Goal: Task Accomplishment & Management: Manage account settings

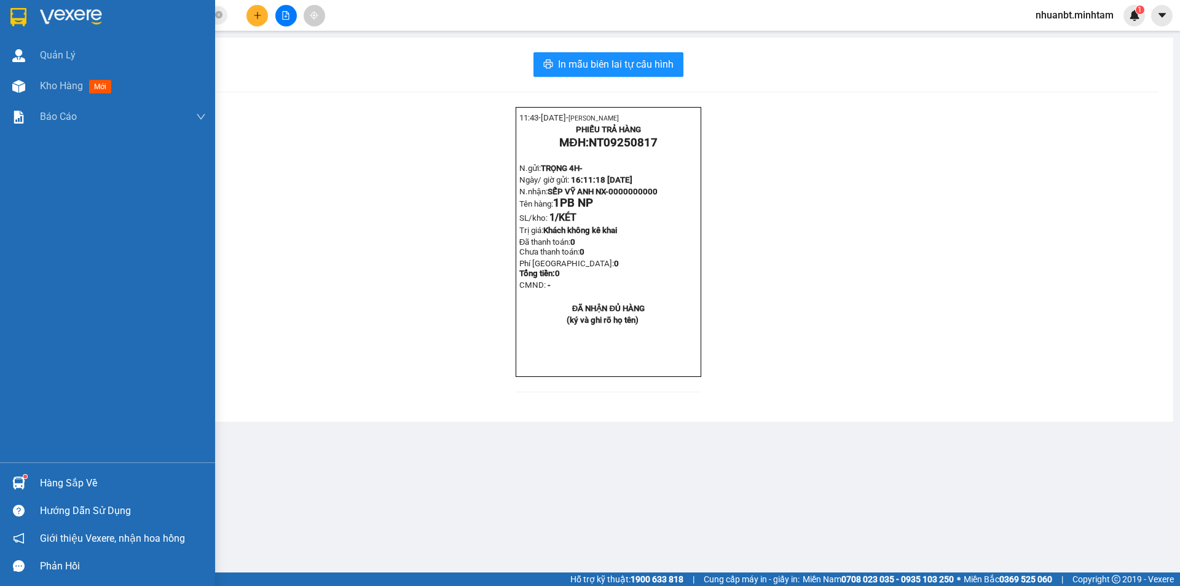
click at [26, 14] on img at bounding box center [18, 17] width 16 height 18
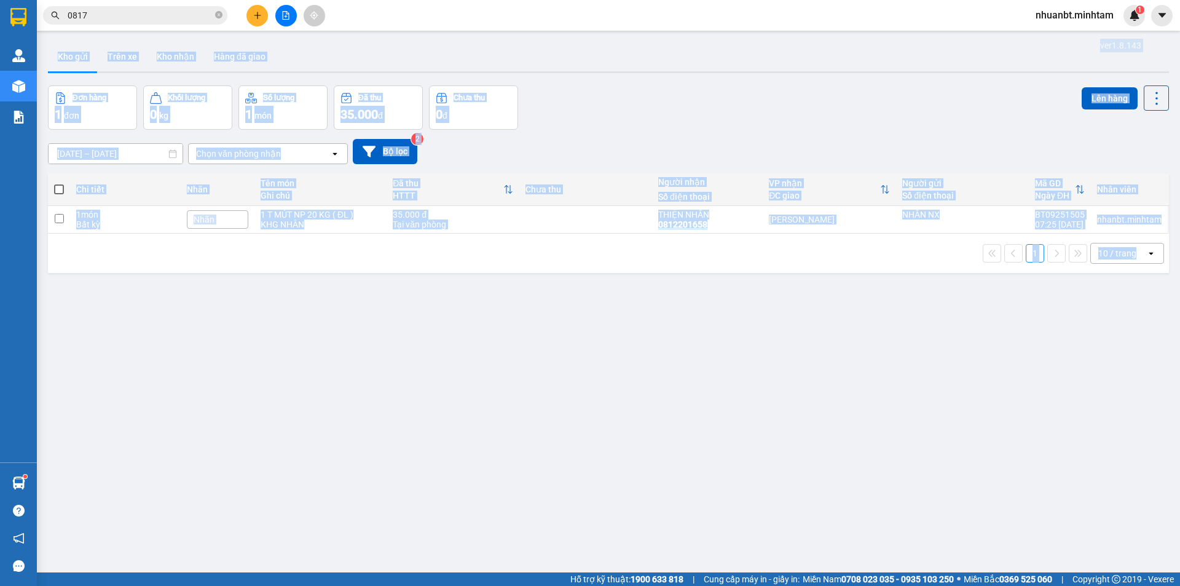
click at [494, 422] on div "ver 1.8.143 Kho gửi Trên xe [PERSON_NAME] Hàng đã [PERSON_NAME] hàng 1 đơn [PER…" at bounding box center [608, 330] width 1131 height 586
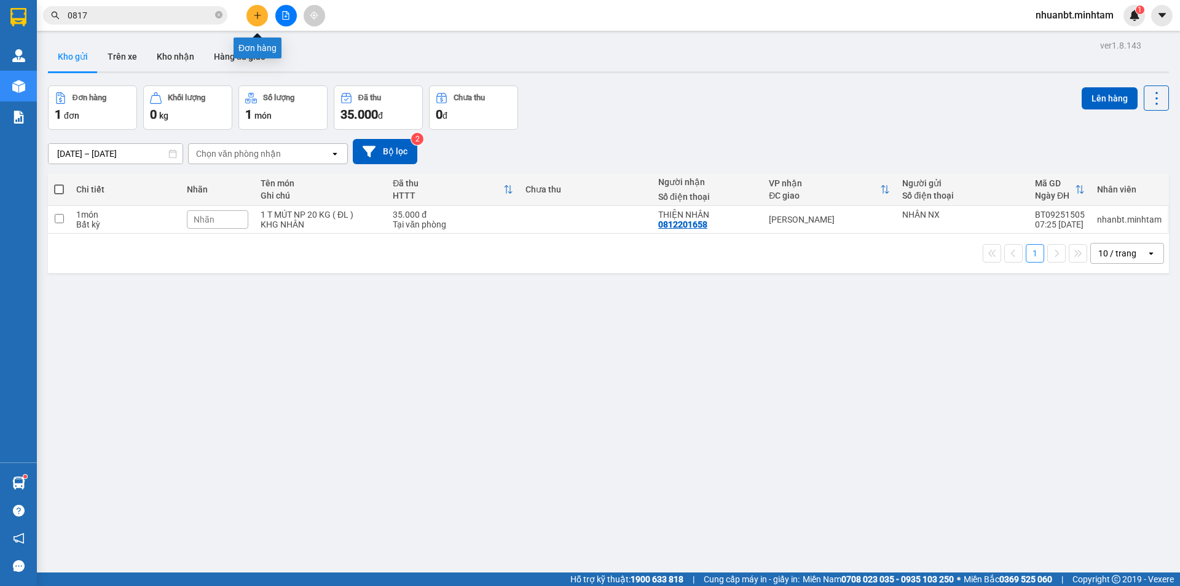
click at [259, 20] on button at bounding box center [258, 16] width 22 height 22
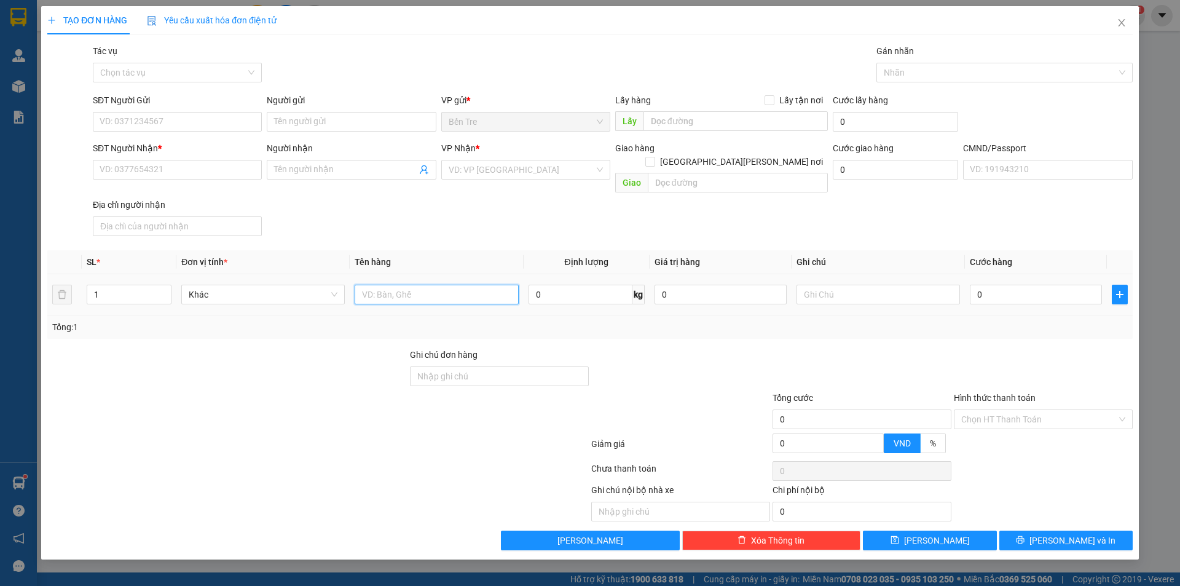
click at [429, 285] on input "text" at bounding box center [437, 295] width 164 height 20
click at [297, 391] on div at bounding box center [227, 412] width 363 height 43
drag, startPoint x: 397, startPoint y: 288, endPoint x: 371, endPoint y: 293, distance: 26.3
click at [371, 293] on div "1T MUST NP 22KG (" at bounding box center [437, 294] width 164 height 25
drag, startPoint x: 339, startPoint y: 338, endPoint x: 295, endPoint y: 341, distance: 43.8
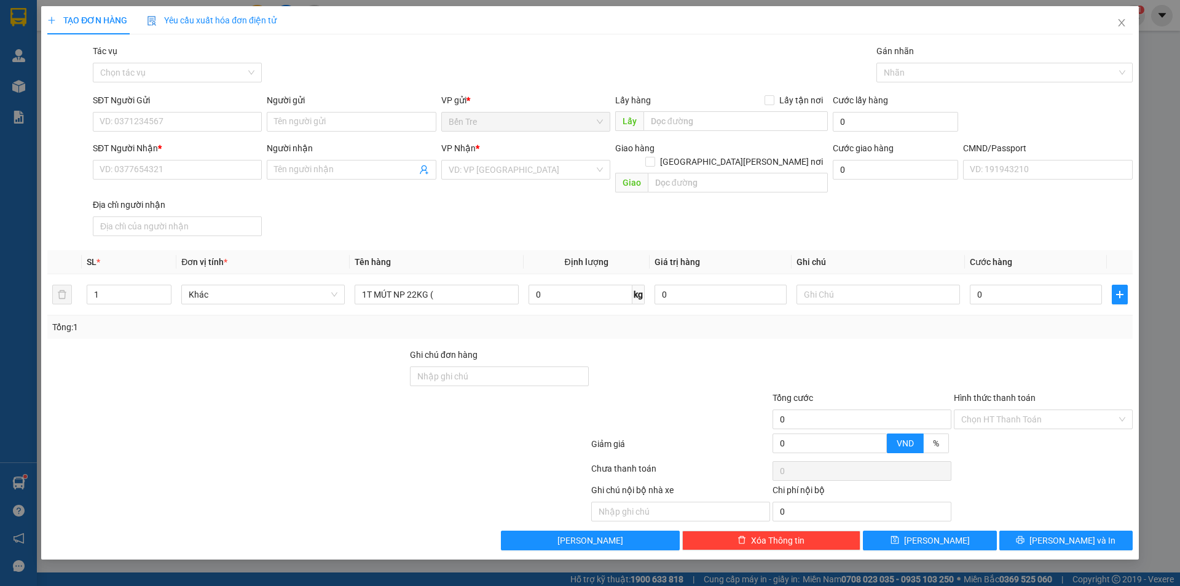
click at [339, 348] on div at bounding box center [227, 369] width 363 height 43
click at [470, 286] on input "1T MÚT NP 22KG (" at bounding box center [437, 295] width 164 height 20
type input "1T MÚT NP 22KG ( ĐA )"
click at [172, 126] on input "SĐT Người Gửi" at bounding box center [177, 122] width 169 height 20
type input "0915740534"
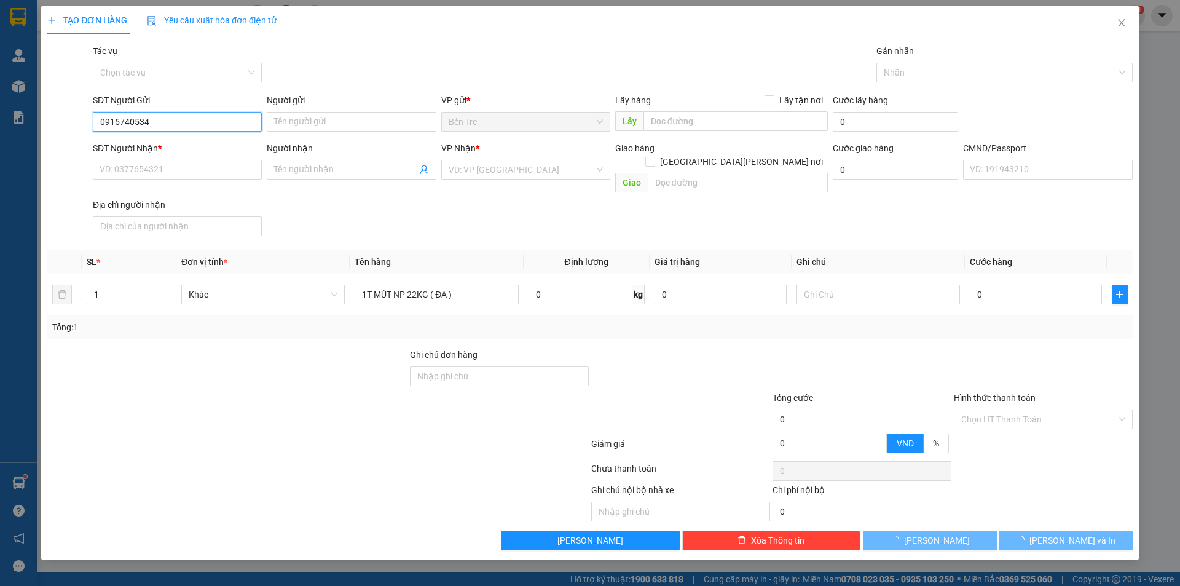
click at [172, 126] on input "0915740534" at bounding box center [177, 122] width 169 height 20
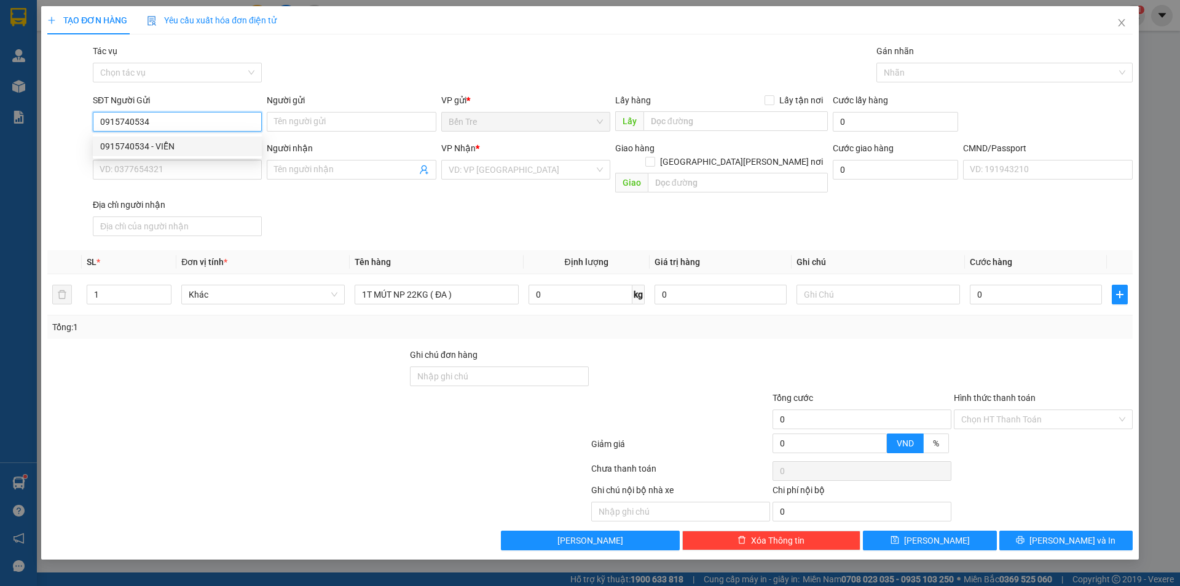
click at [170, 152] on div "0915740534 - VIỄN" at bounding box center [177, 147] width 154 height 14
type input "VIỄN"
type input "0901083037"
type input "HIỀN"
type input "0915740534"
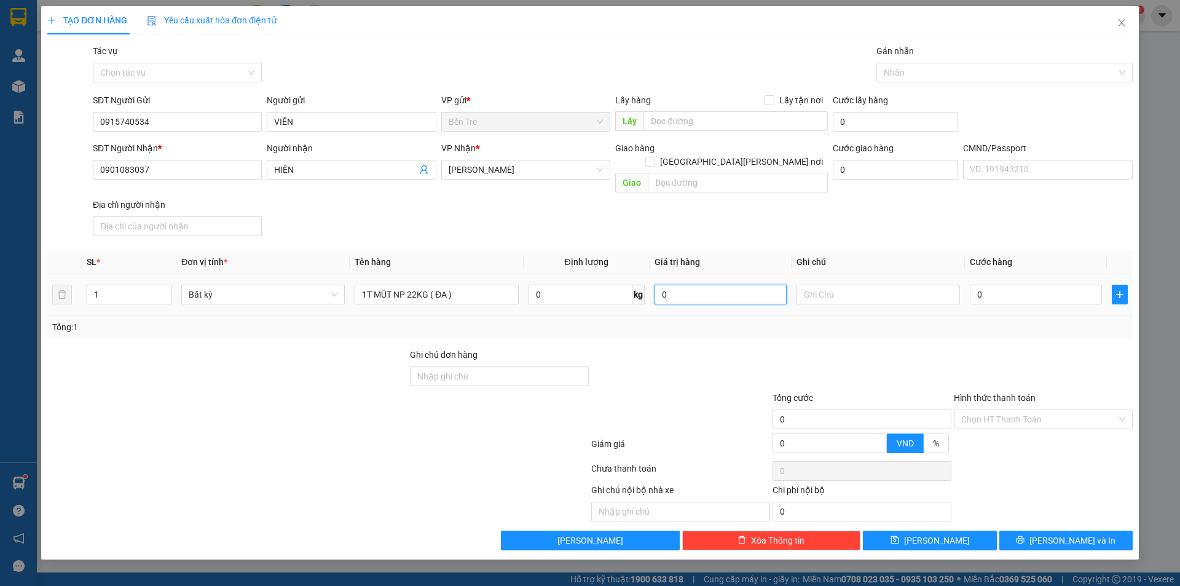
click at [675, 285] on input "0" at bounding box center [721, 295] width 132 height 20
type input "3.000.000"
click at [809, 287] on input "text" at bounding box center [879, 295] width 164 height 20
type input "17H NHÂN"
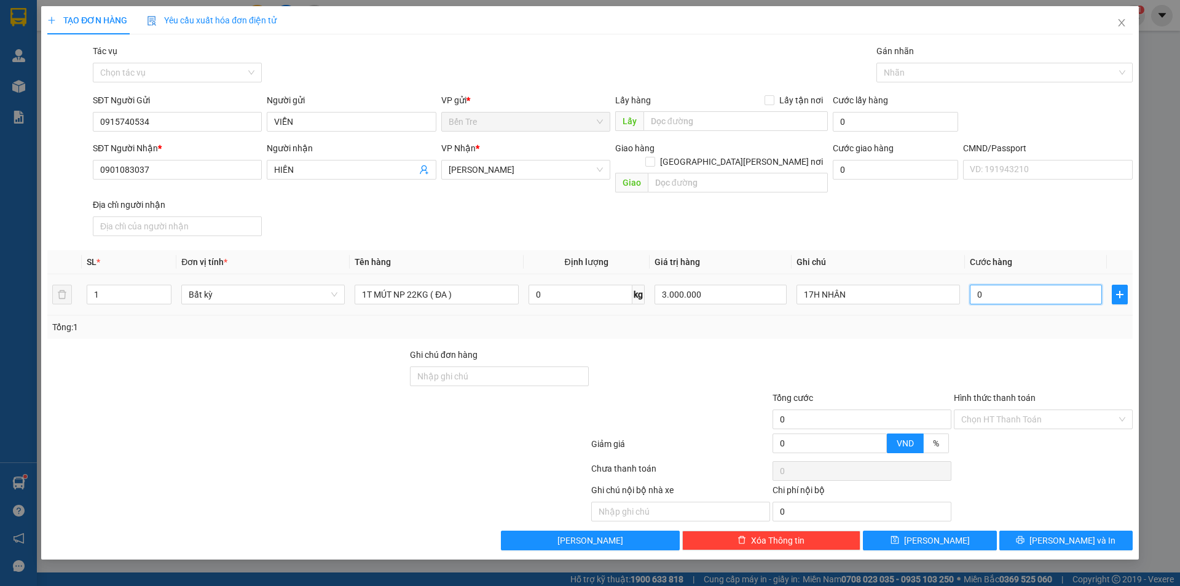
click at [992, 285] on input "0" at bounding box center [1036, 295] width 132 height 20
type input "4"
type input "40"
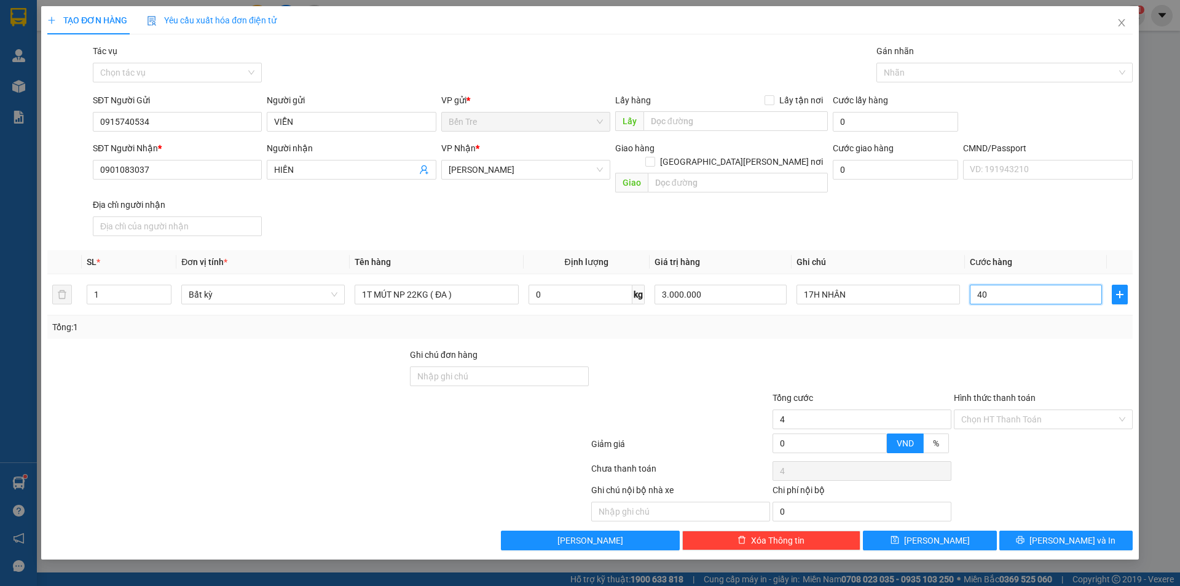
type input "40"
type input "40.000"
click at [1024, 410] on input "Hình thức thanh toán" at bounding box center [1040, 419] width 156 height 18
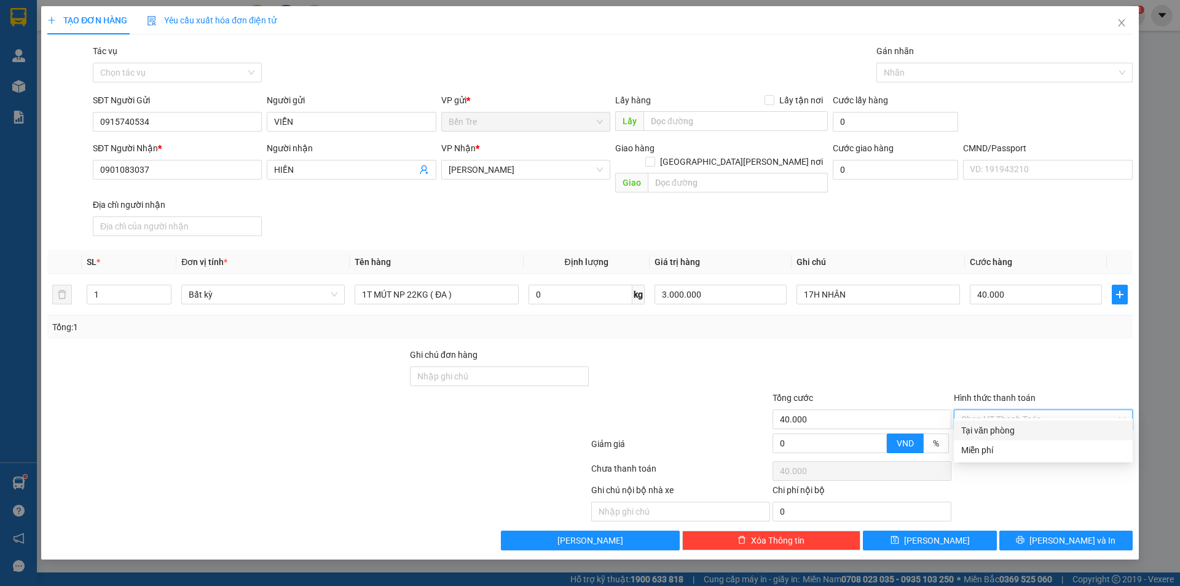
click at [1012, 430] on div "Tại văn phòng" at bounding box center [1044, 431] width 164 height 14
type input "0"
drag, startPoint x: 1075, startPoint y: 524, endPoint x: 356, endPoint y: 161, distance: 805.6
click at [1075, 534] on span "[PERSON_NAME] và In" at bounding box center [1073, 541] width 86 height 14
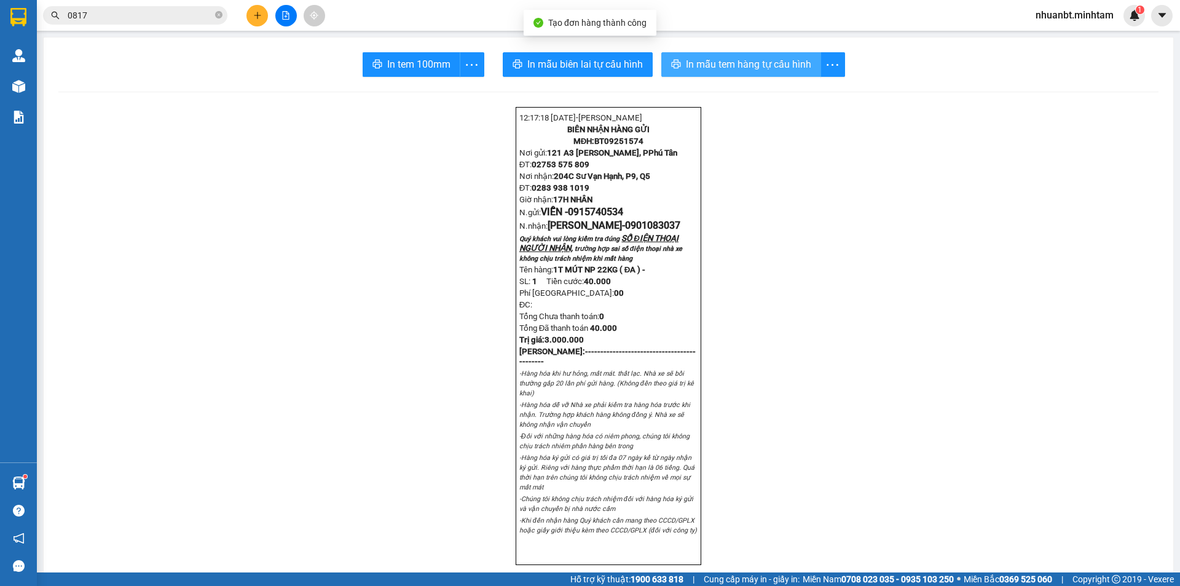
click at [729, 65] on span "In mẫu tem hàng tự cấu hình" at bounding box center [748, 64] width 125 height 15
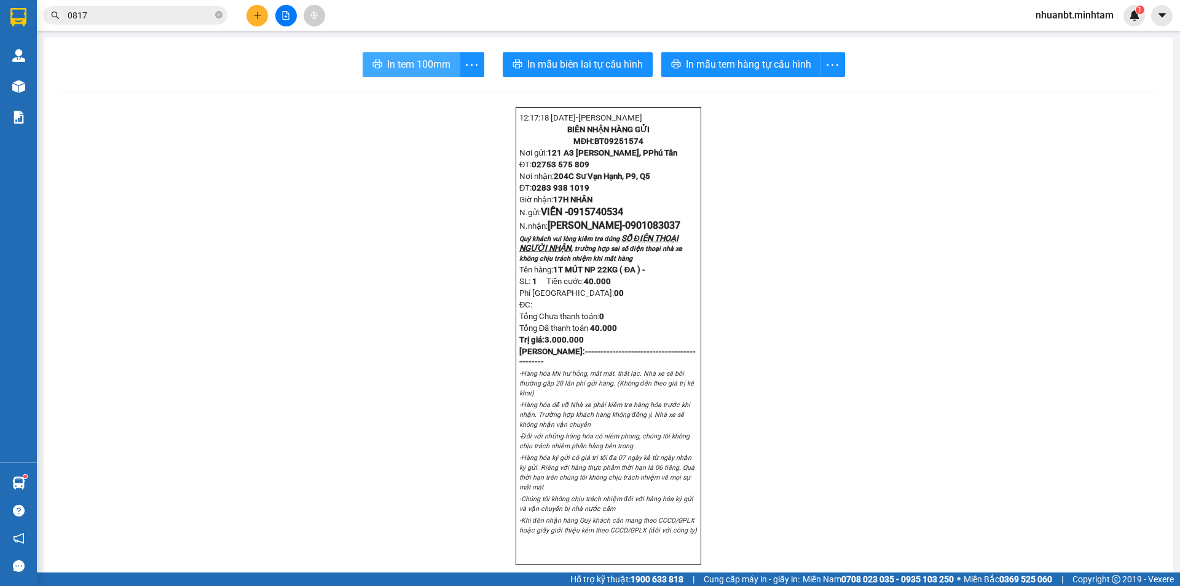
click at [424, 63] on span "In tem 100mm" at bounding box center [418, 64] width 63 height 15
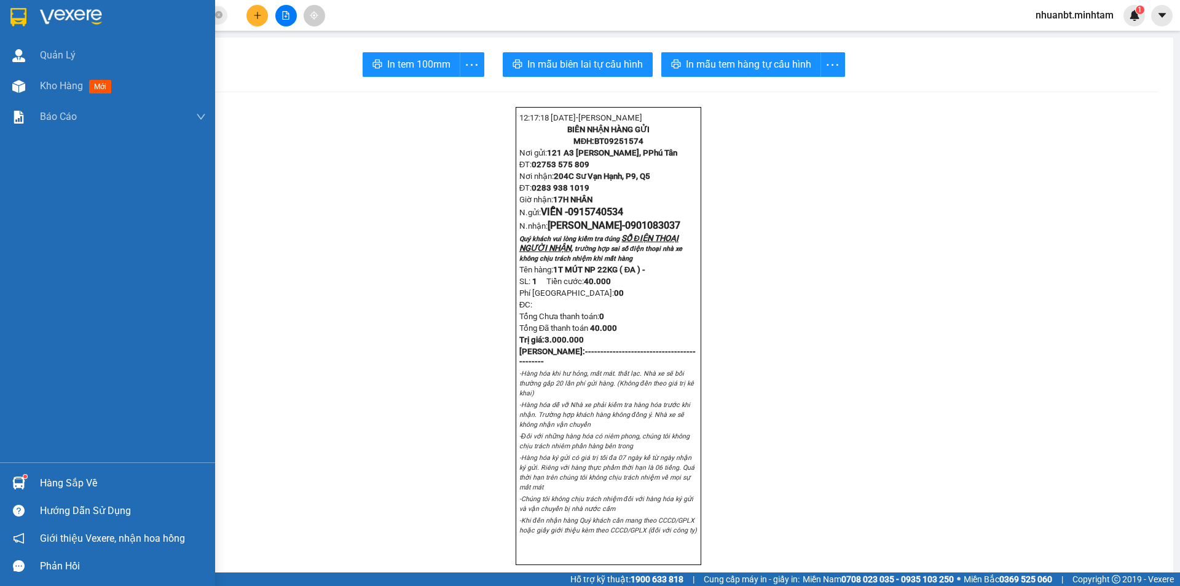
click at [36, 26] on div at bounding box center [107, 20] width 215 height 40
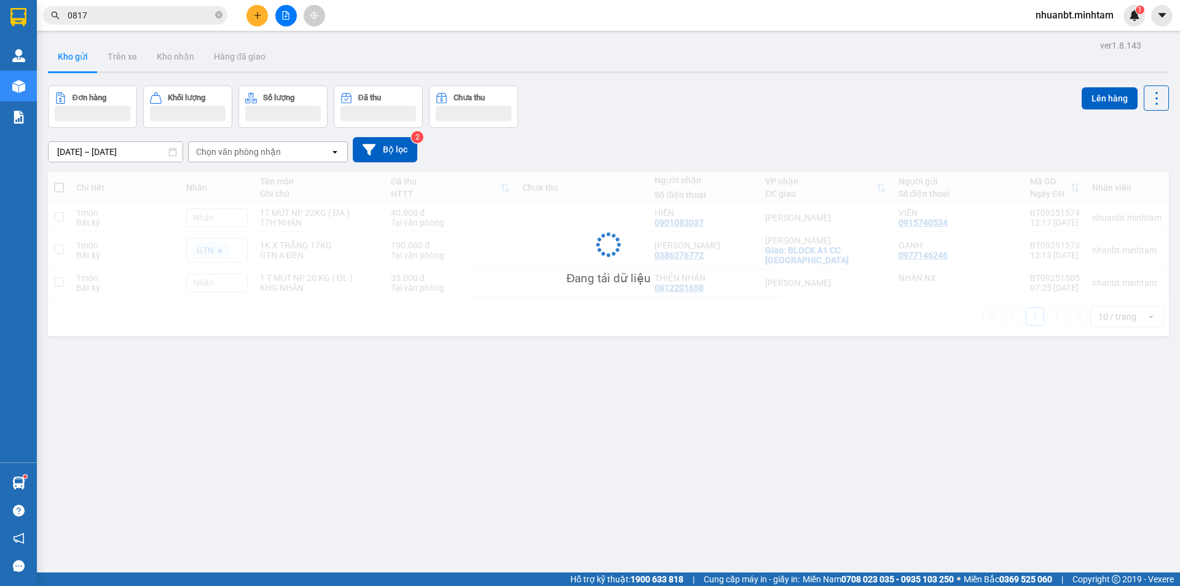
click at [196, 17] on input "0817" at bounding box center [140, 16] width 145 height 14
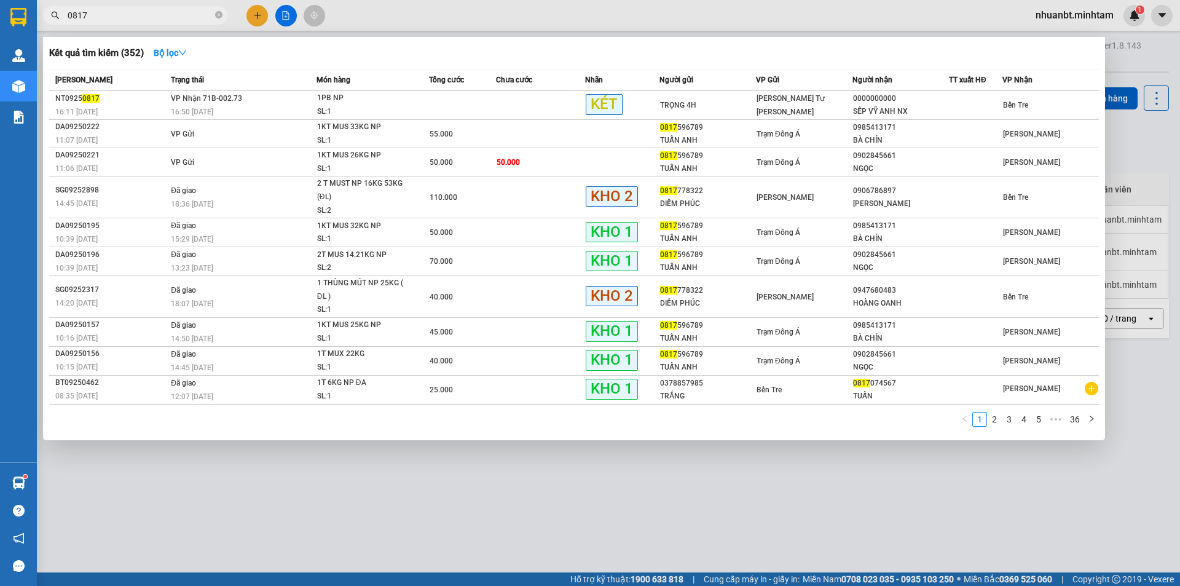
click at [196, 17] on input "0817" at bounding box center [140, 16] width 145 height 14
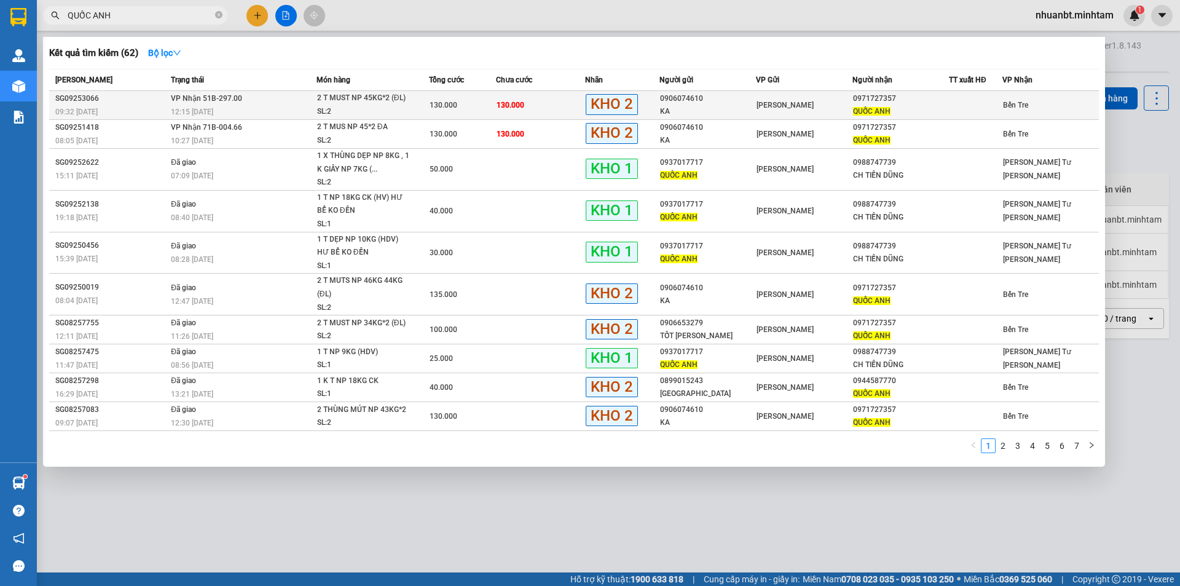
type input "QUỐC ANH"
click at [334, 103] on div "2 T MUST NP 45KG*2 (ĐL)" at bounding box center [363, 99] width 92 height 14
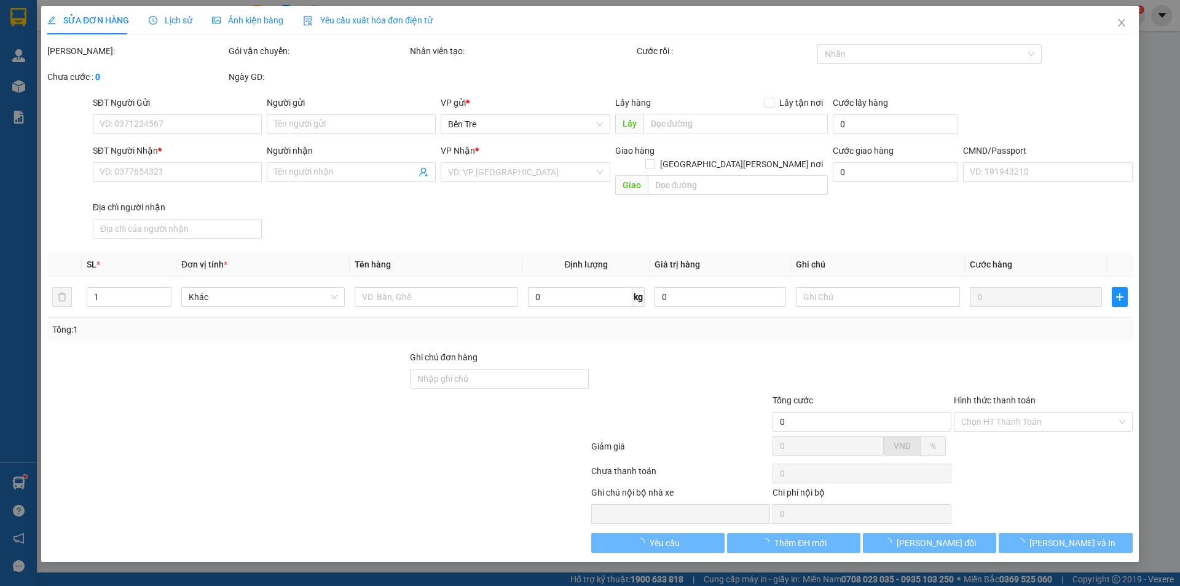
type input "0906074610"
type input "KA"
type input "0971727357"
type input "QUỐC ANH"
type input "130.000"
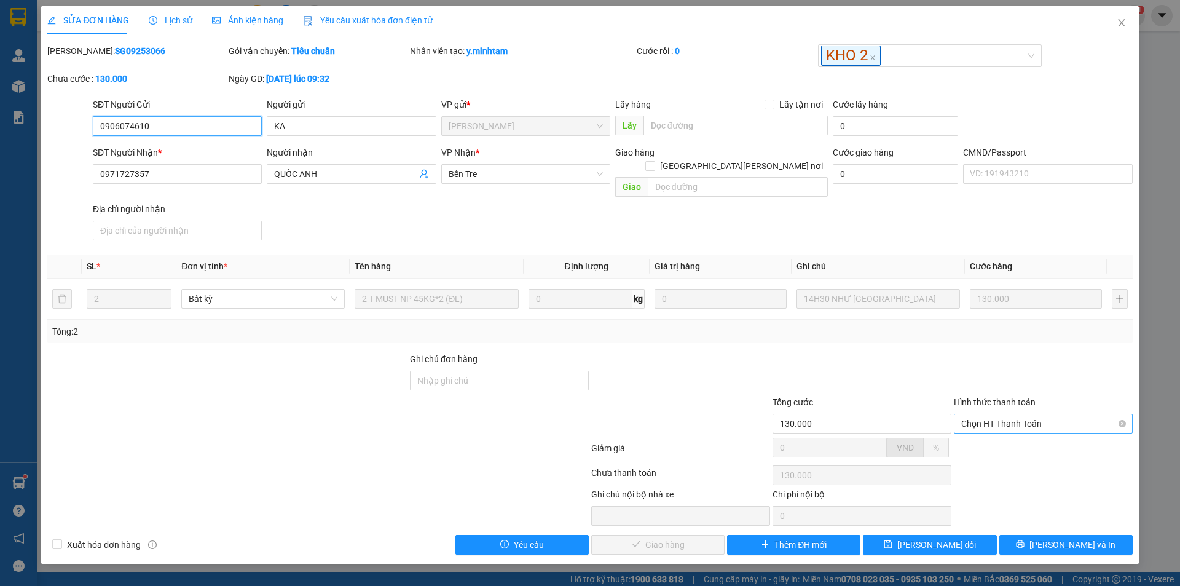
drag, startPoint x: 992, startPoint y: 410, endPoint x: 991, endPoint y: 420, distance: 9.9
click at [992, 414] on span "Chọn HT Thanh Toán" at bounding box center [1044, 423] width 164 height 18
click at [990, 429] on div "Tại văn phòng" at bounding box center [1044, 435] width 164 height 14
type input "0"
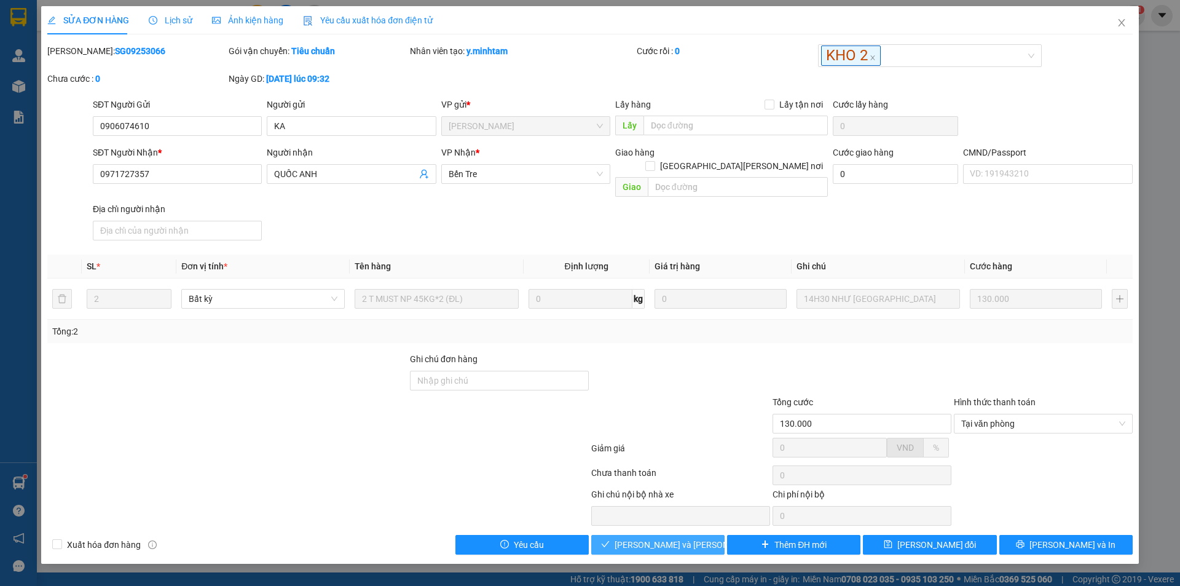
click at [689, 538] on span "[PERSON_NAME] và Giao hàng" at bounding box center [698, 545] width 166 height 14
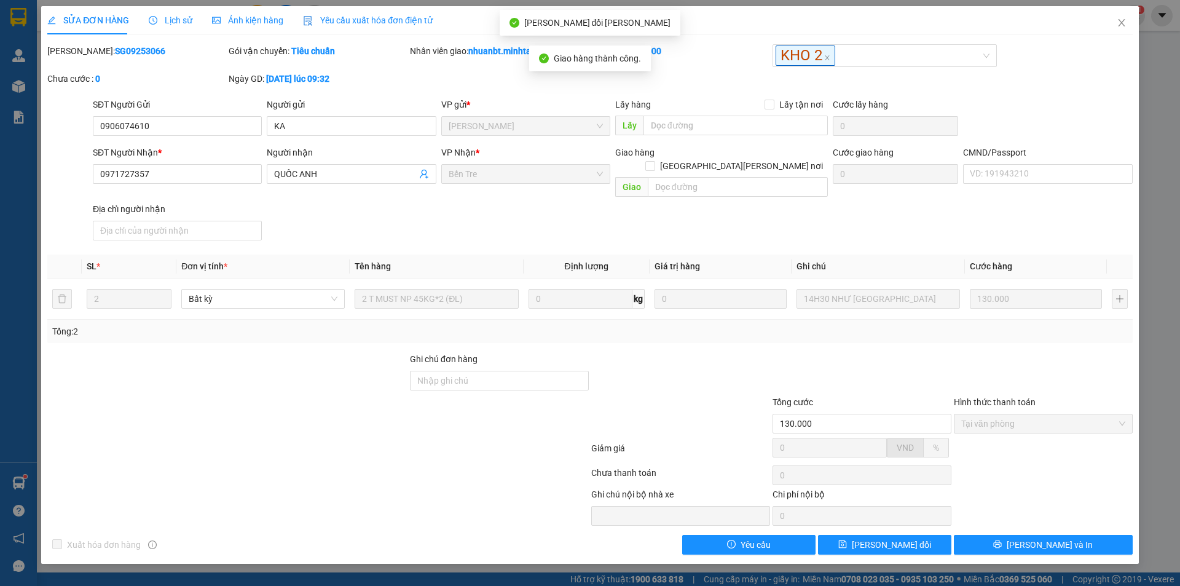
click at [708, 231] on div "SĐT Người Nhận * 0971727357 Người nhận QUỐC ANH VP Nhận * Bến Tre Giao hàng Gi…" at bounding box center [612, 196] width 1045 height 100
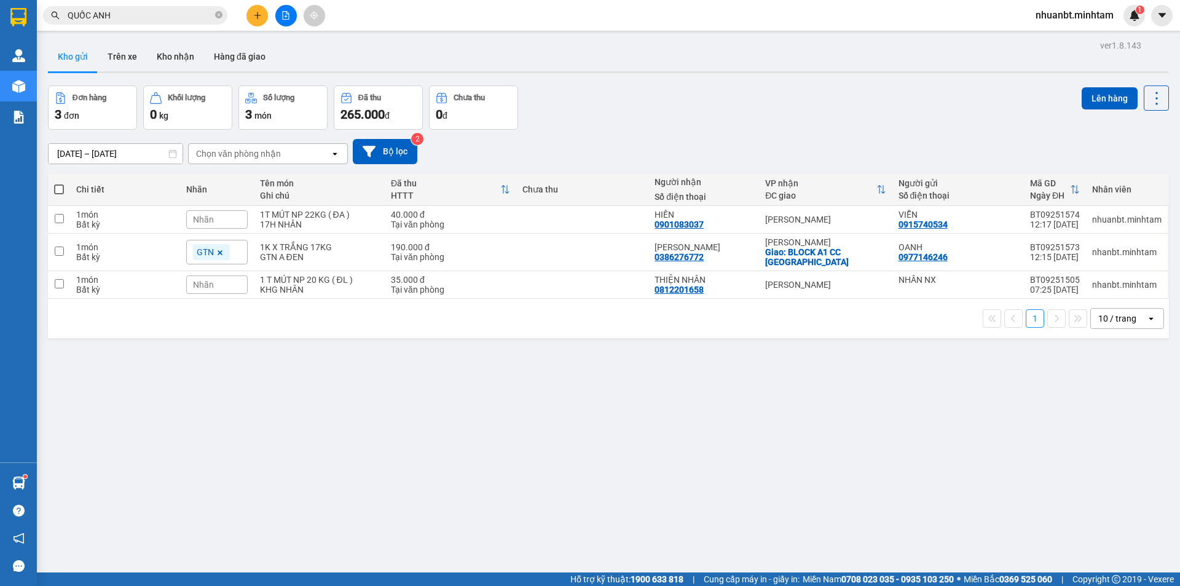
click at [153, 20] on input "QUỐC ANH" at bounding box center [140, 16] width 145 height 14
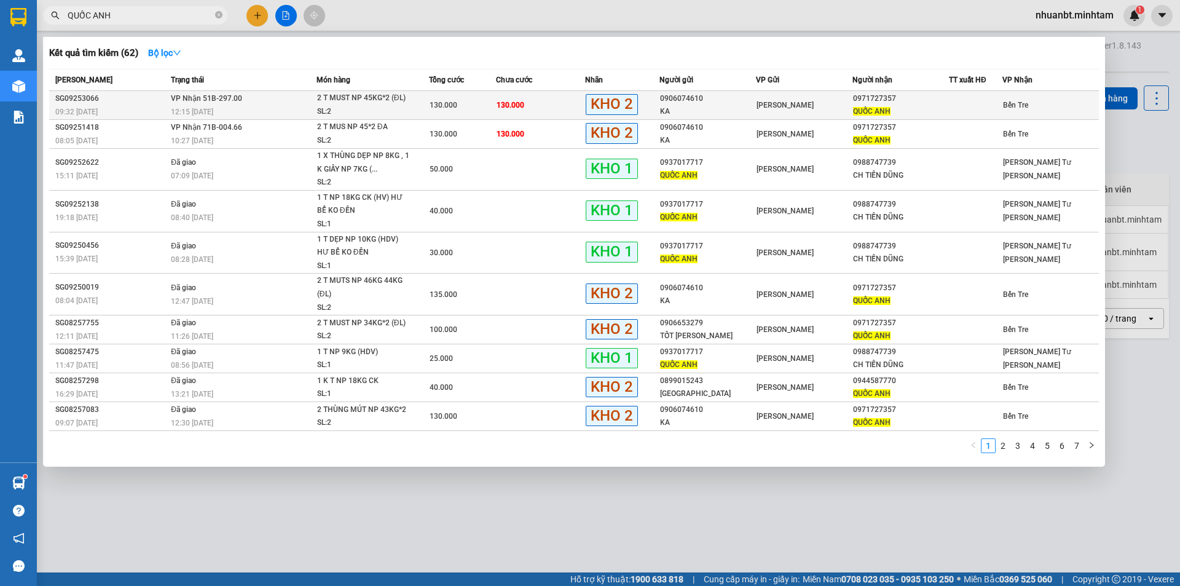
click at [189, 106] on div "12:15 - 13/09" at bounding box center [243, 112] width 145 height 14
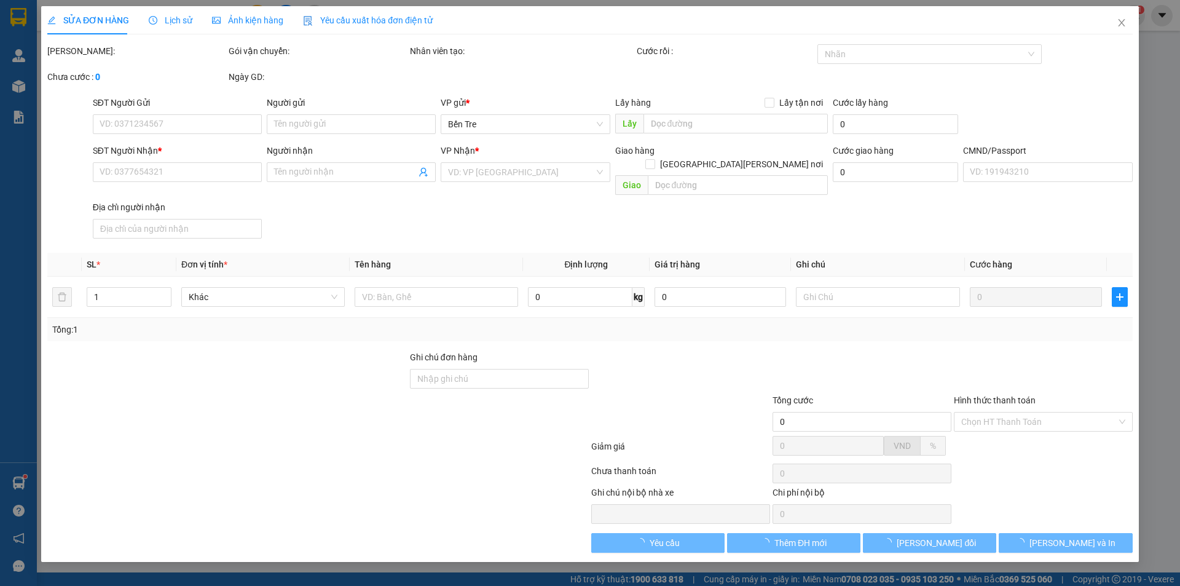
type input "0906074610"
type input "KA"
type input "0971727357"
type input "QUỐC ANH"
type input "130.000"
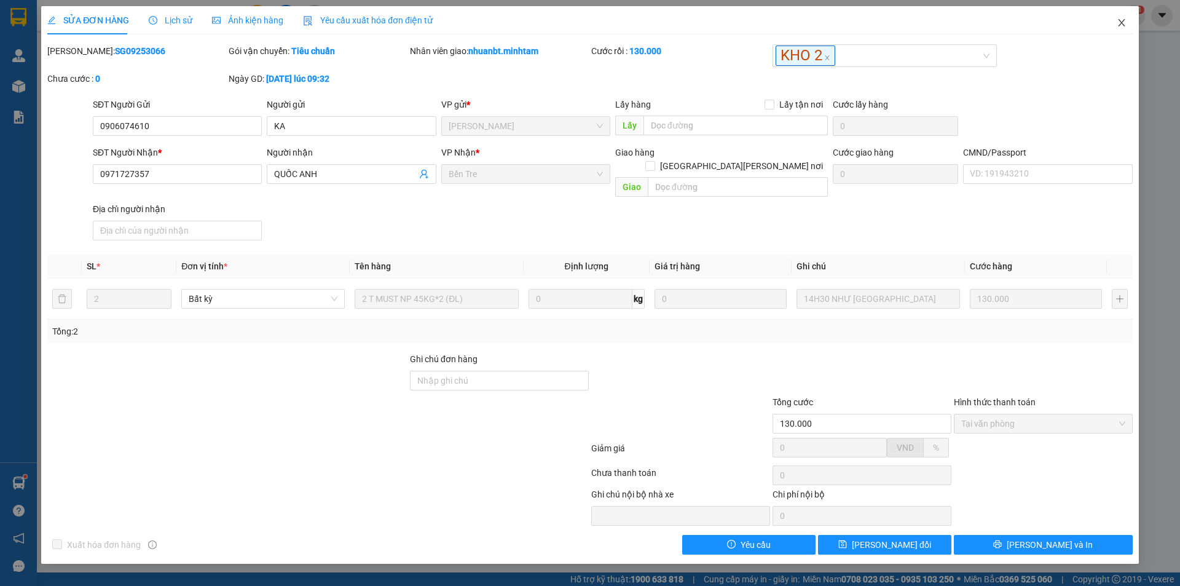
click at [1126, 22] on icon "close" at bounding box center [1122, 23] width 10 height 10
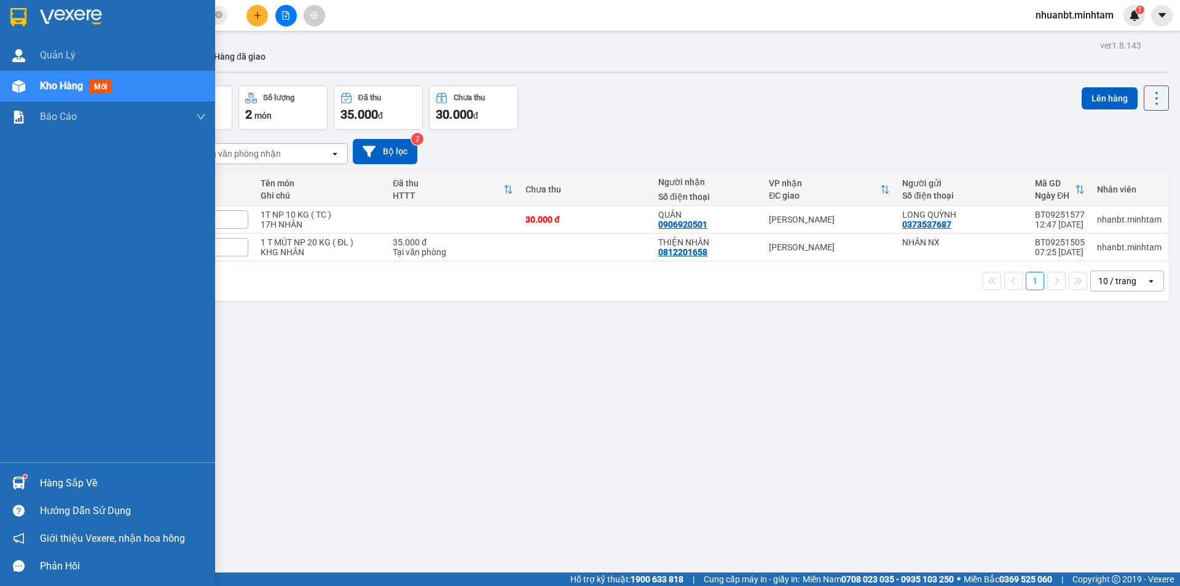
click at [36, 488] on div "Hàng sắp về" at bounding box center [107, 483] width 215 height 28
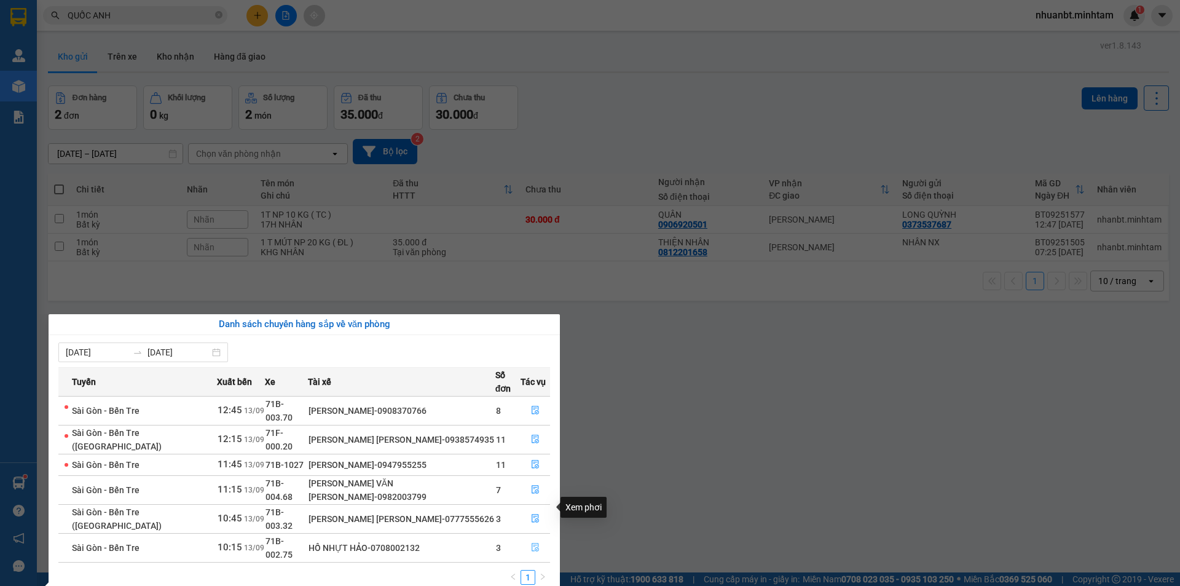
click at [531, 543] on icon "file-done" at bounding box center [535, 547] width 9 height 9
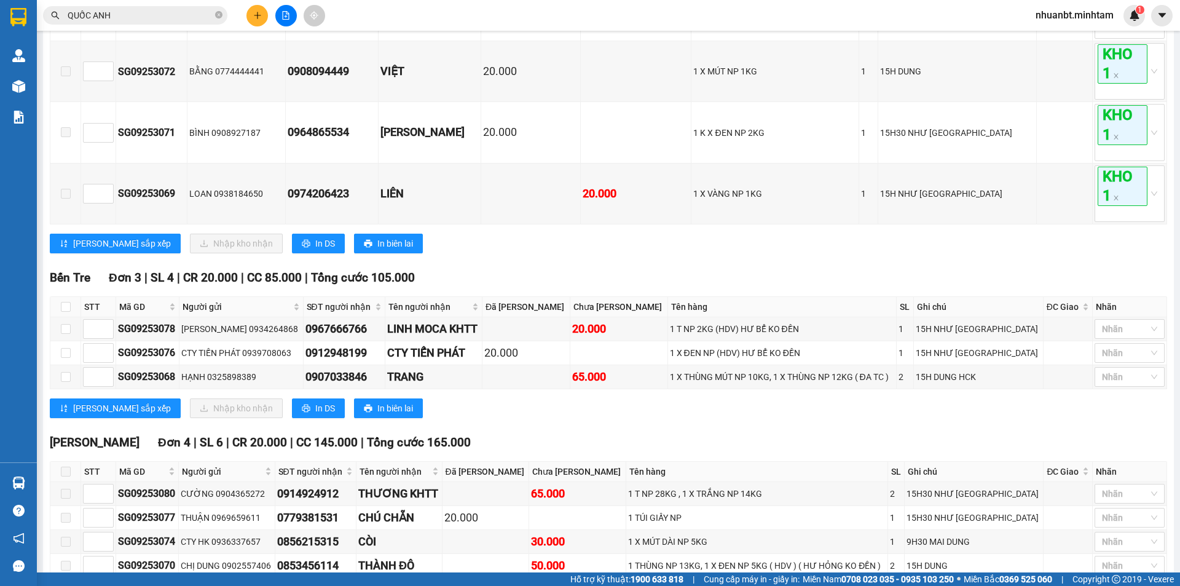
scroll to position [441, 0]
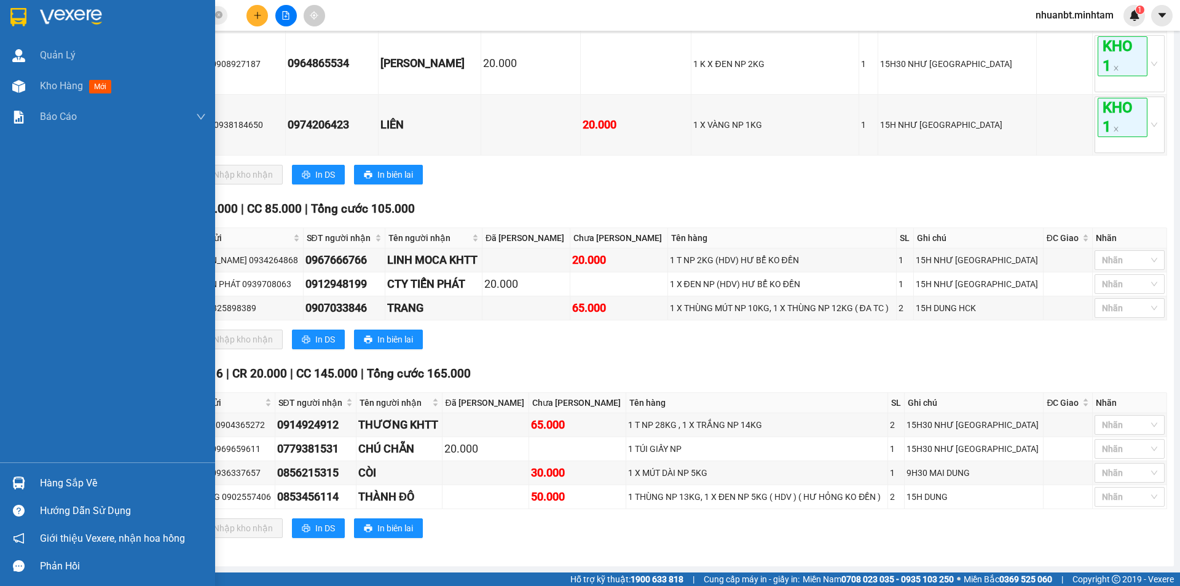
click at [18, 462] on div "Quản Lý Kho hàng mới Báo cáo BC giao hàng (nhân viên) BC hàng tồn Báo cáo dòng …" at bounding box center [107, 251] width 215 height 422
click at [22, 468] on div "Hàng sắp về Hướng dẫn sử dụng Giới thiệu Vexere, nhận hoa hồng Phản hồi" at bounding box center [107, 520] width 215 height 117
click at [23, 469] on div "Hàng sắp về" at bounding box center [107, 483] width 215 height 28
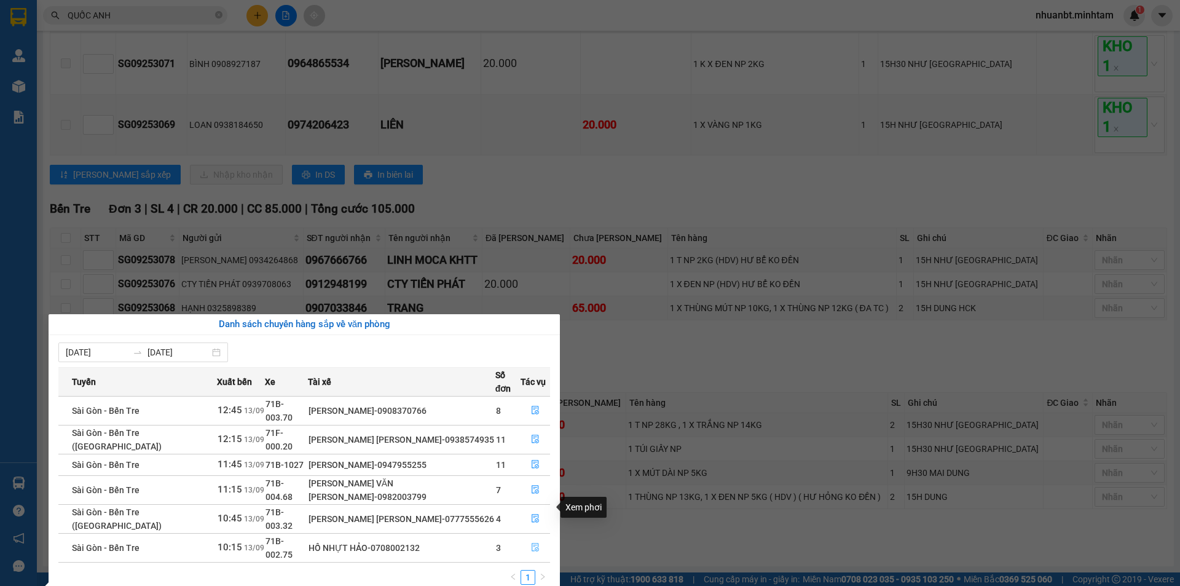
click at [531, 543] on icon "file-done" at bounding box center [535, 547] width 9 height 9
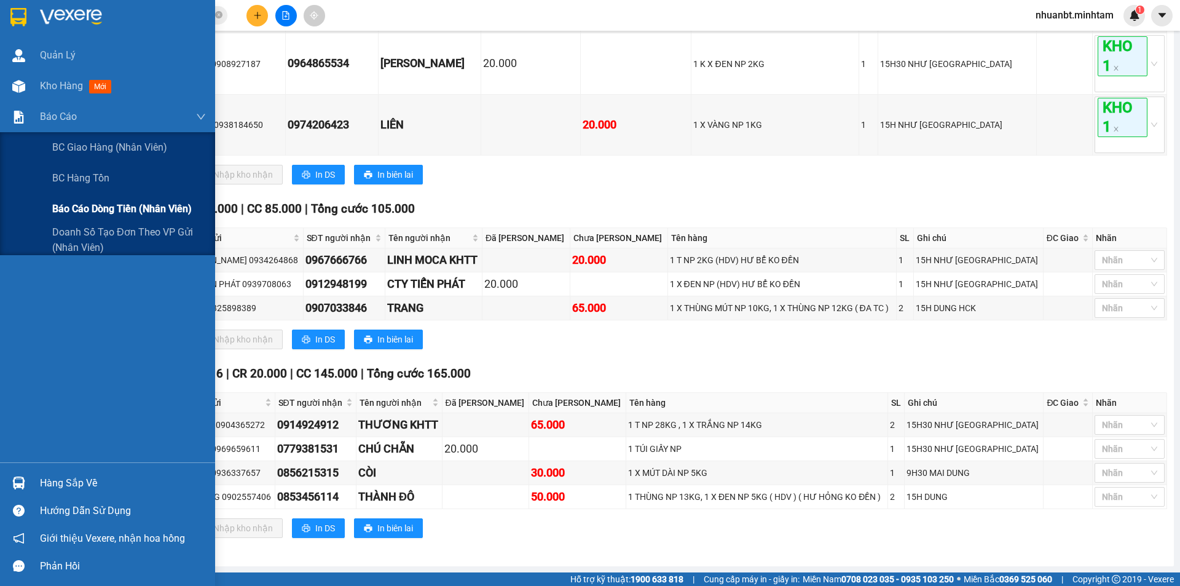
click at [89, 202] on span "Báo cáo dòng tiền (nhân viên)" at bounding box center [122, 208] width 140 height 15
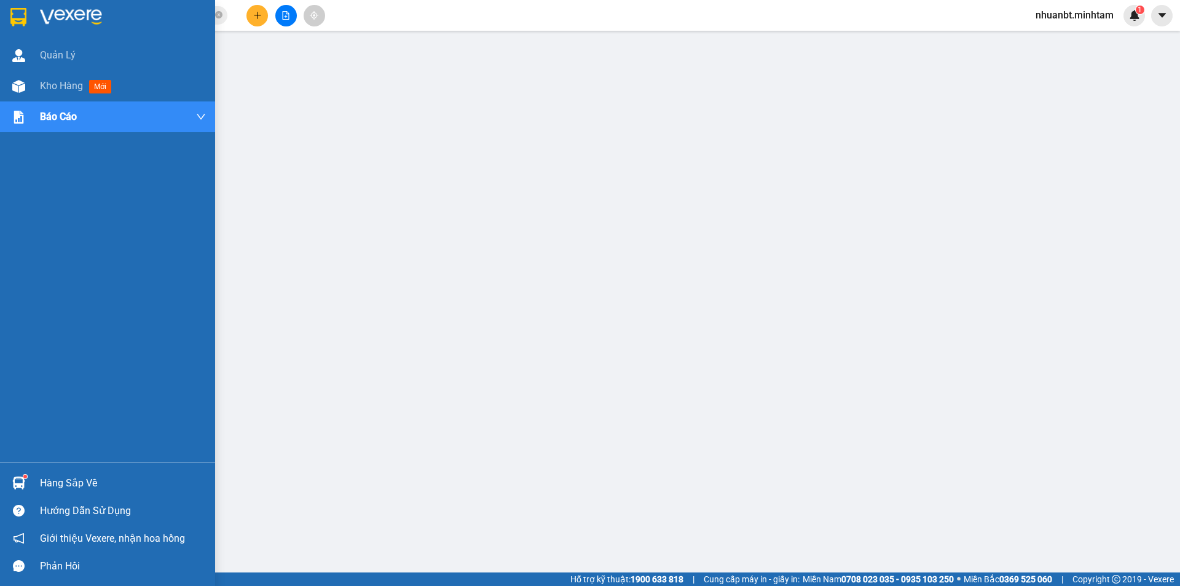
click at [5, 20] on div at bounding box center [107, 20] width 215 height 40
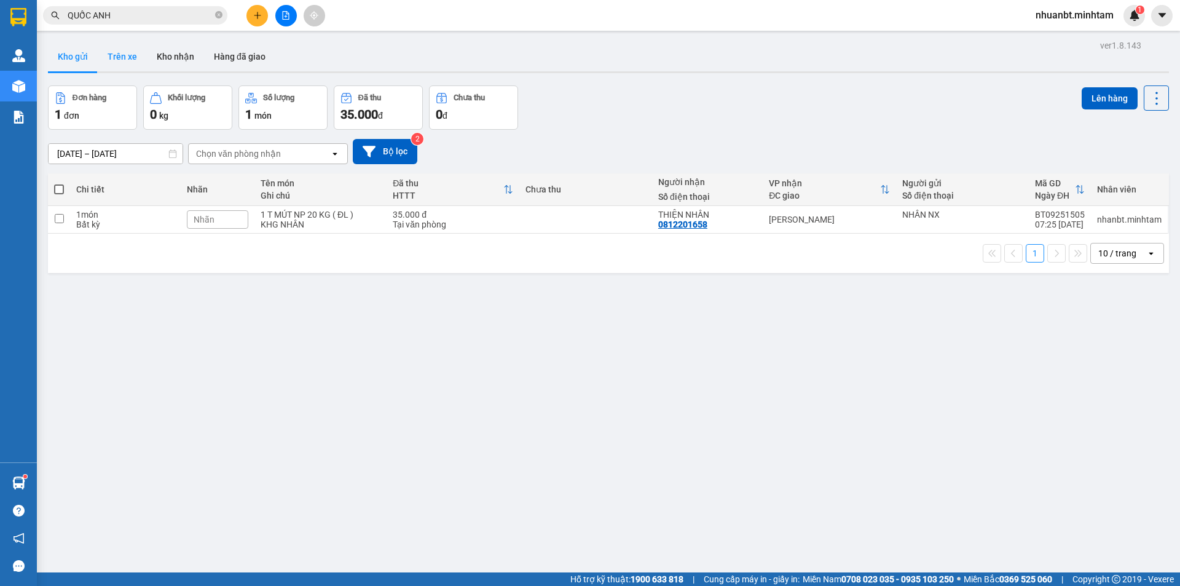
click at [116, 52] on button "Trên xe" at bounding box center [122, 57] width 49 height 30
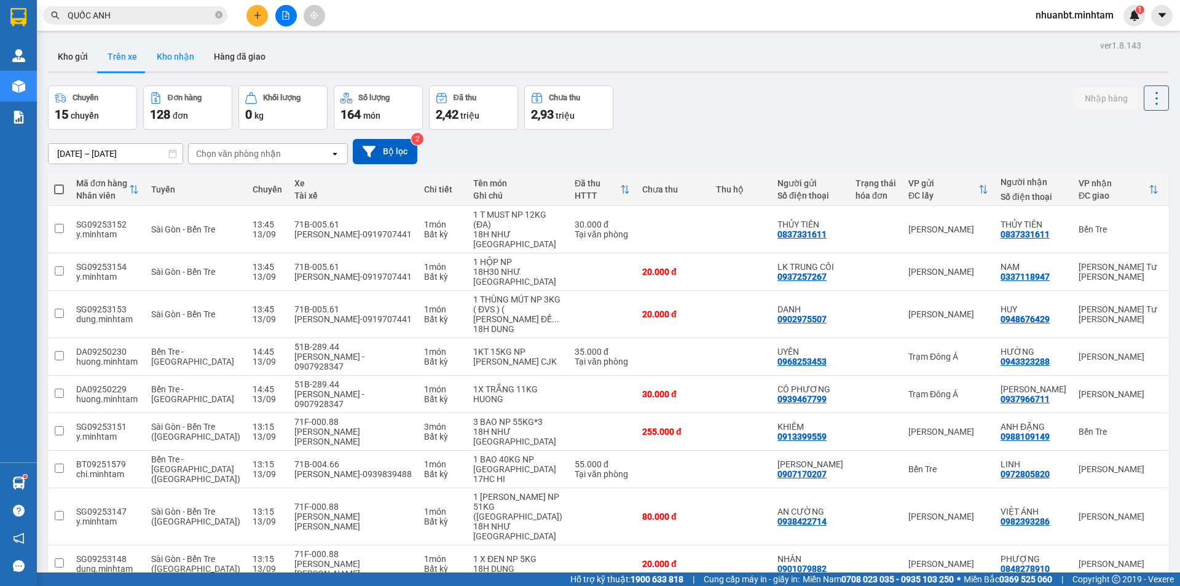
click at [166, 58] on button "Kho nhận" at bounding box center [175, 57] width 57 height 30
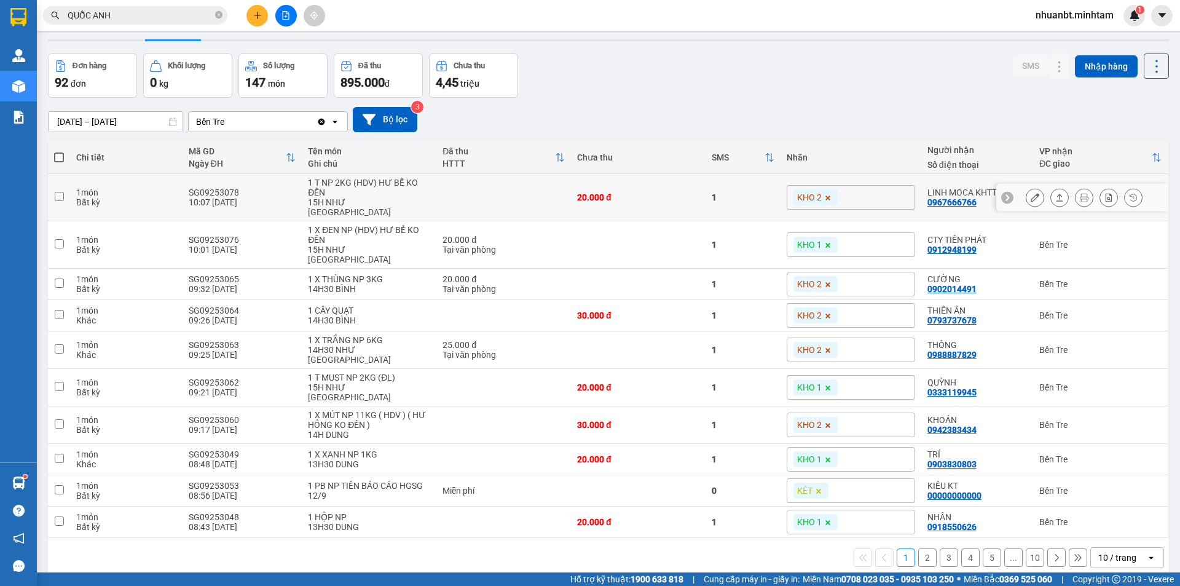
scroll to position [57, 0]
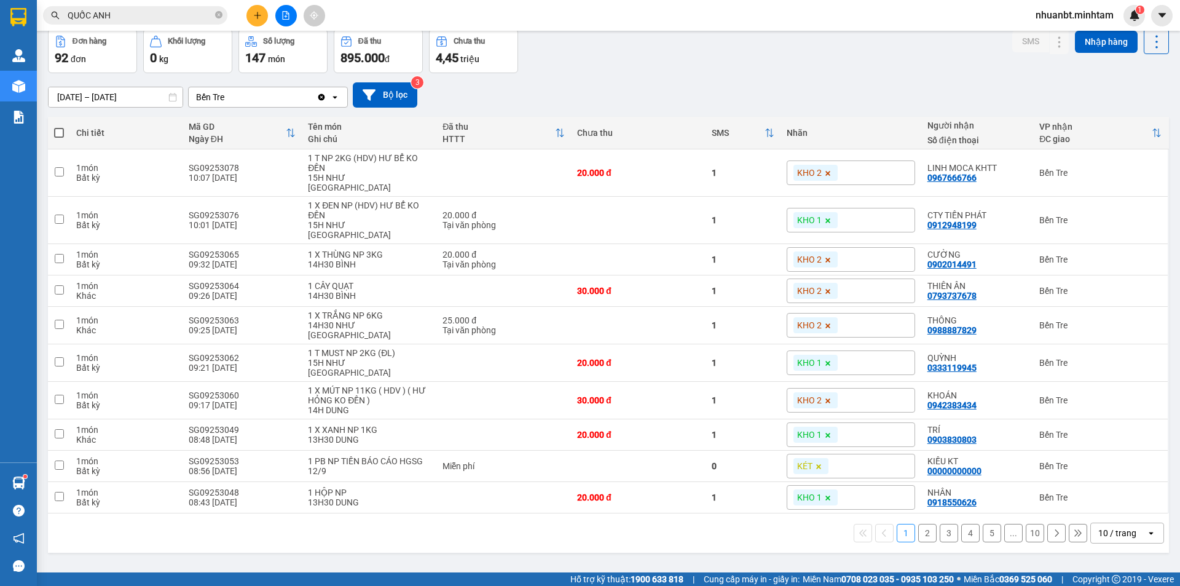
click at [968, 524] on button "4" at bounding box center [971, 533] width 18 height 18
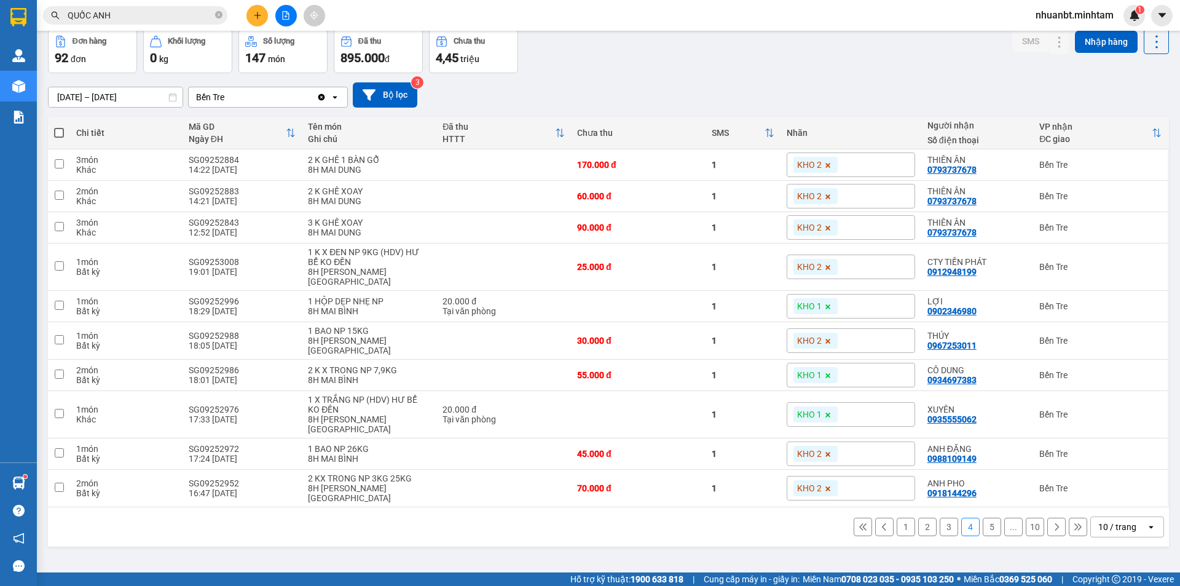
click at [897, 518] on button "1" at bounding box center [906, 527] width 18 height 18
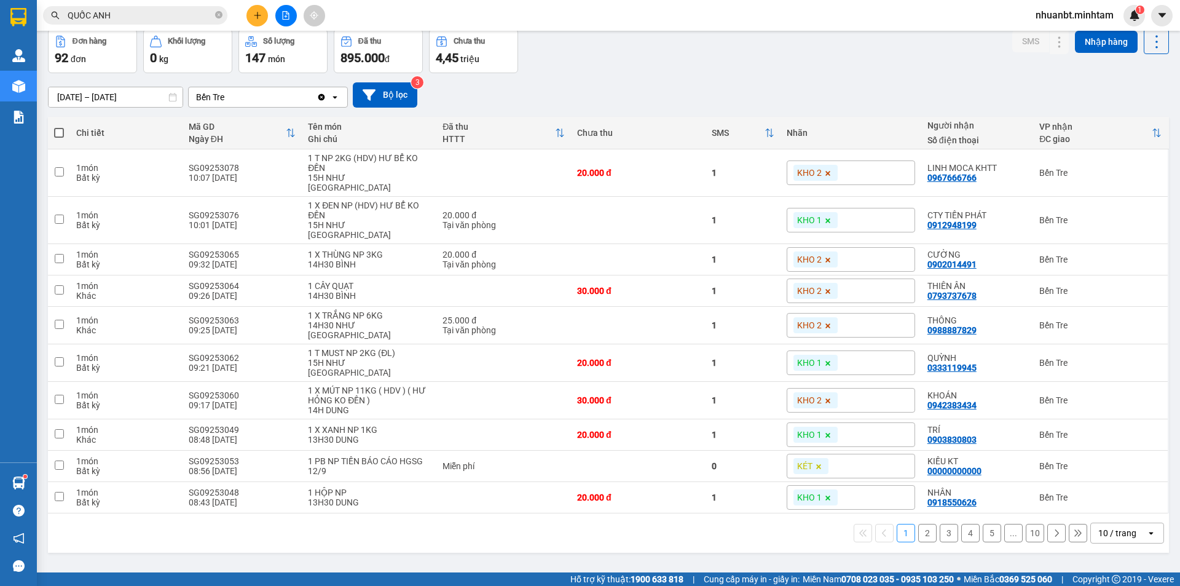
click at [223, 22] on span "QUỐC ANH" at bounding box center [135, 15] width 184 height 18
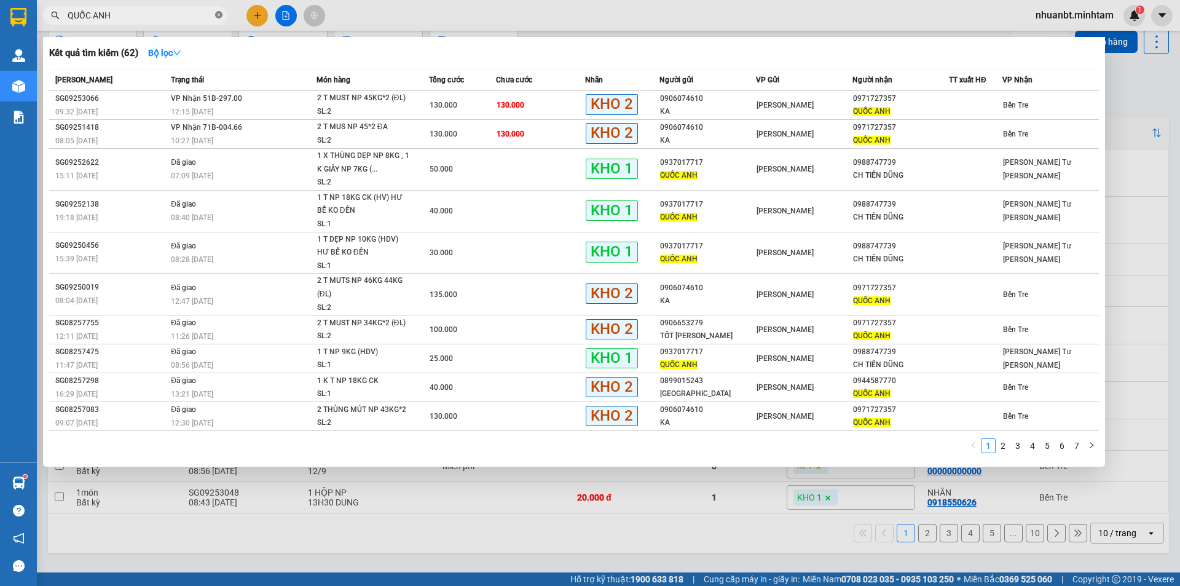
click at [221, 18] on icon "close-circle" at bounding box center [218, 14] width 7 height 7
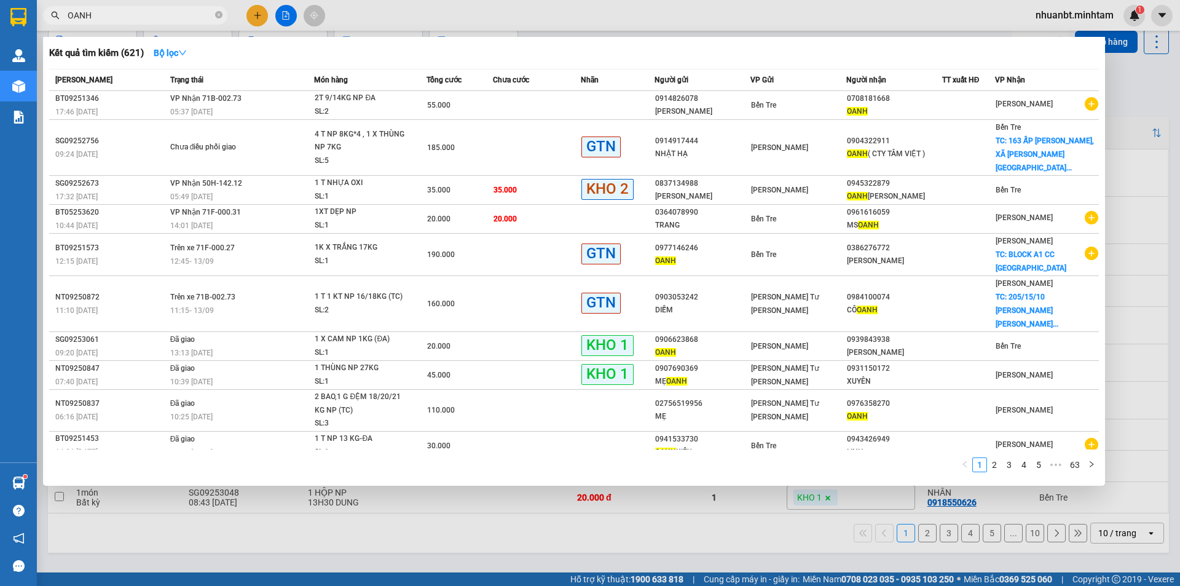
type input "OANH"
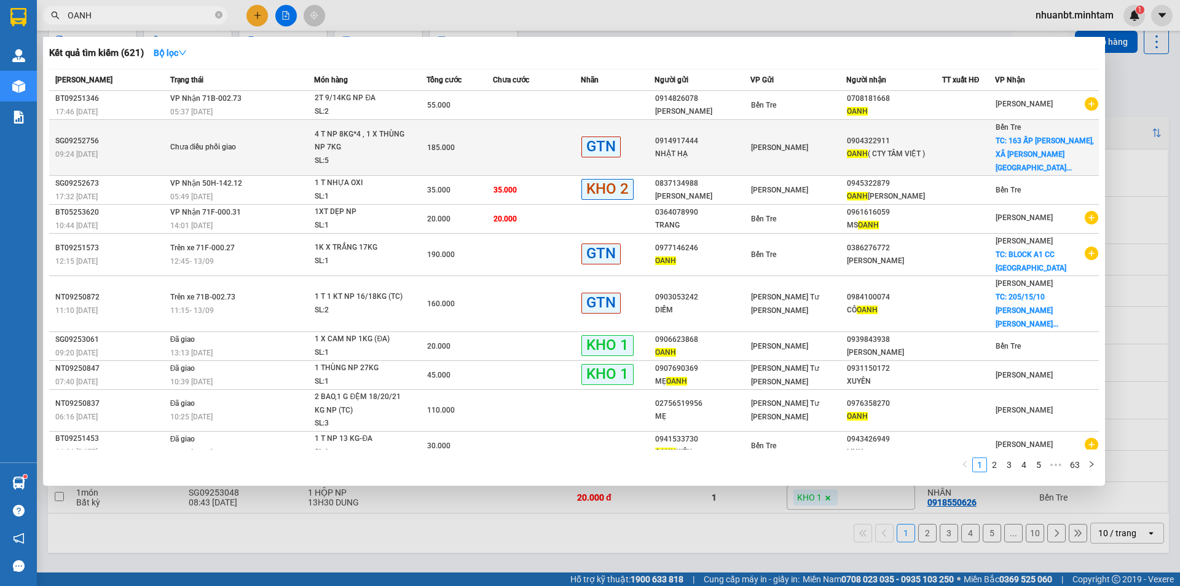
click at [280, 141] on span "Chưa điều phối giao" at bounding box center [242, 148] width 144 height 14
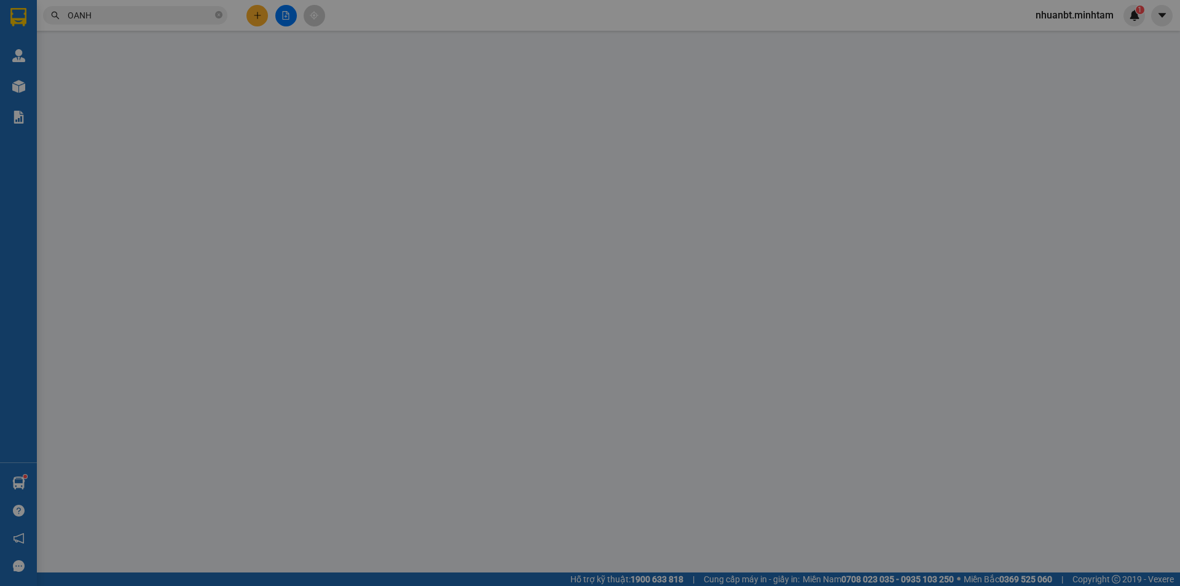
type input "0914917444"
type input "NHẬT HẠ"
type input "0904322911"
type input "OANH ( CTY TÂM VIỆT )"
checkbox input "true"
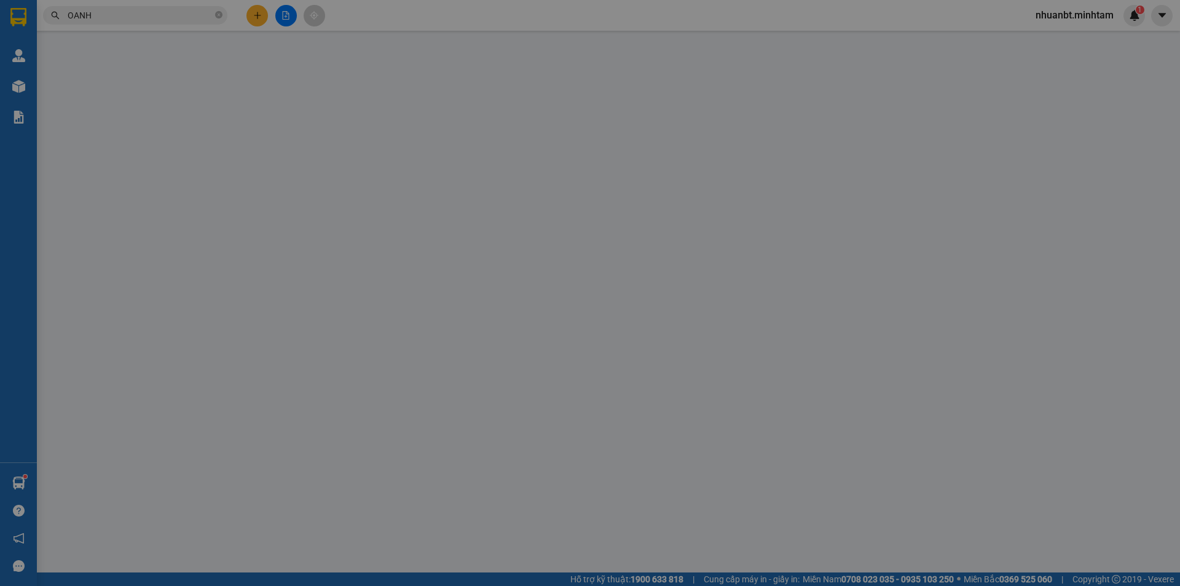
type input "163 ẤP HỮU THÀNH, XÃ HỮU ĐỊNH, CHÂU THÀNH"
type input "185.000"
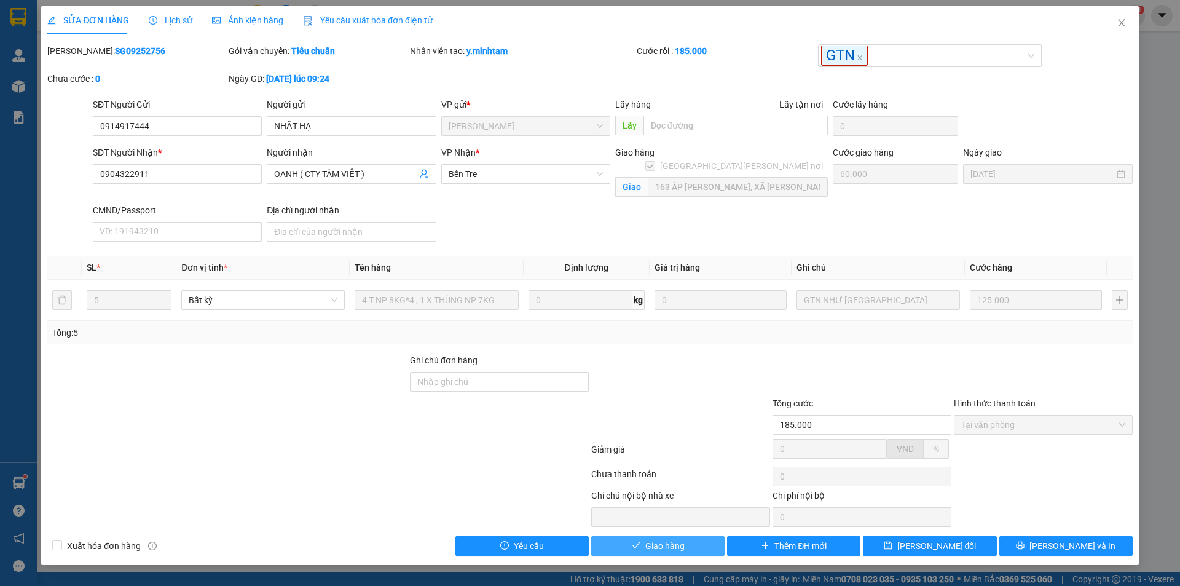
click at [670, 541] on span "Giao hàng" at bounding box center [665, 546] width 39 height 14
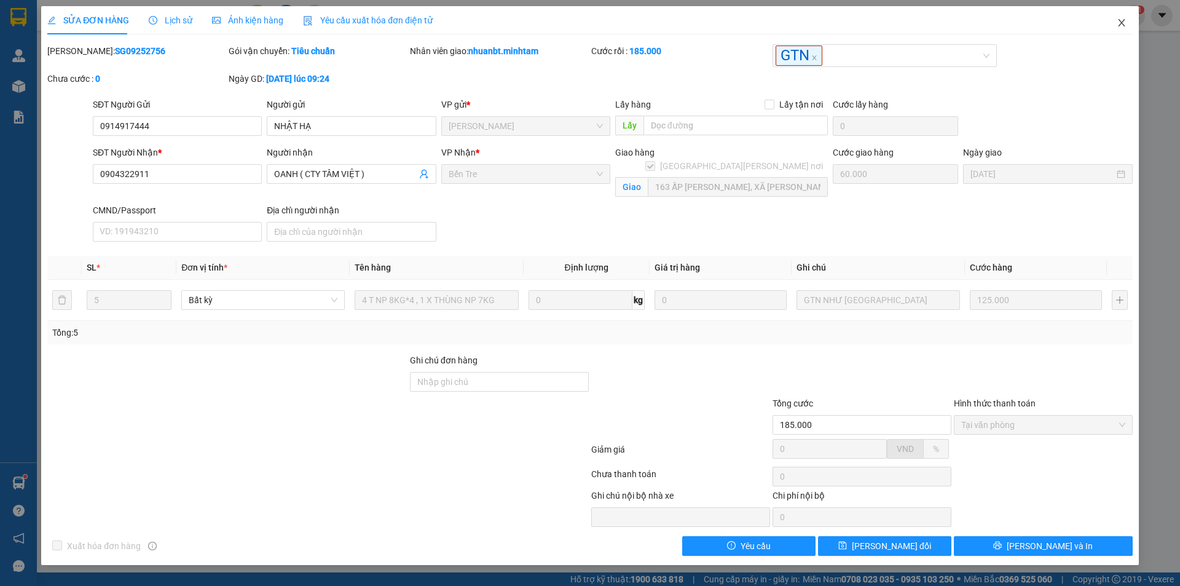
click at [1121, 23] on icon "close" at bounding box center [1122, 23] width 10 height 10
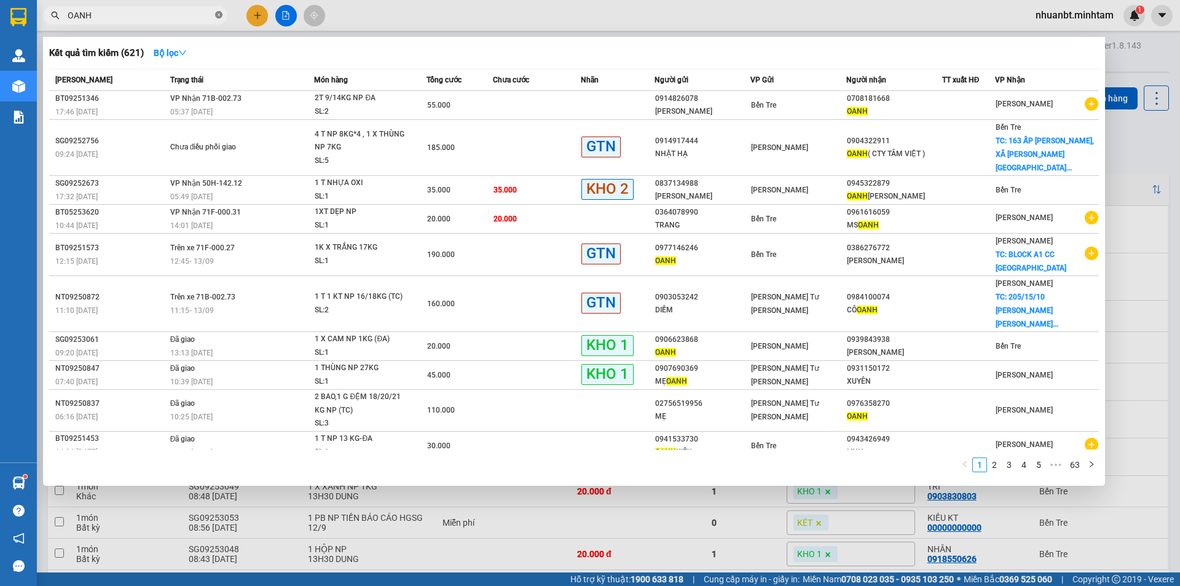
click at [221, 12] on icon "close-circle" at bounding box center [218, 14] width 7 height 7
type input "A"
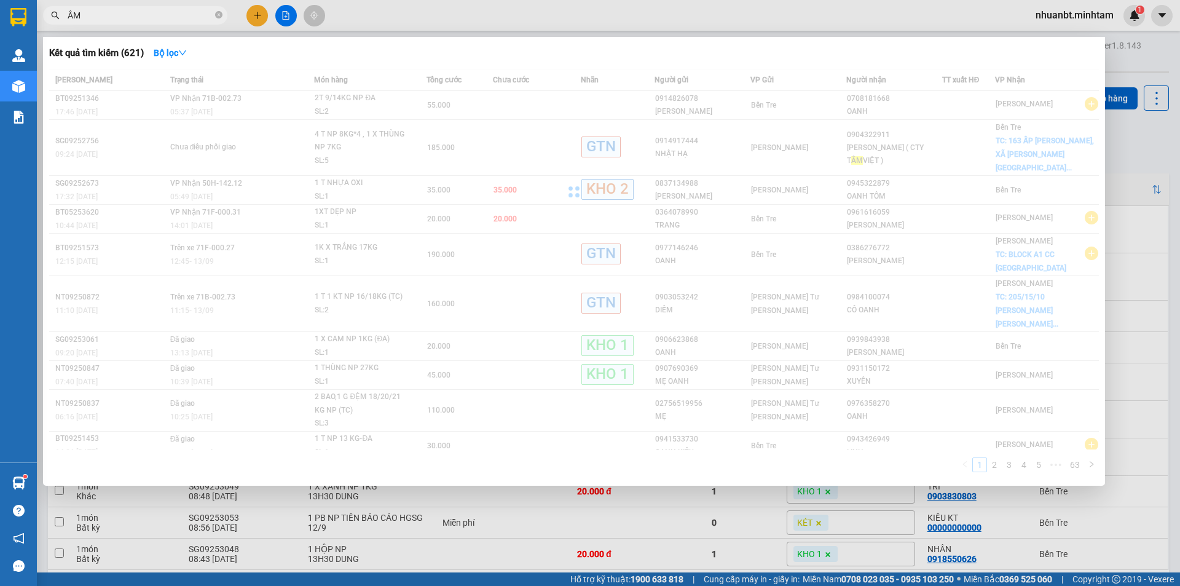
type input "Â"
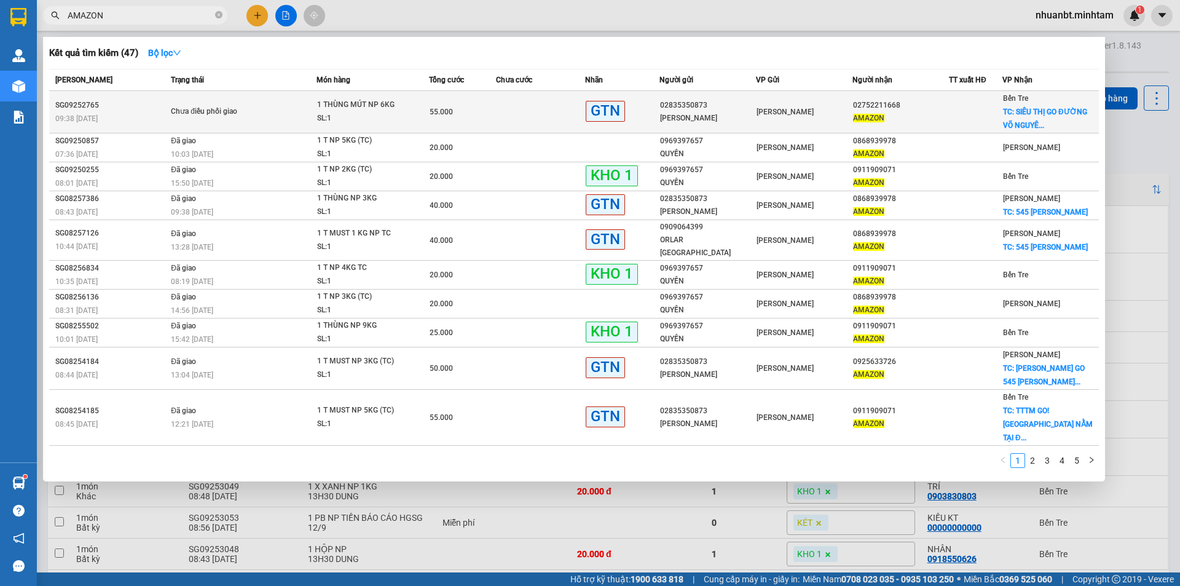
type input "AMAZON"
click at [452, 107] on div "55.000" at bounding box center [463, 112] width 66 height 14
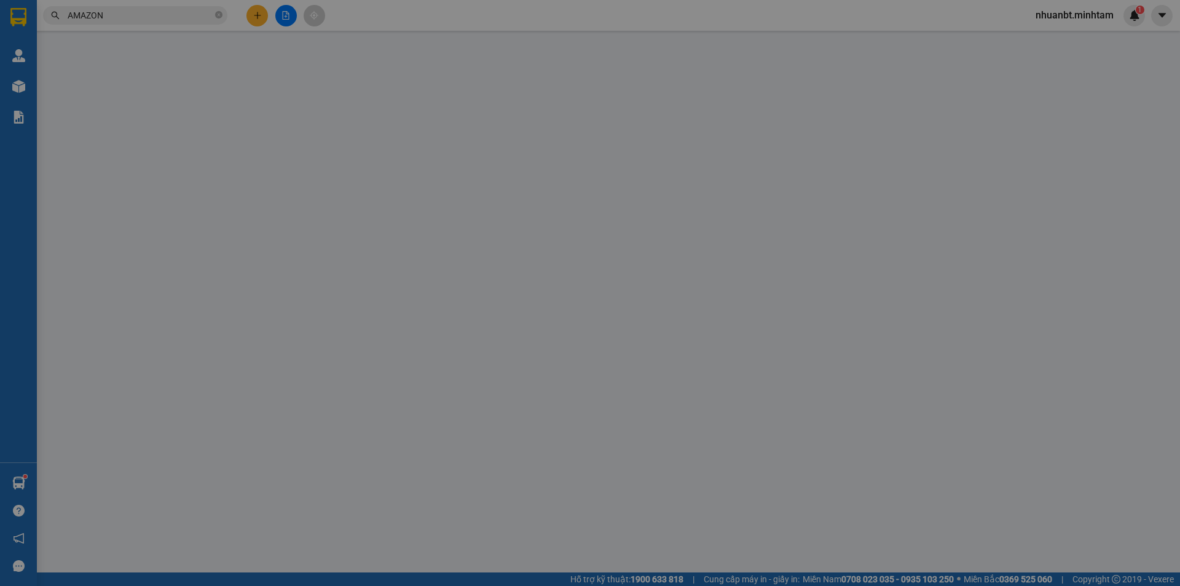
type input "02835350873"
type input "CTY TƯỜNG VÂN"
type input "02752211668"
type input "AMAZON"
checkbox input "true"
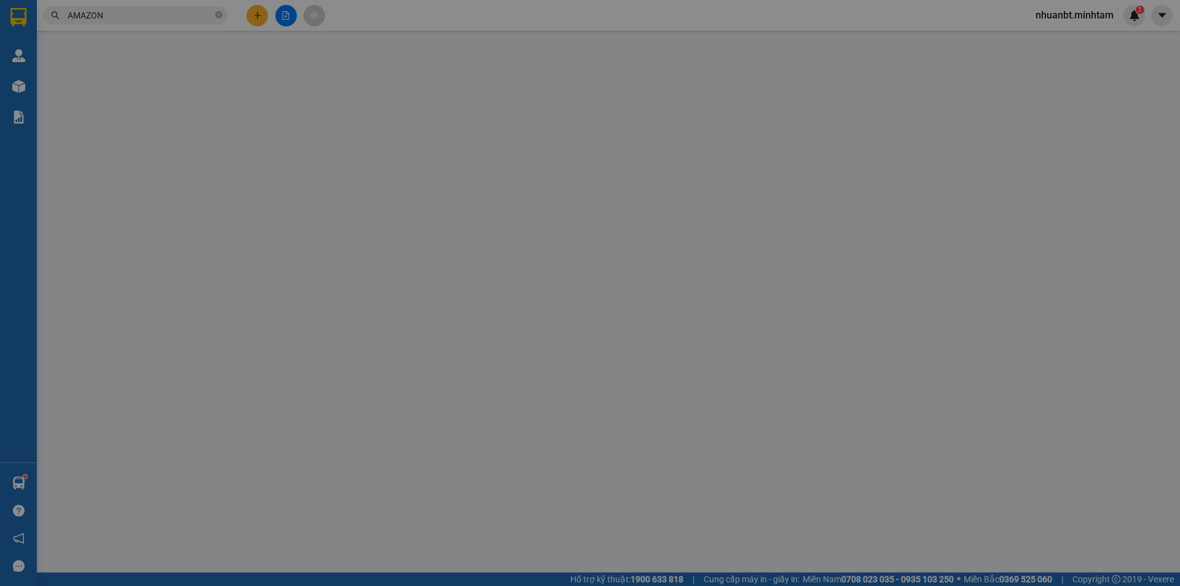
type input "SIÊU THỊ GO ĐƯỜNG VÕ NGUYÊN GIÁP XÃ SƠN ĐÔNG"
type input "55.000"
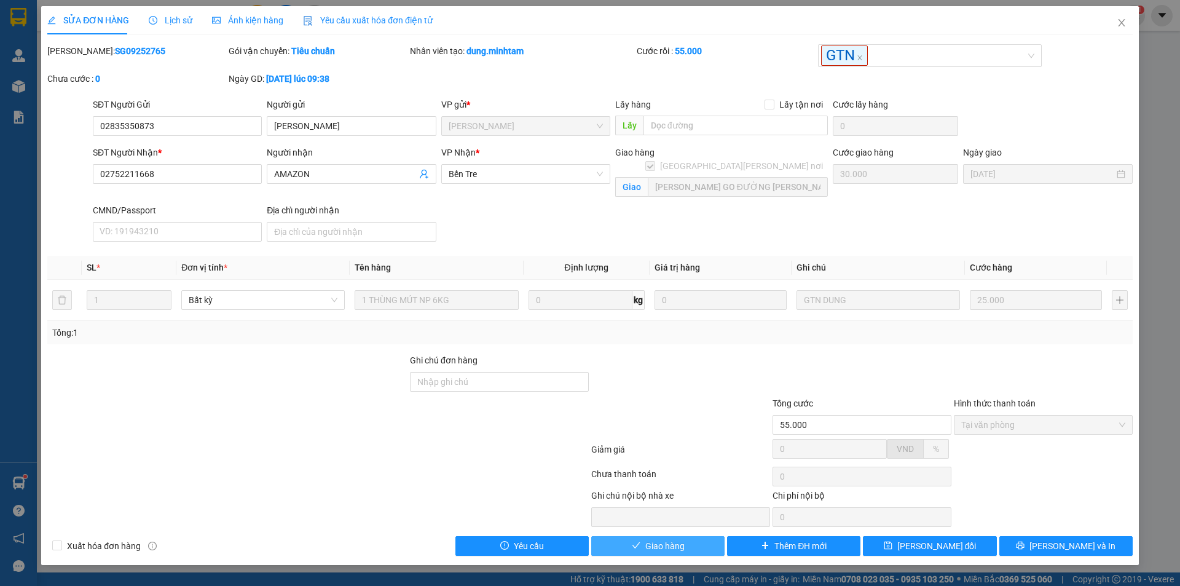
click at [666, 544] on span "Giao hàng" at bounding box center [665, 546] width 39 height 14
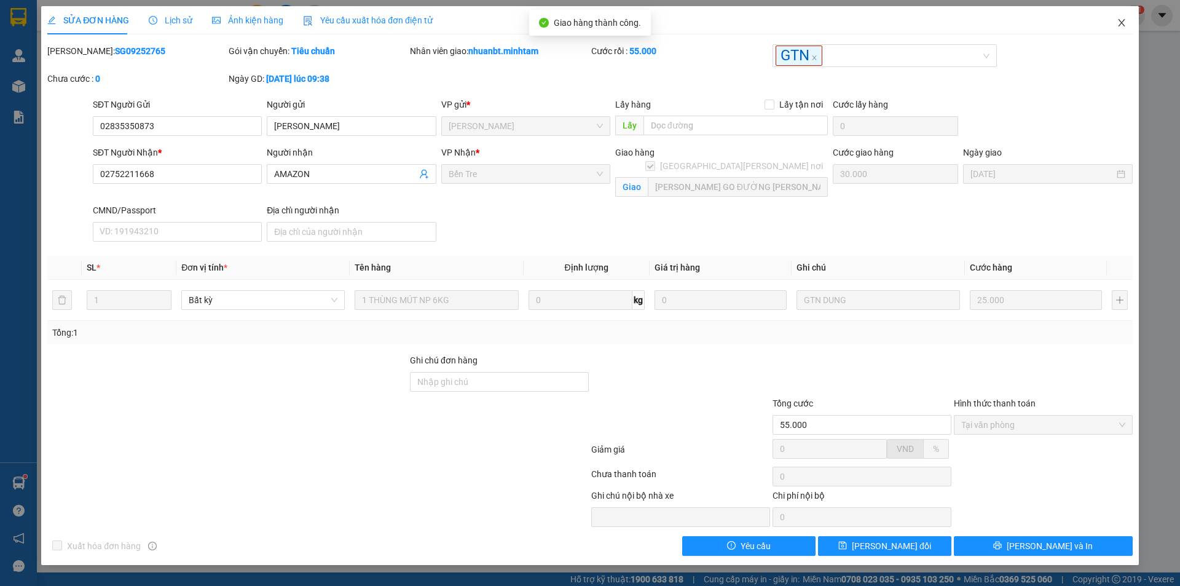
click at [1118, 25] on icon "close" at bounding box center [1122, 23] width 10 height 10
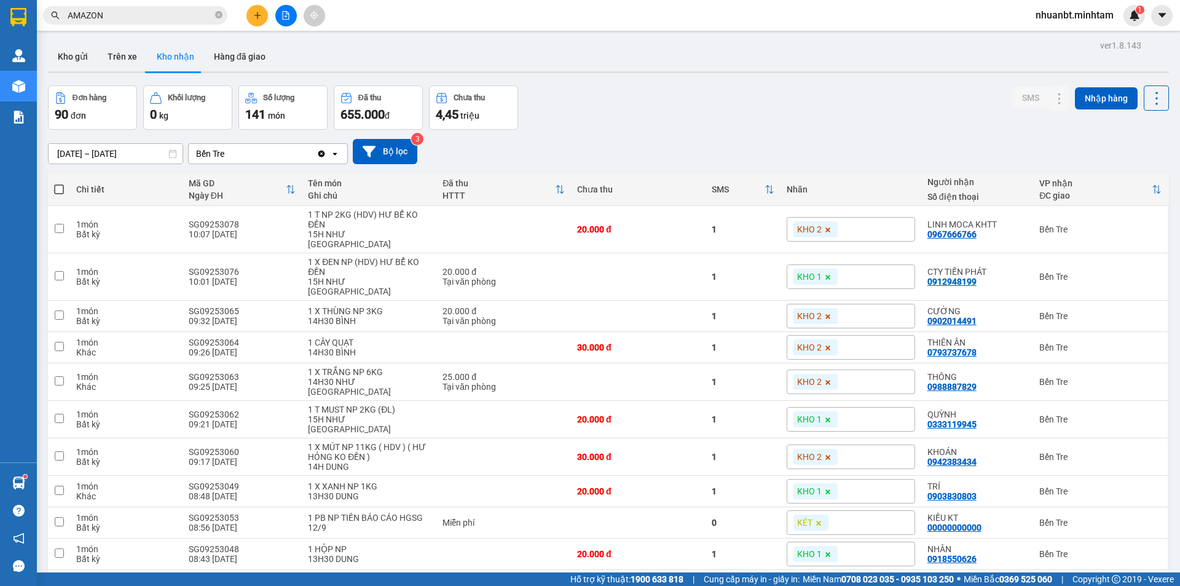
click at [223, 17] on span "AMAZON" at bounding box center [135, 15] width 184 height 18
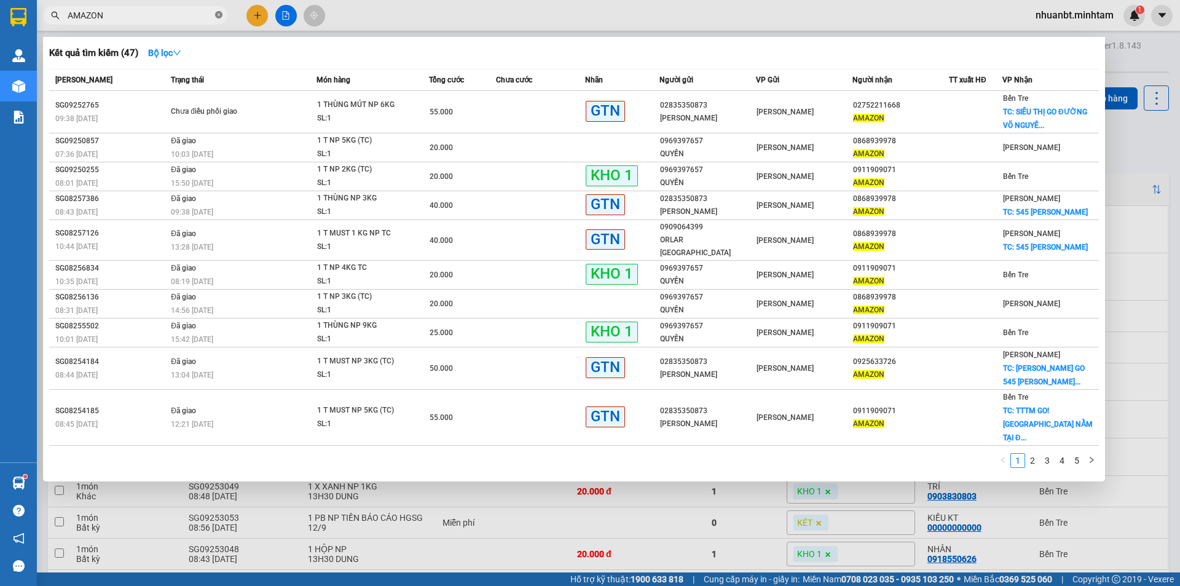
click at [219, 17] on icon "close-circle" at bounding box center [218, 14] width 7 height 7
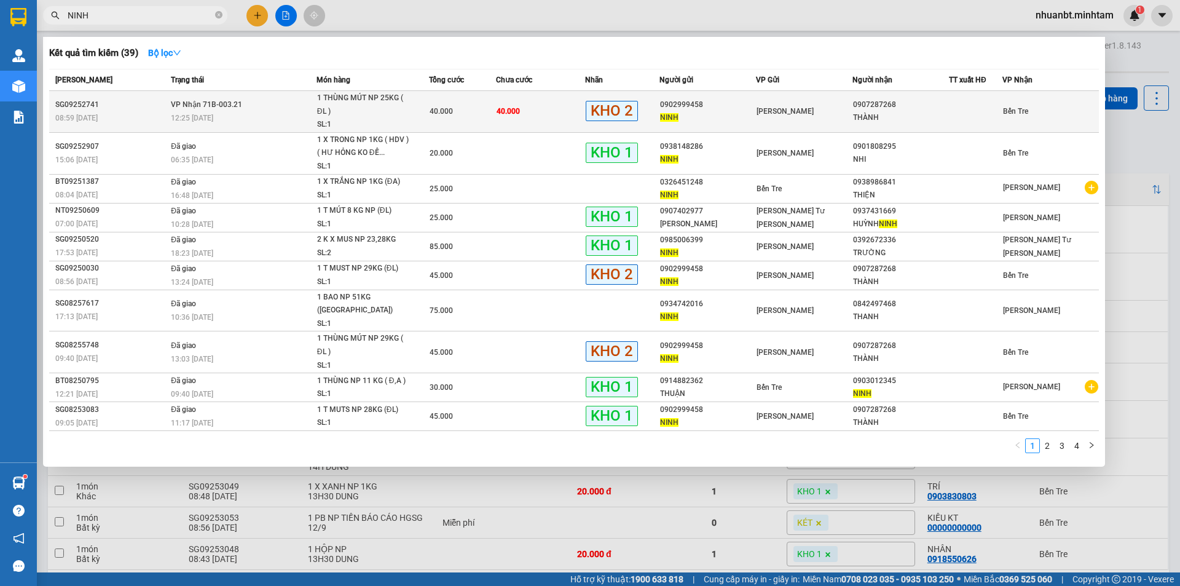
type input "NINH"
click at [342, 108] on div "1 THÙNG MÚT NP 25KG ( ĐL )" at bounding box center [363, 105] width 92 height 26
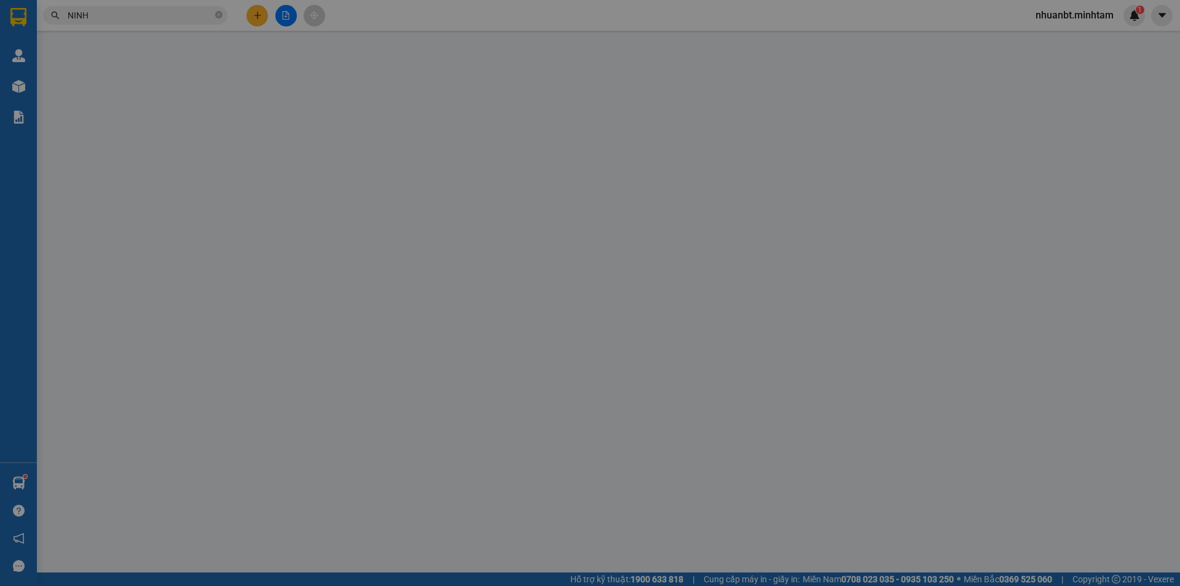
type input "0902999458"
type input "NINH"
type input "0907287268"
type input "THÀNH"
type input "40.000"
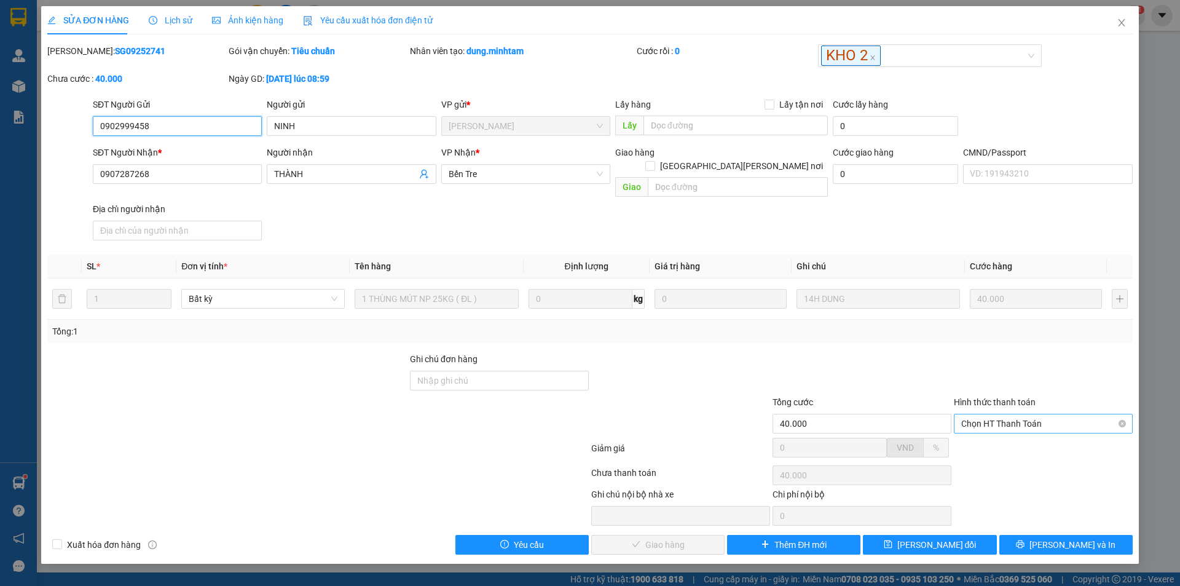
click at [1048, 414] on span "Chọn HT Thanh Toán" at bounding box center [1044, 423] width 164 height 18
click at [1015, 437] on div "Tại văn phòng" at bounding box center [1044, 435] width 164 height 14
type input "0"
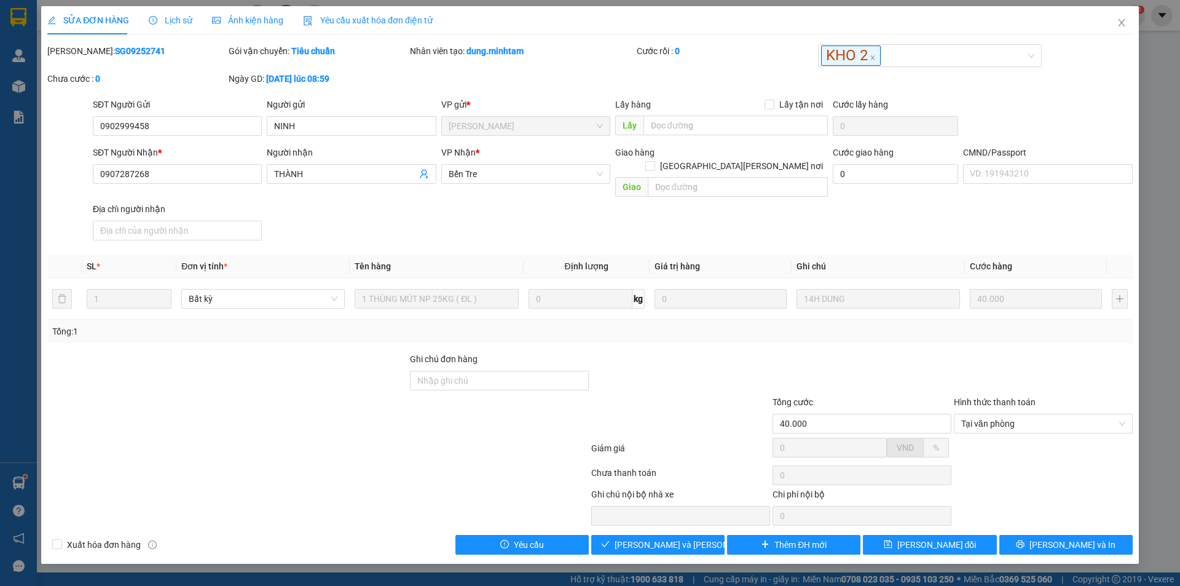
click at [692, 521] on div "Total Paid Fee 0 Total UnPaid Fee 40.000 Cash Collection Total Fee Mã ĐH: SG092…" at bounding box center [590, 299] width 1086 height 510
click at [684, 538] on span "[PERSON_NAME] và Giao hàng" at bounding box center [698, 545] width 166 height 14
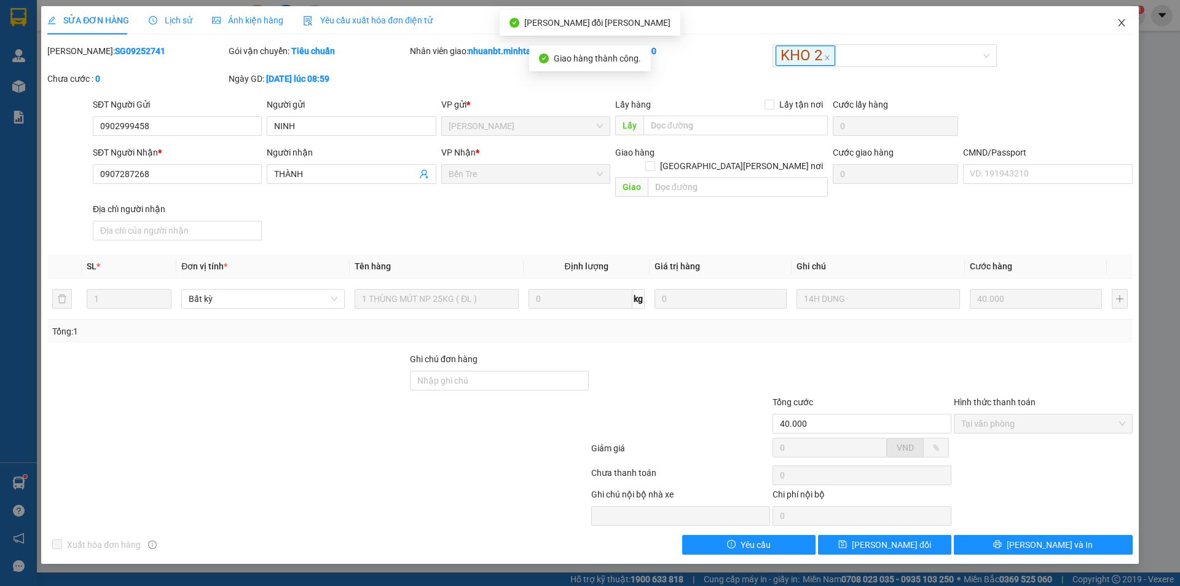
click at [1122, 18] on span "Close" at bounding box center [1122, 23] width 34 height 34
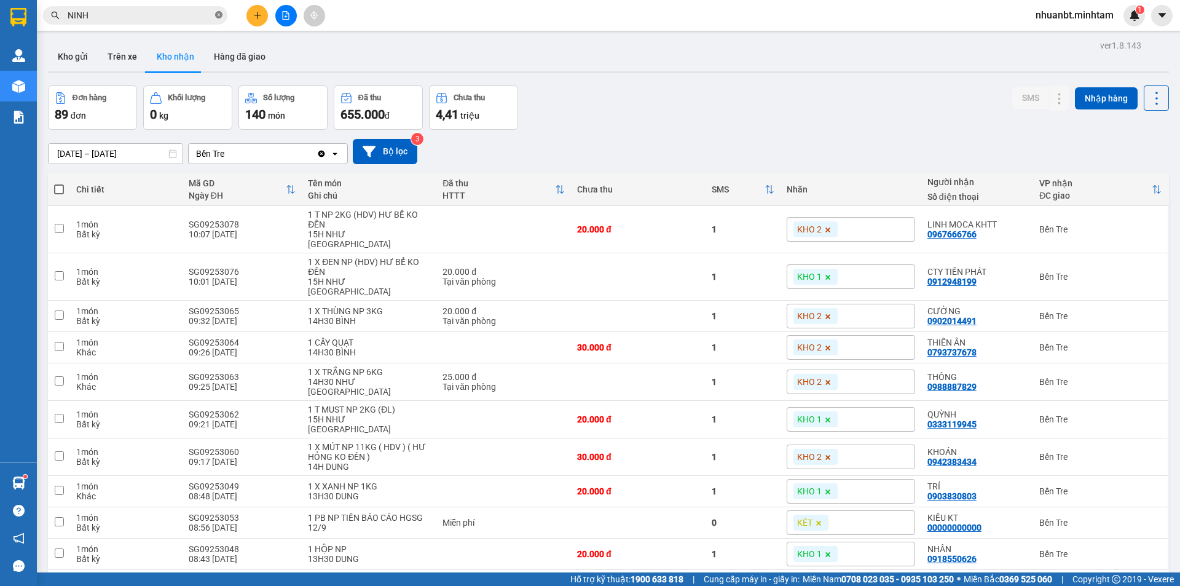
click at [220, 15] on icon "close-circle" at bounding box center [218, 14] width 7 height 7
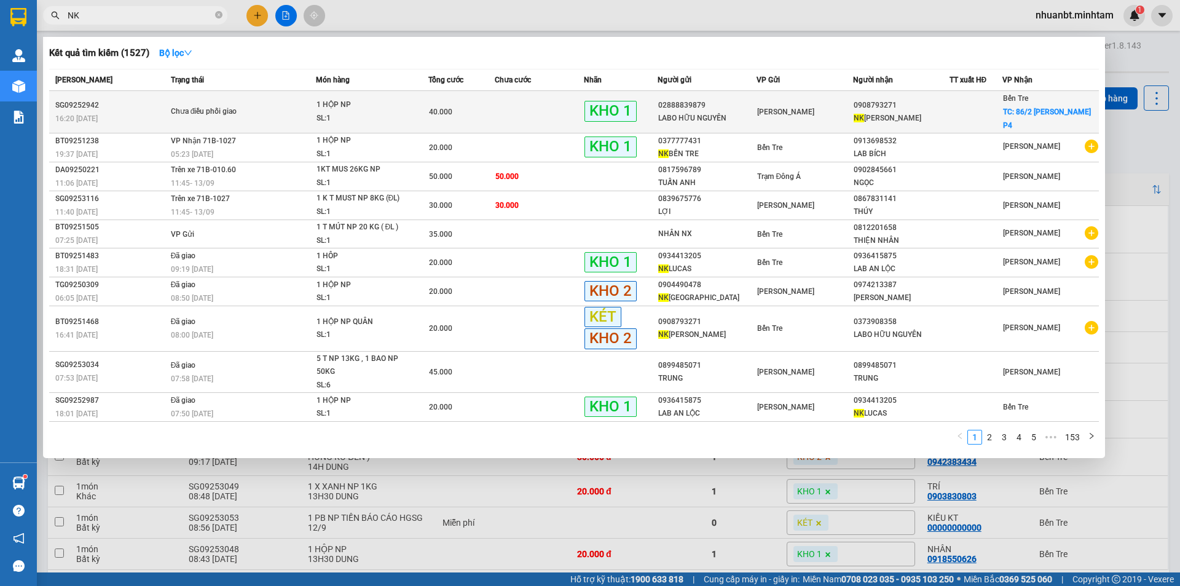
type input "NK"
click at [882, 105] on div "0908793271" at bounding box center [901, 105] width 95 height 13
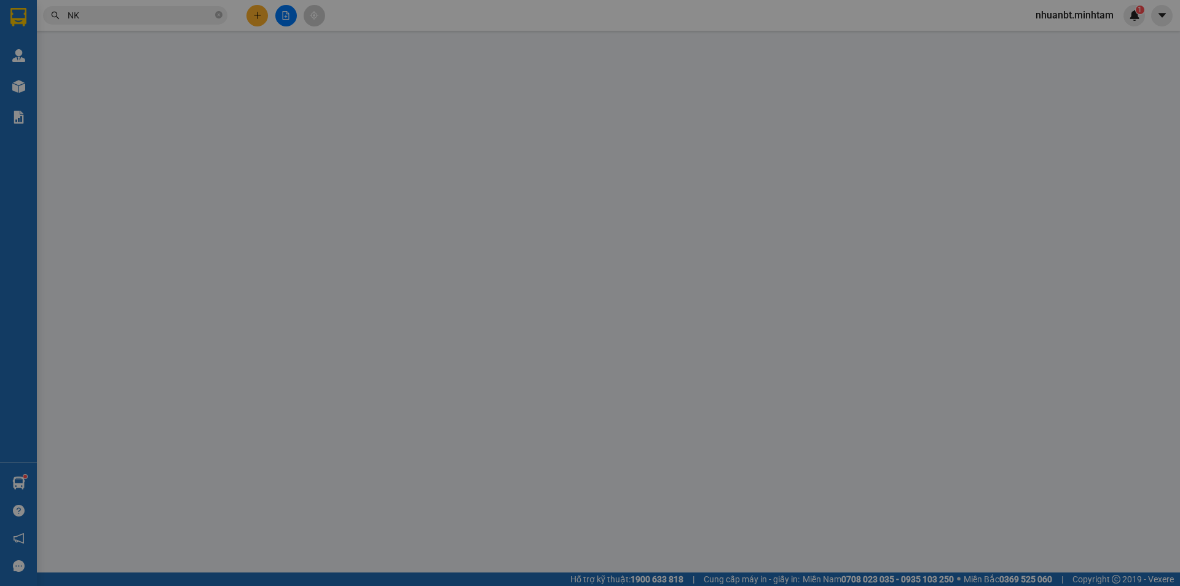
type input "02888839879"
type input "LABO HỮU NGUYÊN"
type input "0908793271"
type input "NK HỒNG ÂN"
checkbox input "true"
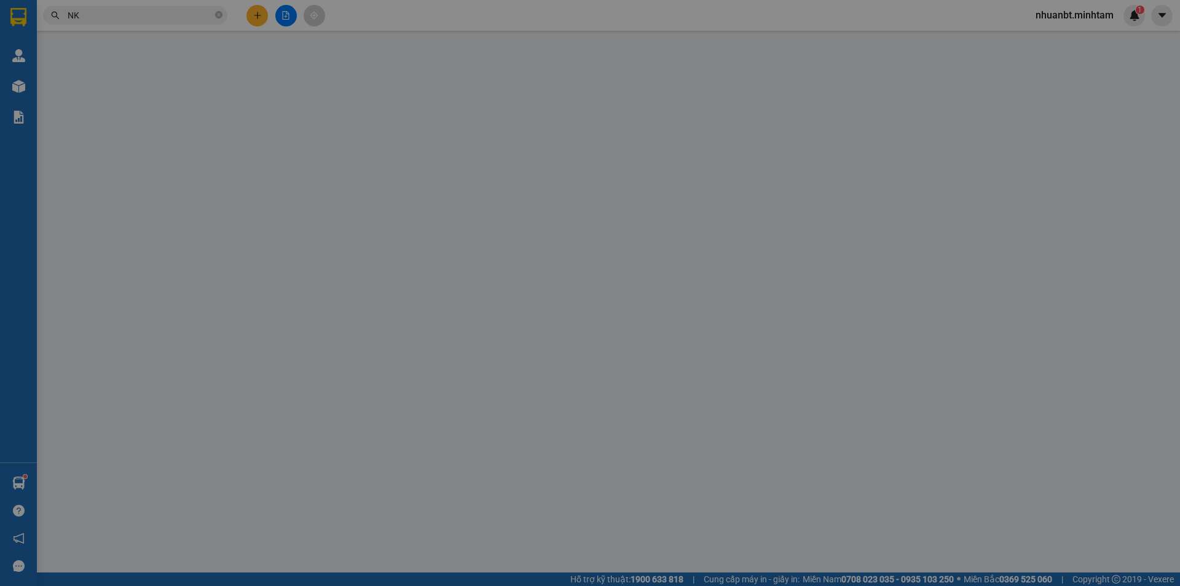
type input "86/2 NGUYỄN HUỆ P4"
type input "40.000"
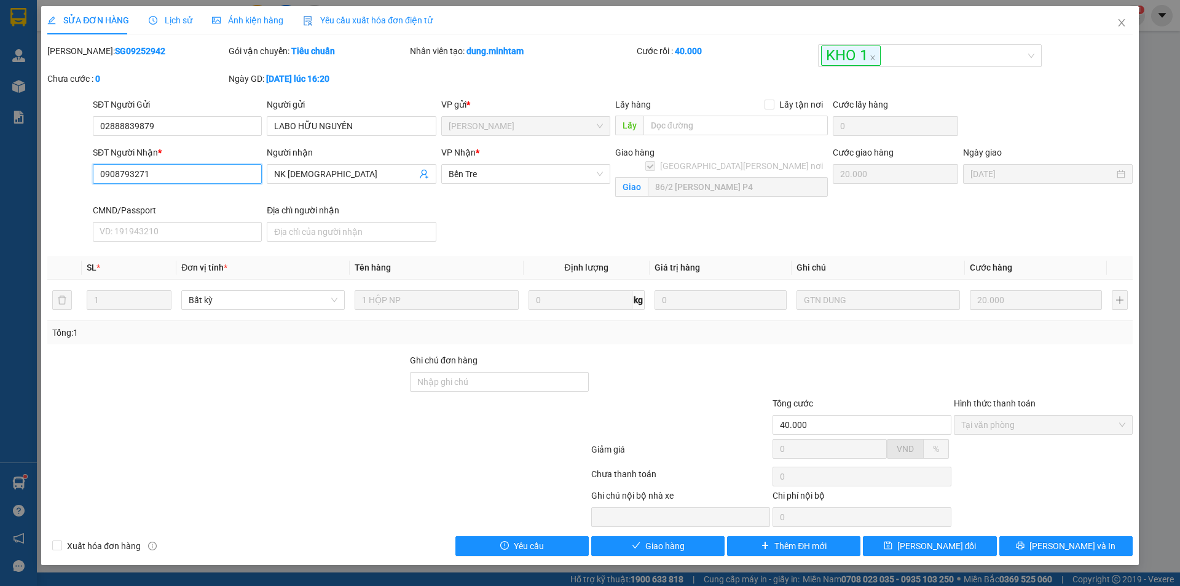
drag, startPoint x: 169, startPoint y: 170, endPoint x: 50, endPoint y: 186, distance: 119.7
click at [50, 186] on div "SĐT Người Nhận * 0908793271 0908793271 Người nhận NK HỒNG ÂN VP Nhận * Bến Tre…" at bounding box center [590, 196] width 1088 height 101
drag, startPoint x: 1120, startPoint y: 20, endPoint x: 219, endPoint y: 0, distance: 900.3
click at [1118, 20] on icon "close" at bounding box center [1122, 23] width 10 height 10
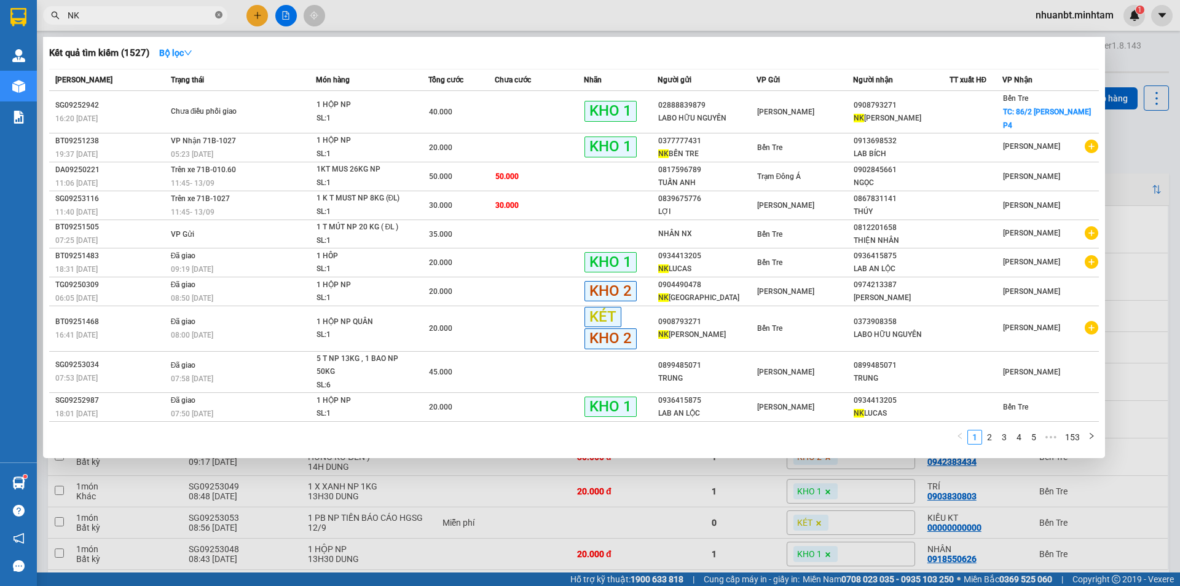
click at [219, 17] on icon "close-circle" at bounding box center [218, 14] width 7 height 7
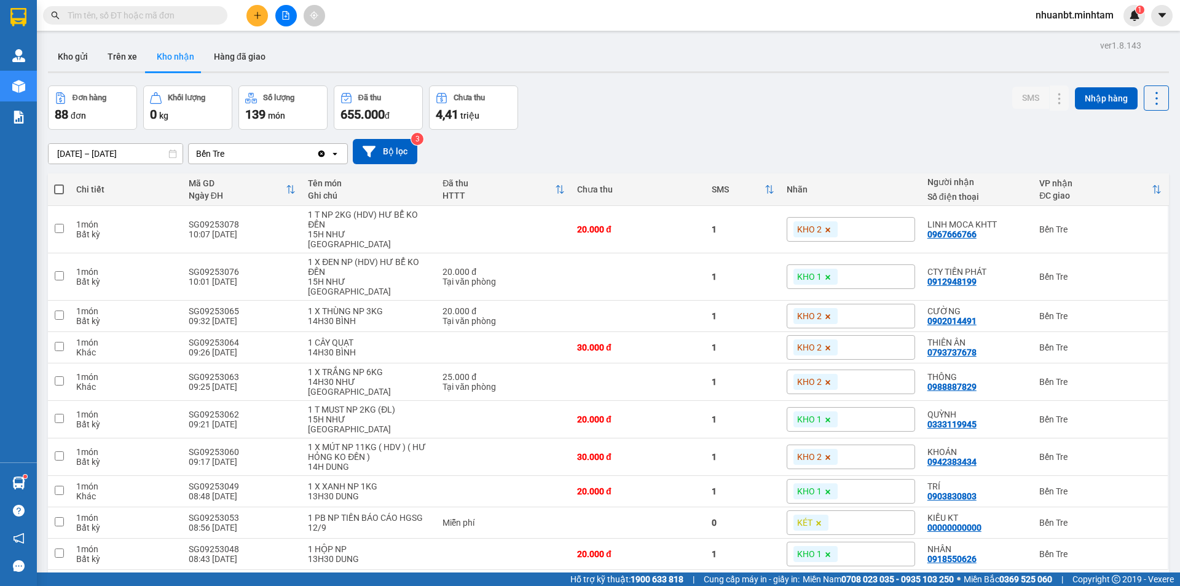
paste input "0908793271"
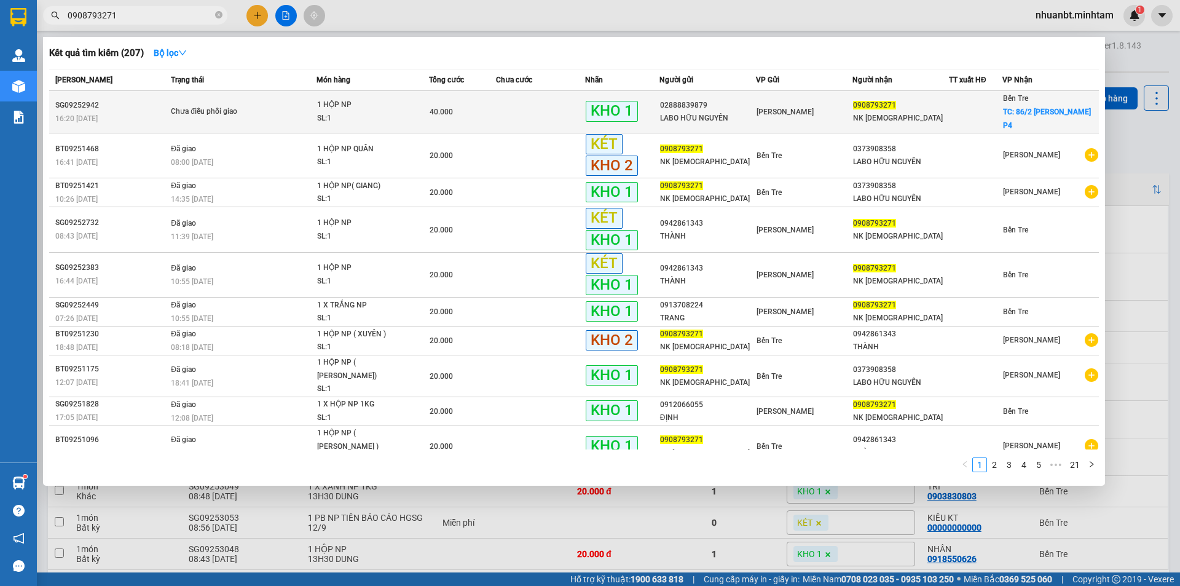
type input "0908793271"
click at [283, 110] on span "Chưa điều phối giao" at bounding box center [243, 112] width 145 height 14
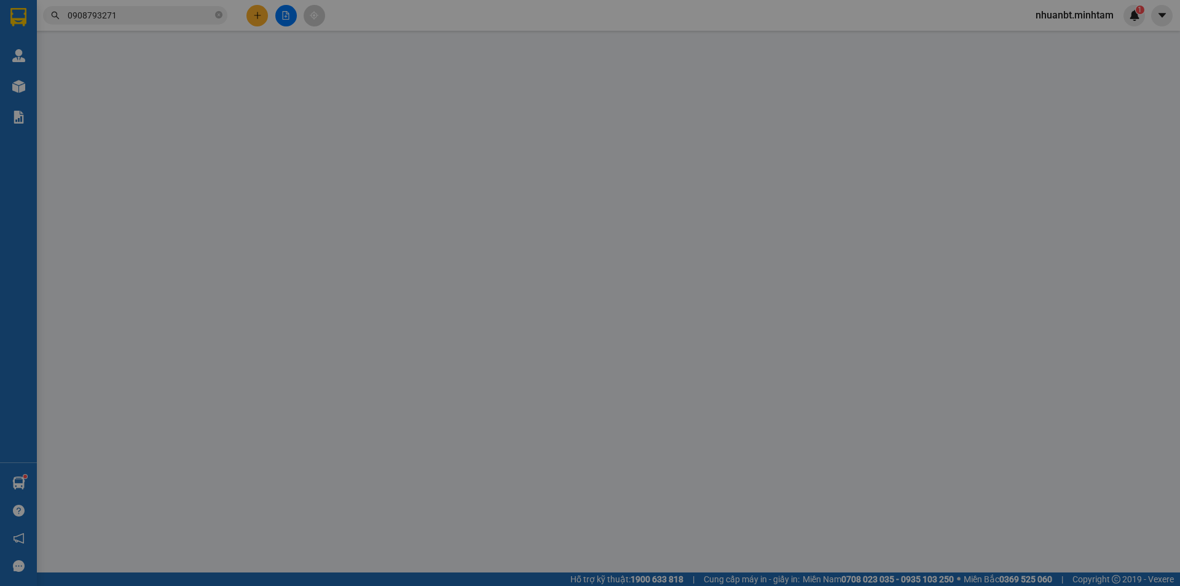
type input "02888839879"
type input "LABO HỮU NGUYÊN"
type input "0908793271"
type input "NK HỒNG ÂN"
checkbox input "true"
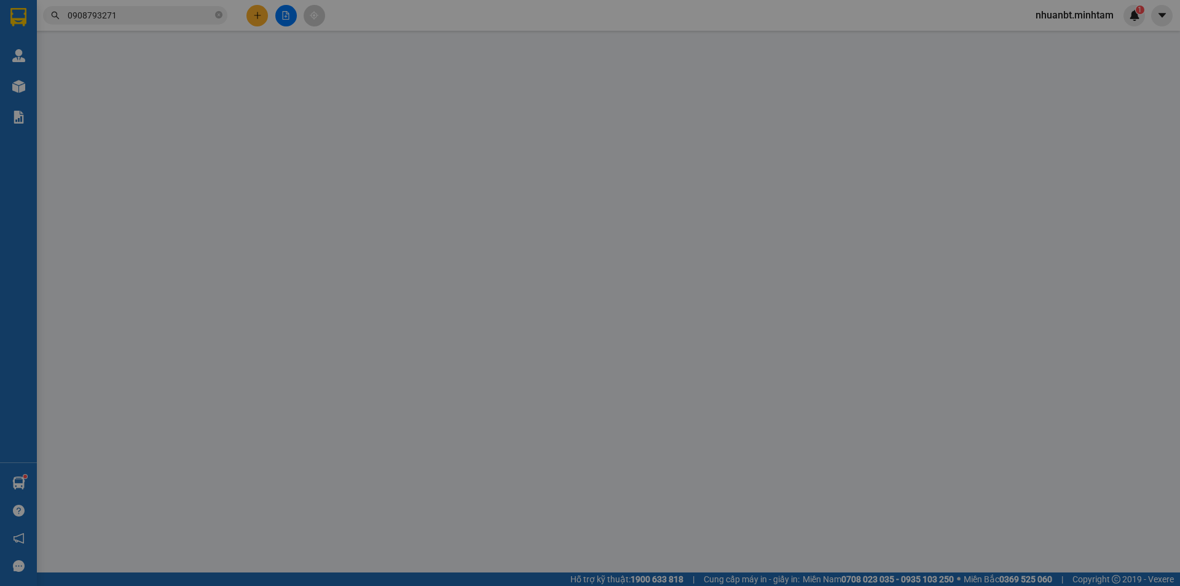
type input "86/2 NGUYỄN HUỆ P4"
type input "40.000"
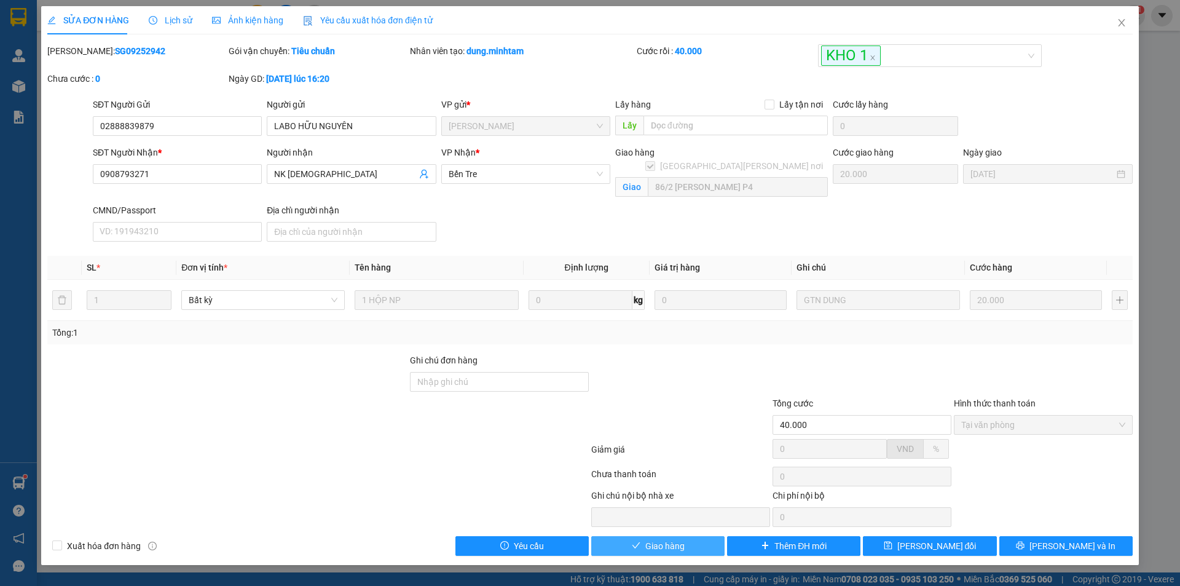
click at [665, 542] on span "Giao hàng" at bounding box center [665, 546] width 39 height 14
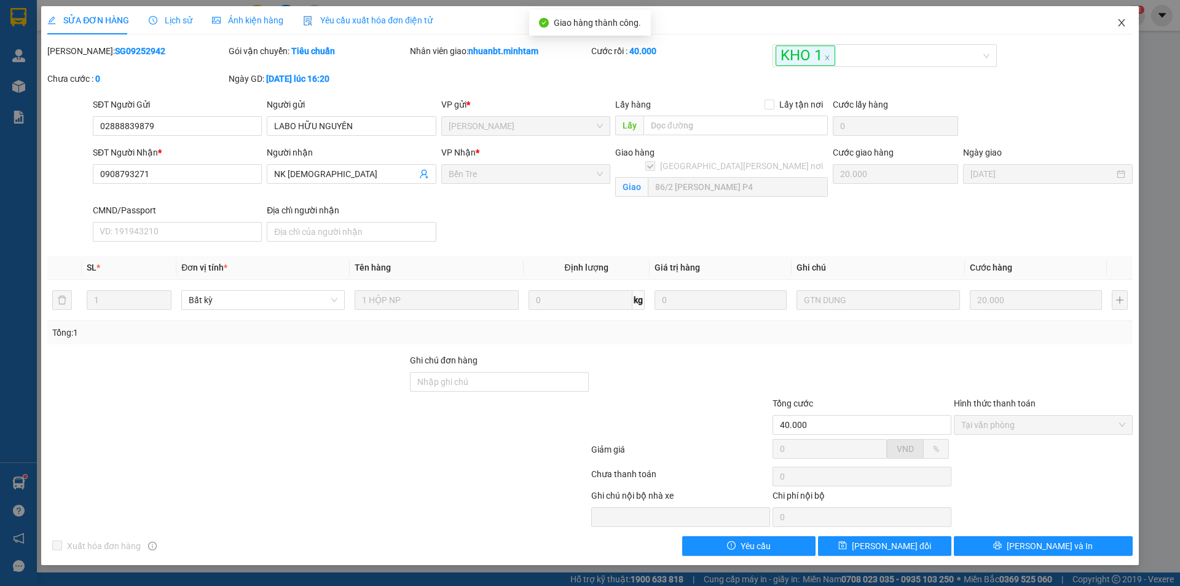
click at [1120, 19] on icon "close" at bounding box center [1122, 23] width 10 height 10
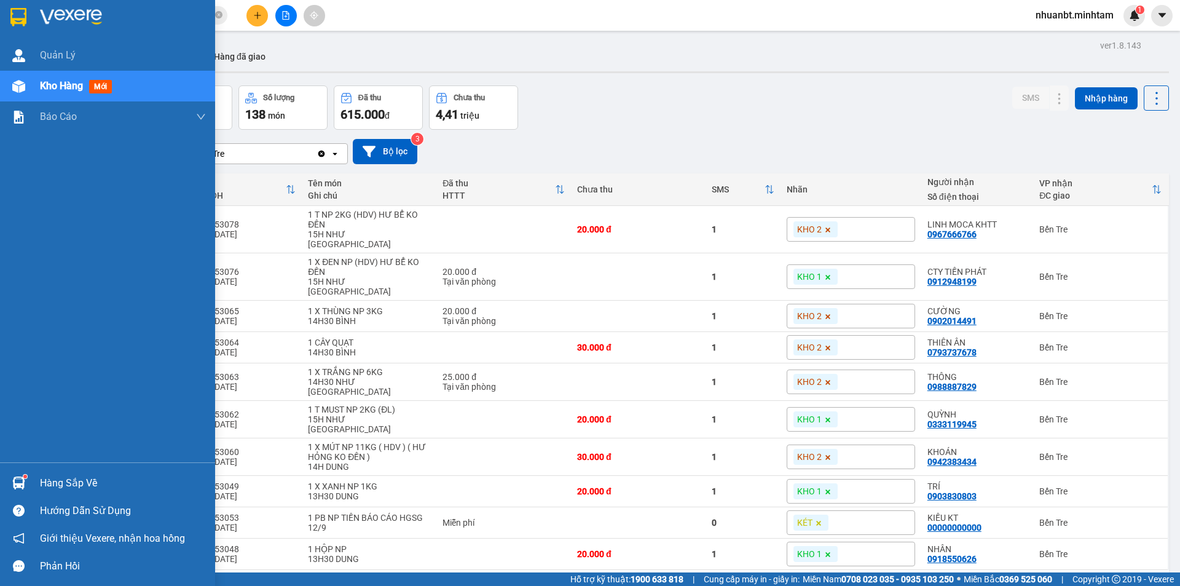
click at [12, 7] on div at bounding box center [19, 17] width 22 height 22
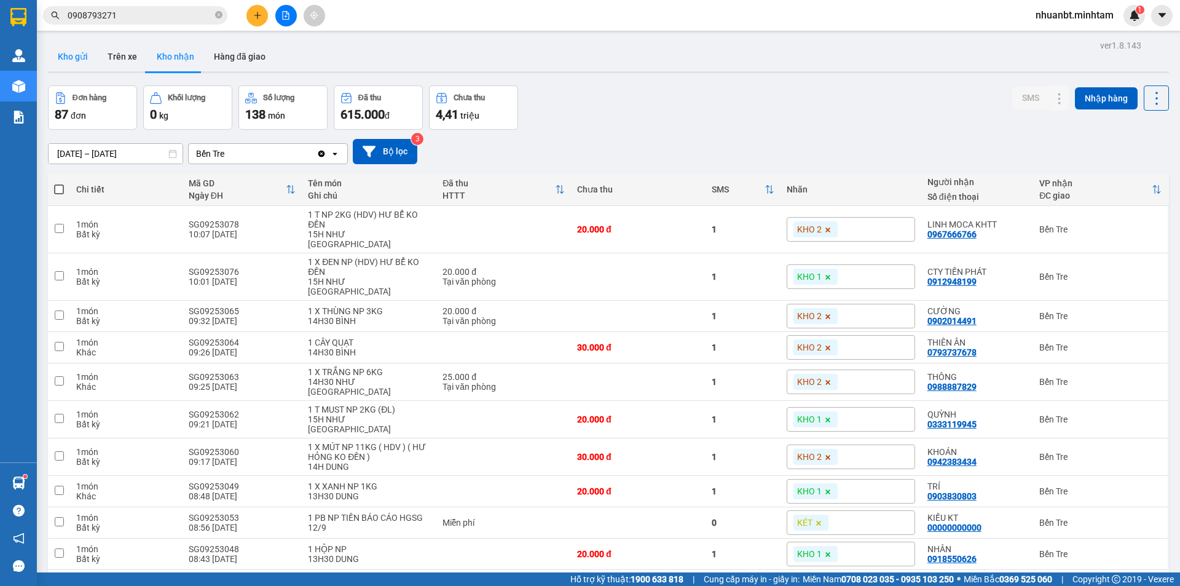
click at [87, 55] on button "Kho gửi" at bounding box center [73, 57] width 50 height 30
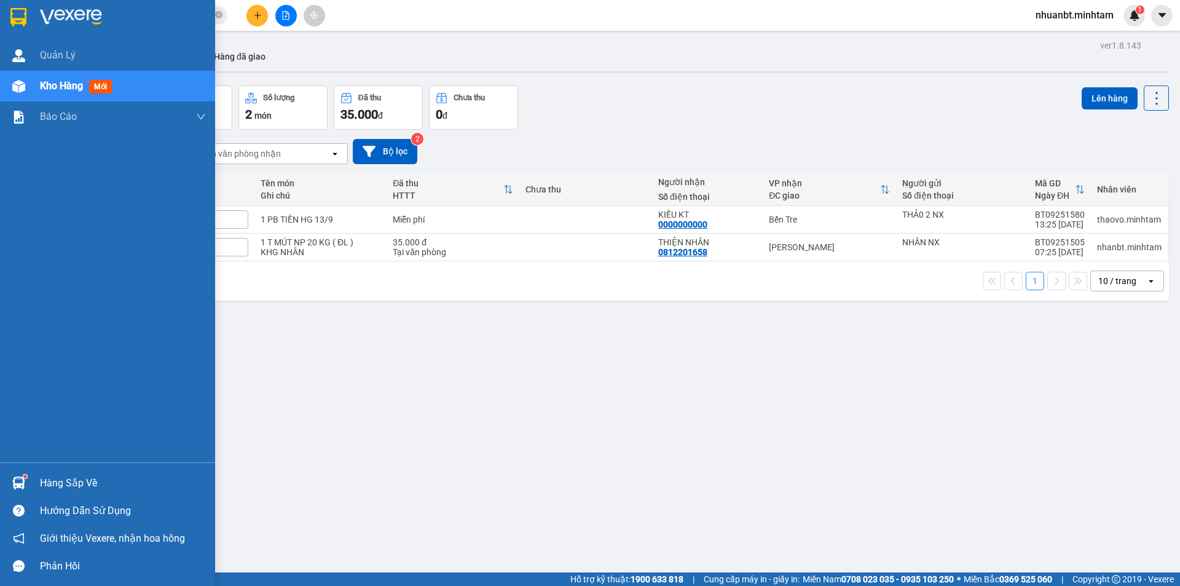
drag, startPoint x: 23, startPoint y: 475, endPoint x: 129, endPoint y: 448, distance: 109.1
click at [24, 475] on sup at bounding box center [25, 477] width 4 height 4
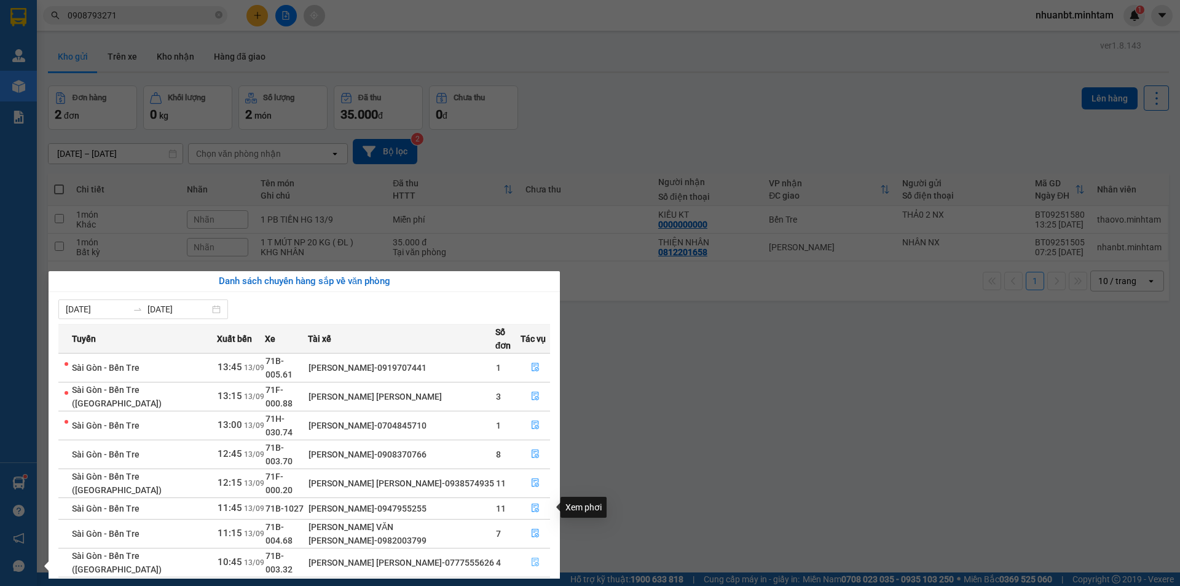
click at [537, 553] on button "button" at bounding box center [535, 563] width 28 height 20
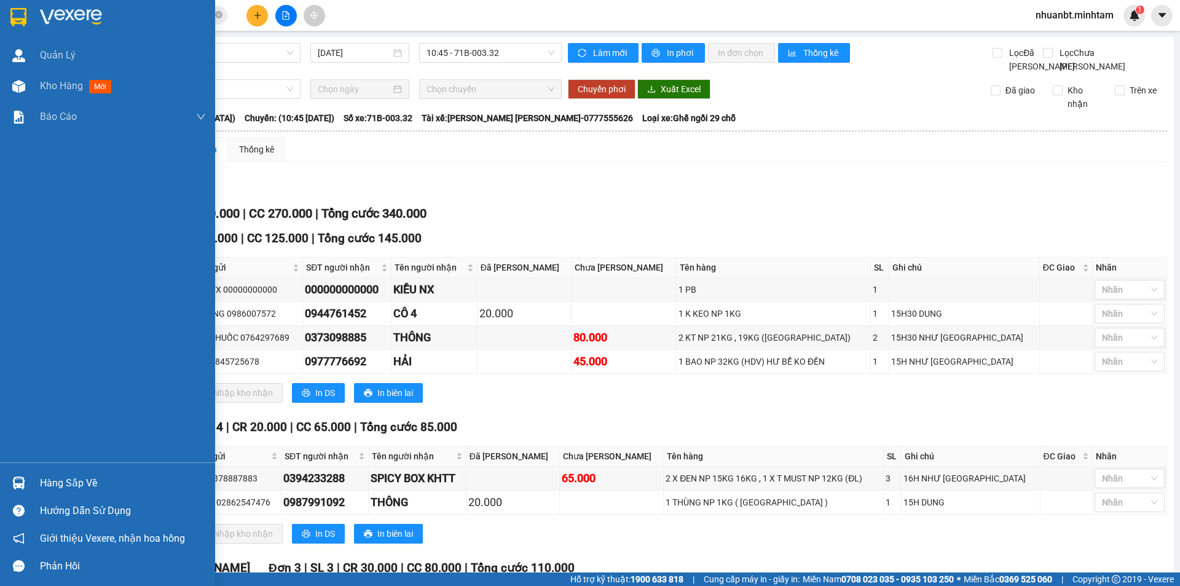
click at [12, 3] on div at bounding box center [107, 20] width 215 height 40
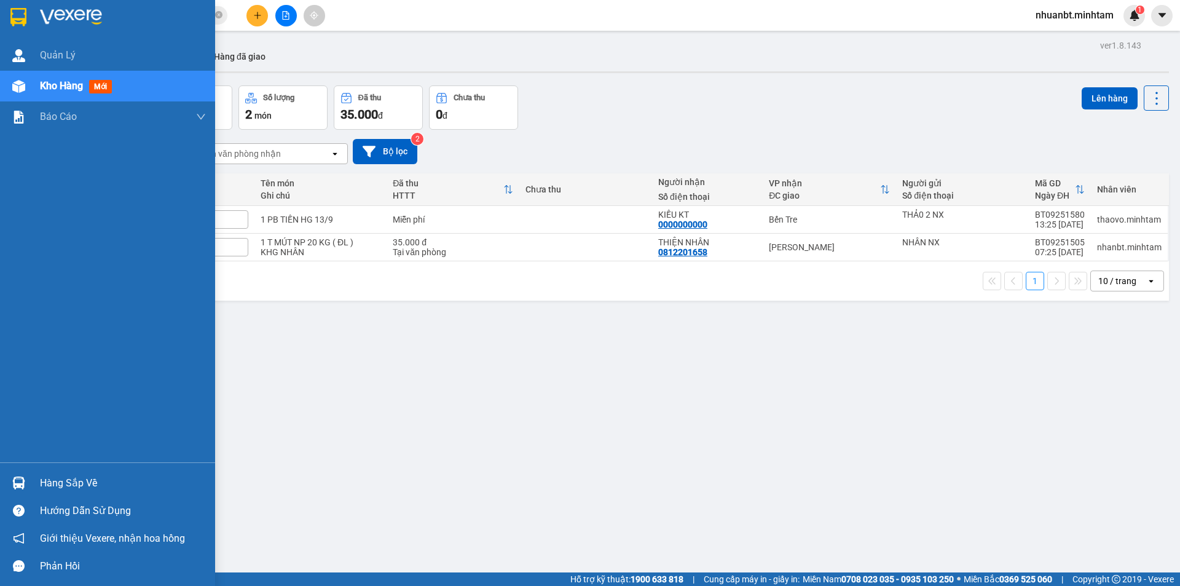
click at [28, 10] on div at bounding box center [19, 17] width 22 height 22
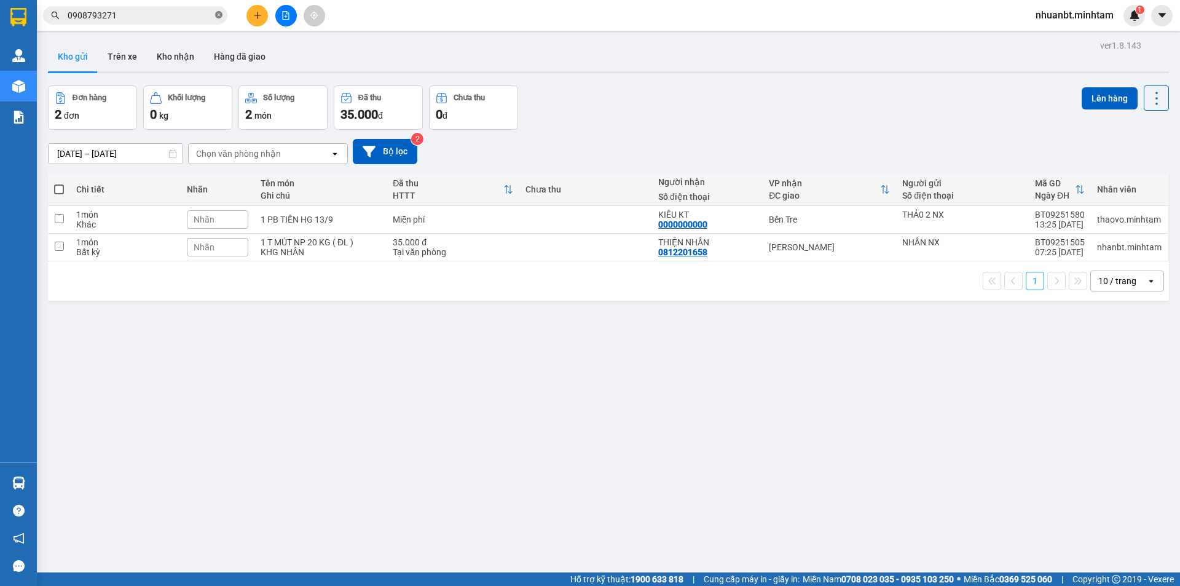
click at [222, 14] on icon "close-circle" at bounding box center [218, 14] width 7 height 7
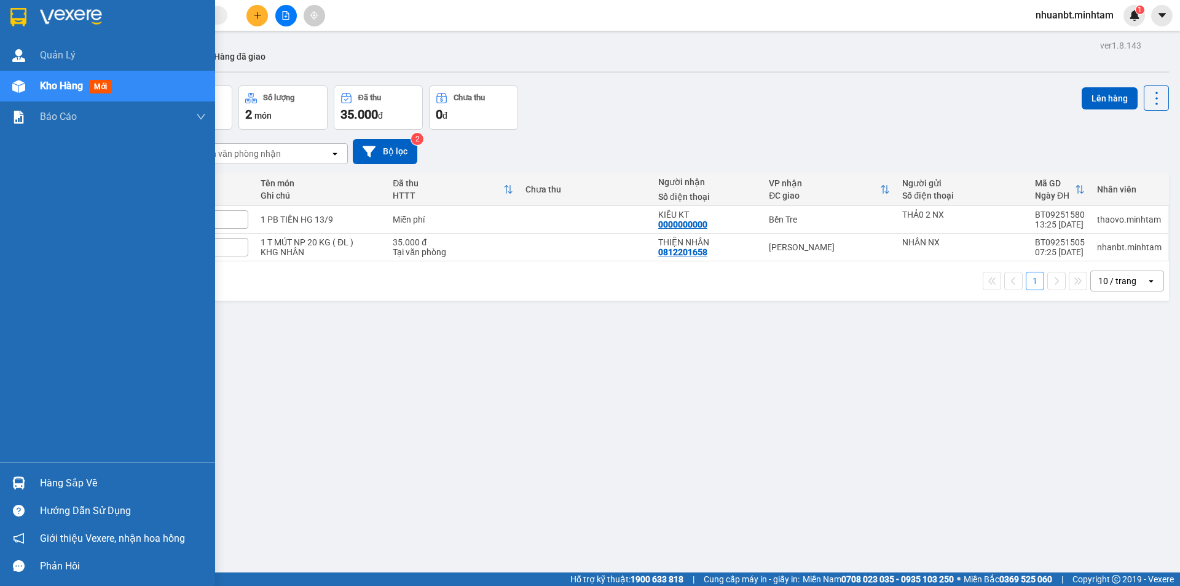
click at [31, 486] on div "Hàng sắp về" at bounding box center [107, 483] width 215 height 28
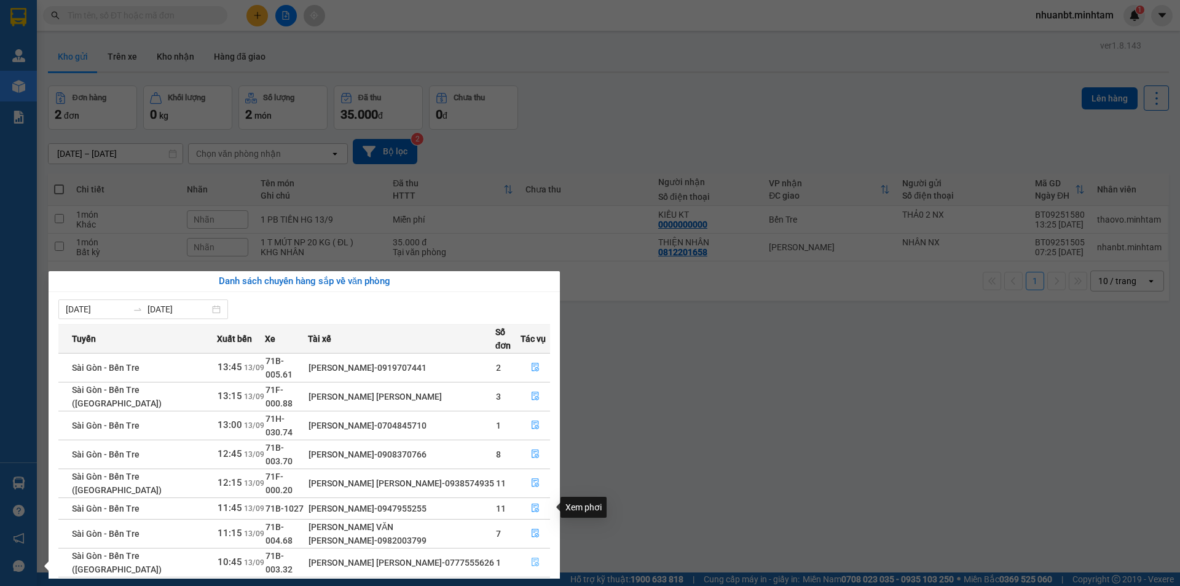
click at [539, 553] on button "button" at bounding box center [535, 563] width 28 height 20
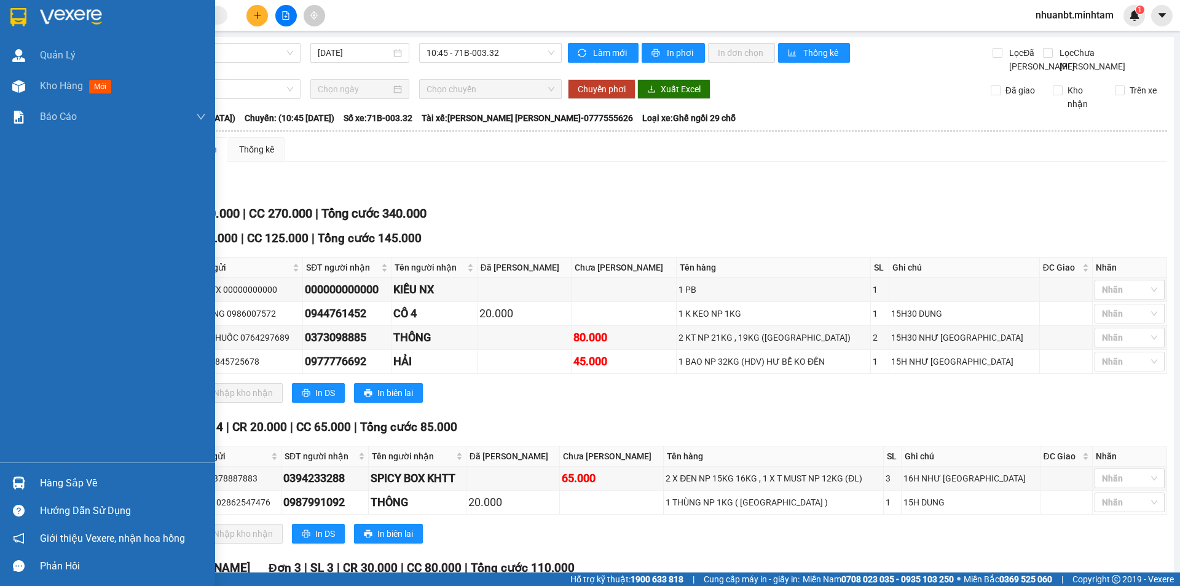
click at [53, 482] on div "Hàng sắp về" at bounding box center [123, 483] width 166 height 18
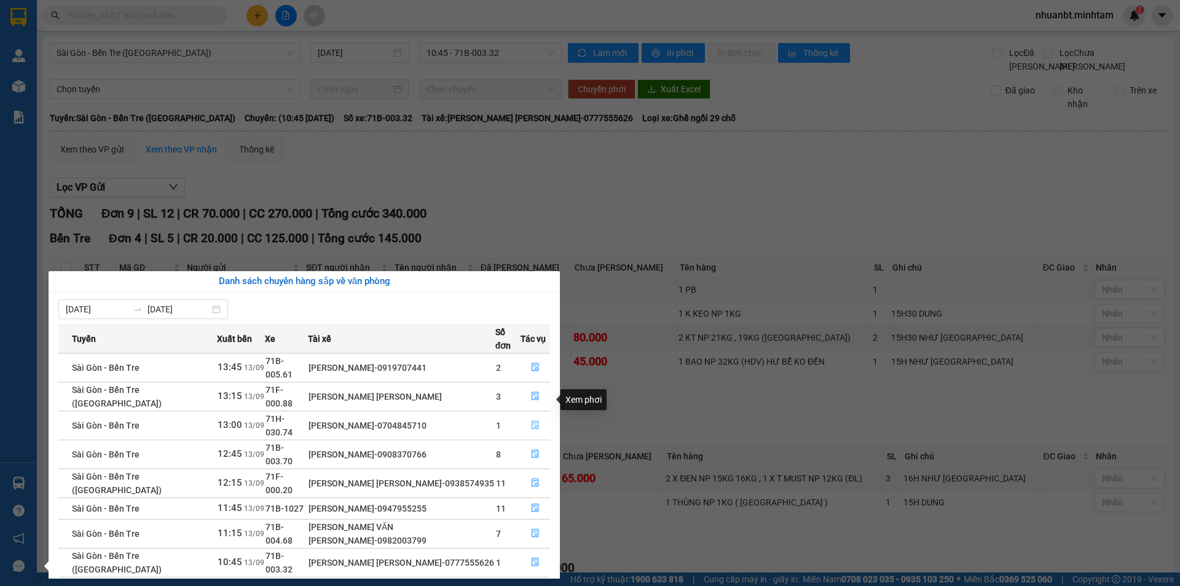
click at [537, 421] on icon "file-done" at bounding box center [535, 425] width 9 height 9
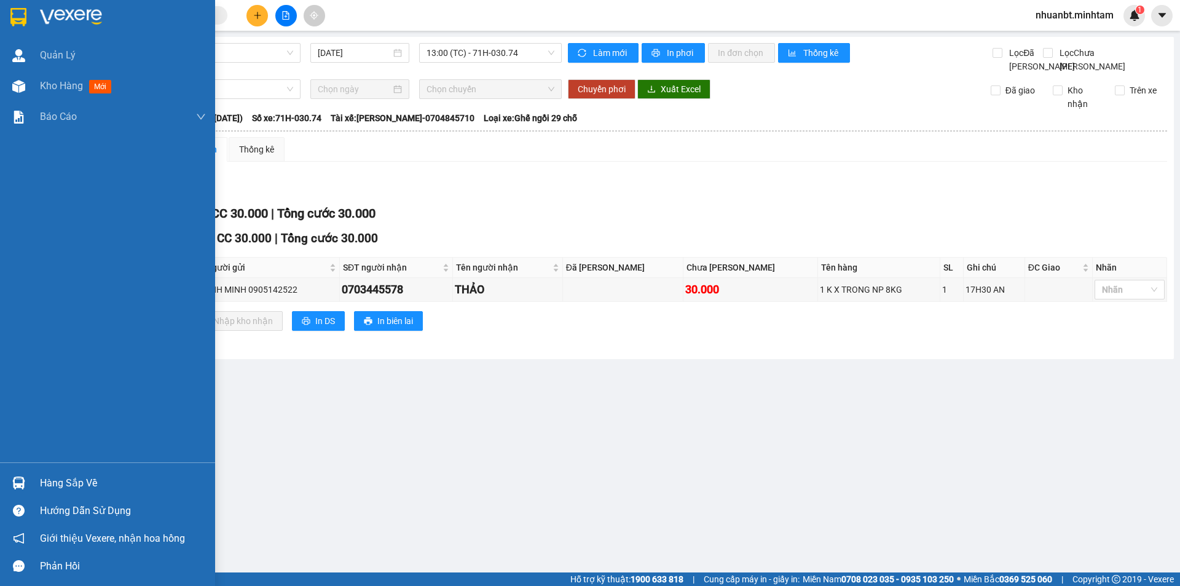
click at [23, 481] on img at bounding box center [18, 482] width 13 height 13
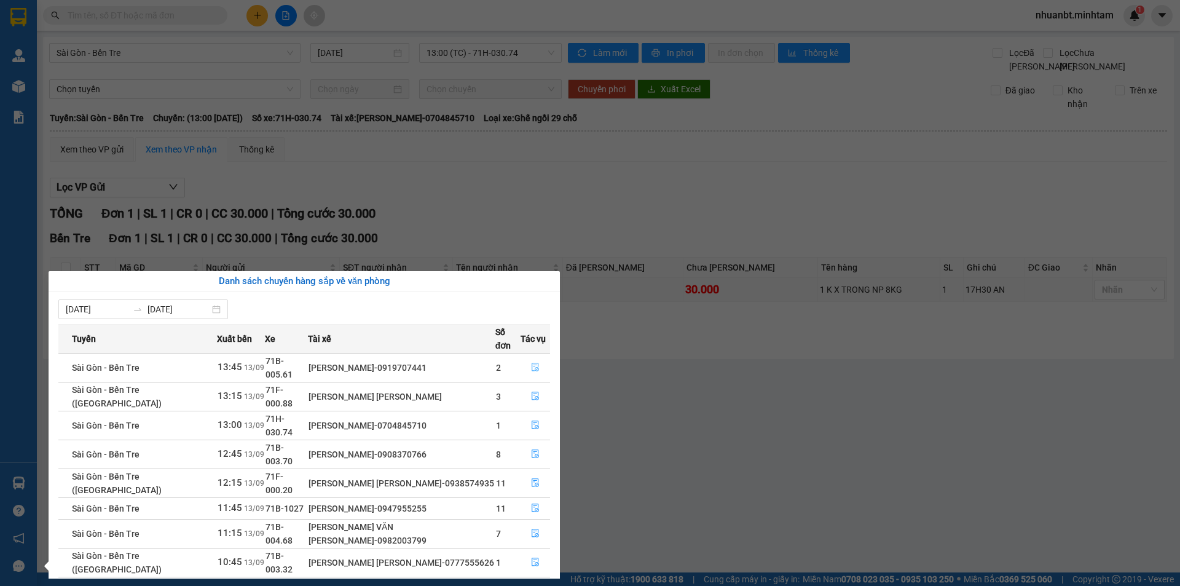
click at [536, 363] on icon "file-done" at bounding box center [535, 367] width 9 height 9
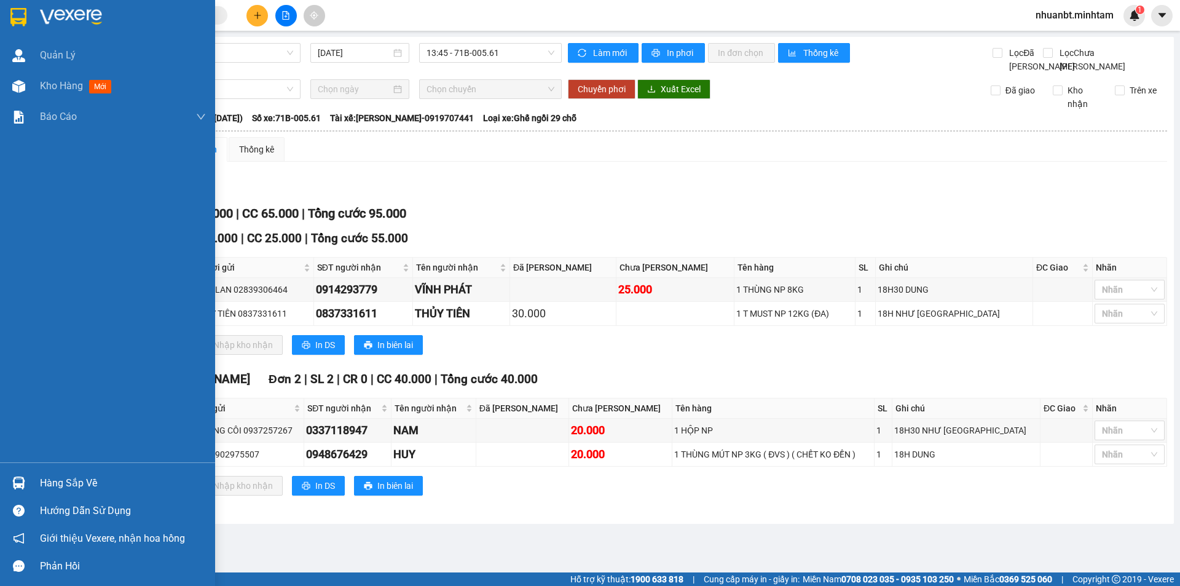
click at [14, 476] on div at bounding box center [19, 483] width 22 height 22
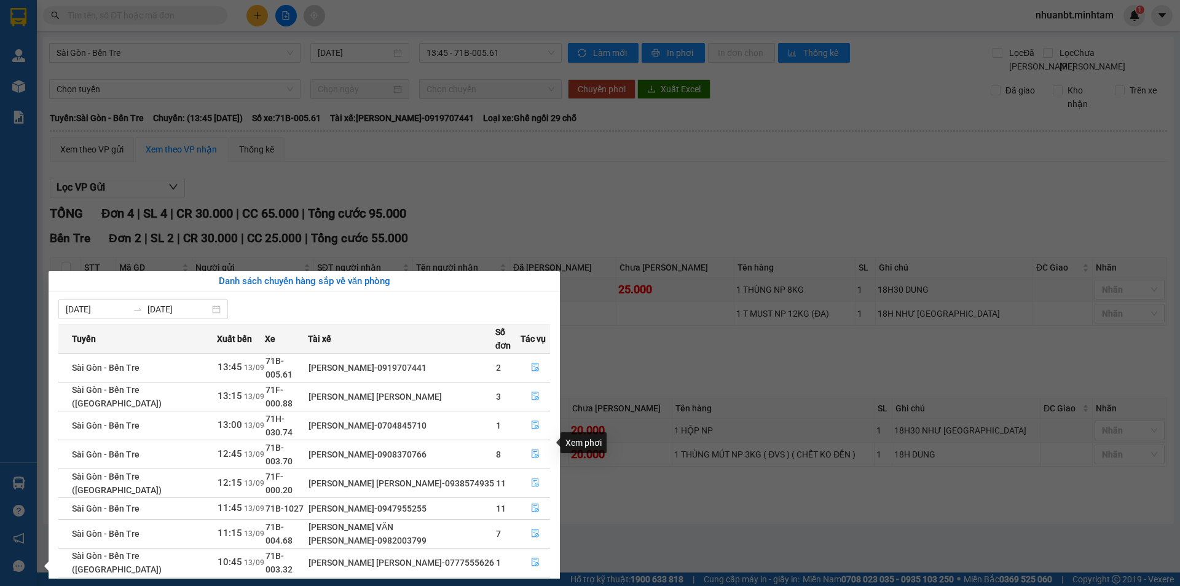
click at [522, 473] on button "button" at bounding box center [535, 483] width 28 height 20
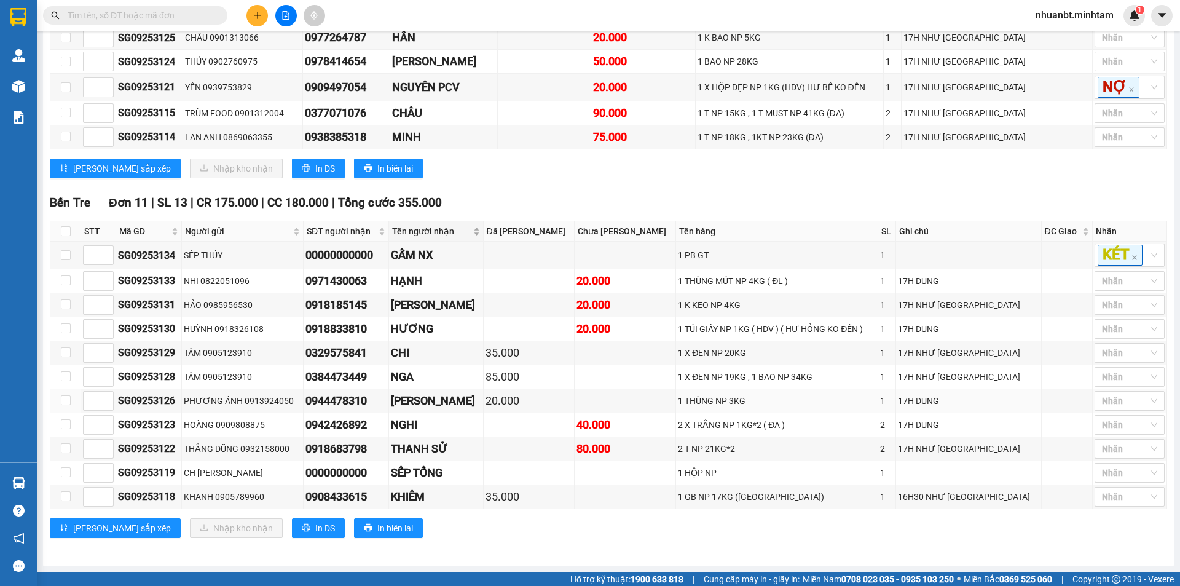
scroll to position [317, 0]
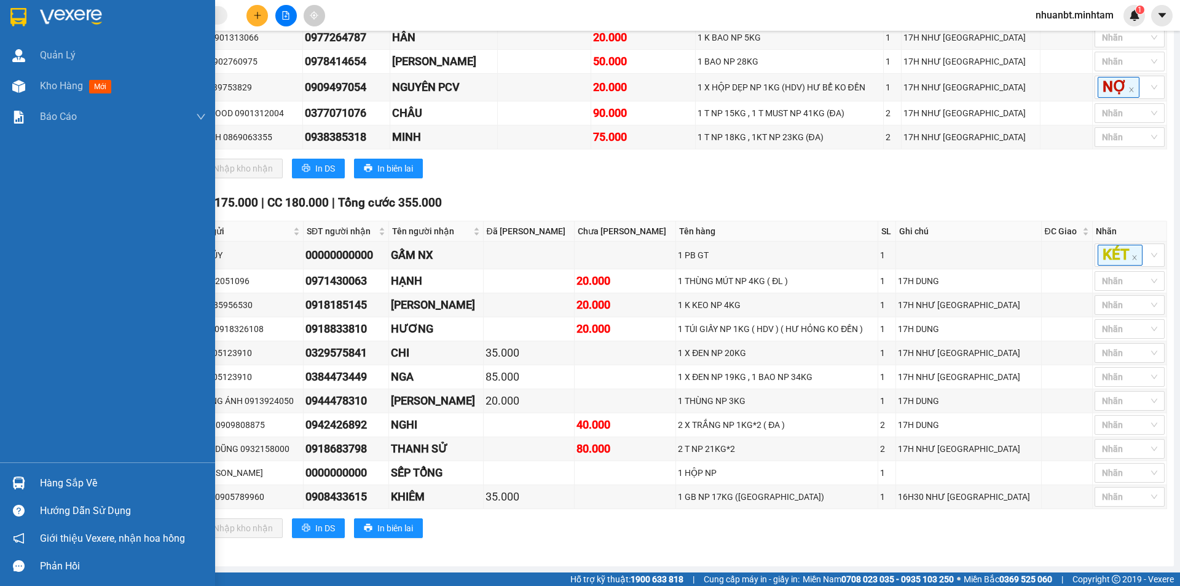
click at [28, 478] on div at bounding box center [19, 483] width 22 height 22
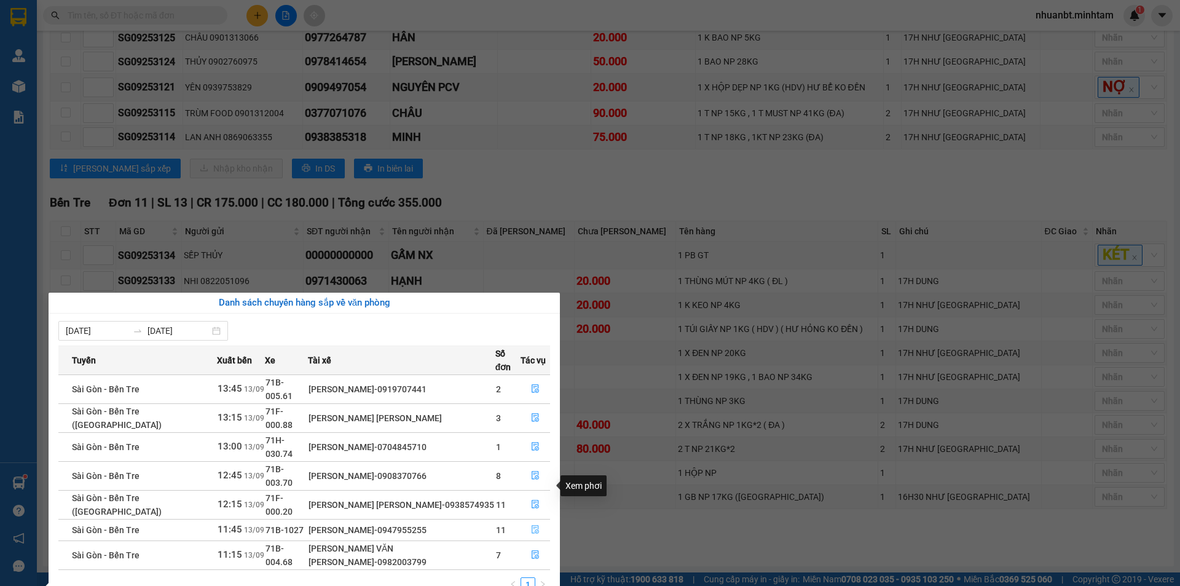
click at [527, 520] on button "button" at bounding box center [535, 530] width 28 height 20
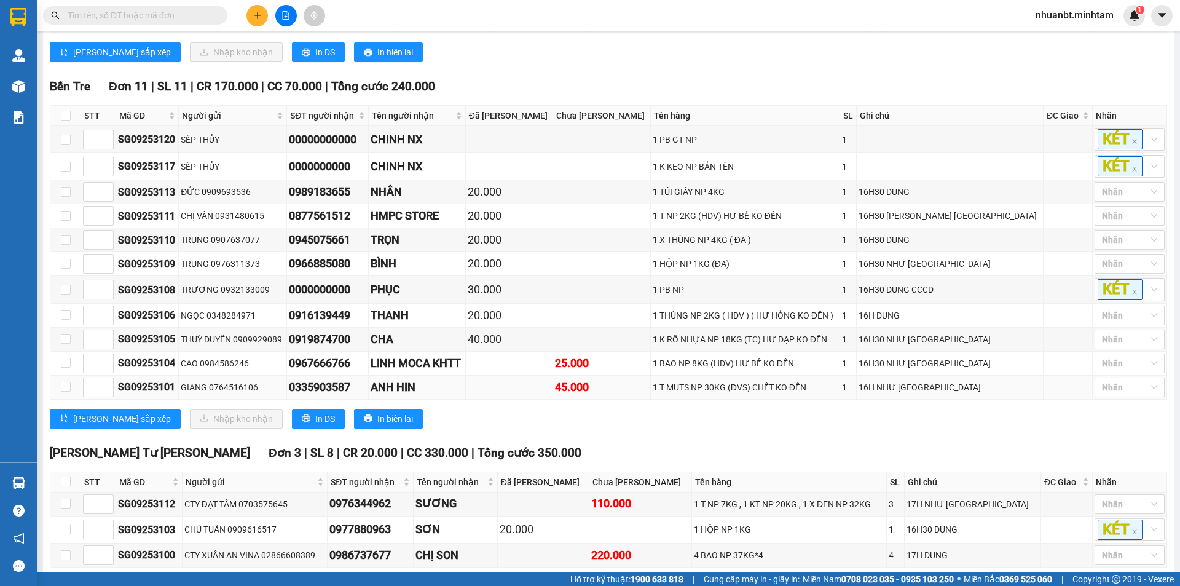
scroll to position [214, 0]
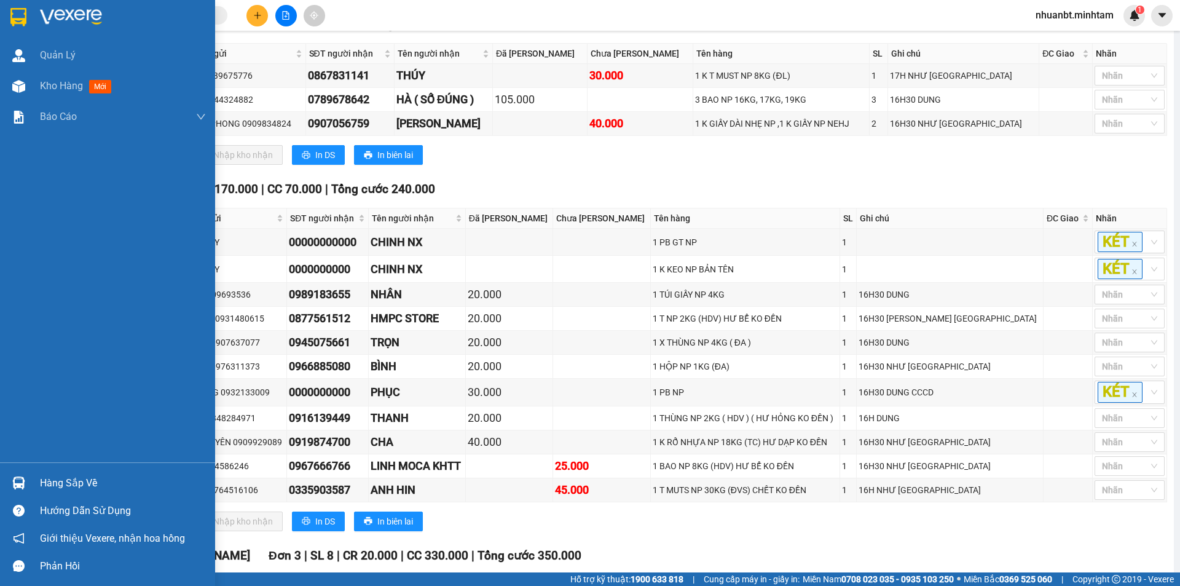
click at [72, 476] on div "Hàng sắp về" at bounding box center [123, 483] width 166 height 18
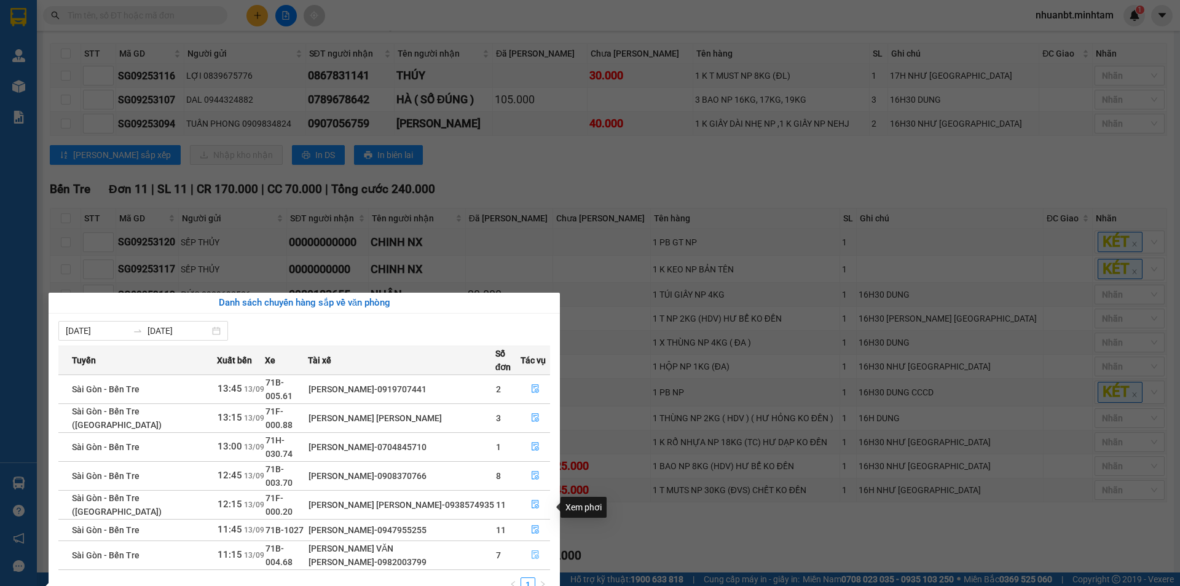
click at [534, 550] on icon "file-done" at bounding box center [535, 554] width 9 height 9
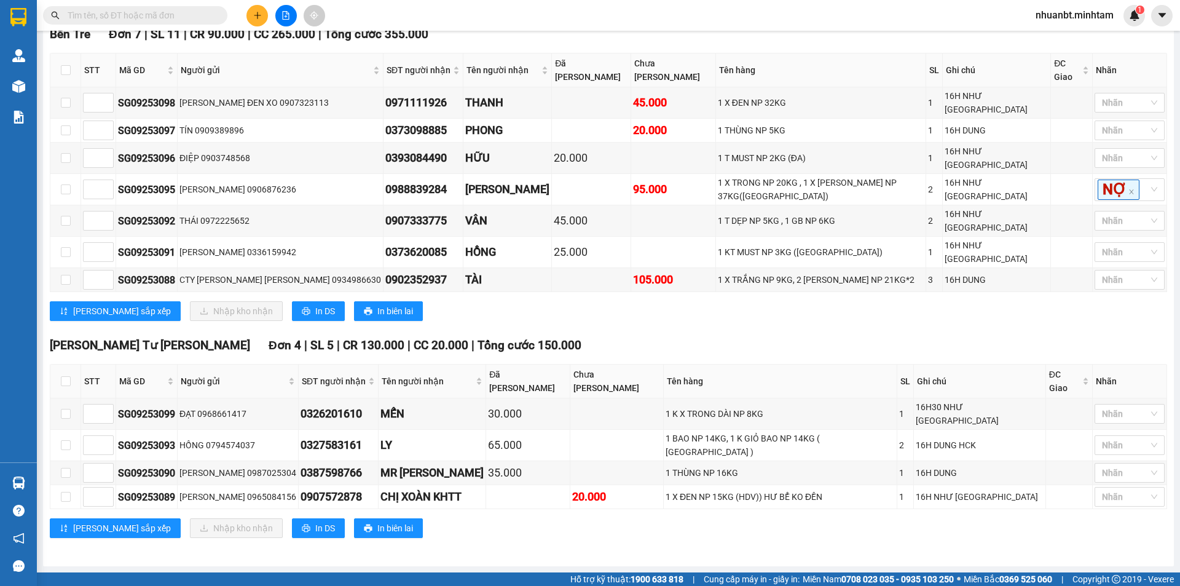
scroll to position [142, 0]
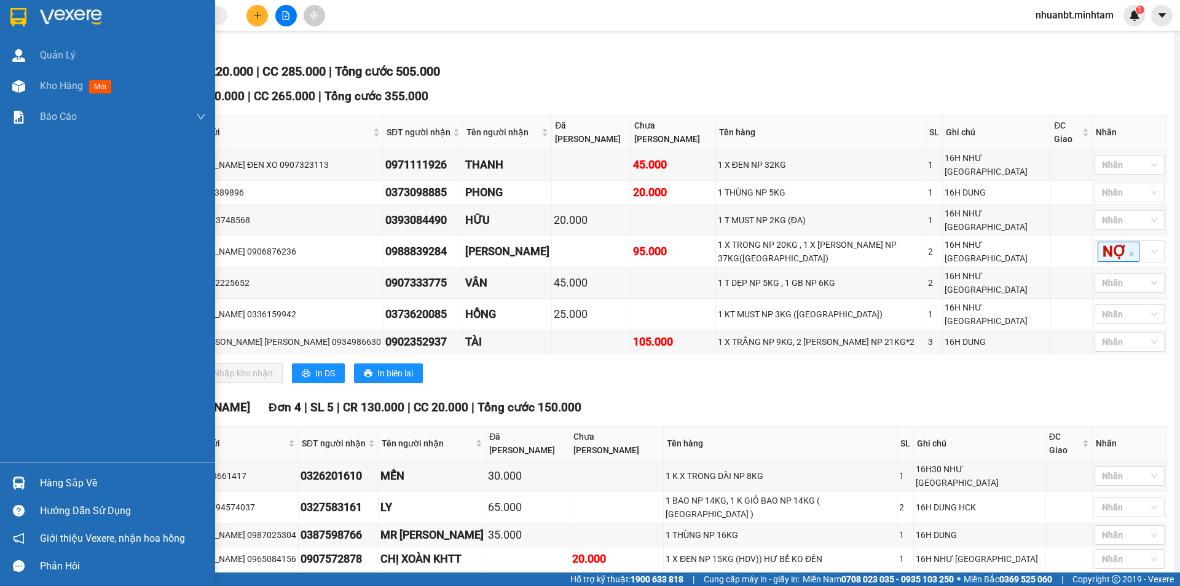
click at [3, 13] on div at bounding box center [107, 20] width 215 height 40
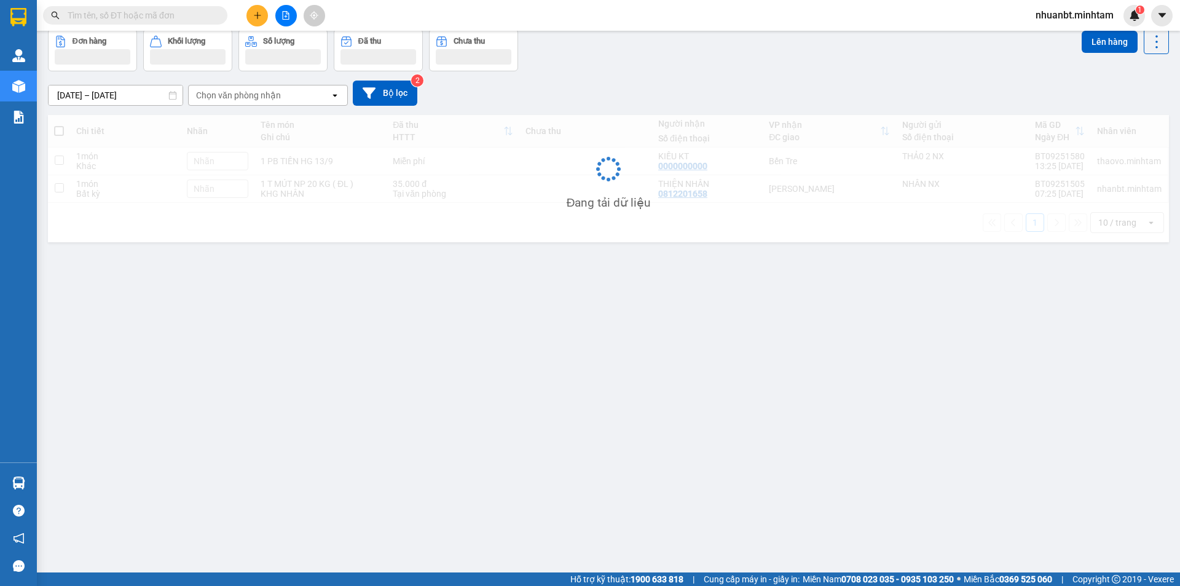
scroll to position [57, 0]
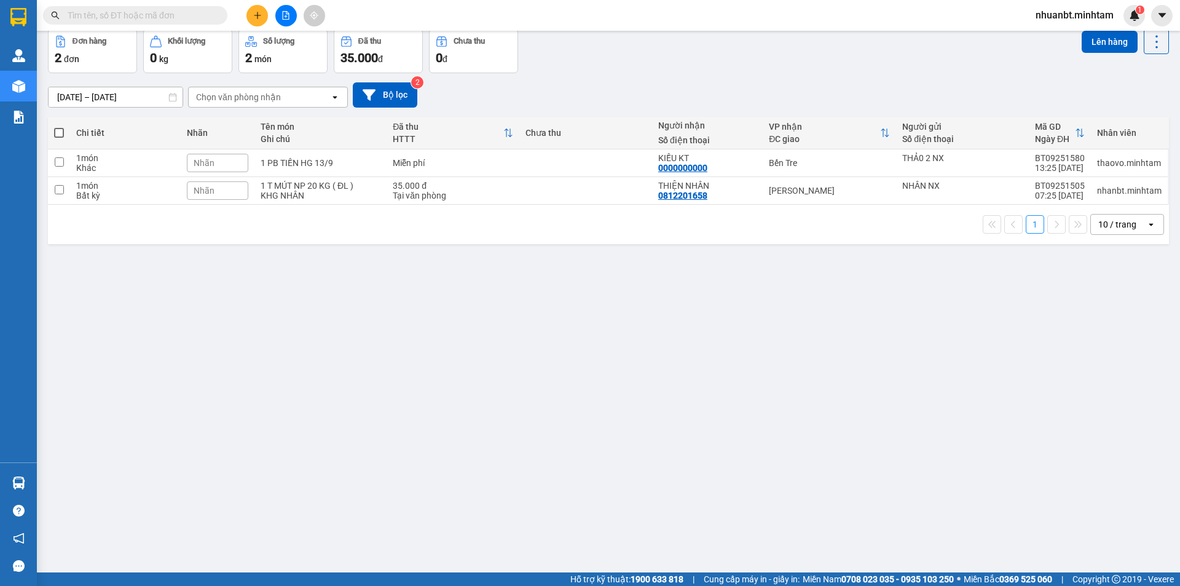
click at [185, 13] on input "text" at bounding box center [140, 16] width 145 height 14
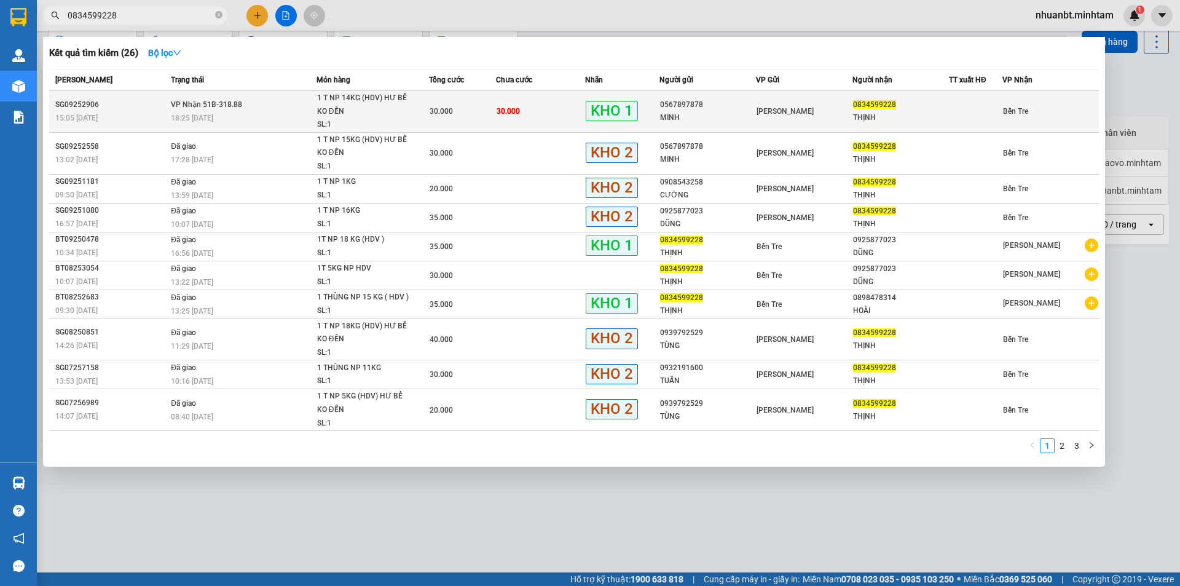
type input "0834599228"
click at [304, 102] on td "VP Nhận 51B-318.88 18:25 - 12/09" at bounding box center [242, 112] width 149 height 42
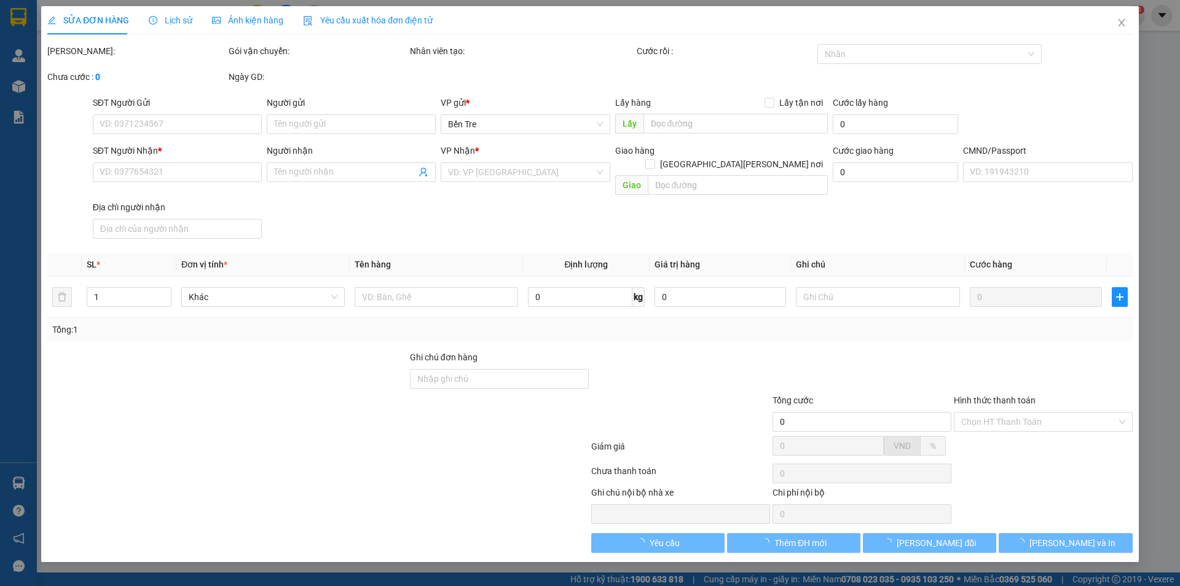
type input "0567897878"
type input "MINH"
type input "0834599228"
type input "THỊNH"
type input "BIA ĐG"
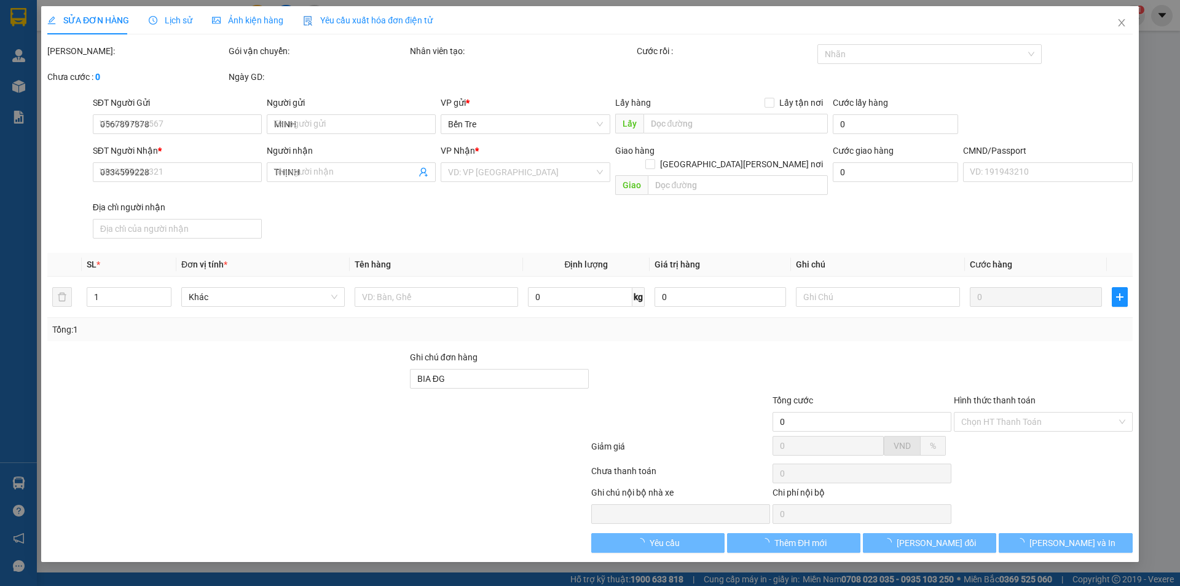
type input "30.000"
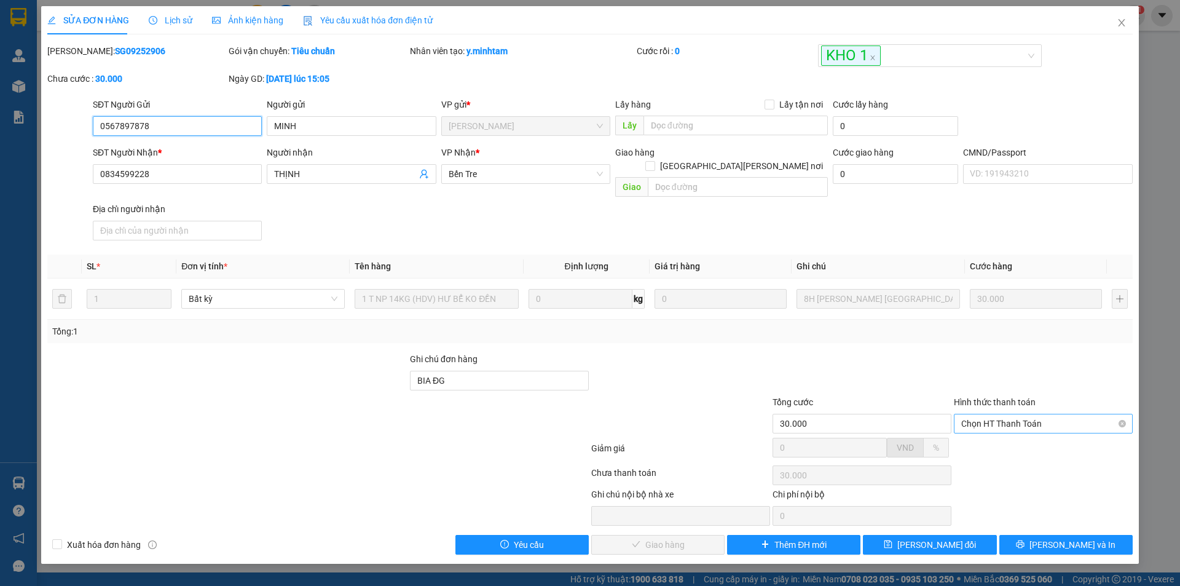
click at [1015, 414] on span "Chọn HT Thanh Toán" at bounding box center [1044, 423] width 164 height 18
click at [997, 433] on div "Tại văn phòng" at bounding box center [1044, 435] width 164 height 14
type input "0"
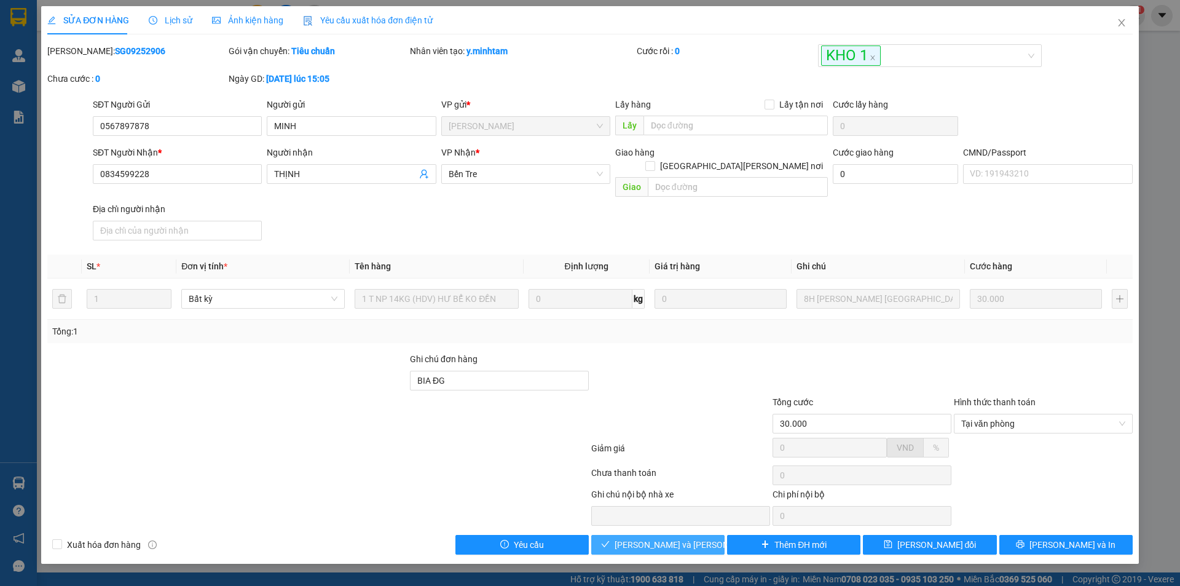
drag, startPoint x: 662, startPoint y: 527, endPoint x: 753, endPoint y: 482, distance: 100.9
click at [662, 538] on span "[PERSON_NAME] và Giao hàng" at bounding box center [698, 545] width 166 height 14
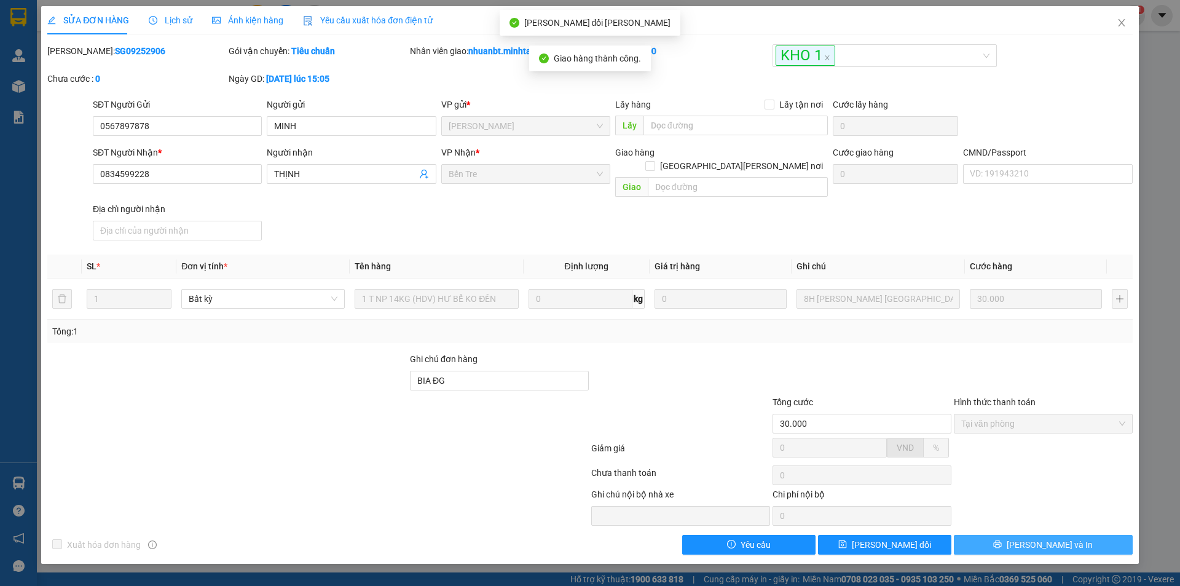
drag, startPoint x: 1047, startPoint y: 529, endPoint x: 890, endPoint y: 349, distance: 238.8
click at [1047, 538] on span "[PERSON_NAME] và In" at bounding box center [1050, 545] width 86 height 14
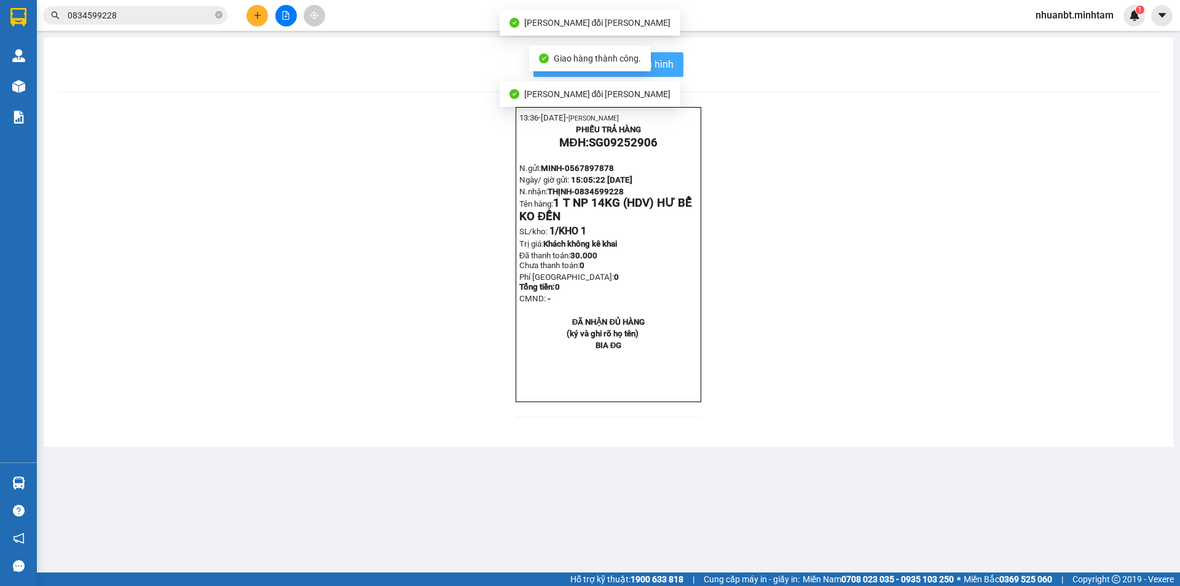
click at [663, 66] on span "In mẫu biên lai tự cấu hình" at bounding box center [616, 64] width 116 height 15
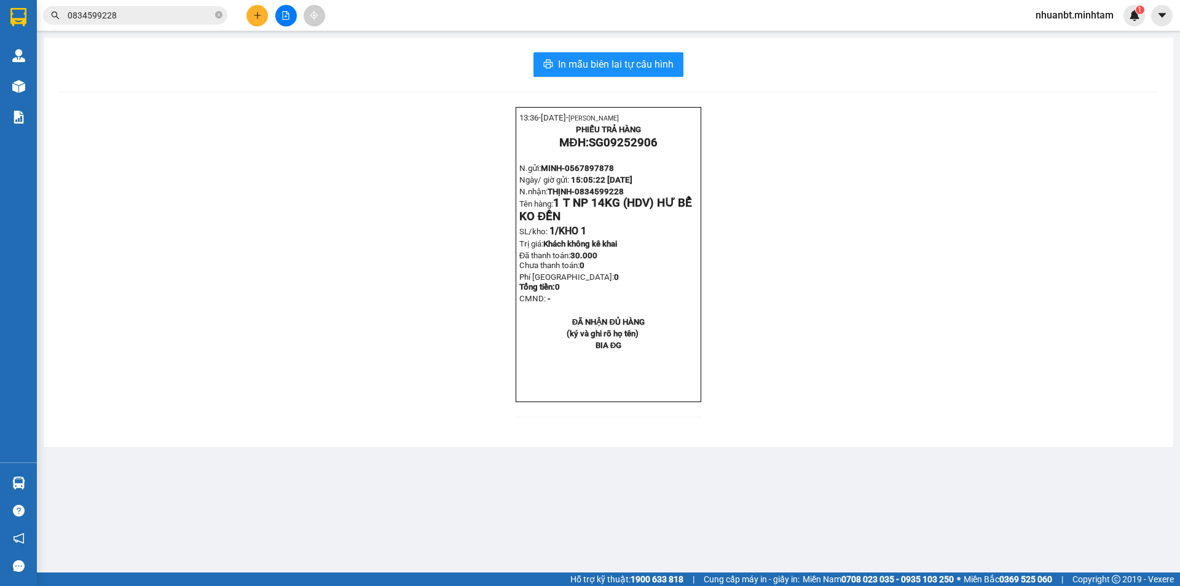
click at [170, 19] on input "0834599228" at bounding box center [140, 16] width 145 height 14
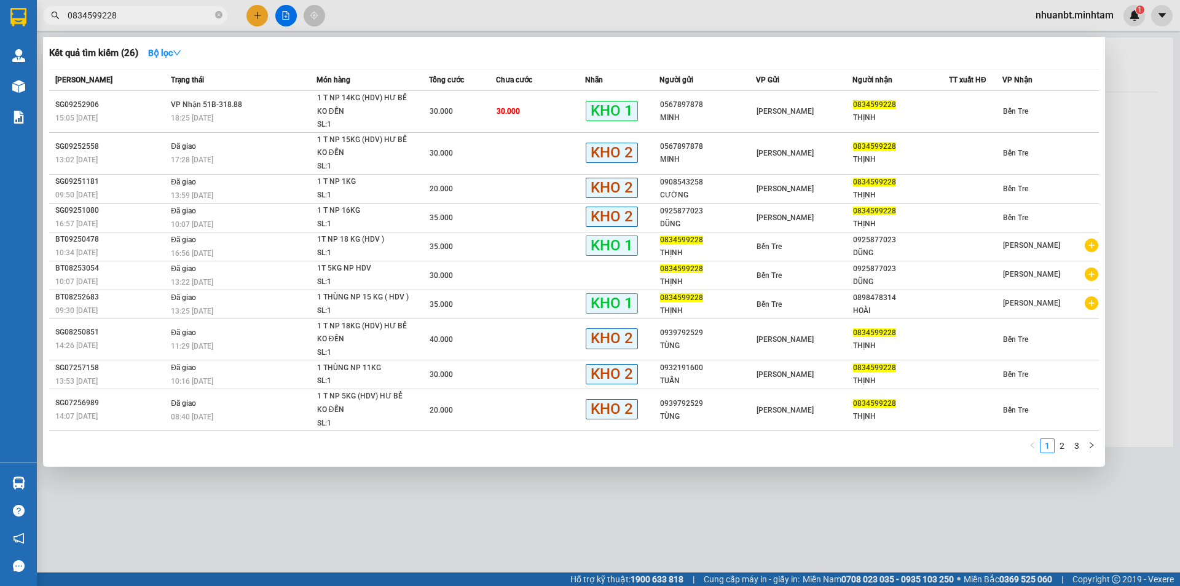
click at [170, 19] on input "0834599228" at bounding box center [140, 16] width 145 height 14
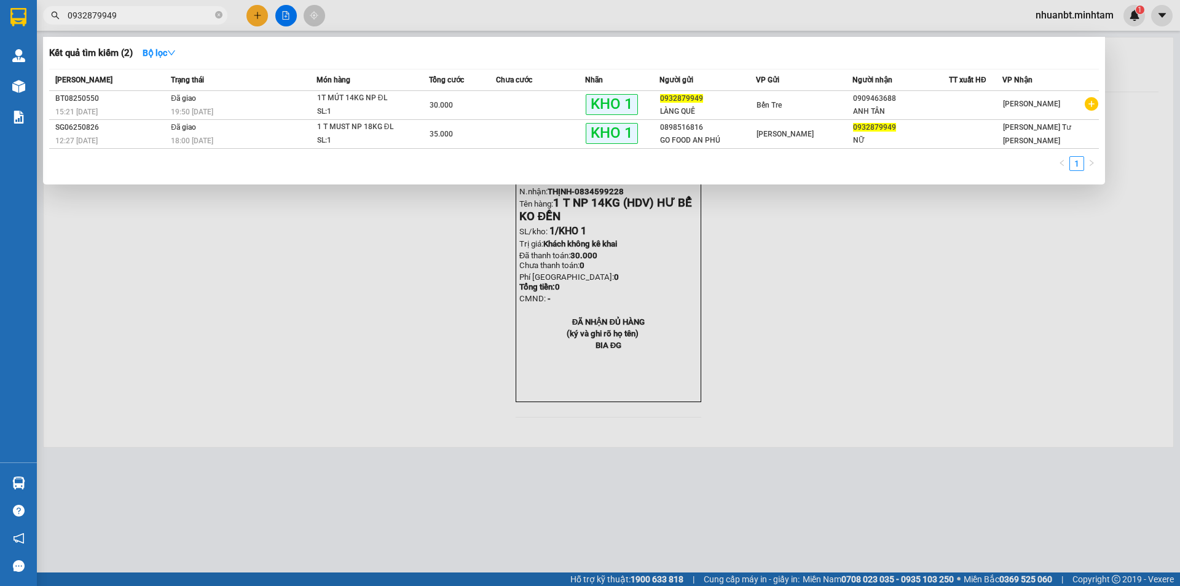
type input "0932879949"
click at [218, 16] on icon "close-circle" at bounding box center [218, 14] width 7 height 7
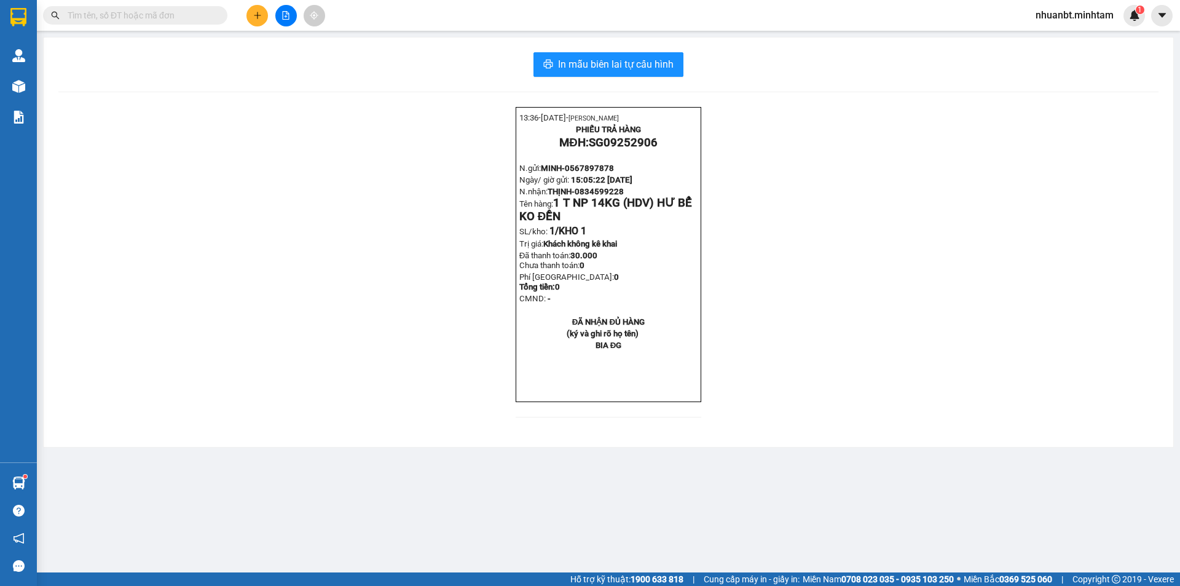
click at [196, 16] on input "text" at bounding box center [140, 16] width 145 height 14
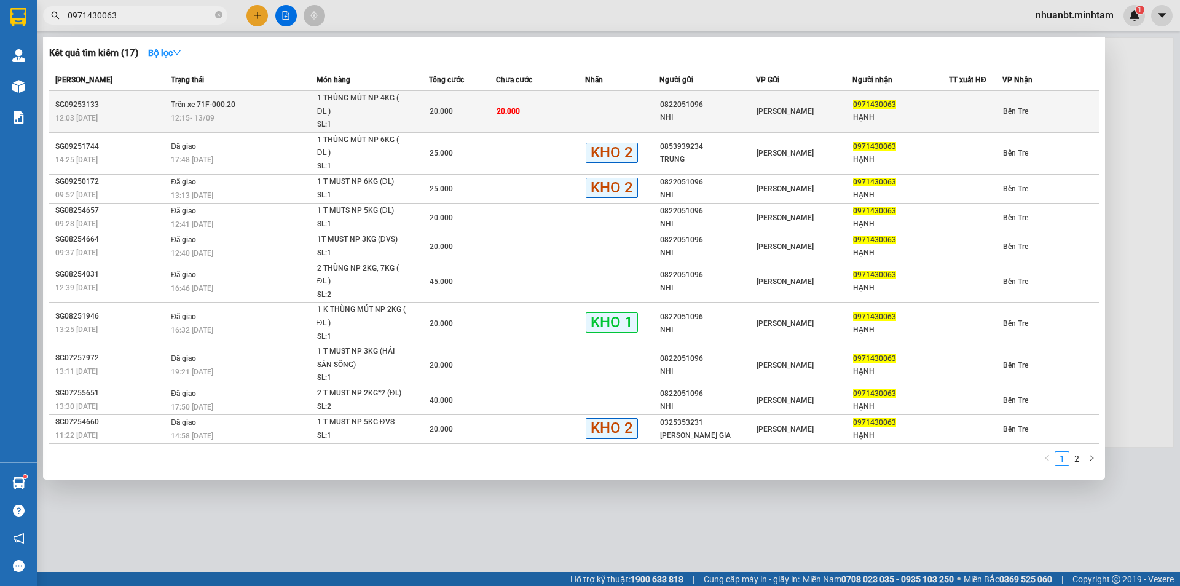
type input "0971430063"
click at [113, 107] on div "SG09253133" at bounding box center [111, 104] width 112 height 13
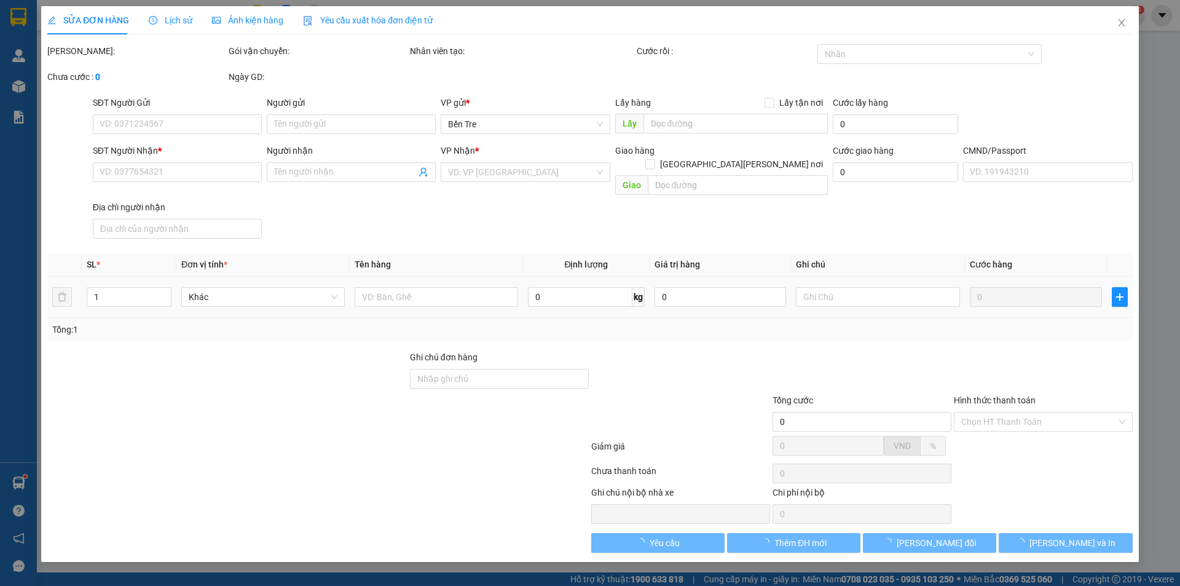
type input "0822051096"
type input "NHI"
type input "0971430063"
type input "HẠNH"
type input "20.000"
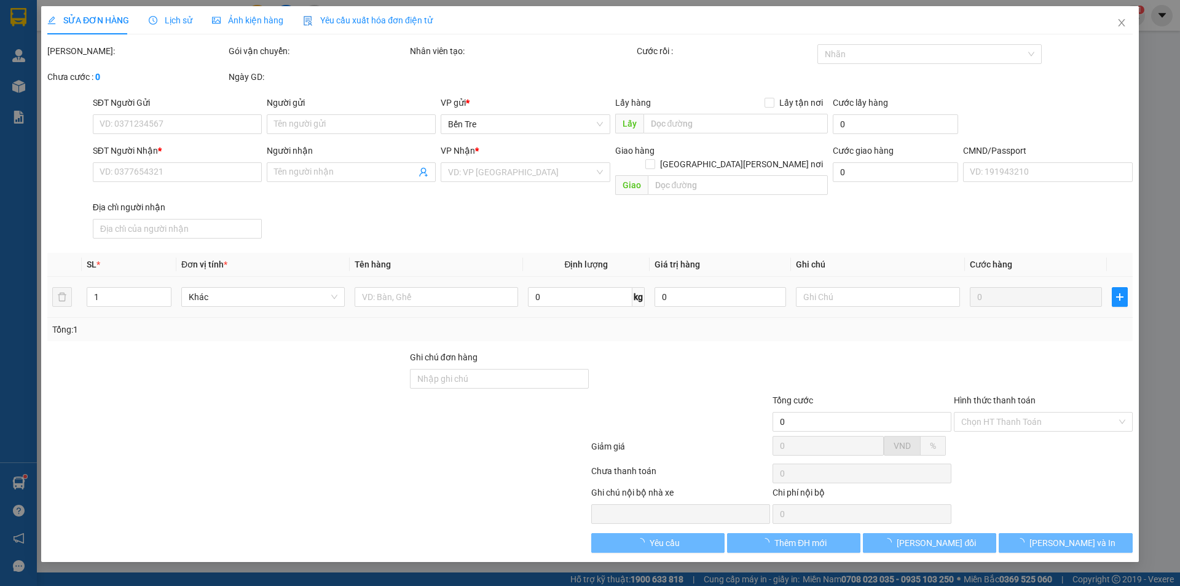
type input "20.000"
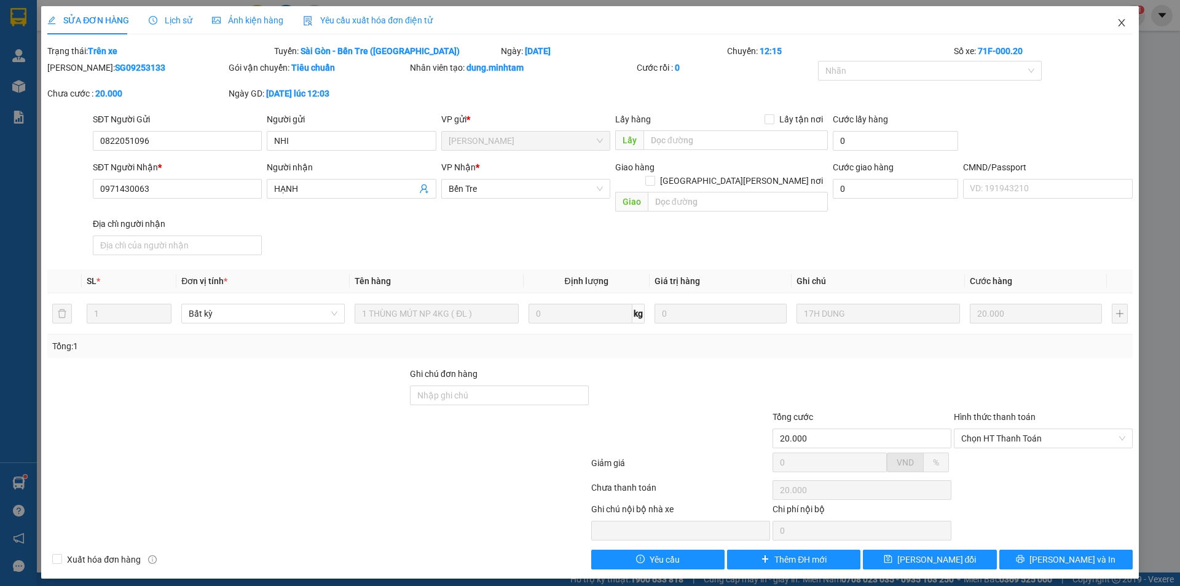
click at [1124, 30] on span "Close" at bounding box center [1122, 23] width 34 height 34
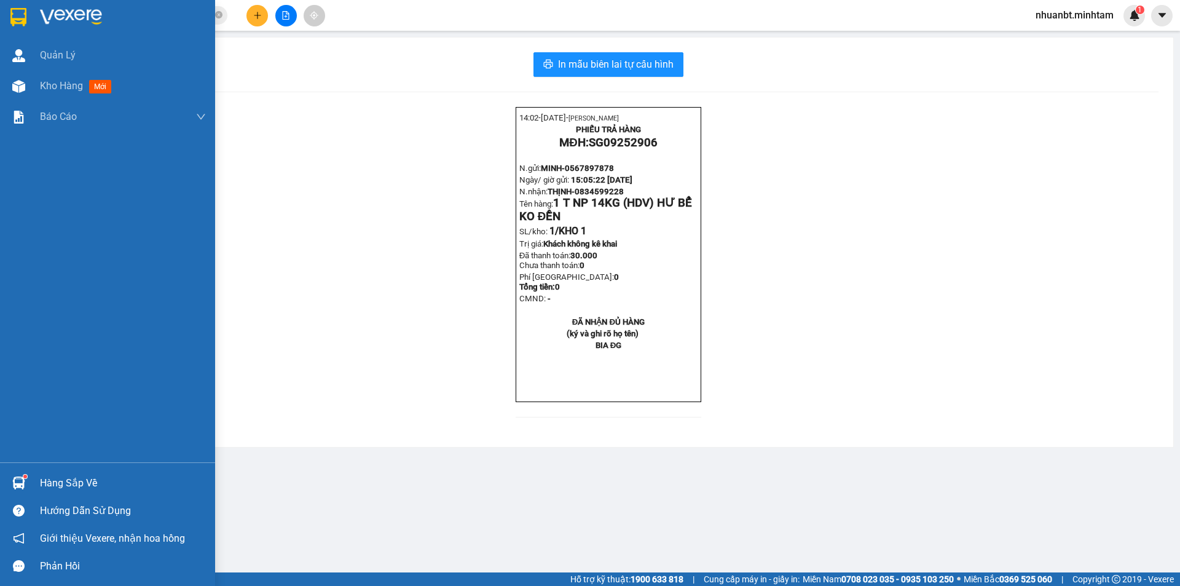
click at [20, 481] on img at bounding box center [18, 482] width 13 height 13
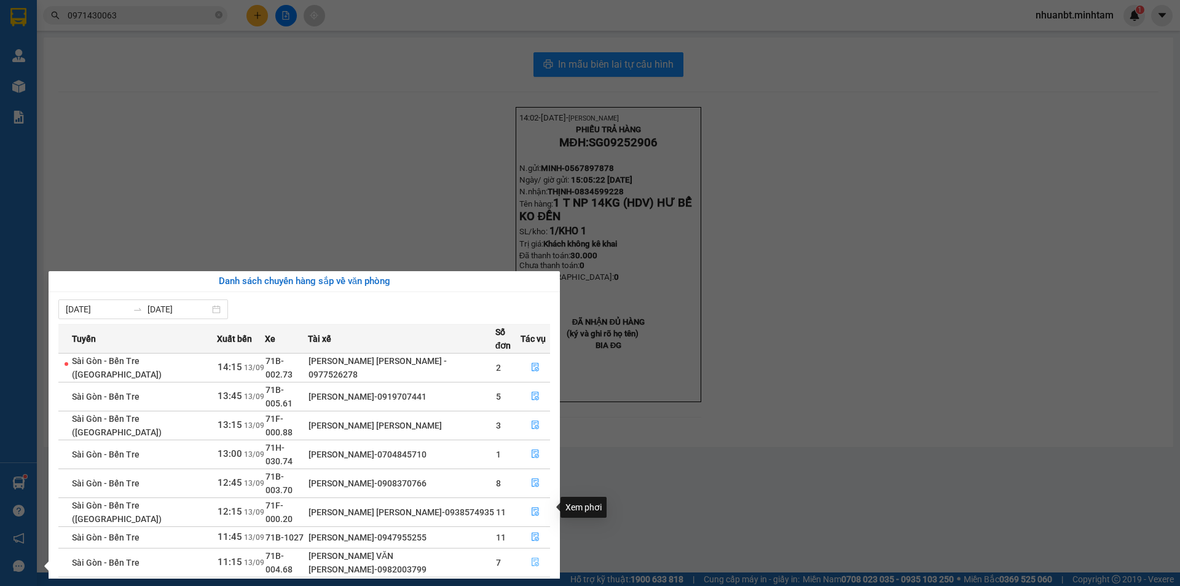
click at [531, 558] on icon "file-done" at bounding box center [535, 562] width 9 height 9
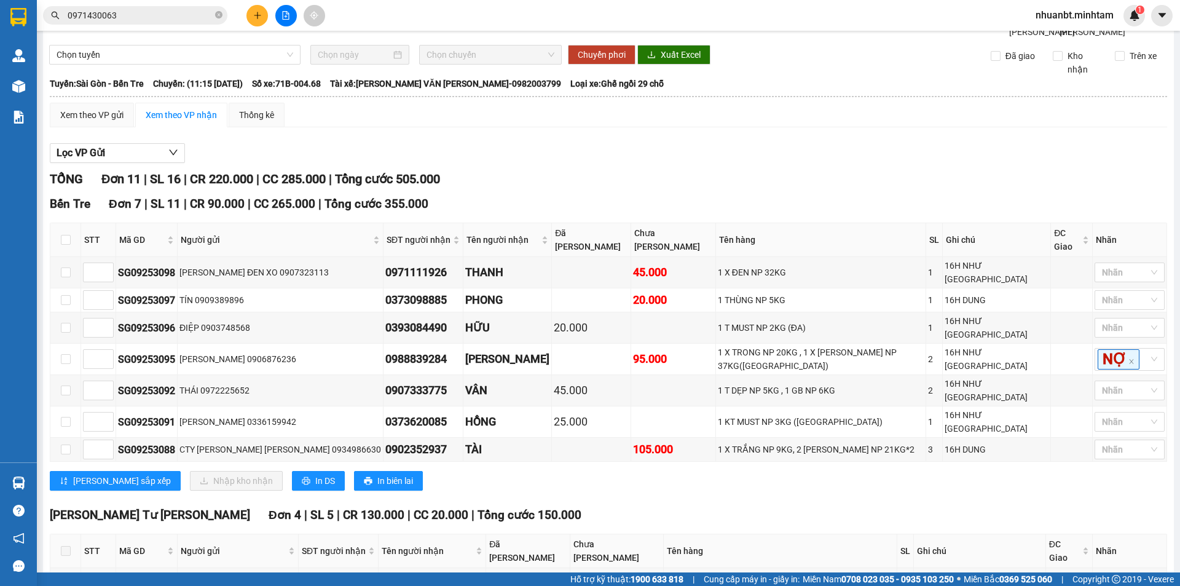
scroll to position [61, 0]
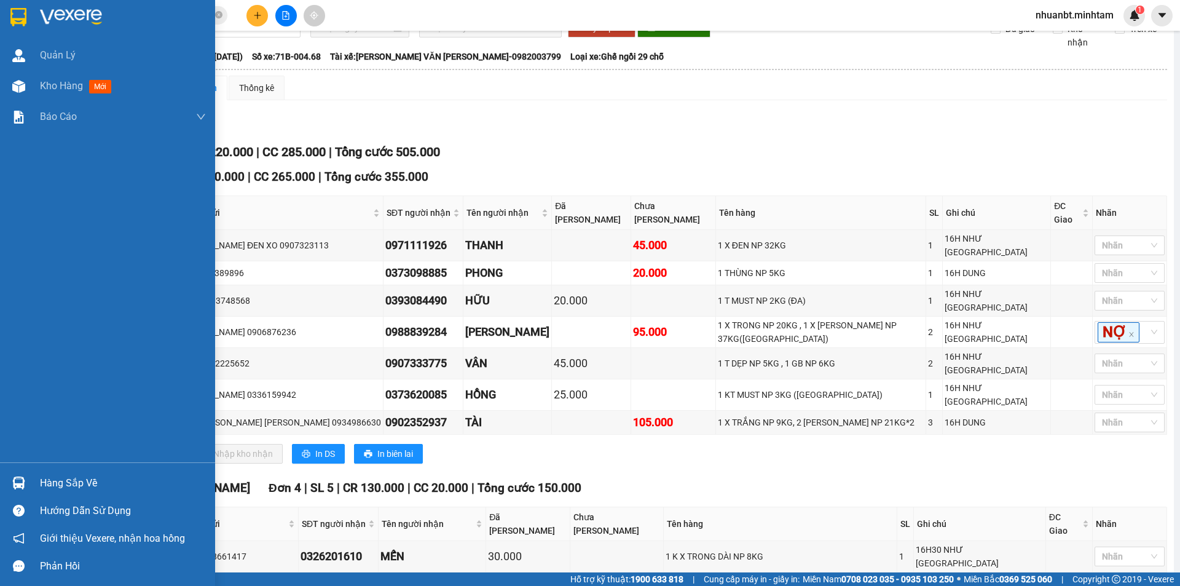
click at [28, 484] on div at bounding box center [19, 483] width 22 height 22
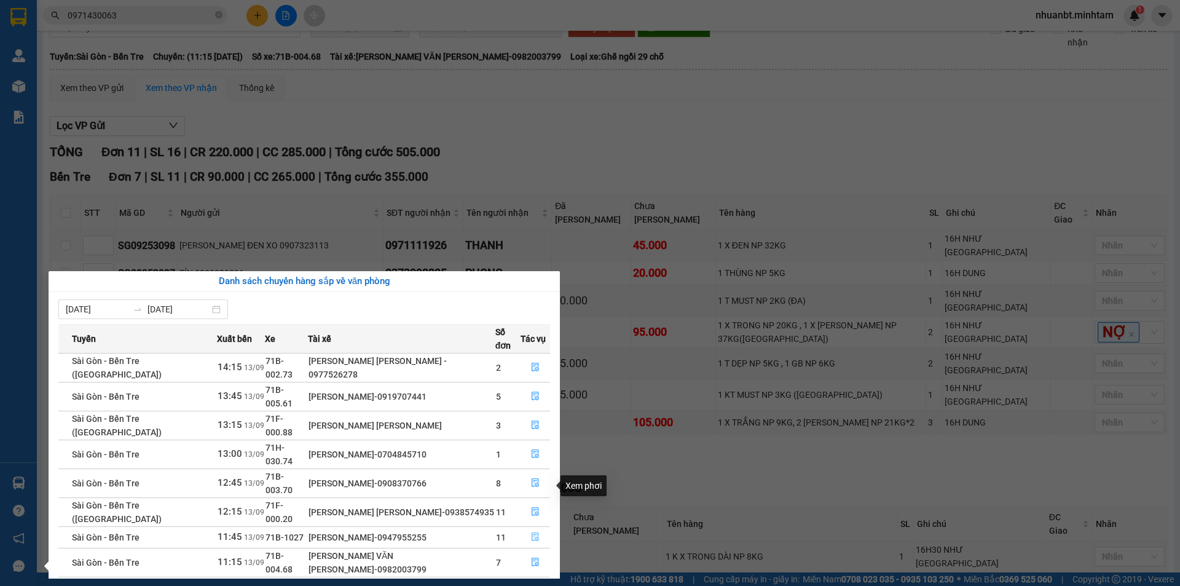
click at [533, 532] on icon "file-done" at bounding box center [535, 536] width 9 height 9
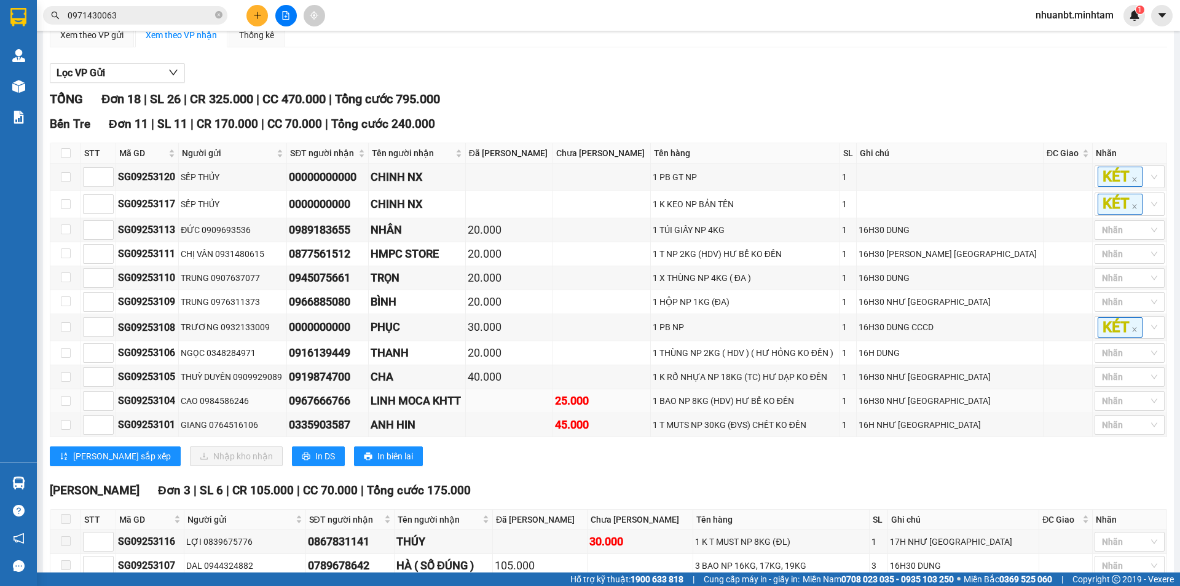
scroll to position [123, 0]
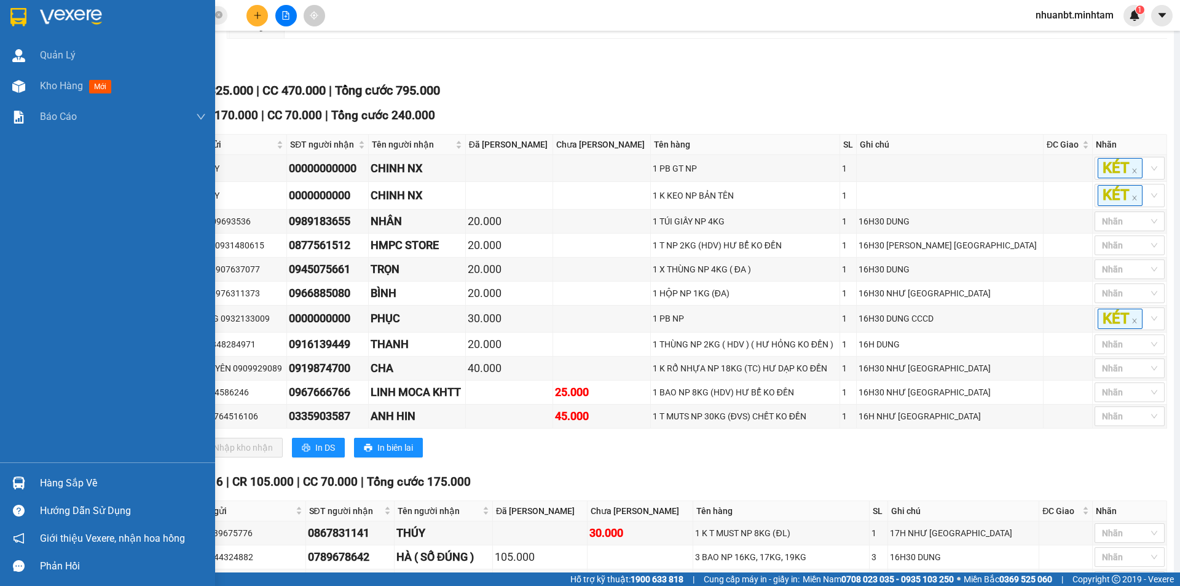
click at [105, 472] on div "Hàng sắp về" at bounding box center [107, 483] width 215 height 28
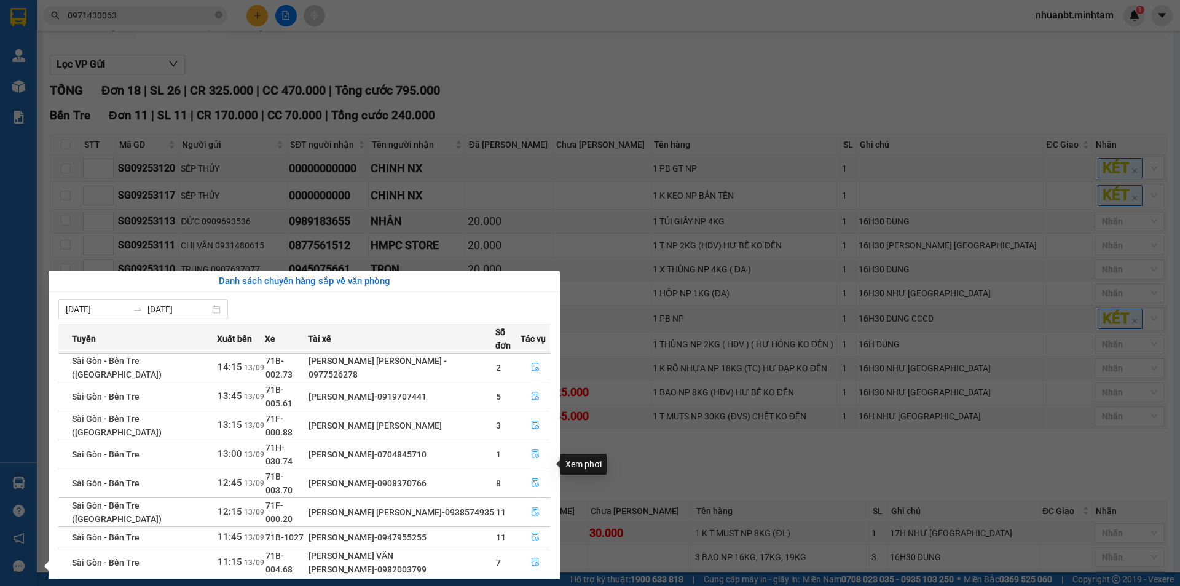
click at [537, 507] on icon "file-done" at bounding box center [535, 511] width 9 height 9
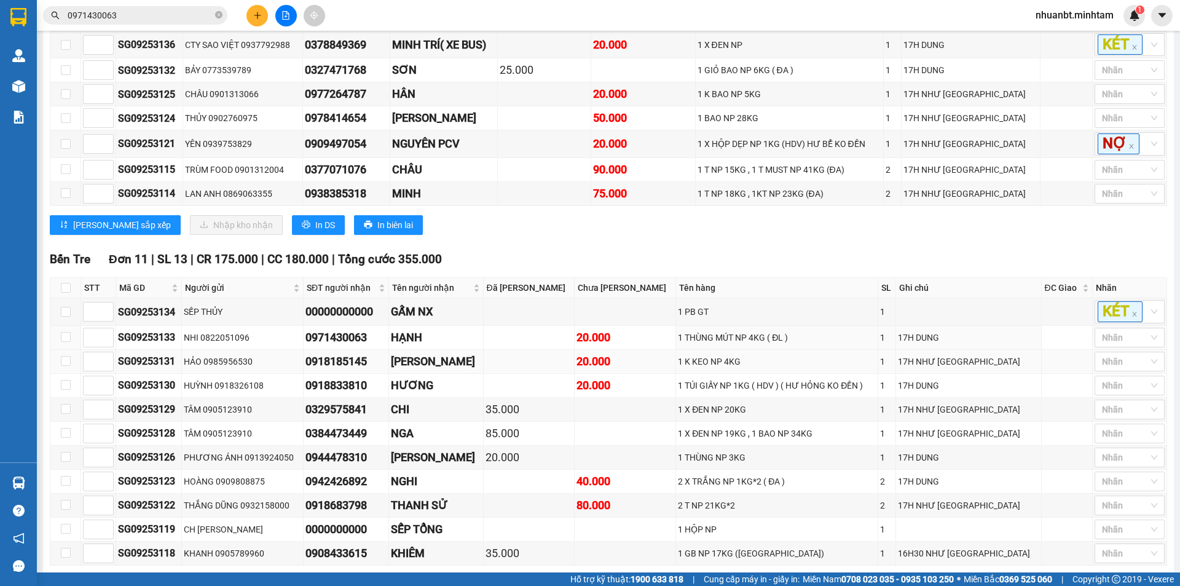
scroll to position [317, 0]
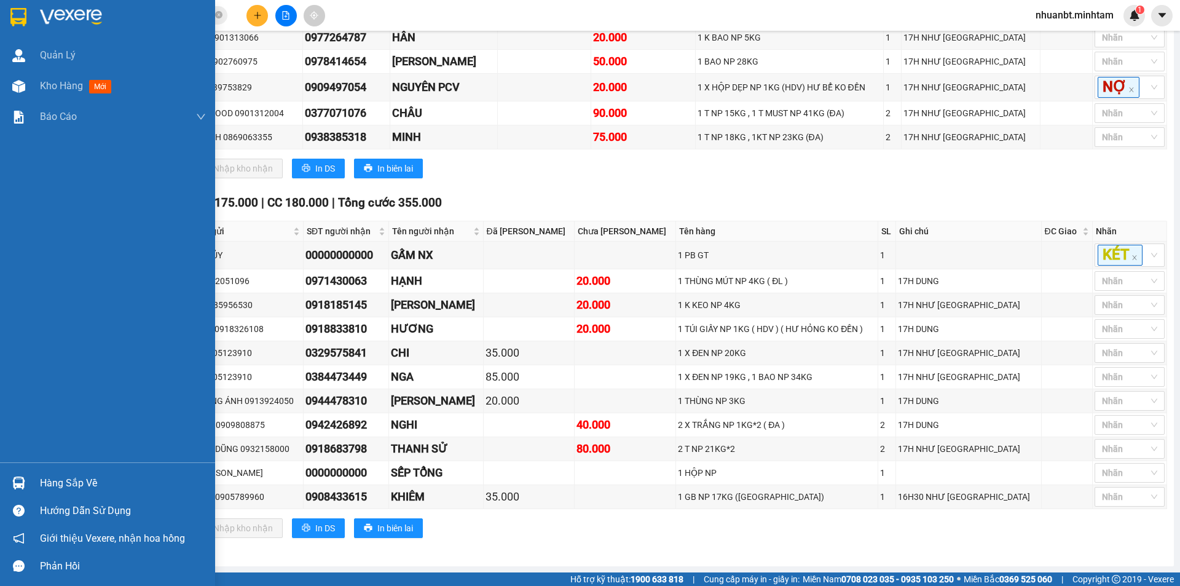
drag, startPoint x: 29, startPoint y: 494, endPoint x: 45, endPoint y: 493, distance: 16.6
click at [31, 493] on div "Hàng sắp về" at bounding box center [107, 483] width 215 height 28
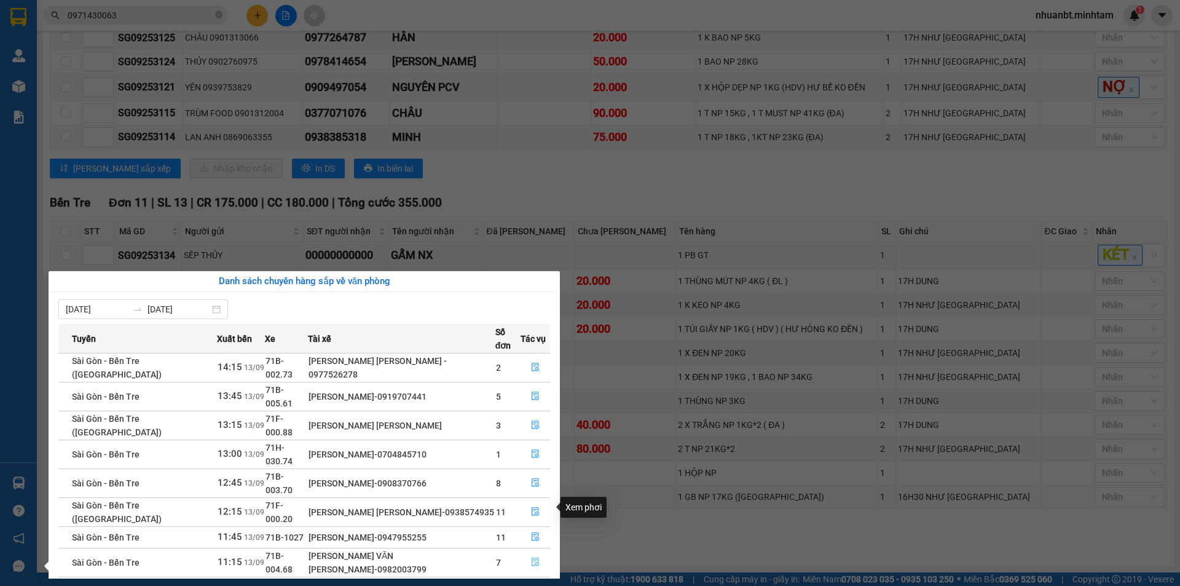
click at [531, 558] on icon "file-done" at bounding box center [535, 562] width 9 height 9
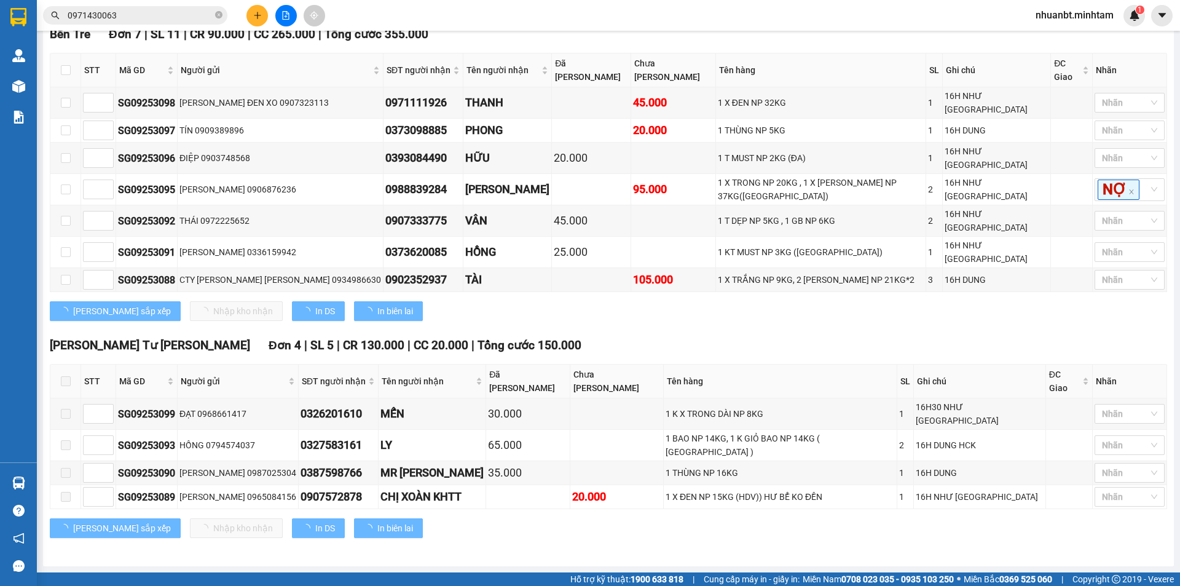
scroll to position [142, 0]
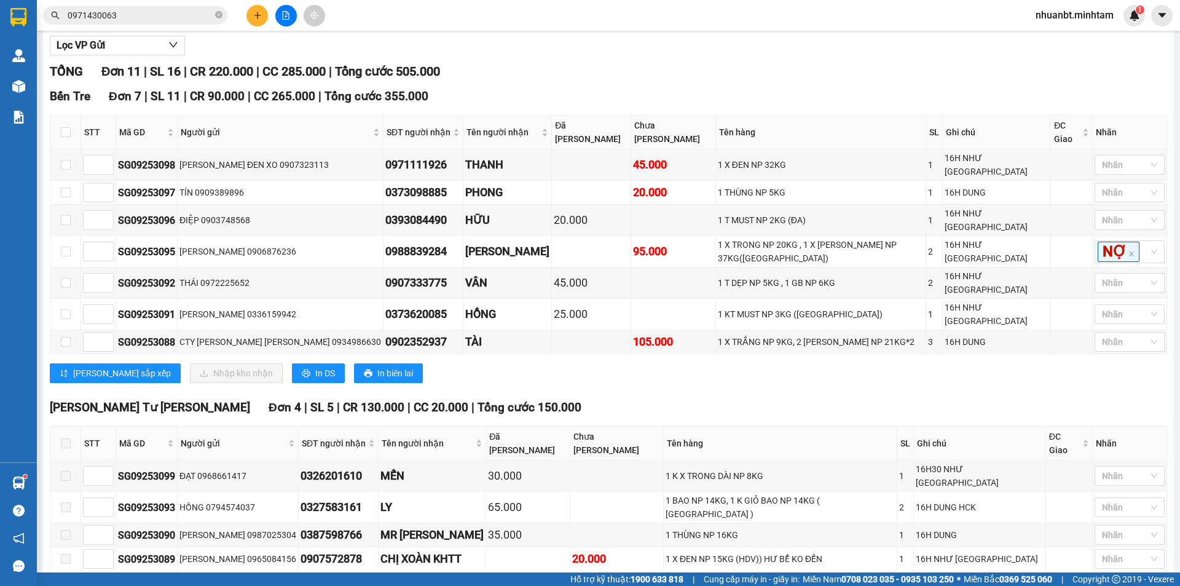
click at [194, 14] on input "0971430063" at bounding box center [140, 16] width 145 height 14
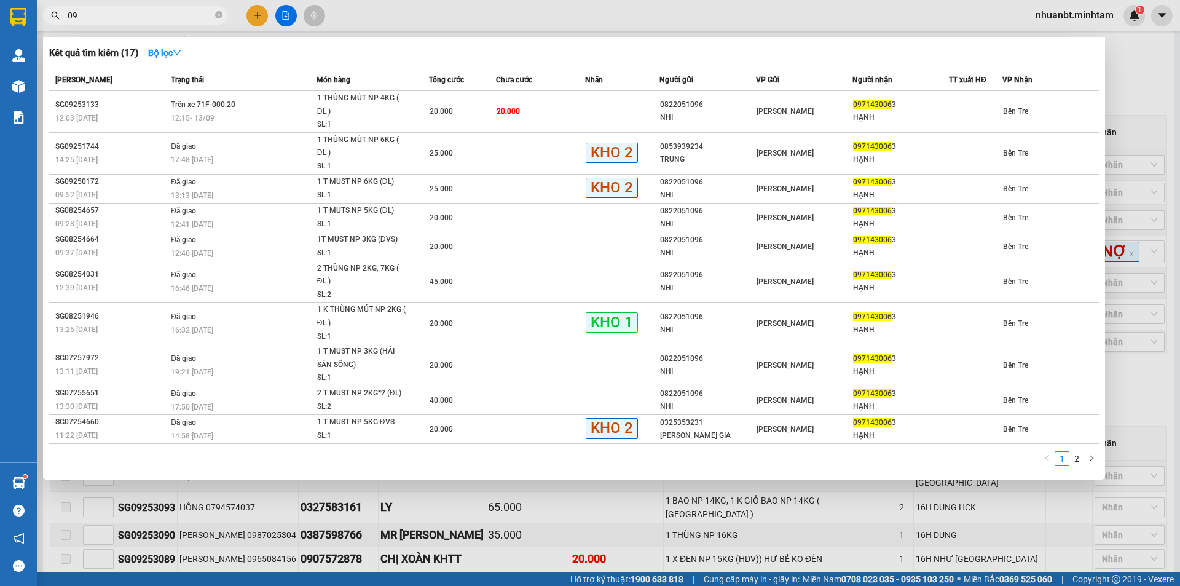
type input "0"
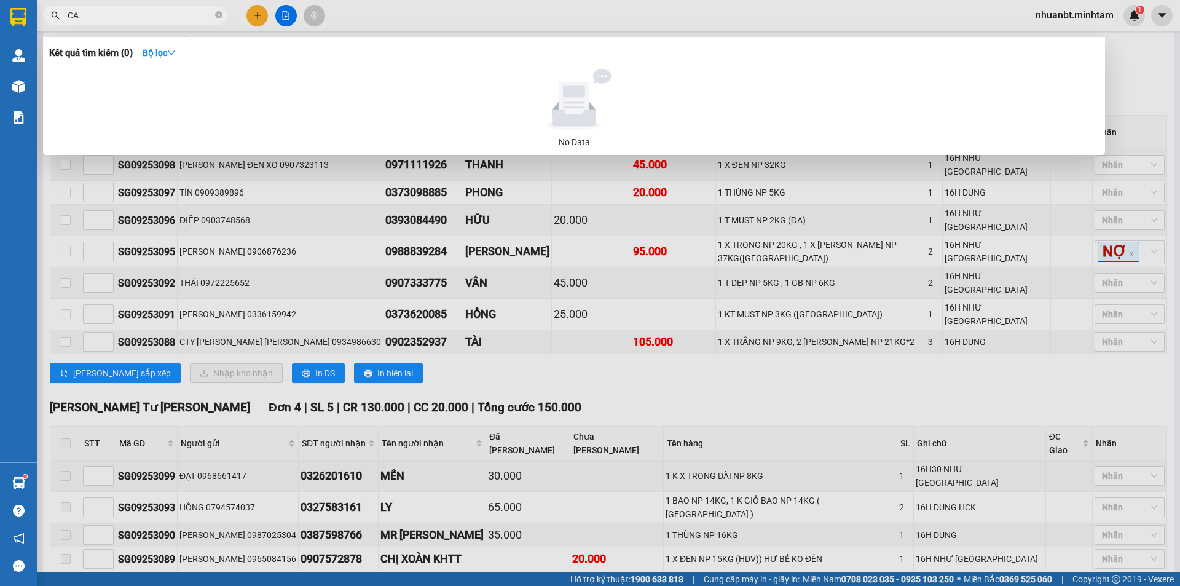
type input "C"
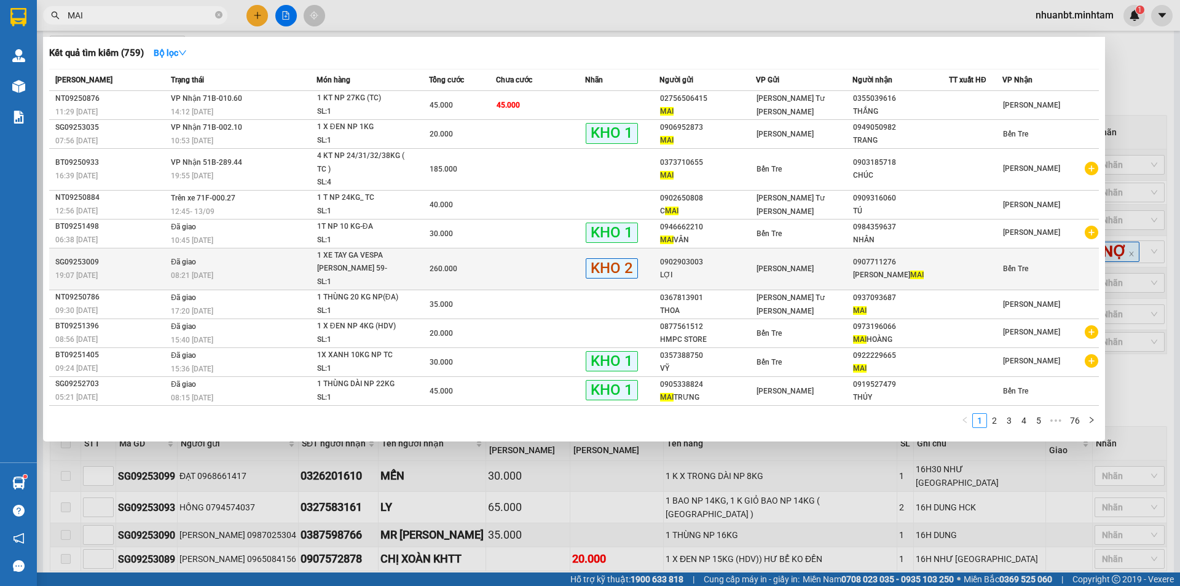
type input "MAI"
click at [305, 258] on td "Đã giao 08:21 - 13/09" at bounding box center [242, 269] width 149 height 42
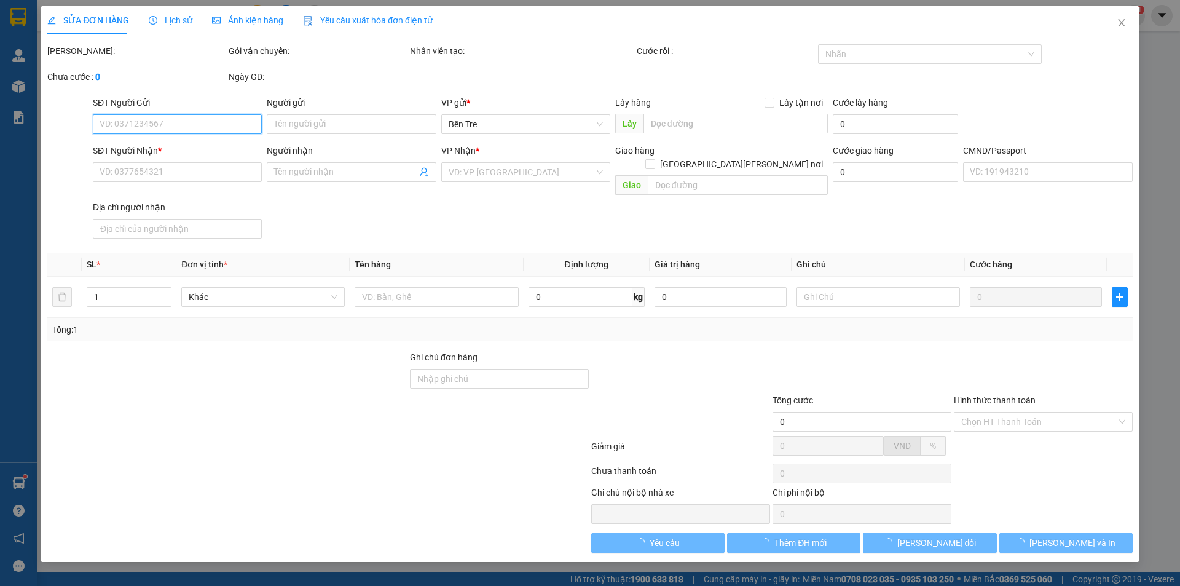
type input "0902903003"
type input "LỢI"
type input "0907711276"
type input "LÊ THỊ THANH MAI"
type input "083177012615"
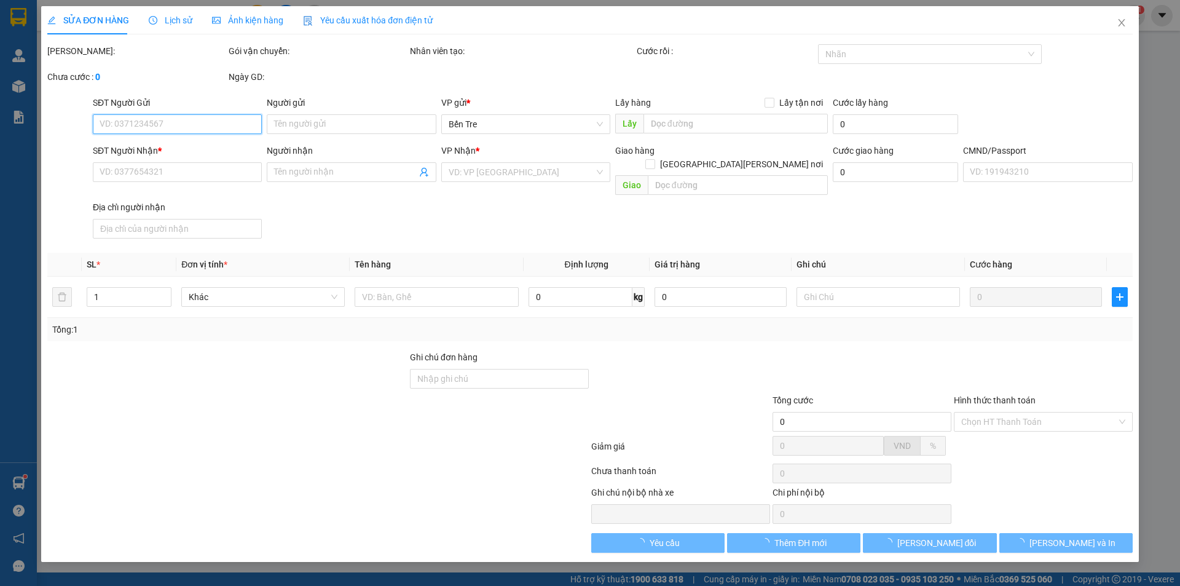
type input "806C PHÚ TỰ PHÚ HƯNG , BEN TRE"
type input "PHÍ BỌC XE CHƯA THU 50K,CÓ XĐEN NHỎ LÀ ĐỰNG CHÌA KHÓA XE"
type input "260.000"
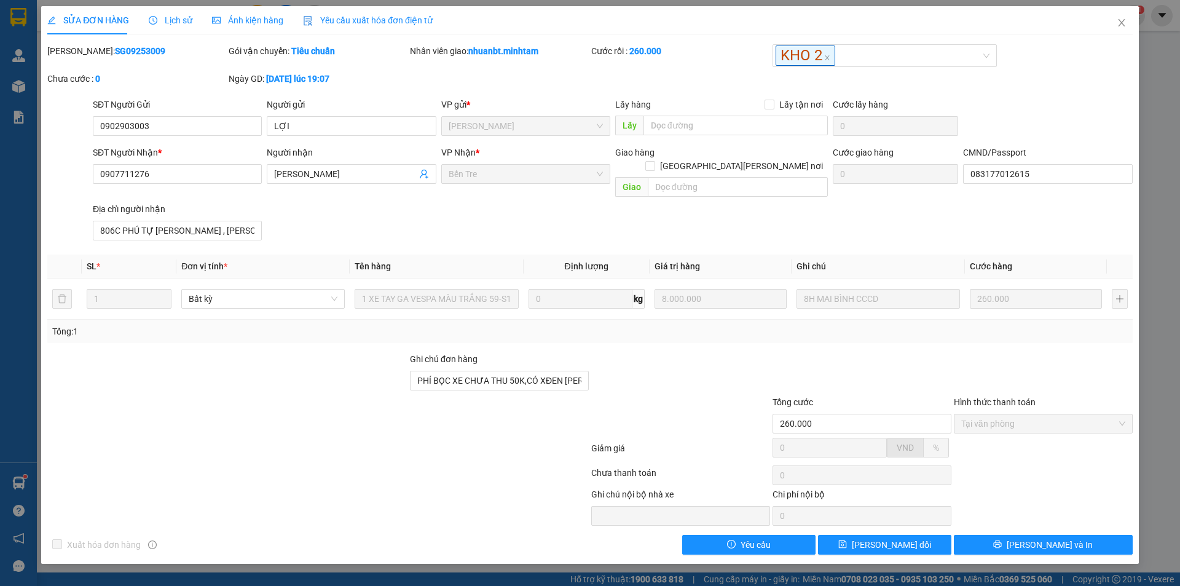
drag, startPoint x: 144, startPoint y: 54, endPoint x: 76, endPoint y: 58, distance: 69.0
click at [76, 58] on div "Mã ĐH: SG09253009" at bounding box center [136, 58] width 181 height 28
copy b "SG09253009"
click at [1121, 31] on span "Close" at bounding box center [1122, 23] width 34 height 34
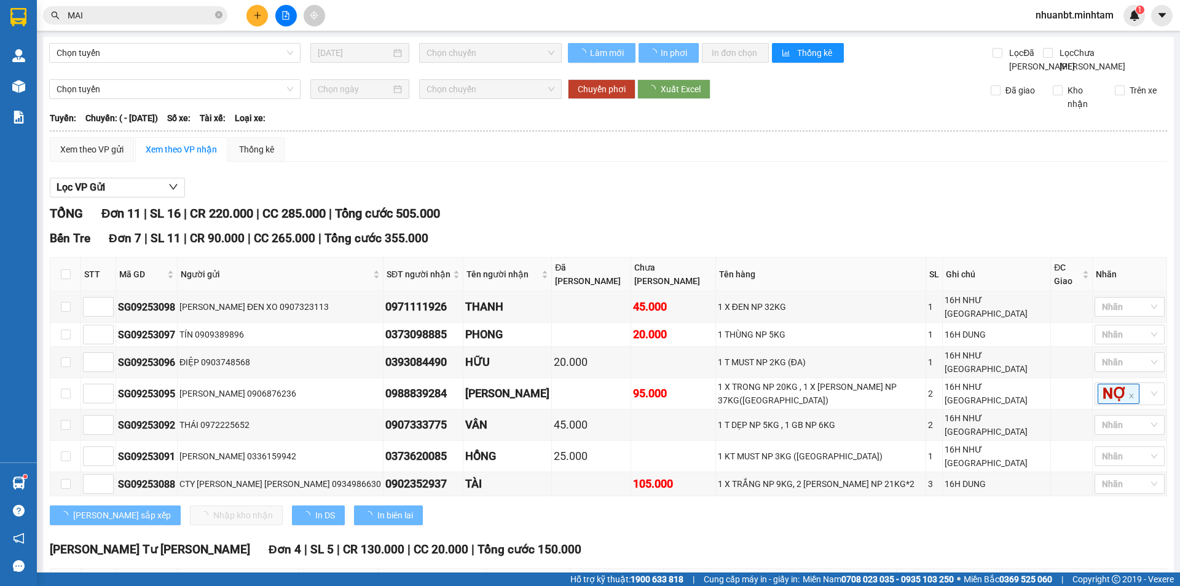
click at [1062, 18] on span "nhuanbt.minhtam" at bounding box center [1075, 14] width 98 height 15
click at [1062, 31] on span "Đăng xuất" at bounding box center [1080, 38] width 73 height 14
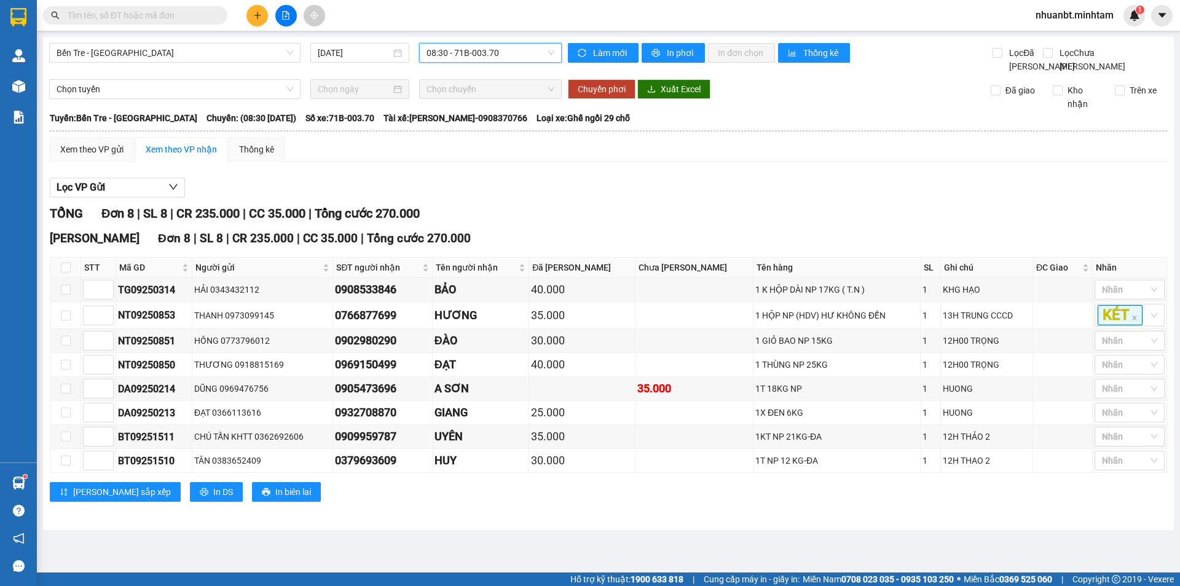
click at [180, 26] on div "Kết quả tìm kiếm ( 5 ) Bộ lọc Mã ĐH Trạng thái Món hàng Tổng cước Chưa cước Nhã…" at bounding box center [590, 15] width 1180 height 31
click at [180, 15] on input "text" at bounding box center [140, 16] width 145 height 14
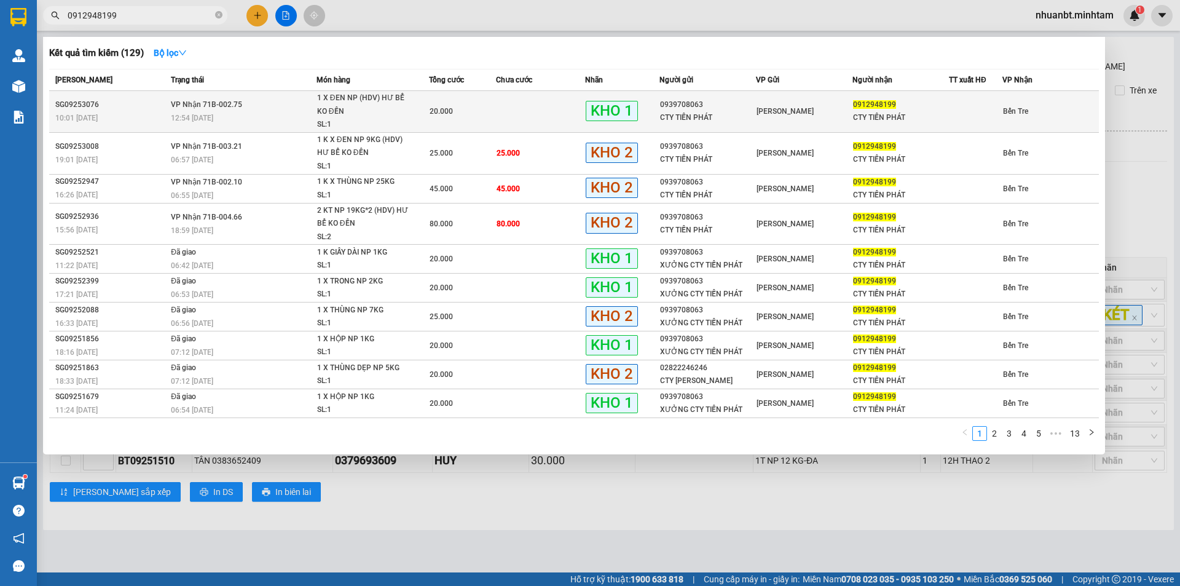
type input "0912948199"
click at [368, 110] on div "1 X ĐEN NP (HDV) HƯ BỂ KO ĐỀN" at bounding box center [363, 105] width 92 height 26
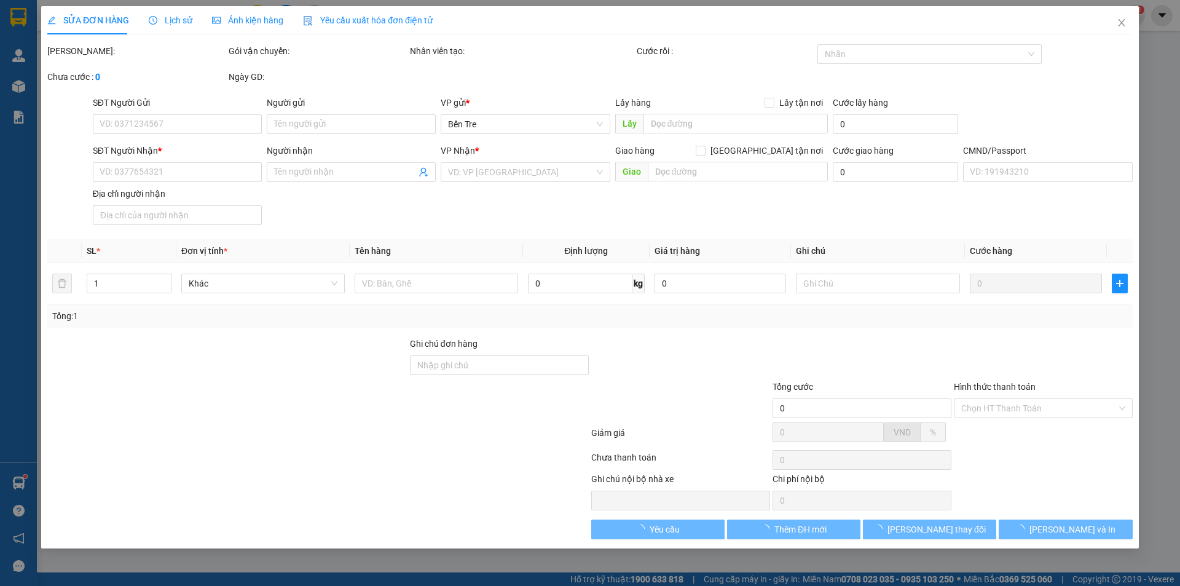
type input "0939708063"
type input "CTY TIẾN PHÁT"
type input "0912948199"
type input "CTY TIẾN PHÁT"
type input "KNM"
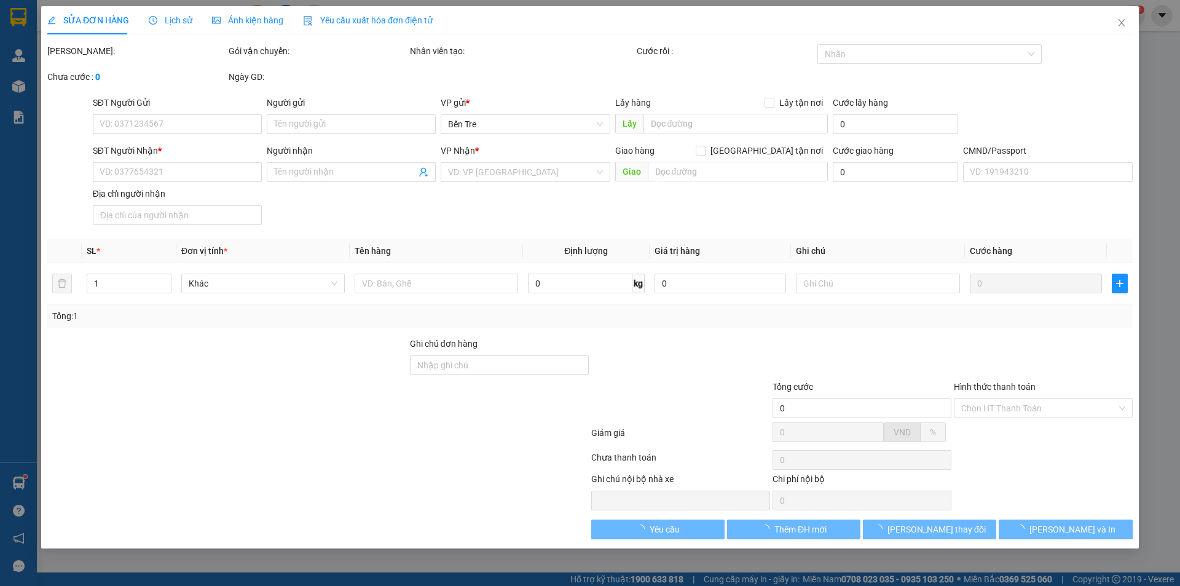
type input "20.000"
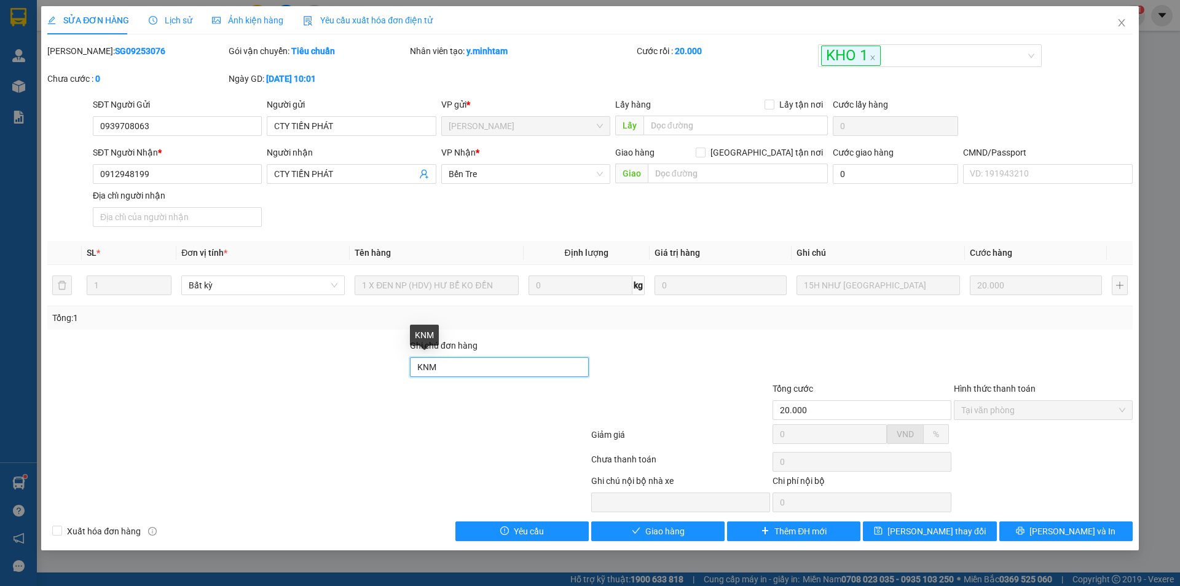
click at [456, 368] on input "KNM" at bounding box center [499, 367] width 179 height 20
type input "KNM ĐG"
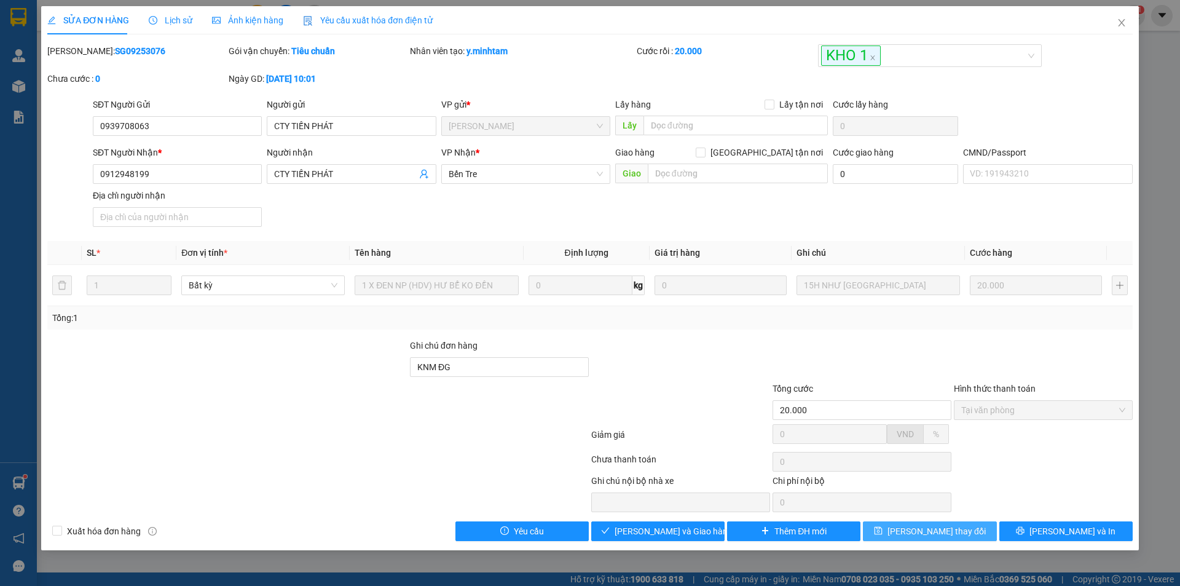
click at [953, 537] on span "[PERSON_NAME] đổi" at bounding box center [937, 531] width 98 height 14
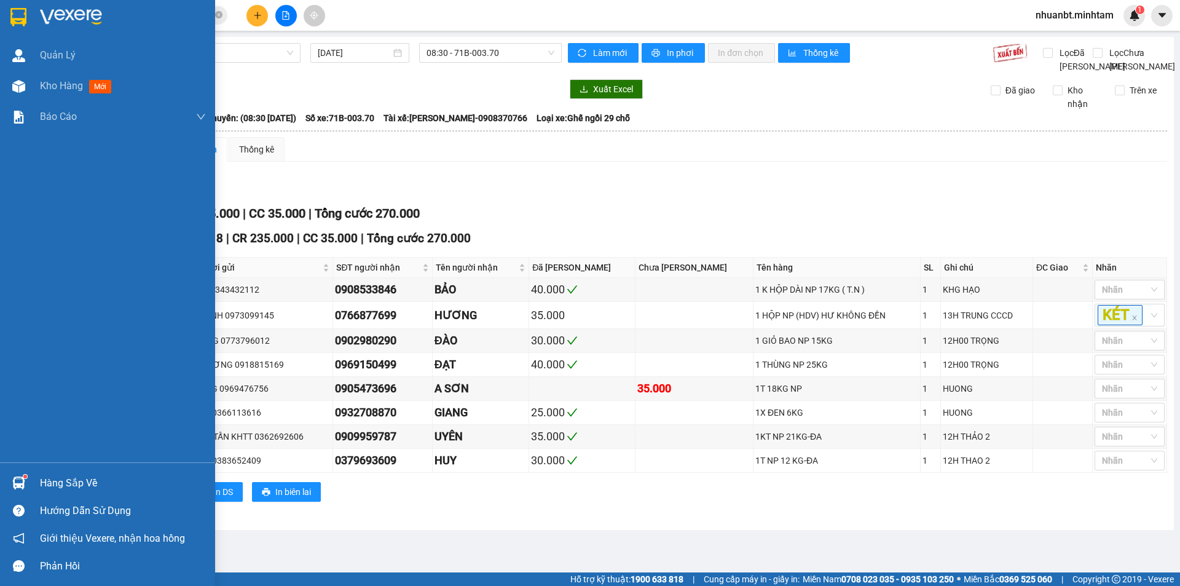
click at [31, 18] on div at bounding box center [107, 20] width 215 height 40
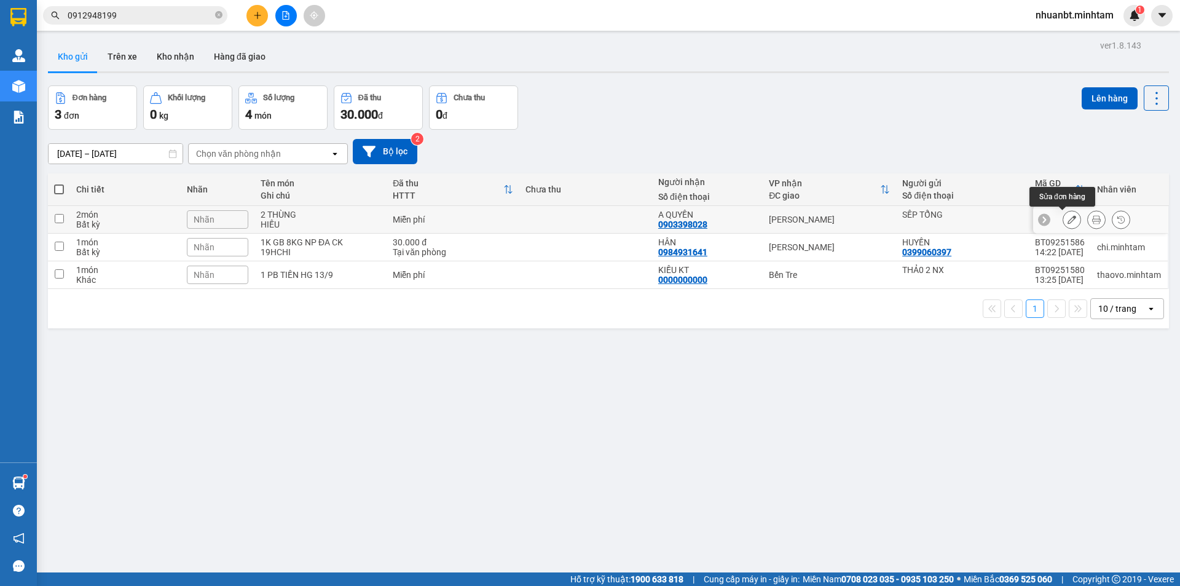
click at [1068, 216] on icon at bounding box center [1072, 219] width 9 height 9
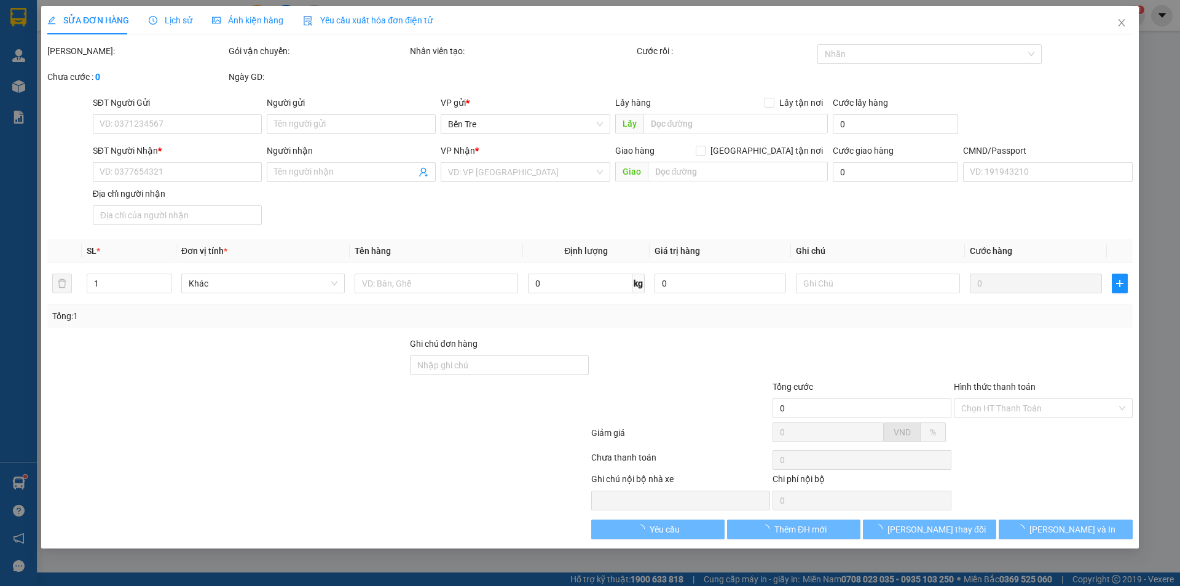
type input "SẾP TỔNG"
type input "0903398028"
type input "A QUYỀN"
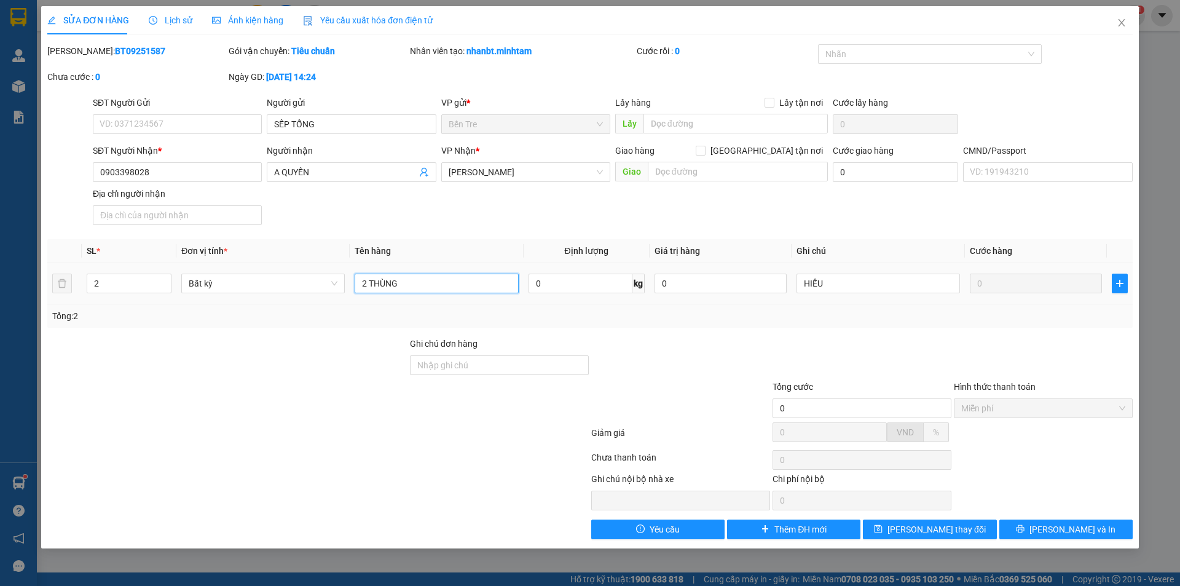
click at [403, 281] on input "2 THÙNG" at bounding box center [437, 284] width 164 height 20
type input "2"
type input "1 T 1 K GIẤY"
drag, startPoint x: 1084, startPoint y: 533, endPoint x: 1064, endPoint y: 518, distance: 25.5
click at [1083, 533] on span "[PERSON_NAME] và In" at bounding box center [1073, 530] width 86 height 14
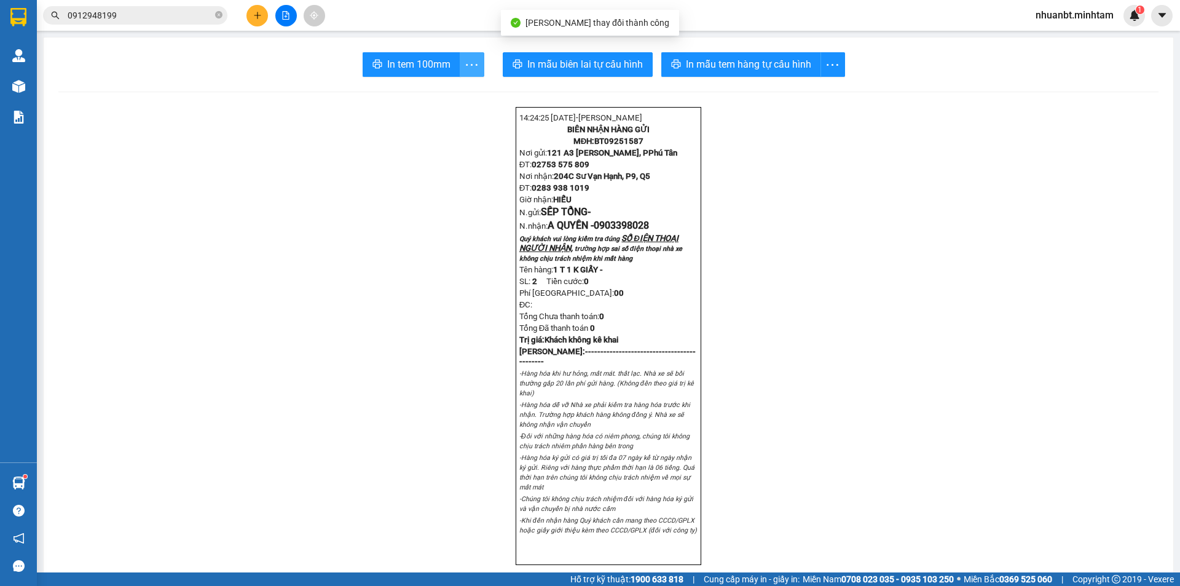
click at [467, 68] on icon "more" at bounding box center [471, 64] width 15 height 15
click at [450, 87] on div "In tem 100mm theo số lượng (2)" at bounding box center [410, 92] width 123 height 14
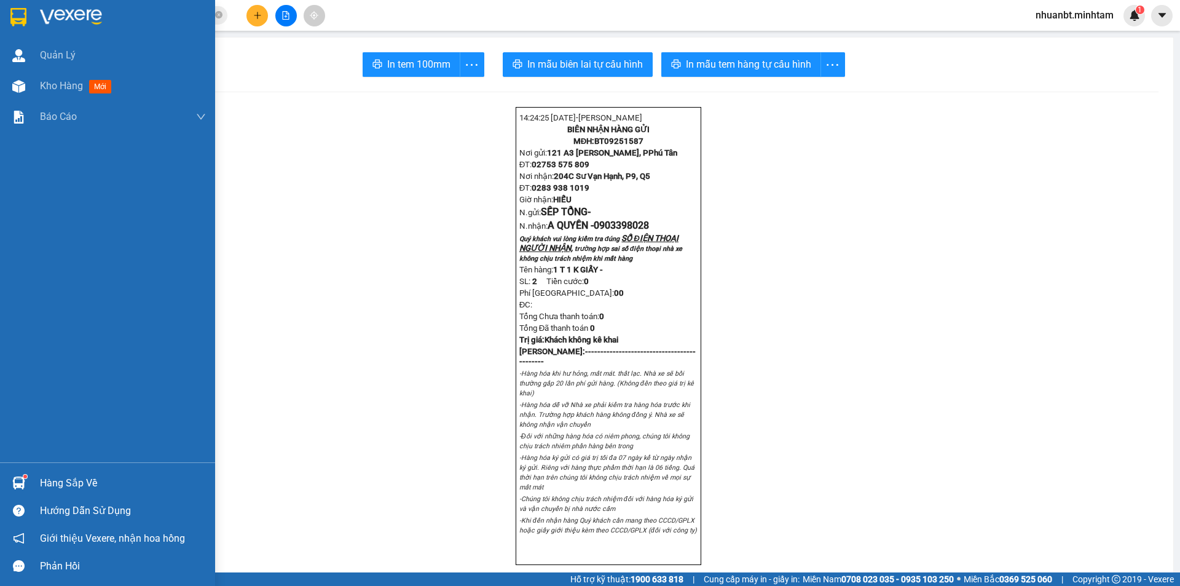
click at [67, 472] on div "Hàng sắp về" at bounding box center [107, 483] width 215 height 28
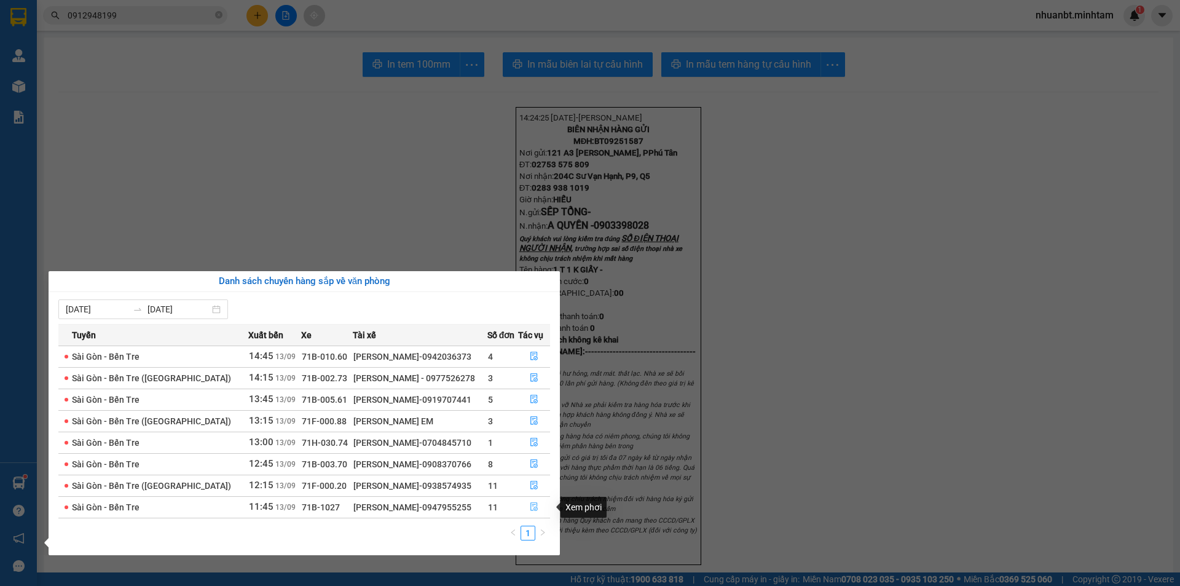
click at [531, 504] on icon "file-done" at bounding box center [534, 506] width 9 height 9
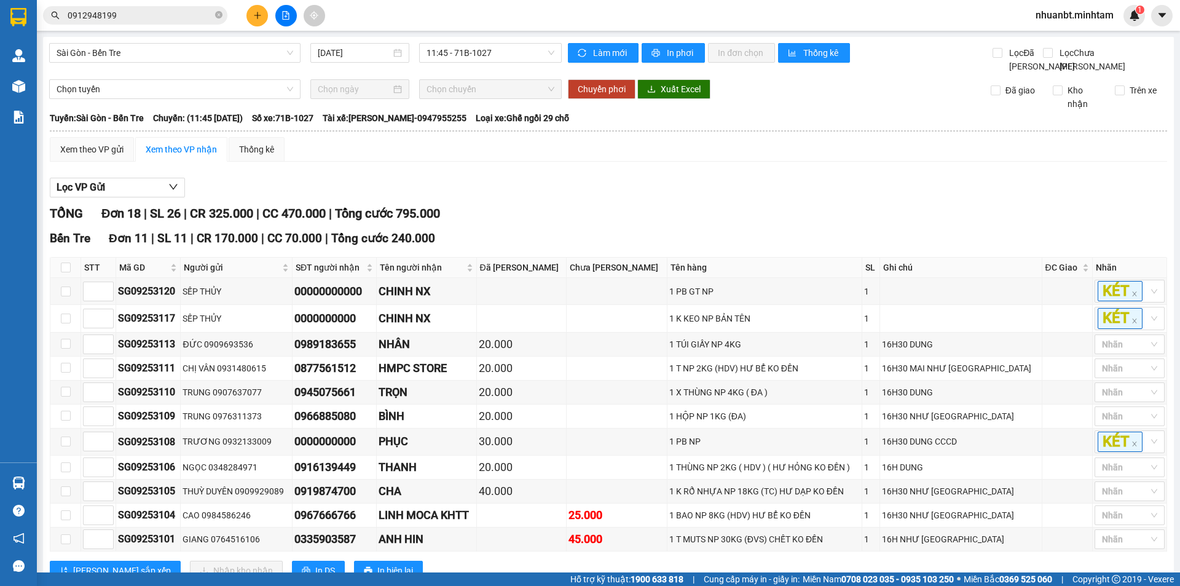
scroll to position [278, 0]
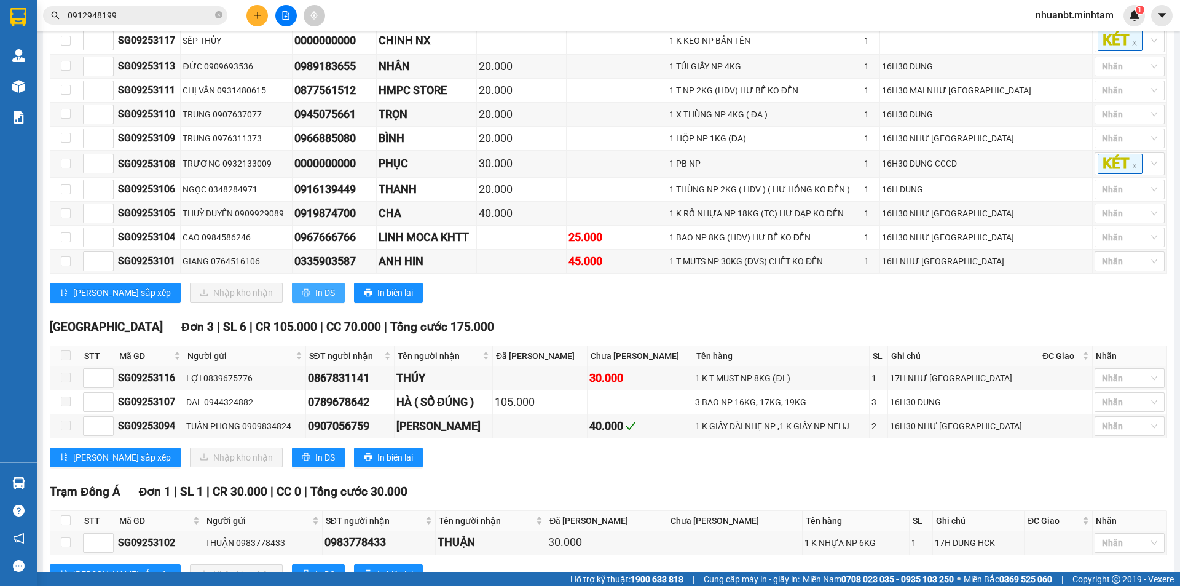
click at [292, 302] on button "In DS" at bounding box center [318, 293] width 53 height 20
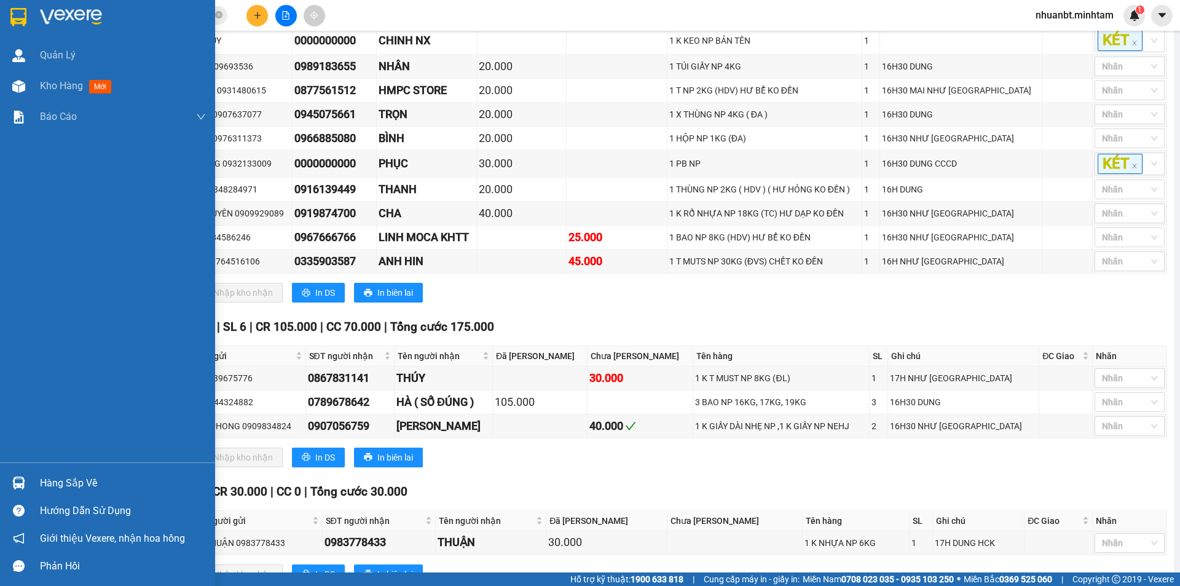
click at [0, 10] on div at bounding box center [107, 20] width 215 height 40
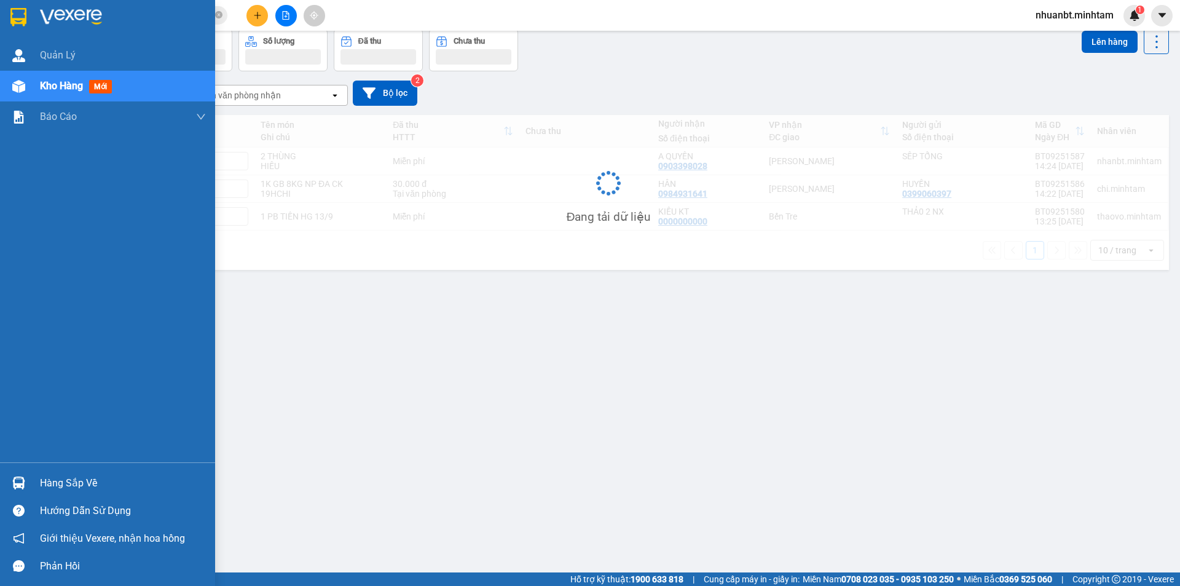
scroll to position [57, 0]
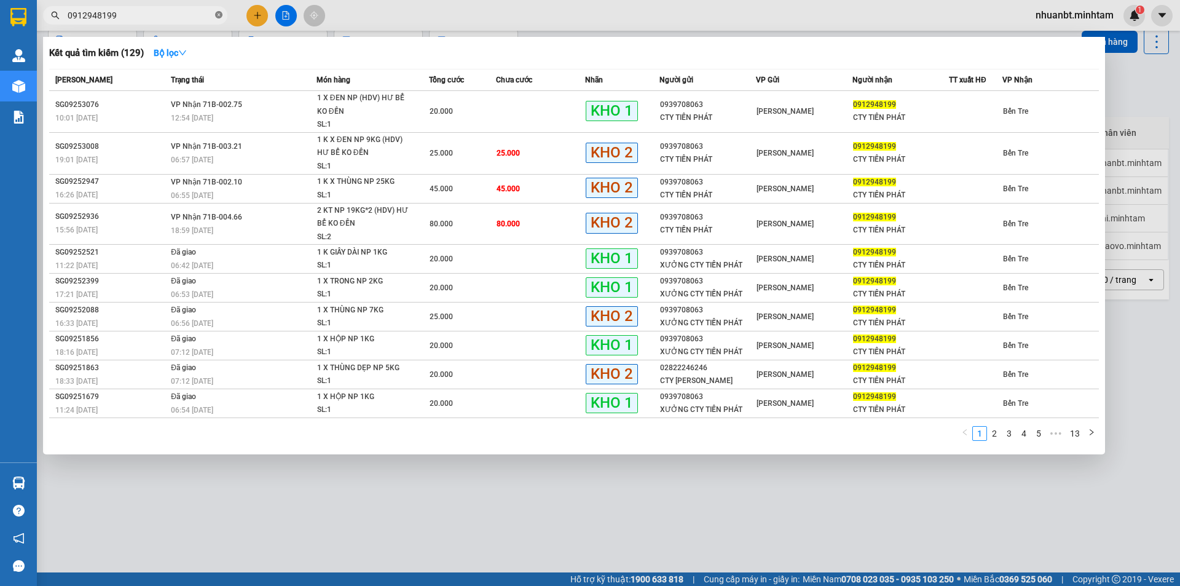
click at [222, 15] on icon "close-circle" at bounding box center [218, 14] width 7 height 7
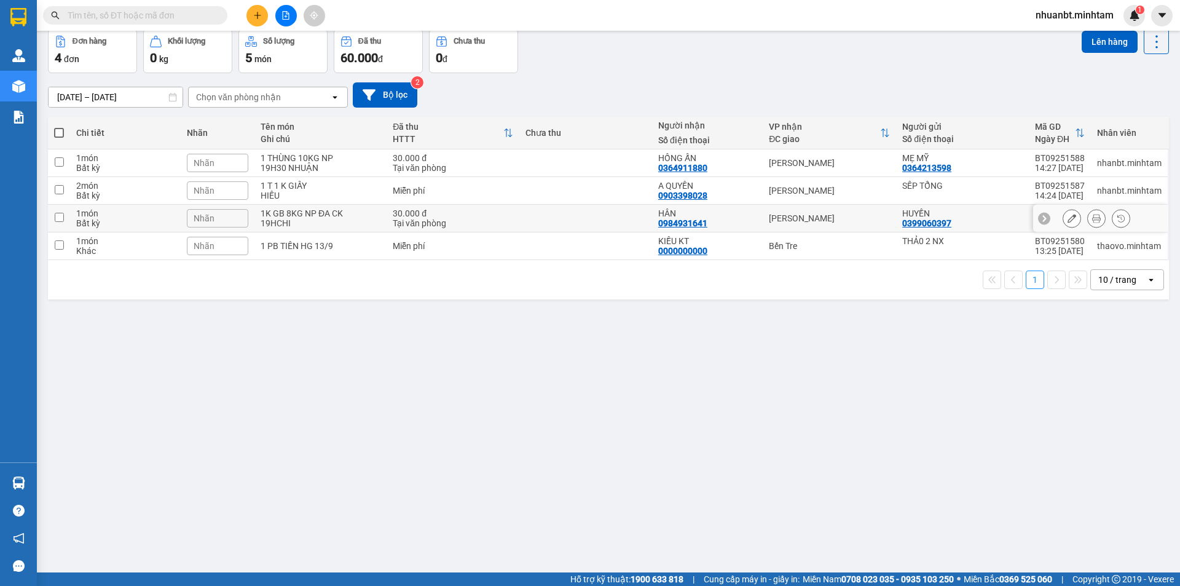
drag, startPoint x: 308, startPoint y: 219, endPoint x: 298, endPoint y: 199, distance: 22.3
click at [306, 219] on div "19HCHI" at bounding box center [321, 223] width 120 height 10
checkbox input "true"
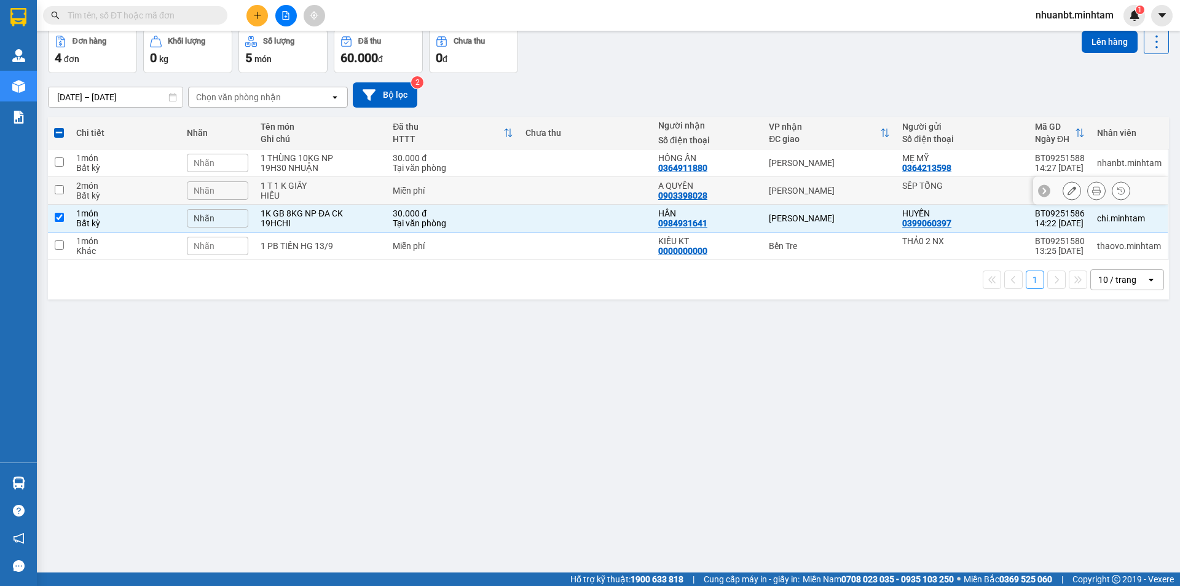
click at [278, 186] on div "1 T 1 K GIẤY" at bounding box center [321, 186] width 120 height 10
checkbox input "true"
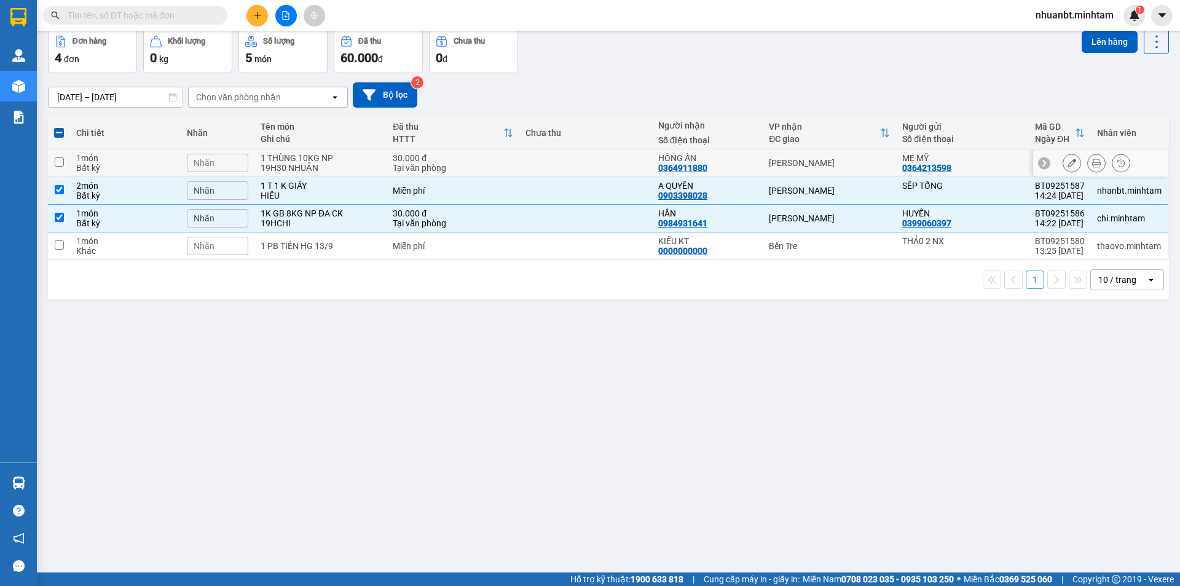
click at [278, 164] on div "19H30 NHUẬN" at bounding box center [321, 168] width 120 height 10
checkbox input "true"
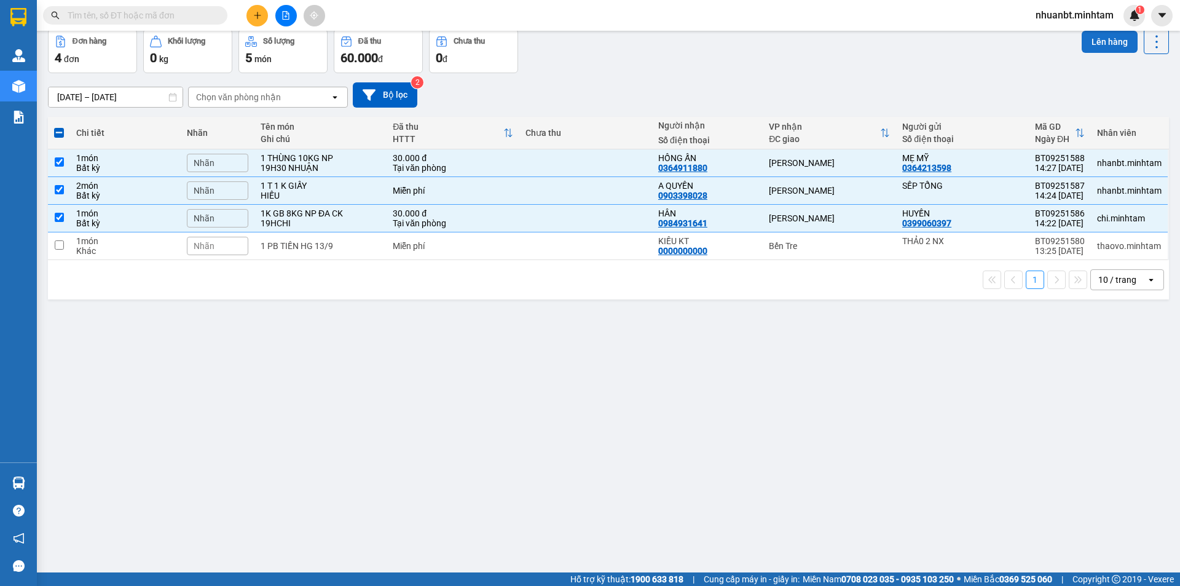
drag, startPoint x: 1111, startPoint y: 36, endPoint x: 1091, endPoint y: 36, distance: 20.3
click at [1100, 36] on button "Lên hàng" at bounding box center [1110, 42] width 56 height 22
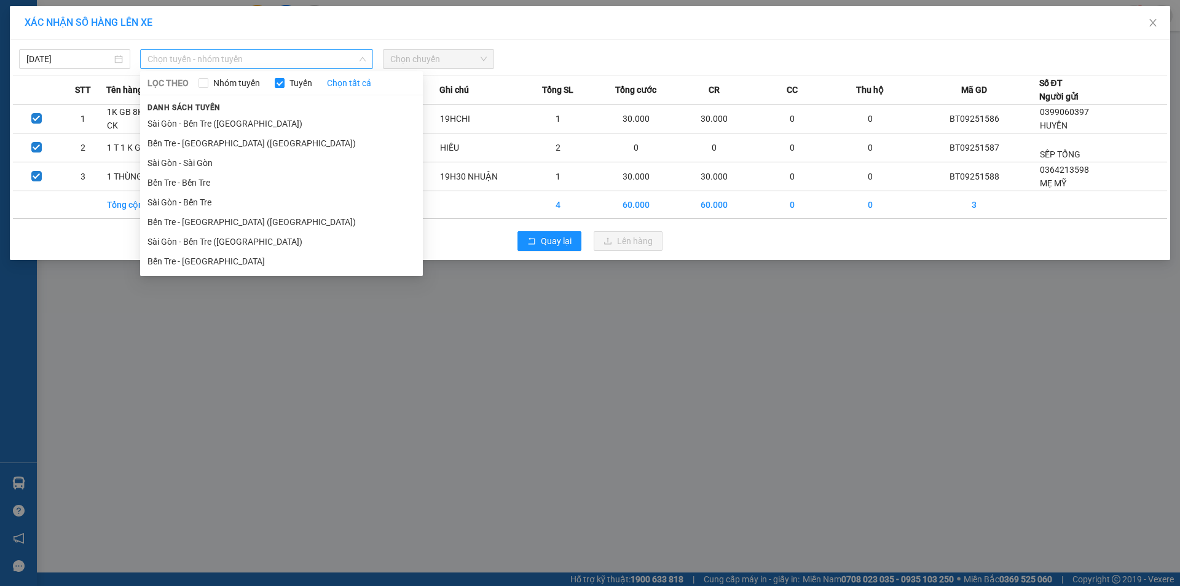
click at [210, 63] on span "Chọn tuyến - nhóm tuyến" at bounding box center [257, 59] width 218 height 18
drag, startPoint x: 202, startPoint y: 255, endPoint x: 338, endPoint y: 149, distance: 172.7
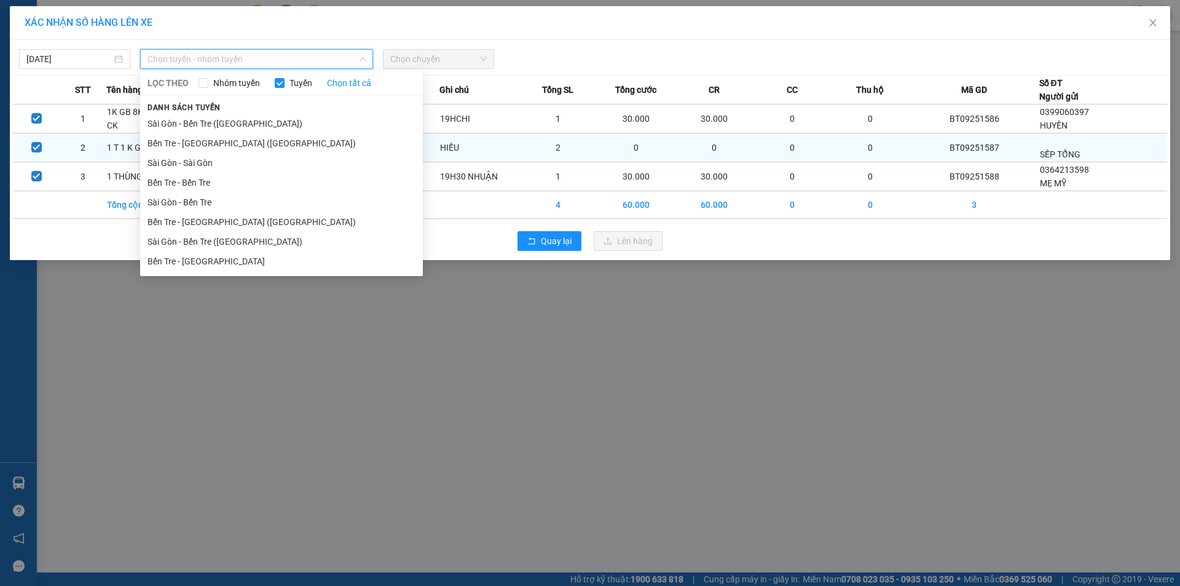
click at [202, 254] on li "Bến Tre - [GEOGRAPHIC_DATA]" at bounding box center [281, 261] width 283 height 20
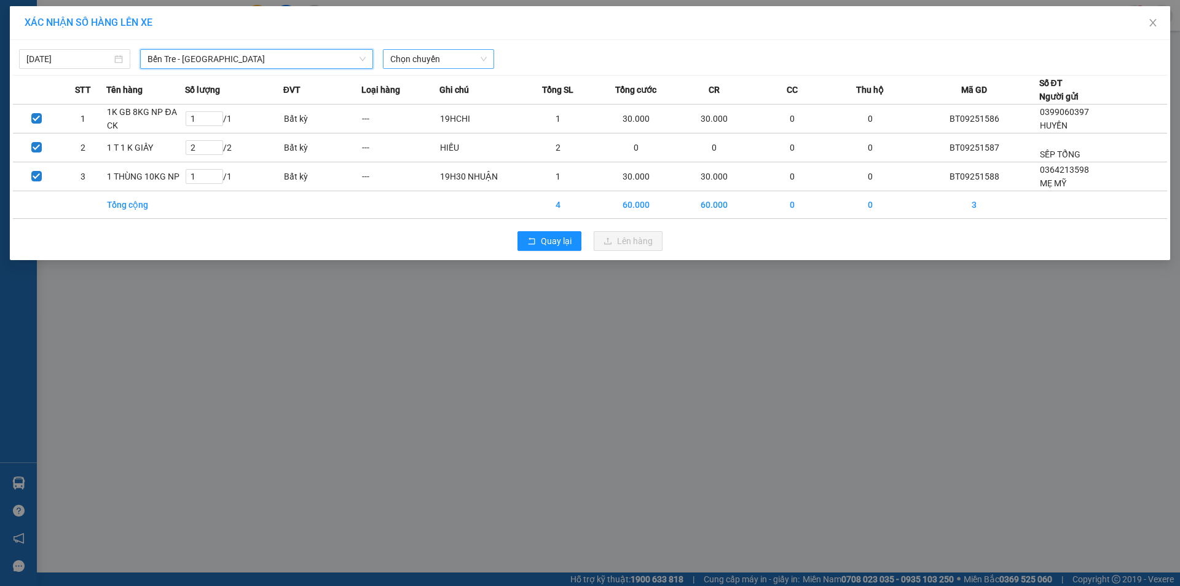
click at [416, 55] on span "Chọn chuyến" at bounding box center [438, 59] width 97 height 18
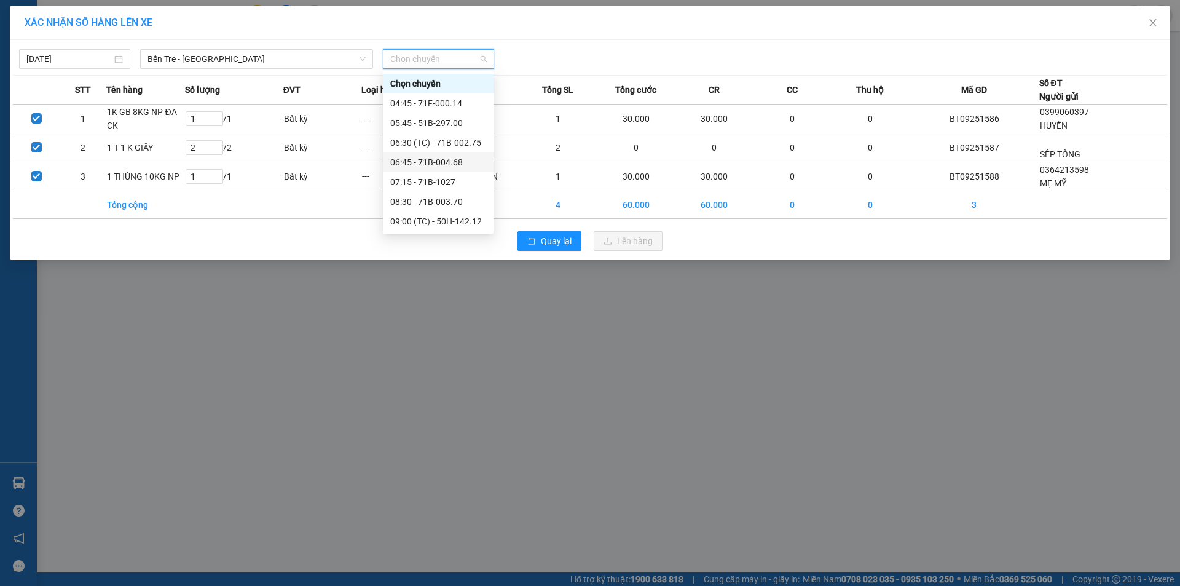
scroll to position [184, 0]
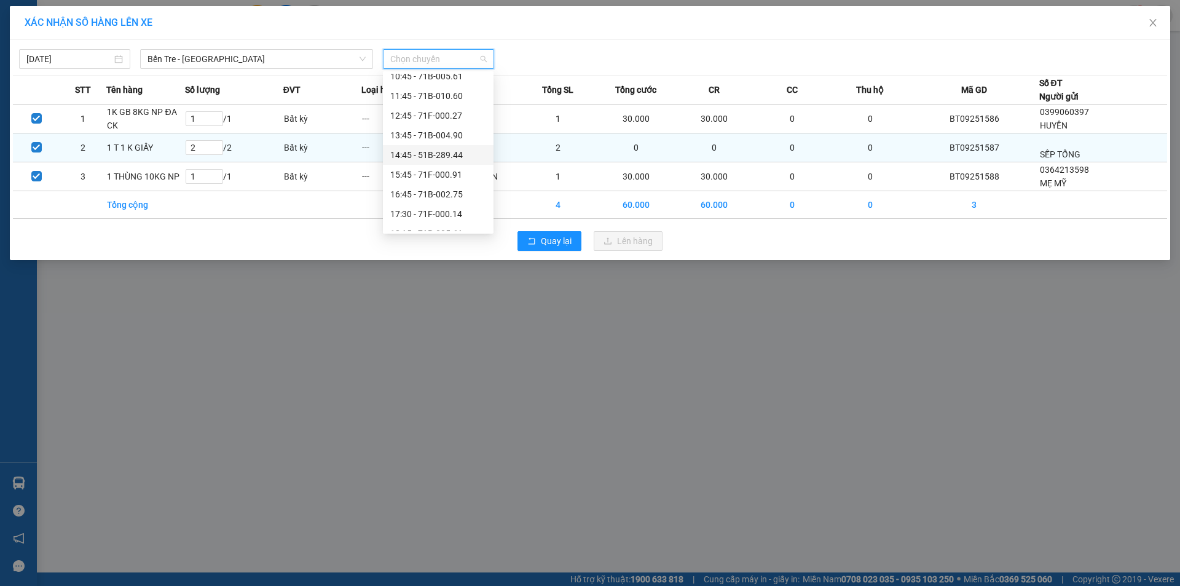
drag, startPoint x: 432, startPoint y: 153, endPoint x: 427, endPoint y: 144, distance: 10.2
click at [432, 154] on div "14:45 - 51B-289.44" at bounding box center [438, 155] width 96 height 14
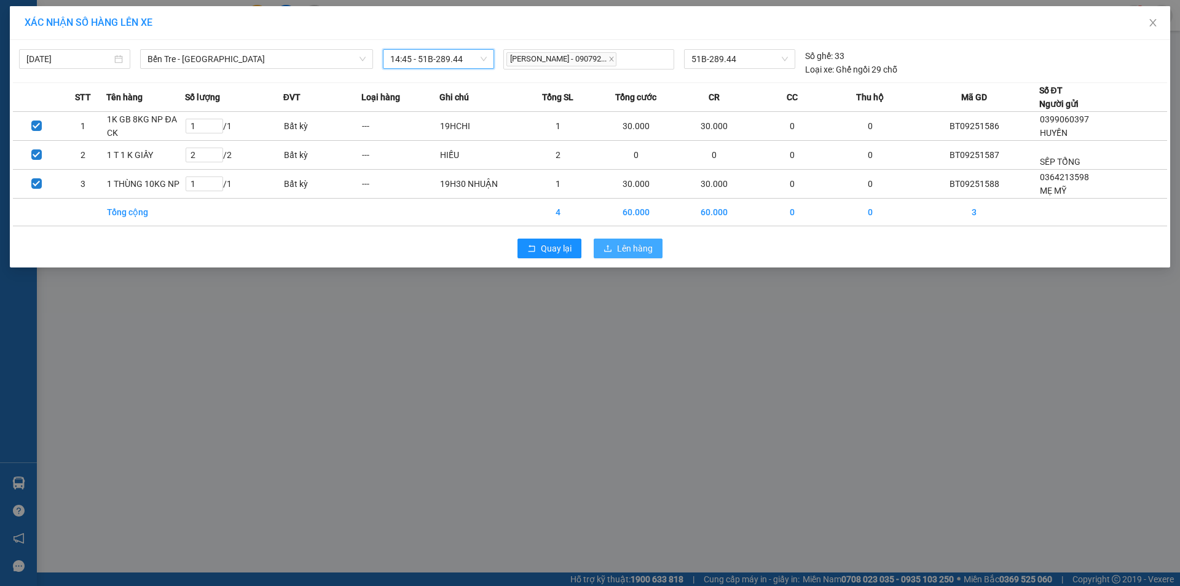
click at [611, 251] on icon "upload" at bounding box center [607, 248] width 7 height 7
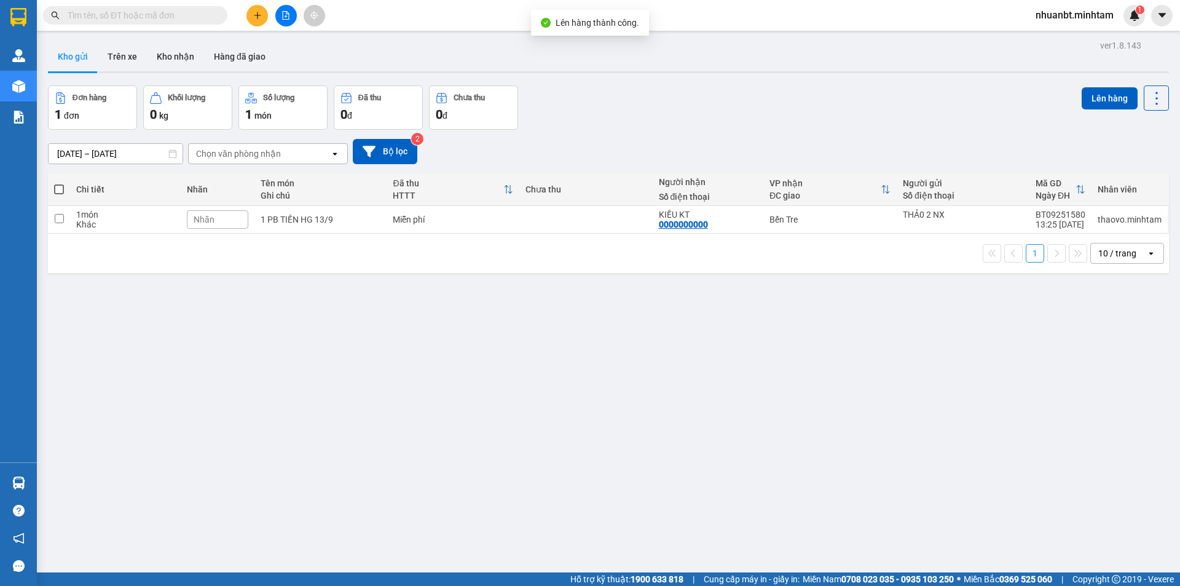
click at [281, 21] on button at bounding box center [286, 16] width 22 height 22
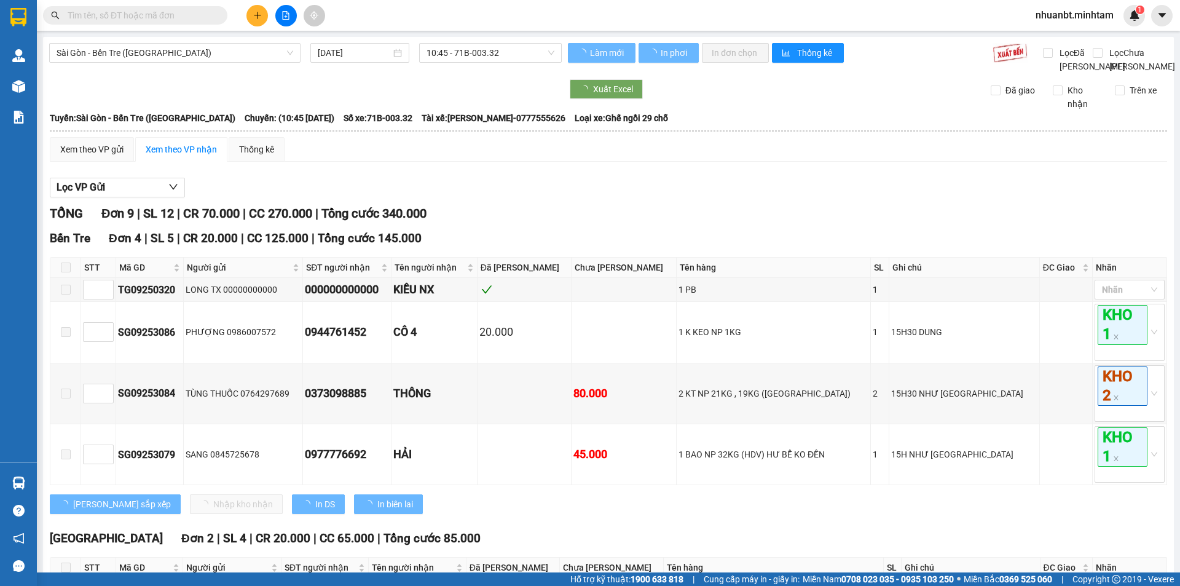
click at [120, 12] on input "text" at bounding box center [140, 16] width 145 height 14
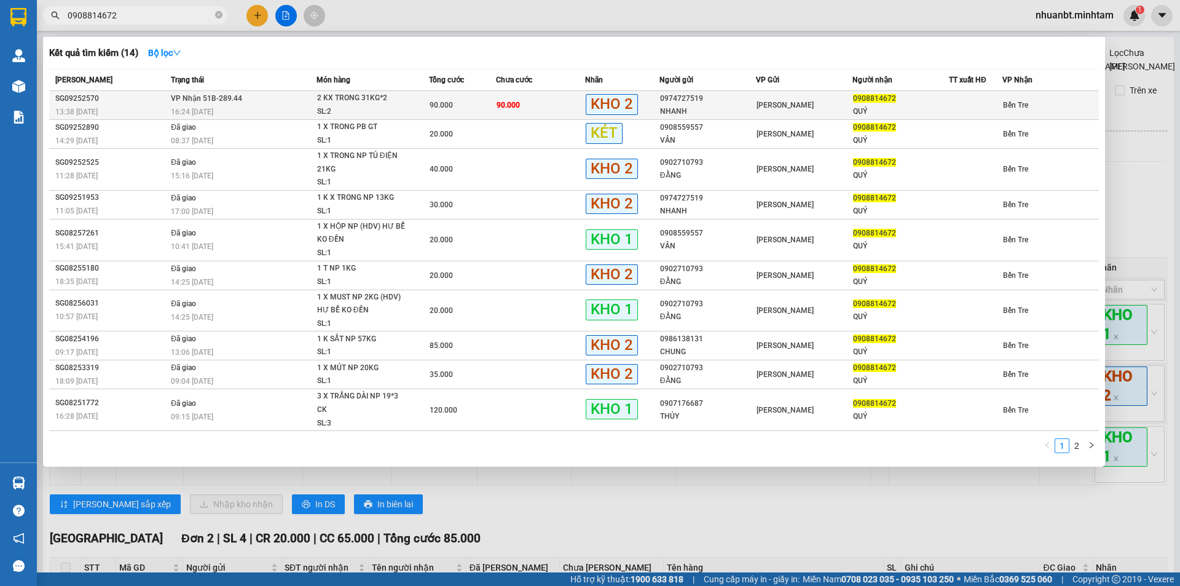
type input "0908814672"
click at [490, 106] on div "90.000" at bounding box center [463, 105] width 66 height 14
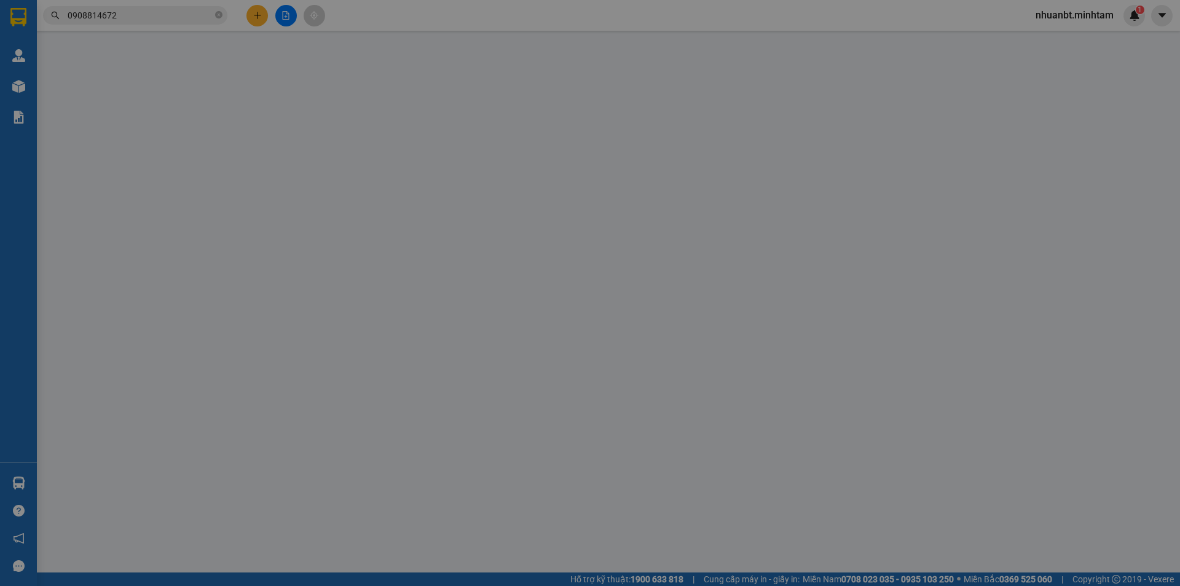
type input "0974727519"
type input "NHANH"
type input "0908814672"
type input "QUÝ"
type input "ĐG"
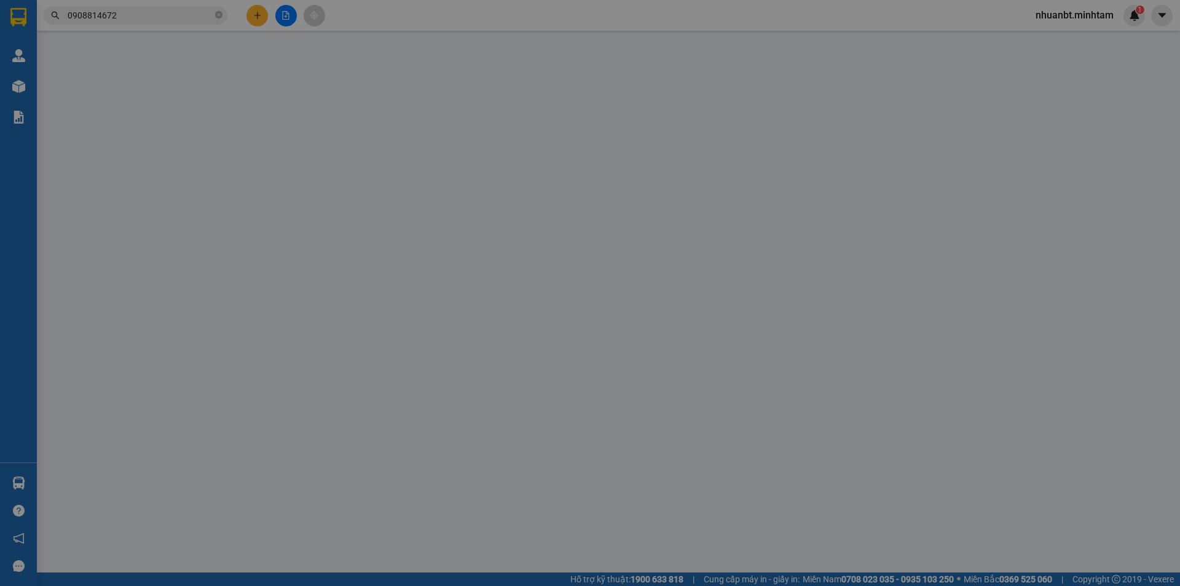
type input "90.000"
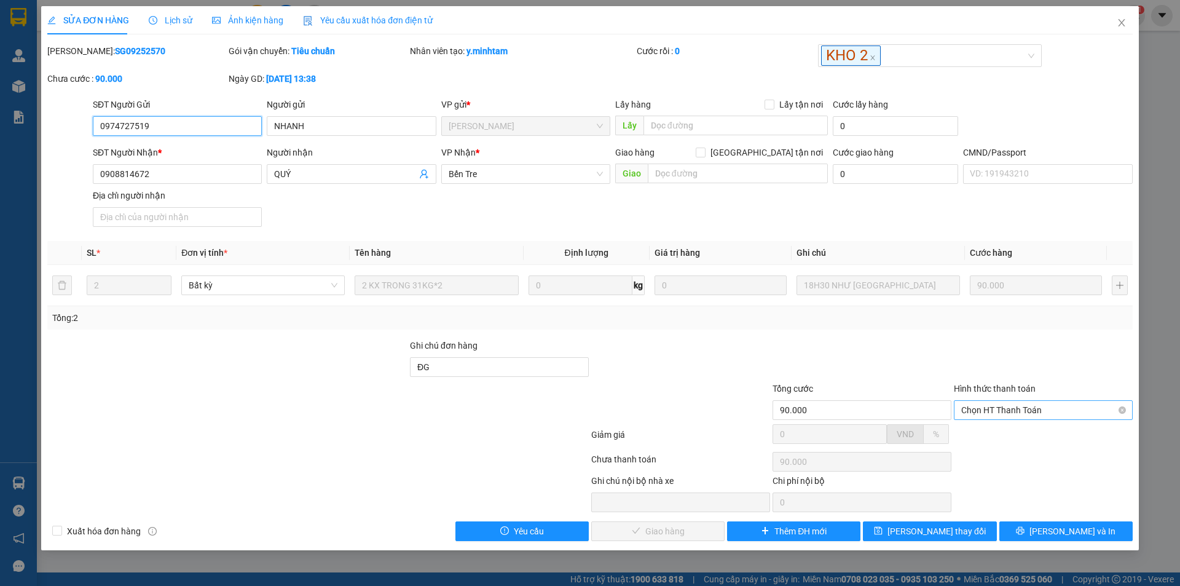
click at [1029, 410] on span "Chọn HT Thanh Toán" at bounding box center [1044, 410] width 164 height 18
click at [993, 432] on div "Tại văn phòng" at bounding box center [1044, 435] width 164 height 14
type input "0"
click at [687, 533] on span "[PERSON_NAME] và Giao hàng" at bounding box center [674, 531] width 118 height 14
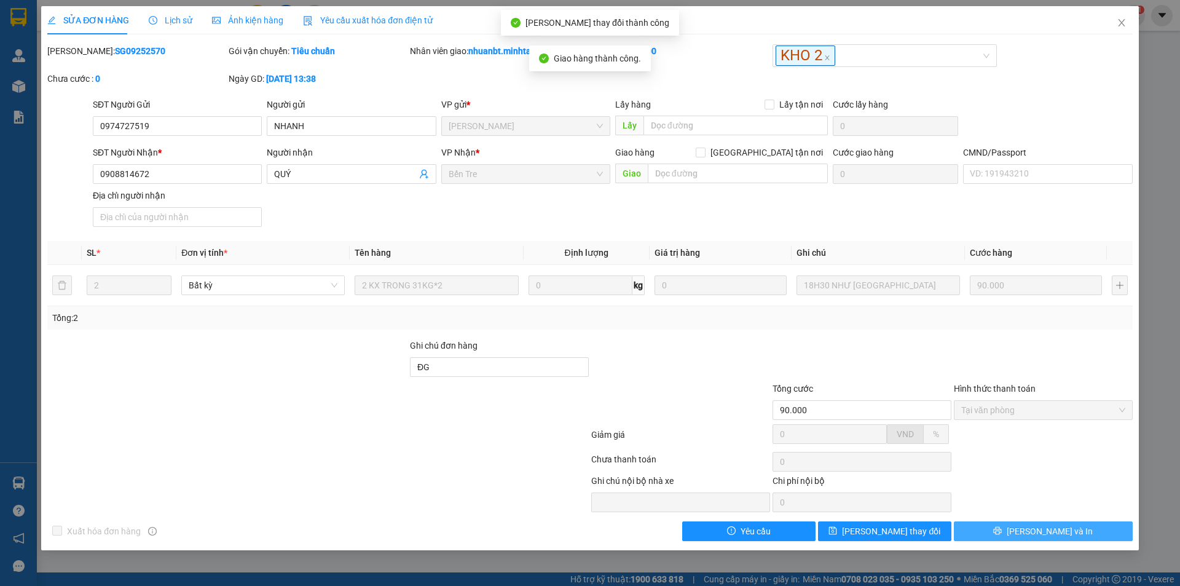
click at [1079, 534] on button "[PERSON_NAME] và In" at bounding box center [1043, 531] width 179 height 20
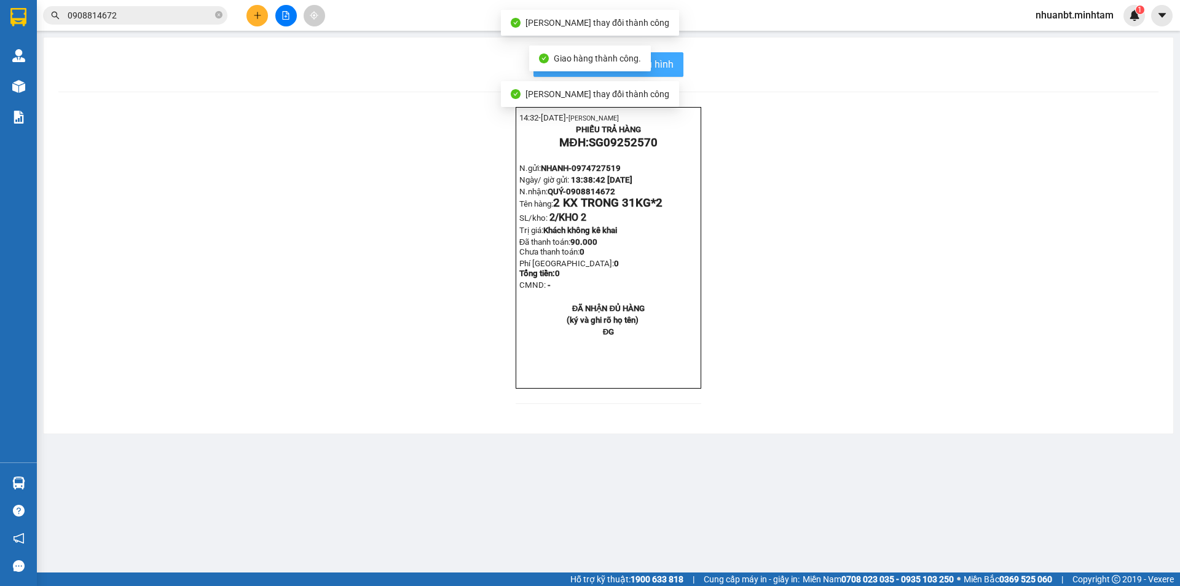
click at [674, 76] on button "In mẫu biên lai tự cấu hình" at bounding box center [609, 64] width 150 height 25
click at [673, 68] on span "In mẫu biên lai tự cấu hình" at bounding box center [616, 64] width 116 height 15
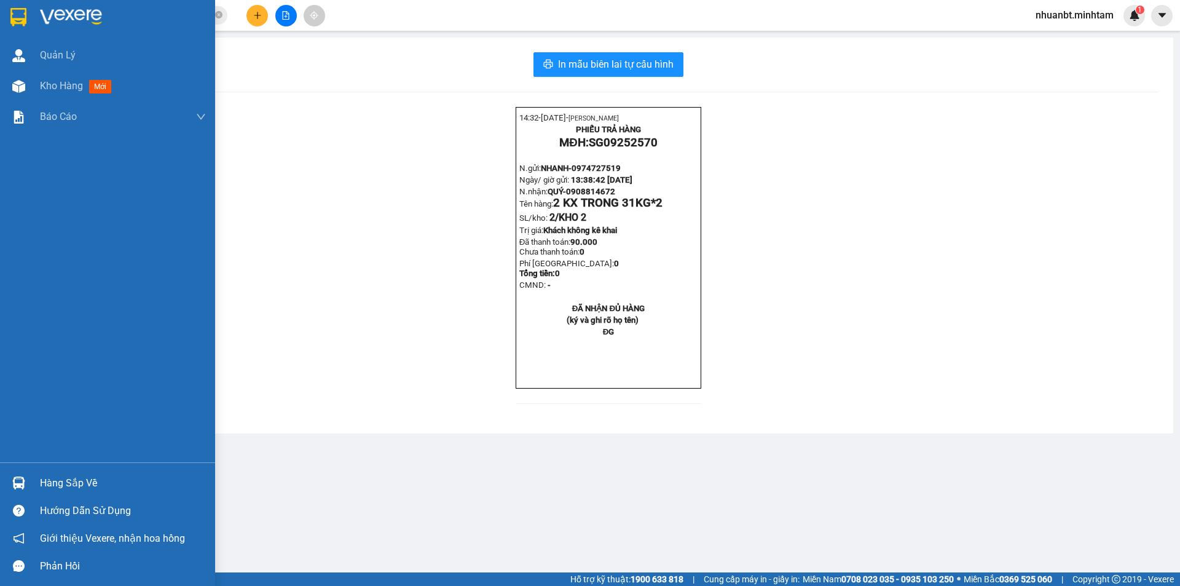
click at [14, 8] on img at bounding box center [18, 17] width 16 height 18
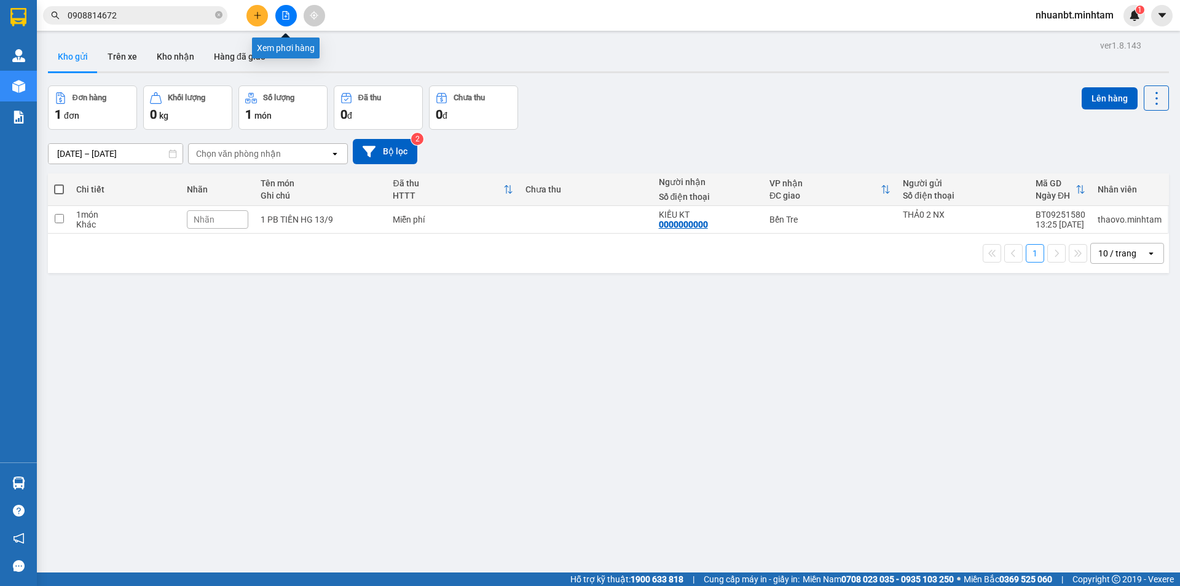
click at [293, 18] on button at bounding box center [286, 16] width 22 height 22
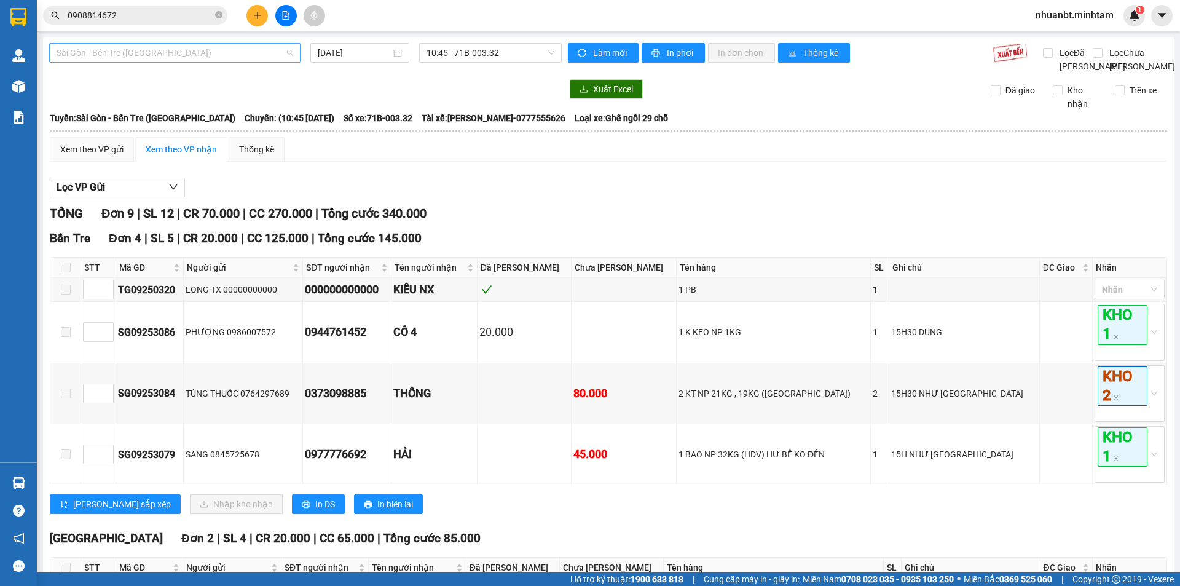
click at [156, 55] on span "Sài Gòn - Bến Tre ([GEOGRAPHIC_DATA])" at bounding box center [175, 53] width 237 height 18
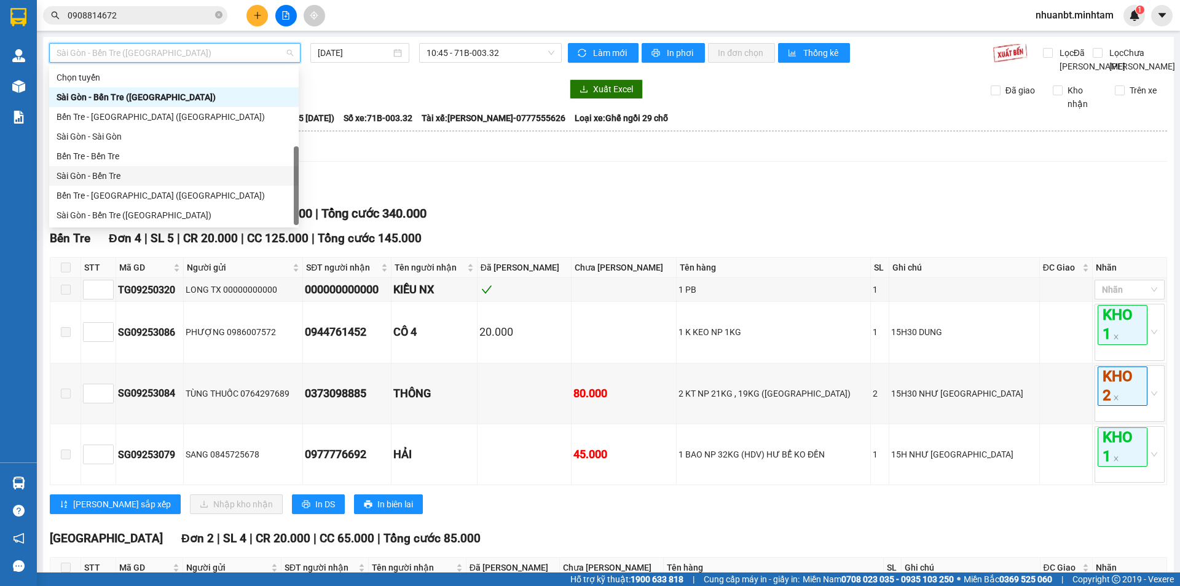
scroll to position [20, 0]
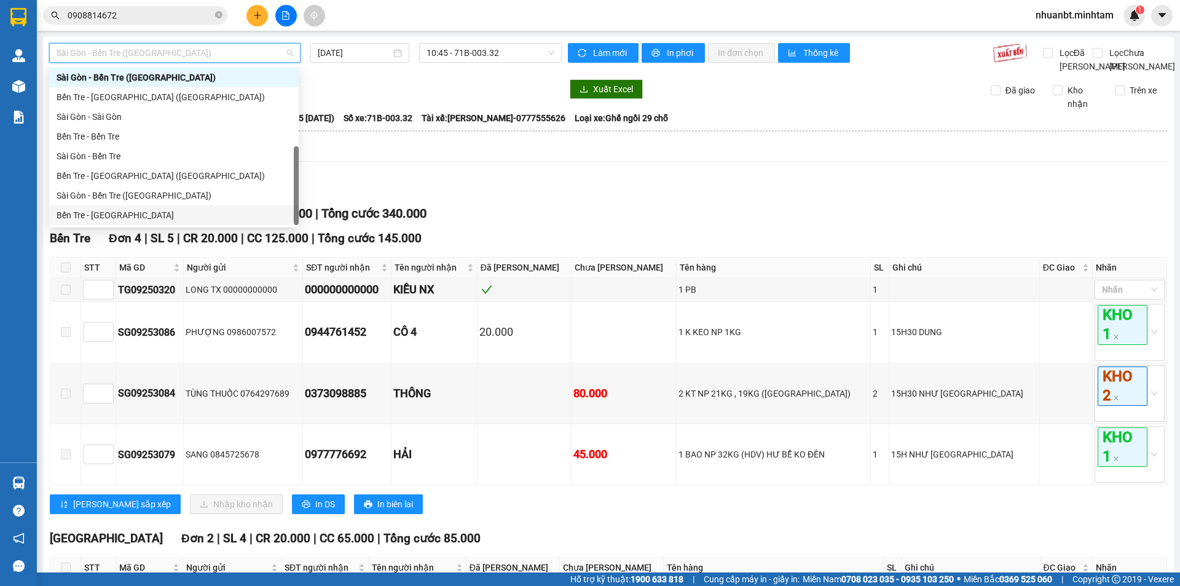
click at [136, 210] on div "Bến Tre - [GEOGRAPHIC_DATA]" at bounding box center [174, 215] width 235 height 14
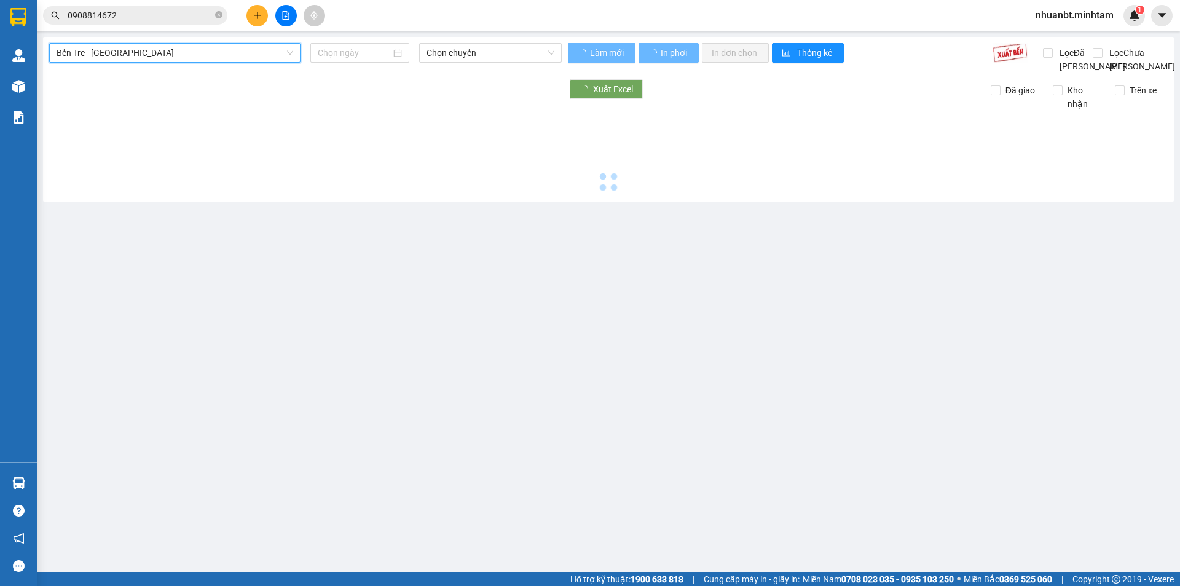
type input "[DATE]"
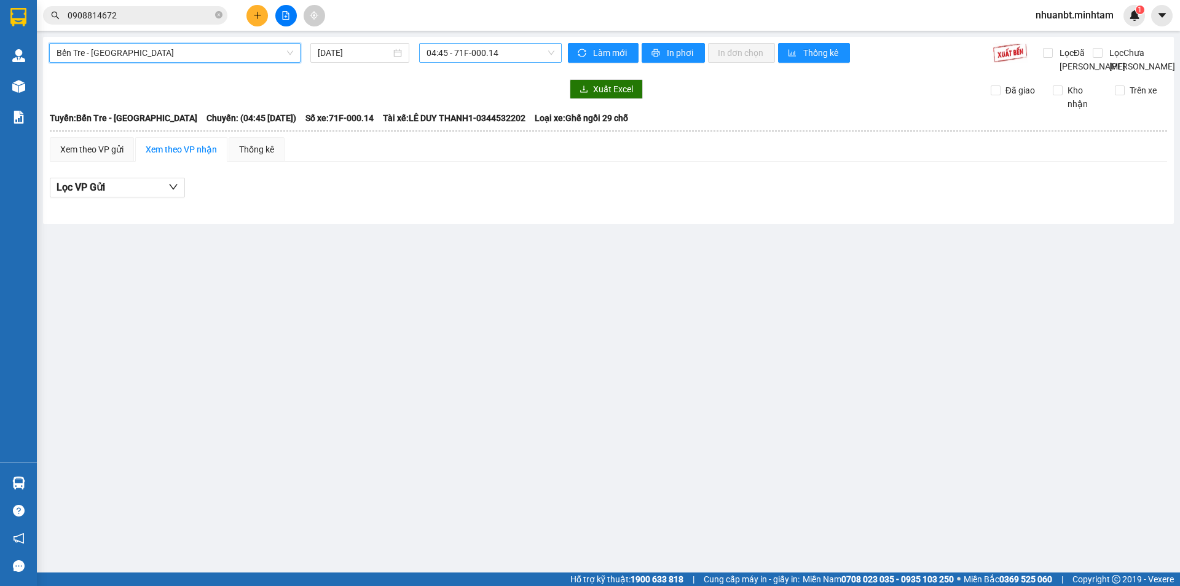
click at [480, 47] on span "04:45 - 71F-000.14" at bounding box center [491, 53] width 128 height 18
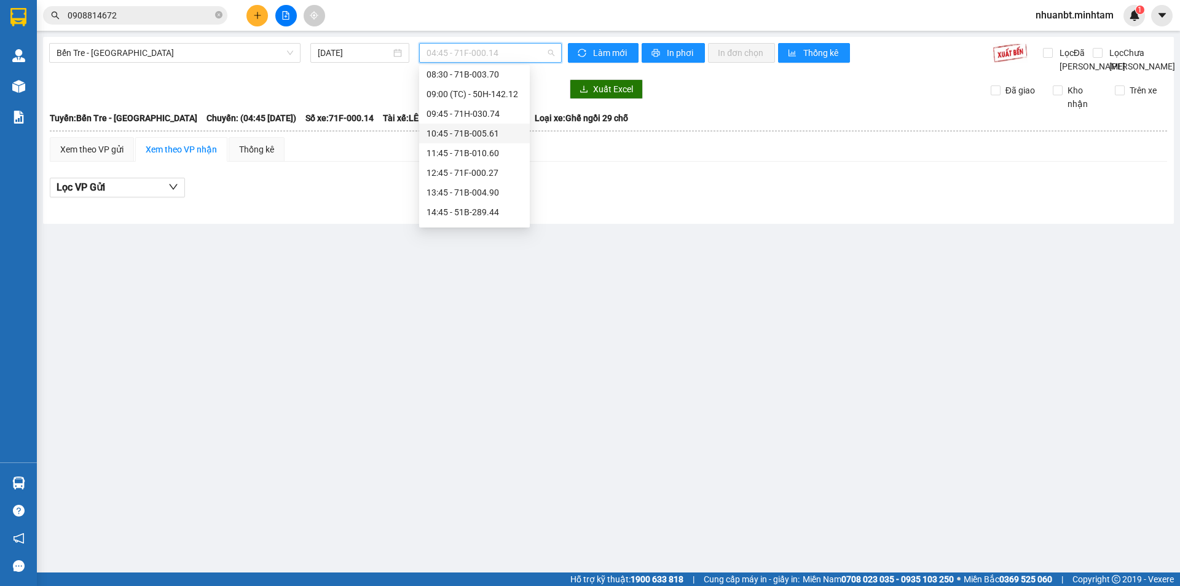
scroll to position [123, 0]
click at [455, 213] on div "14:45 - 51B-289.44" at bounding box center [475, 210] width 96 height 14
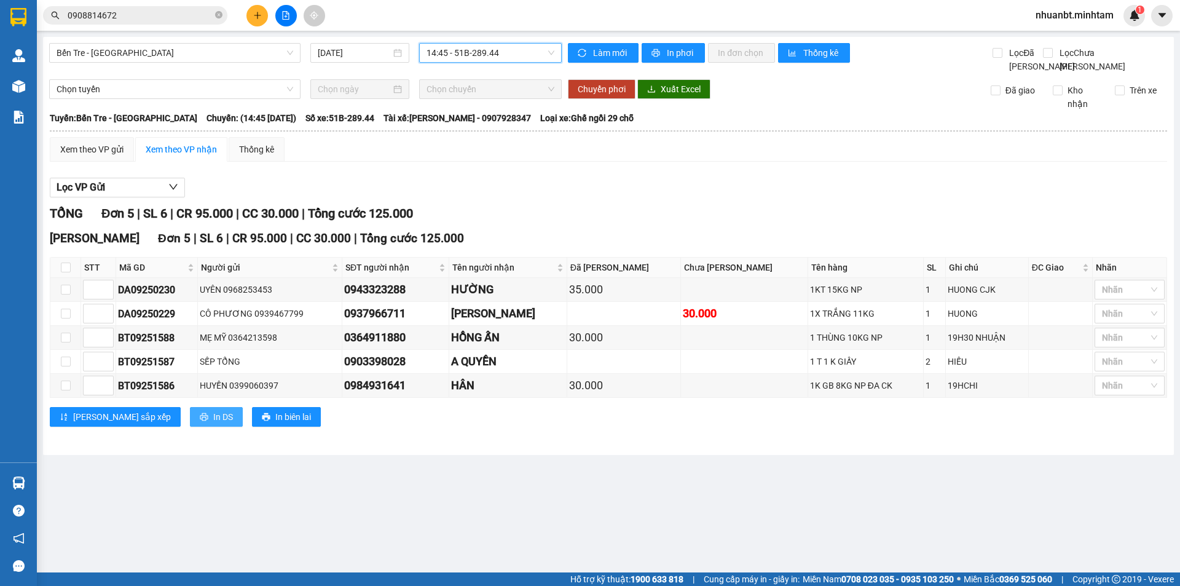
click at [200, 421] on icon "printer" at bounding box center [204, 417] width 8 height 8
click at [262, 14] on button at bounding box center [258, 16] width 22 height 22
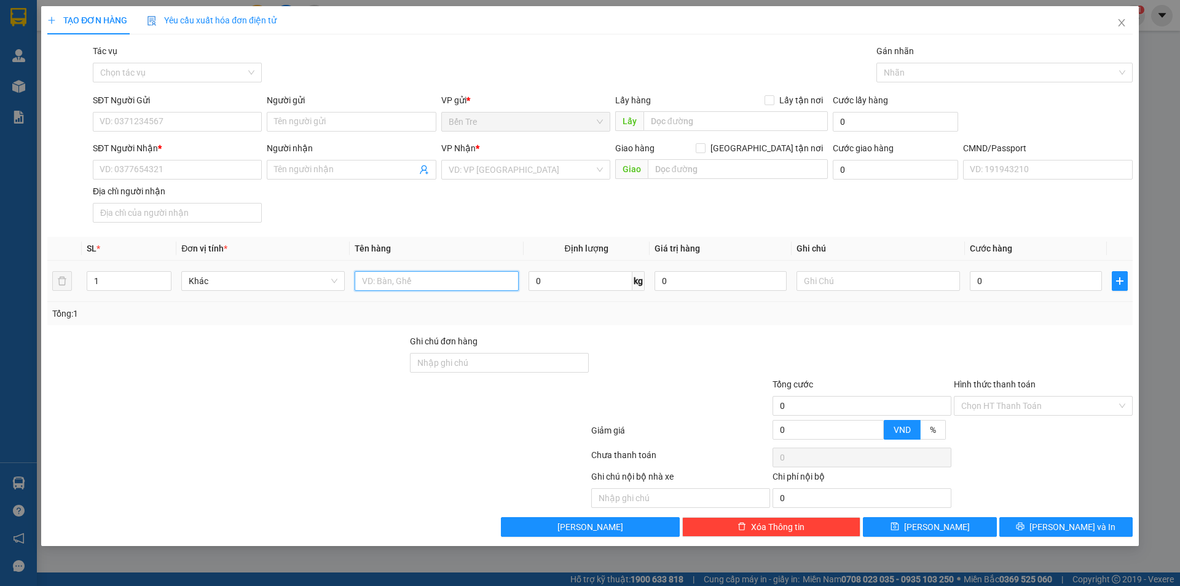
click at [389, 283] on input "text" at bounding box center [437, 281] width 164 height 20
click at [171, 115] on input "SĐT Người Gửi" at bounding box center [177, 122] width 169 height 20
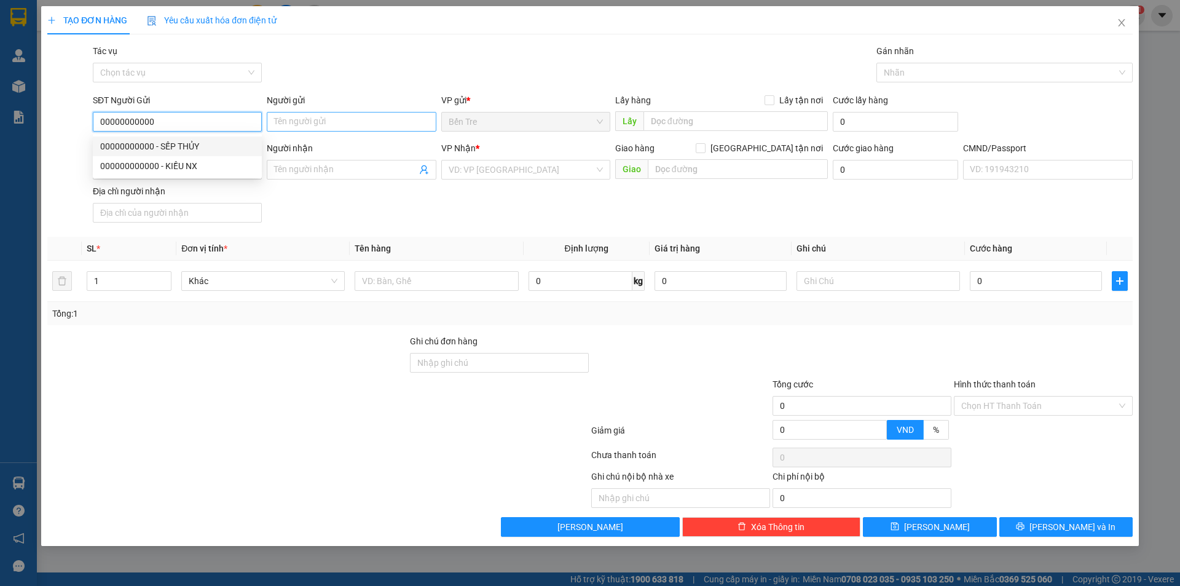
type input "00000000000"
click at [302, 121] on input "Người gửi" at bounding box center [351, 122] width 169 height 20
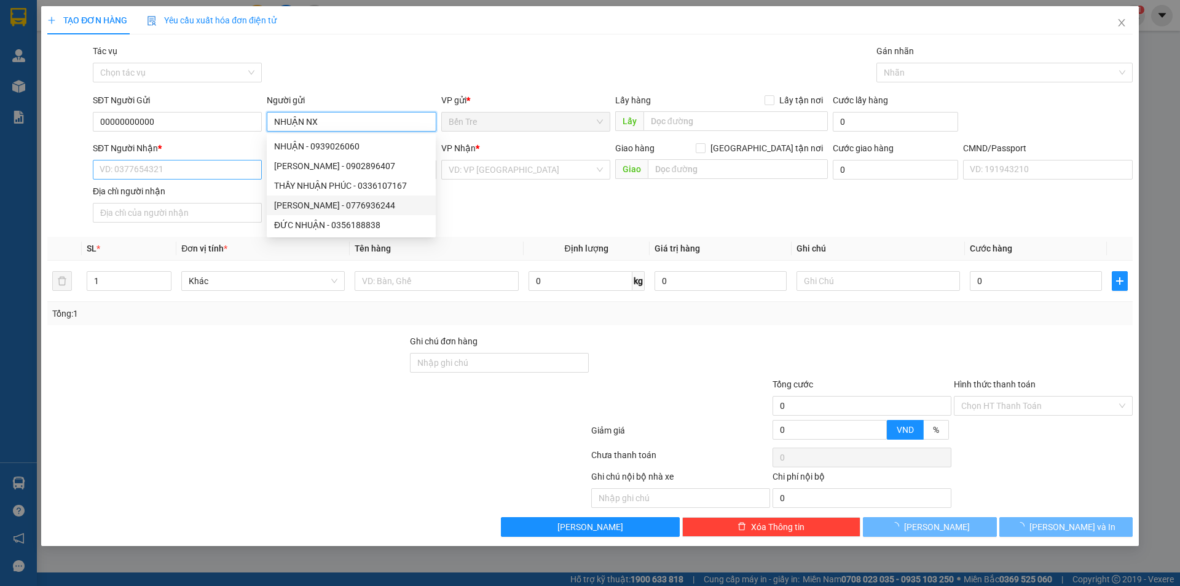
type input "NHUẬN NX"
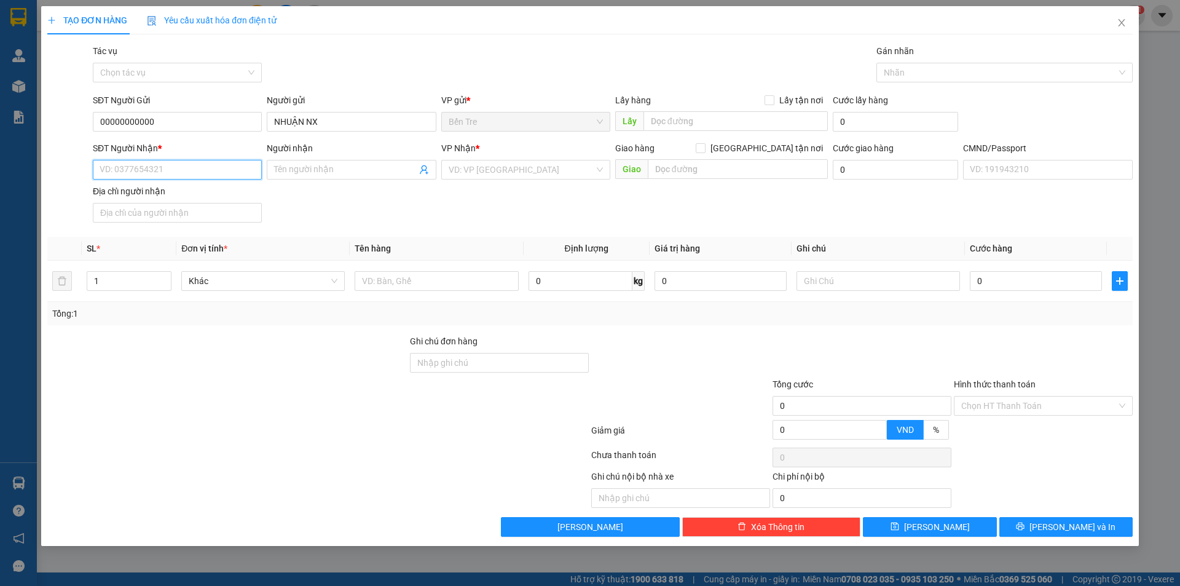
click at [170, 176] on input "SĐT Người Nhận *" at bounding box center [177, 170] width 169 height 20
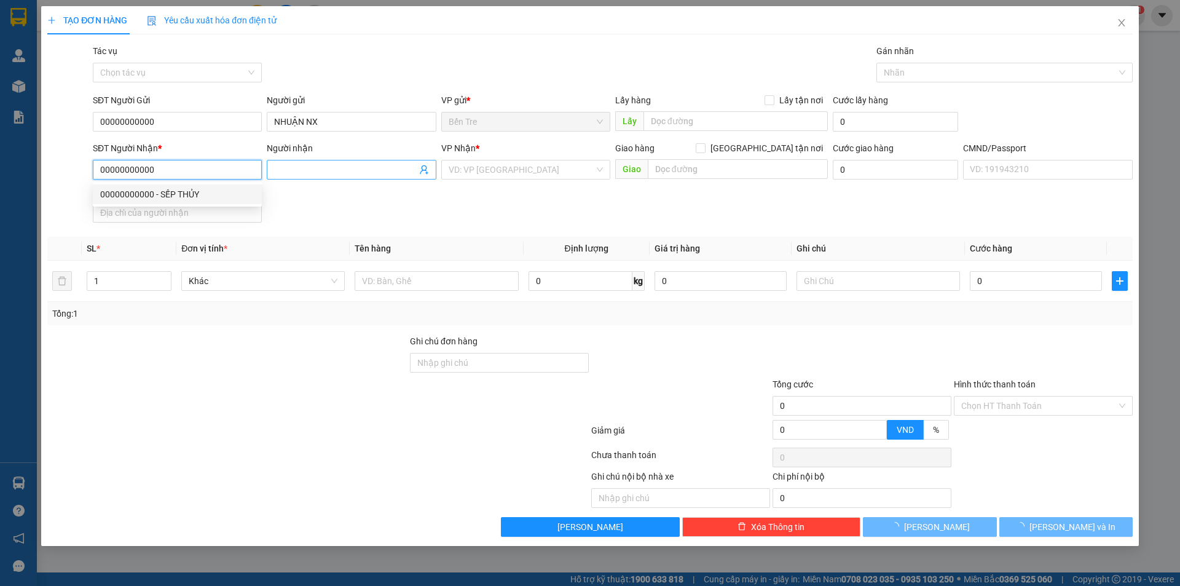
type input "00000000000"
click at [329, 170] on input "Người nhận" at bounding box center [345, 170] width 142 height 14
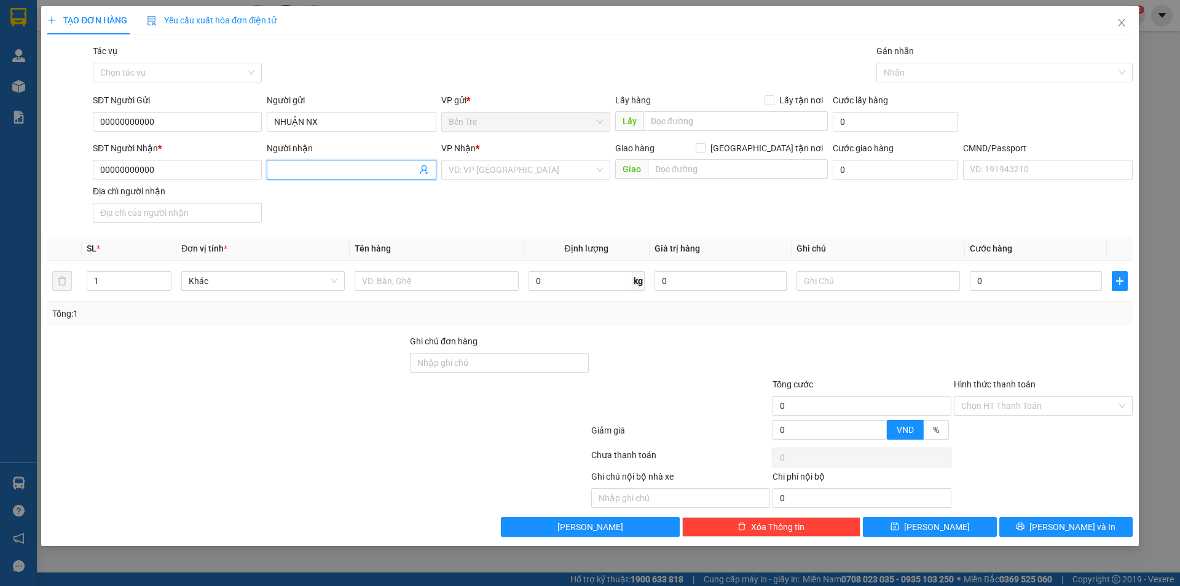
click at [427, 171] on icon "user-add" at bounding box center [424, 170] width 10 height 10
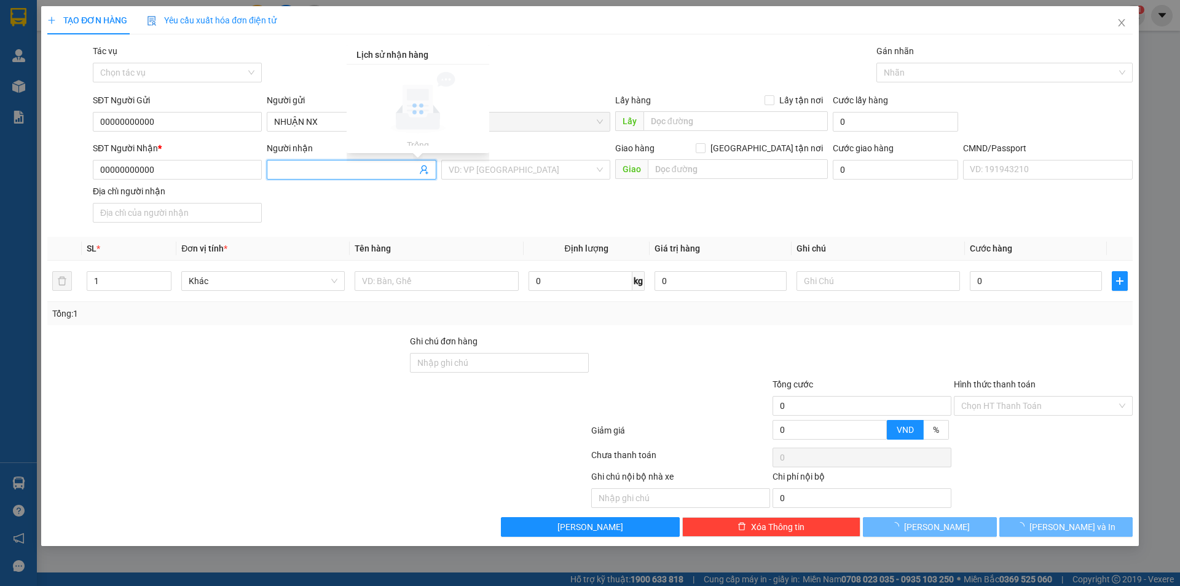
click at [344, 170] on input "Người nhận" at bounding box center [345, 170] width 142 height 14
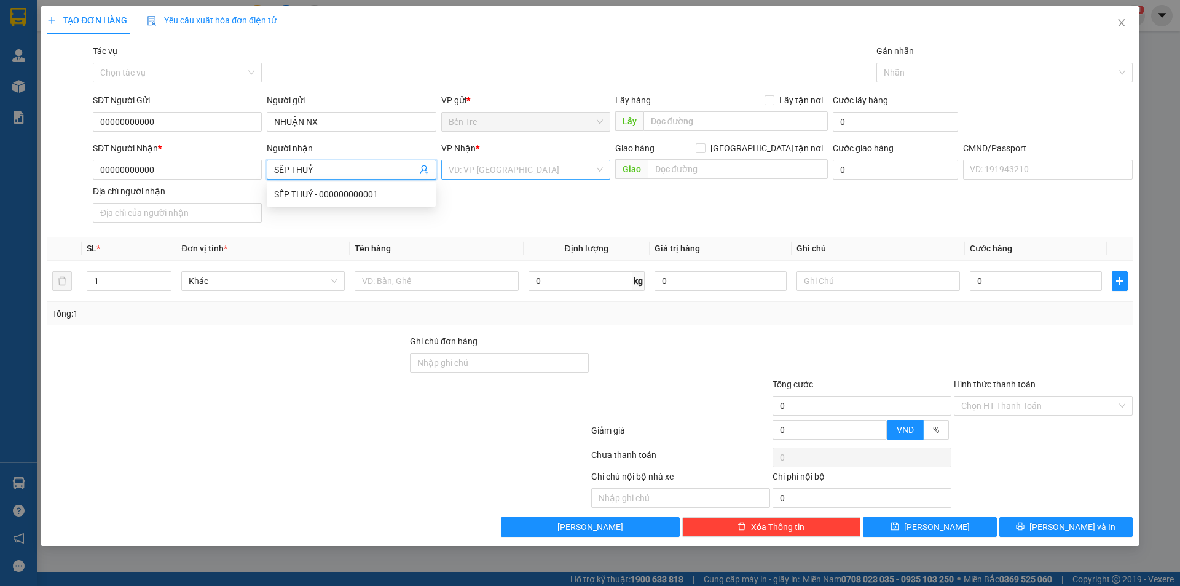
type input "SẾP THUỶ"
click at [514, 168] on input "search" at bounding box center [522, 169] width 146 height 18
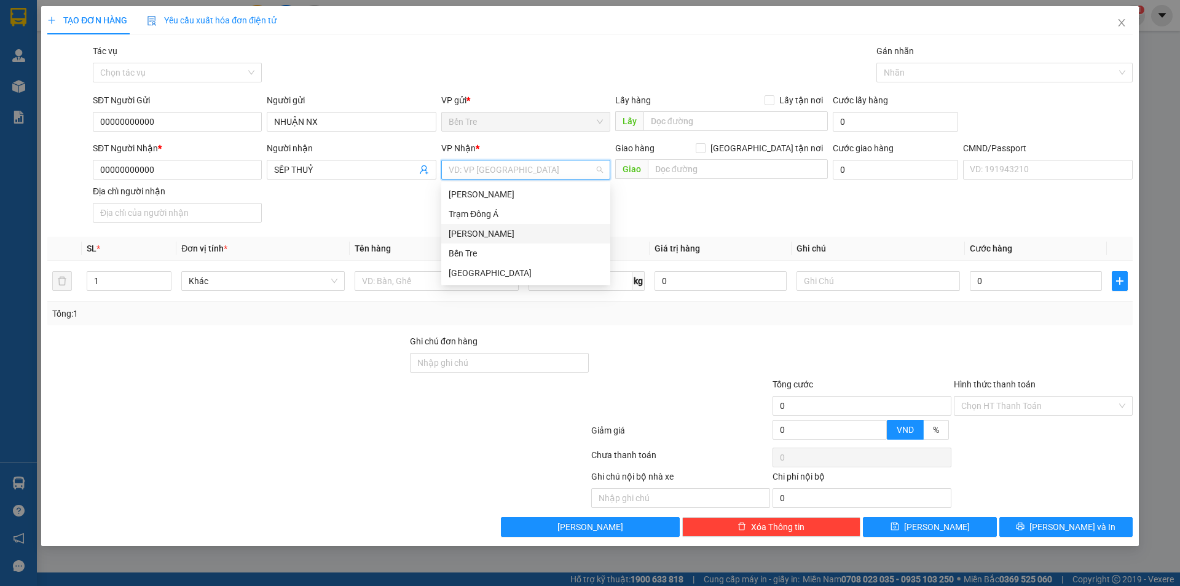
click at [492, 233] on div "[PERSON_NAME]" at bounding box center [526, 234] width 154 height 14
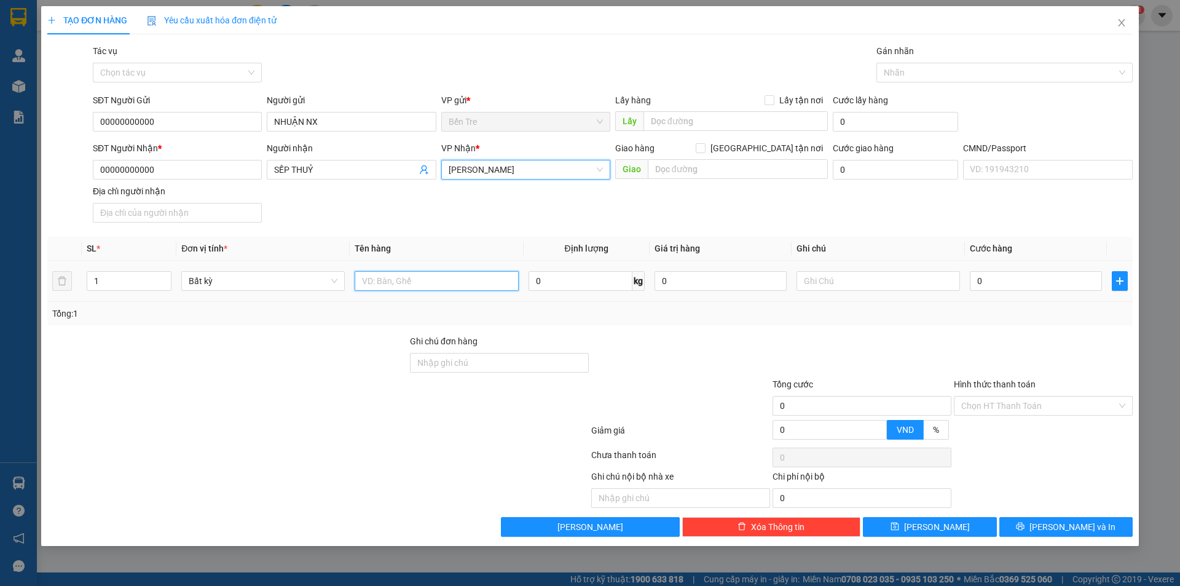
click at [441, 277] on input "text" at bounding box center [437, 281] width 164 height 20
paste input "SG09253009"
type input "1 PB TIỀN BỌC XE MÃ SG09253009"
click at [718, 276] on input "0" at bounding box center [721, 281] width 132 height 20
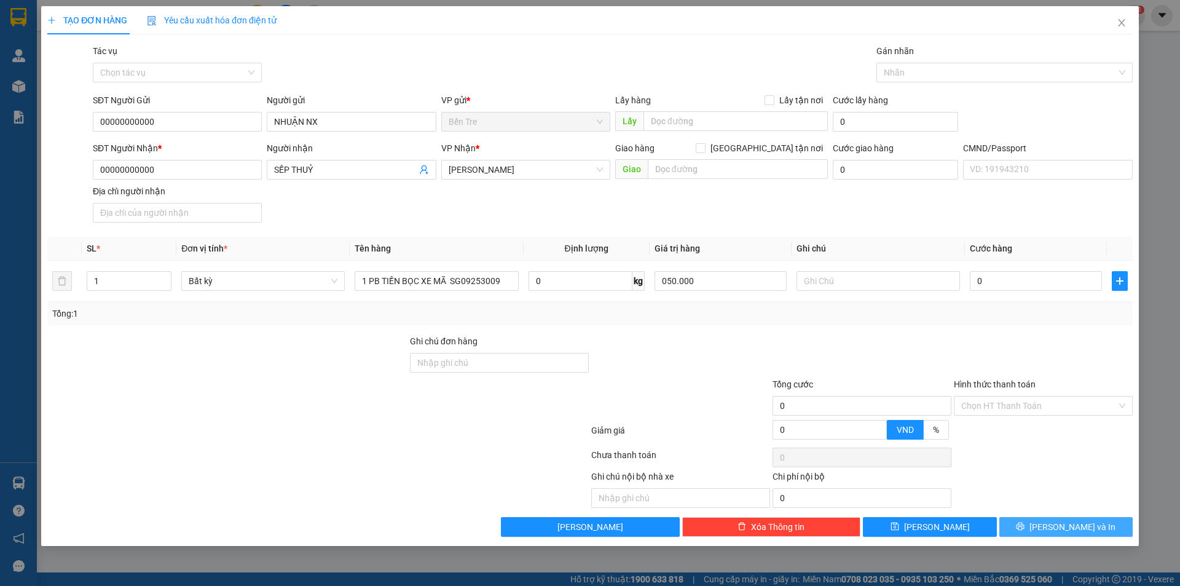
type input "50.000"
click at [1067, 530] on span "[PERSON_NAME] và In" at bounding box center [1073, 527] width 86 height 14
click at [1067, 521] on span "[PERSON_NAME] và In" at bounding box center [1073, 527] width 86 height 14
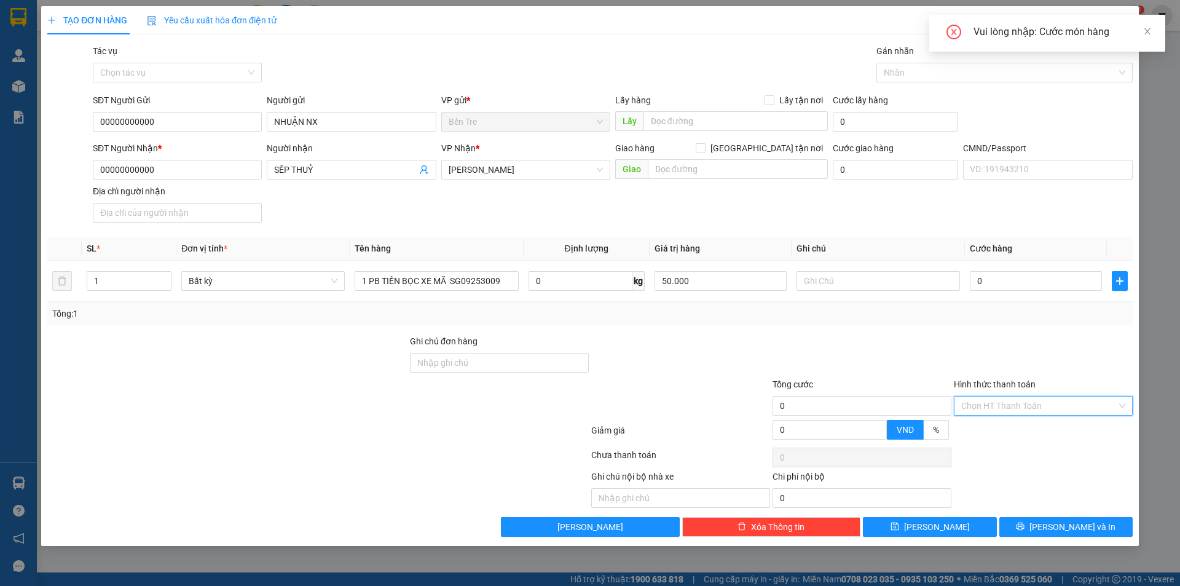
click at [1013, 402] on input "Hình thức thanh toán" at bounding box center [1040, 406] width 156 height 18
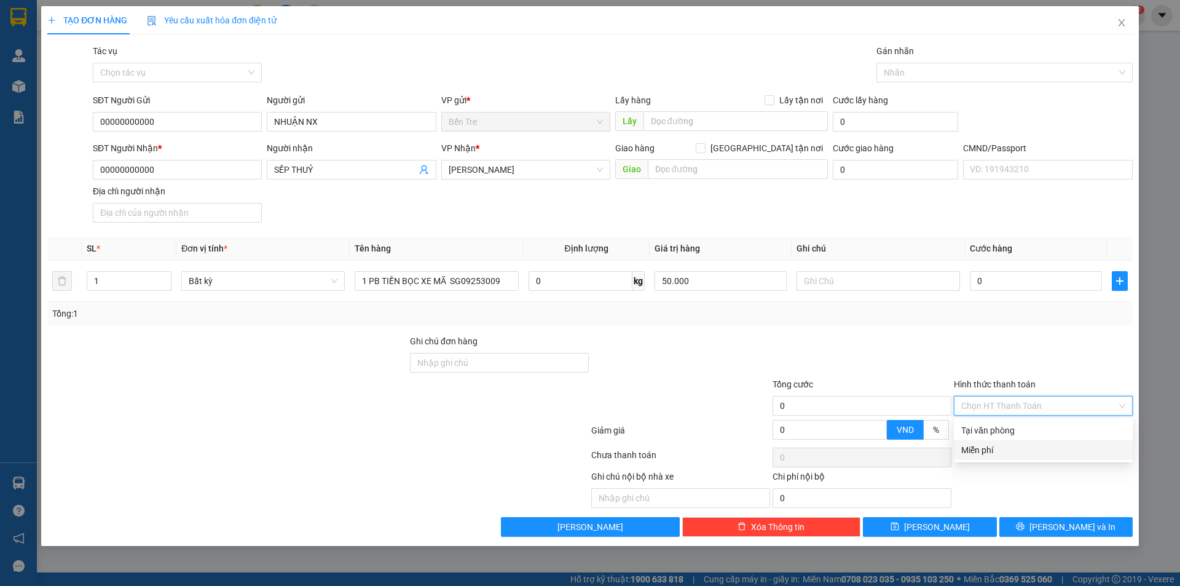
drag, startPoint x: 995, startPoint y: 447, endPoint x: 1055, endPoint y: 500, distance: 80.6
click at [993, 448] on div "Miễn phí" at bounding box center [1044, 450] width 164 height 14
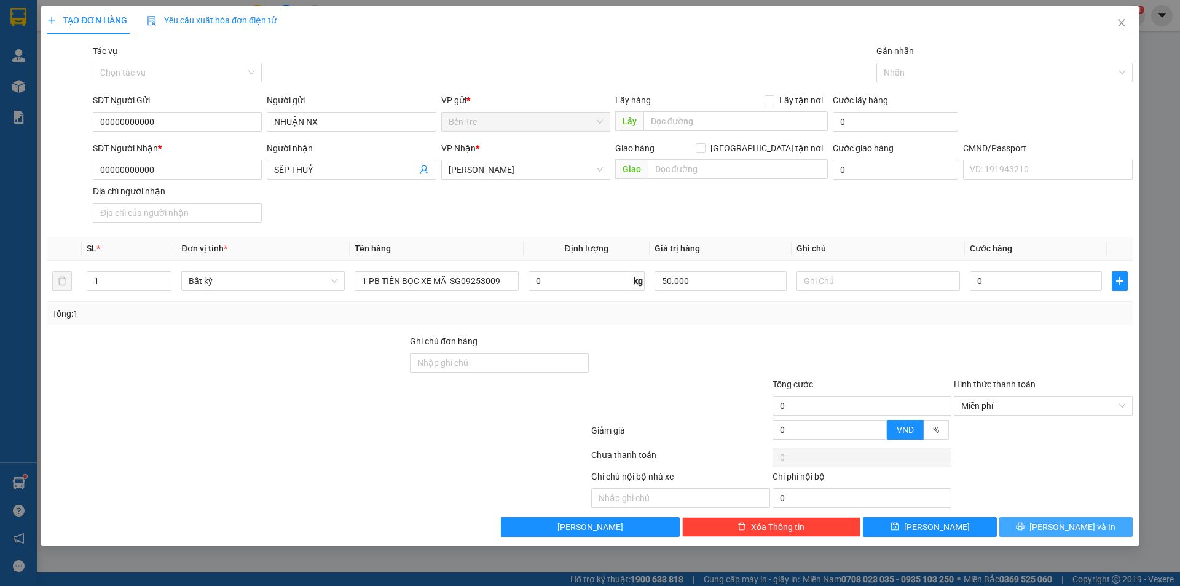
drag, startPoint x: 1068, startPoint y: 522, endPoint x: 1046, endPoint y: 507, distance: 26.9
click at [1064, 520] on span "[PERSON_NAME] và In" at bounding box center [1073, 527] width 86 height 14
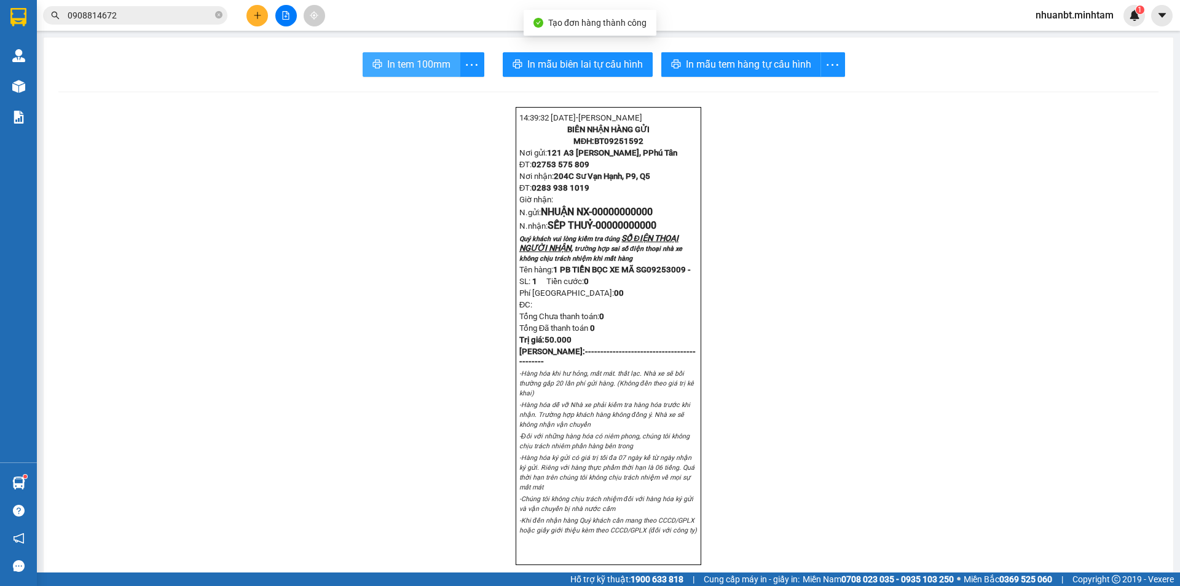
click at [407, 65] on span "In tem 100mm" at bounding box center [418, 64] width 63 height 15
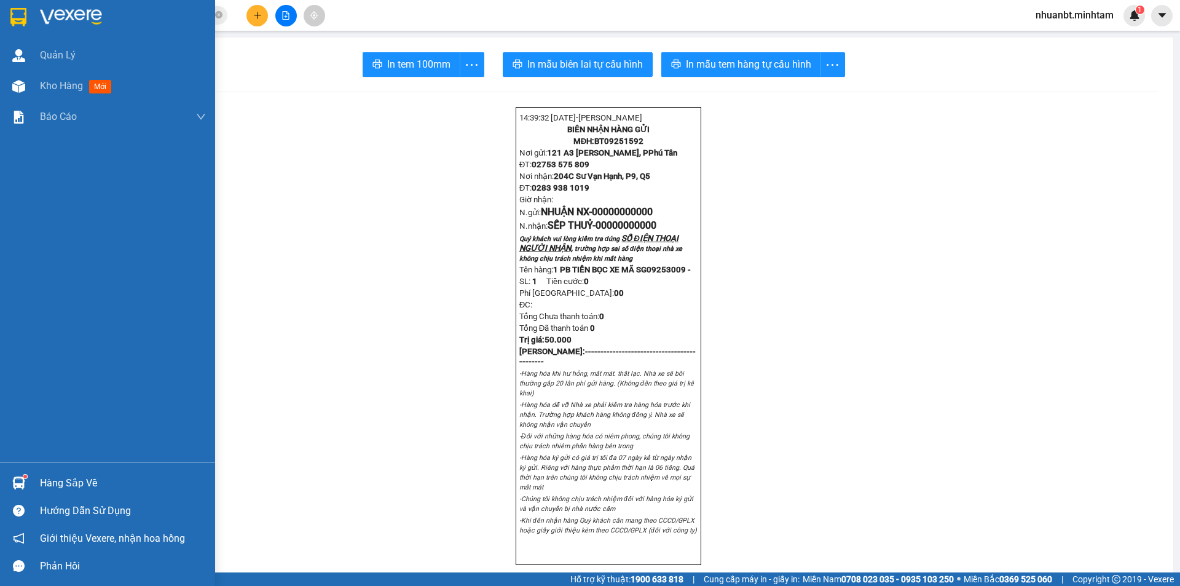
click at [14, 21] on img at bounding box center [18, 17] width 16 height 18
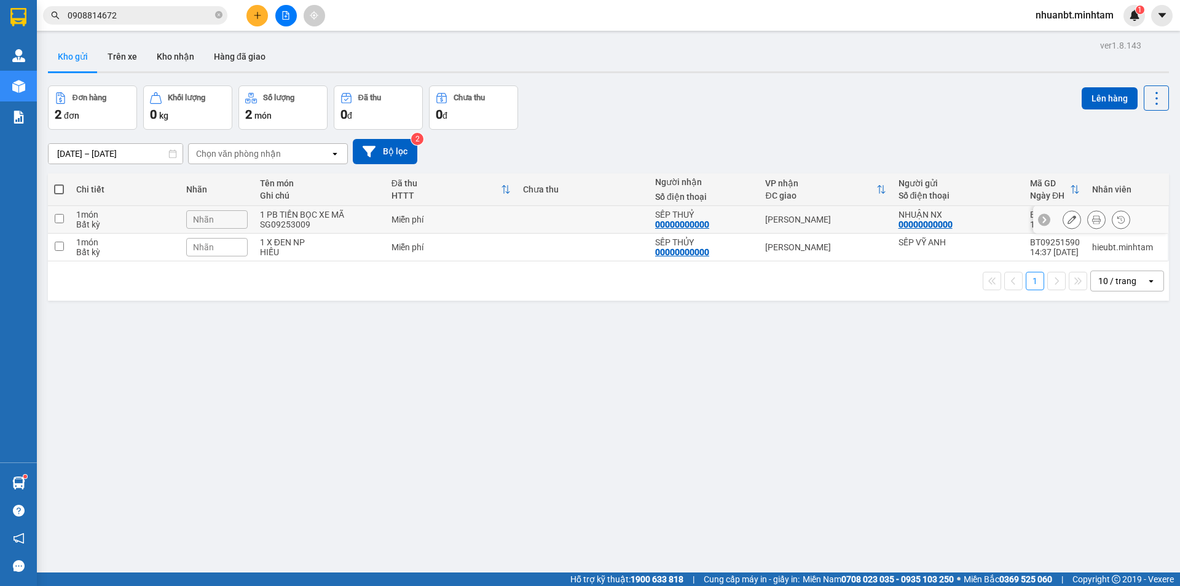
click at [345, 221] on div "1 PB TIỀN BỌC XE MÃ SG09253009" at bounding box center [319, 220] width 119 height 20
checkbox input "true"
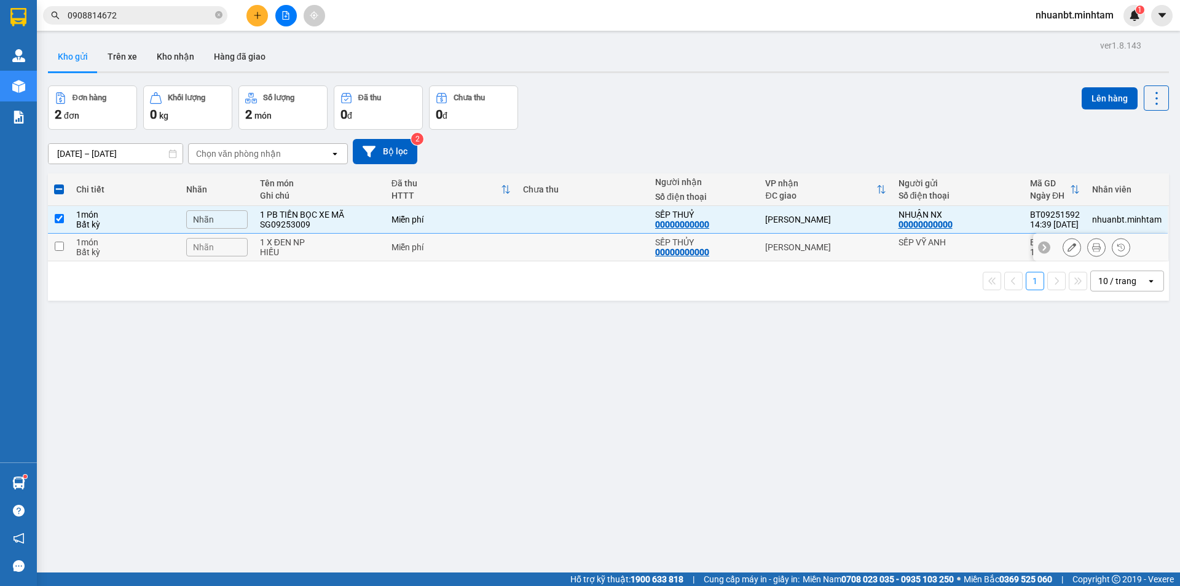
click at [504, 243] on div "Miễn phí" at bounding box center [451, 247] width 119 height 10
checkbox input "true"
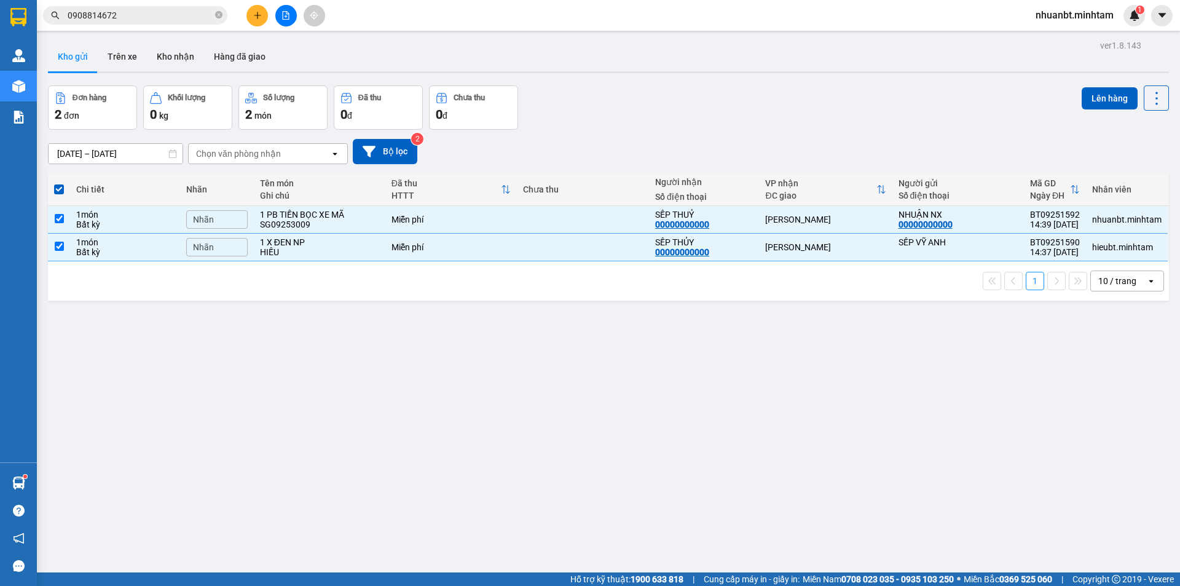
drag, startPoint x: 1091, startPoint y: 97, endPoint x: 1067, endPoint y: 98, distance: 23.4
click at [1082, 98] on button "Lên hàng" at bounding box center [1110, 98] width 56 height 22
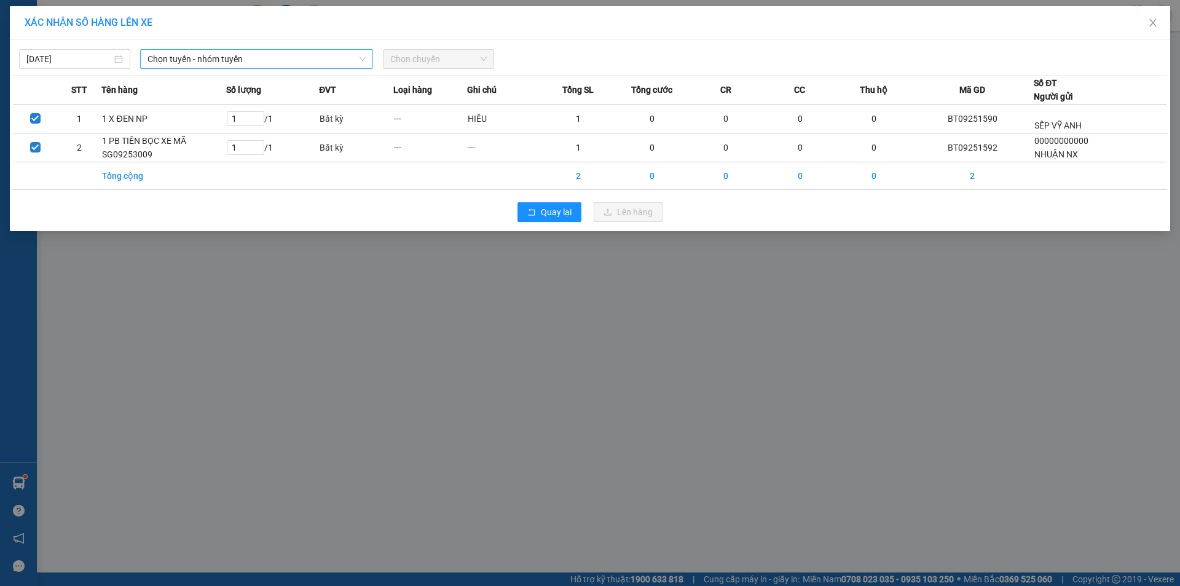
click at [161, 57] on span "Chọn tuyến - nhóm tuyến" at bounding box center [257, 59] width 218 height 18
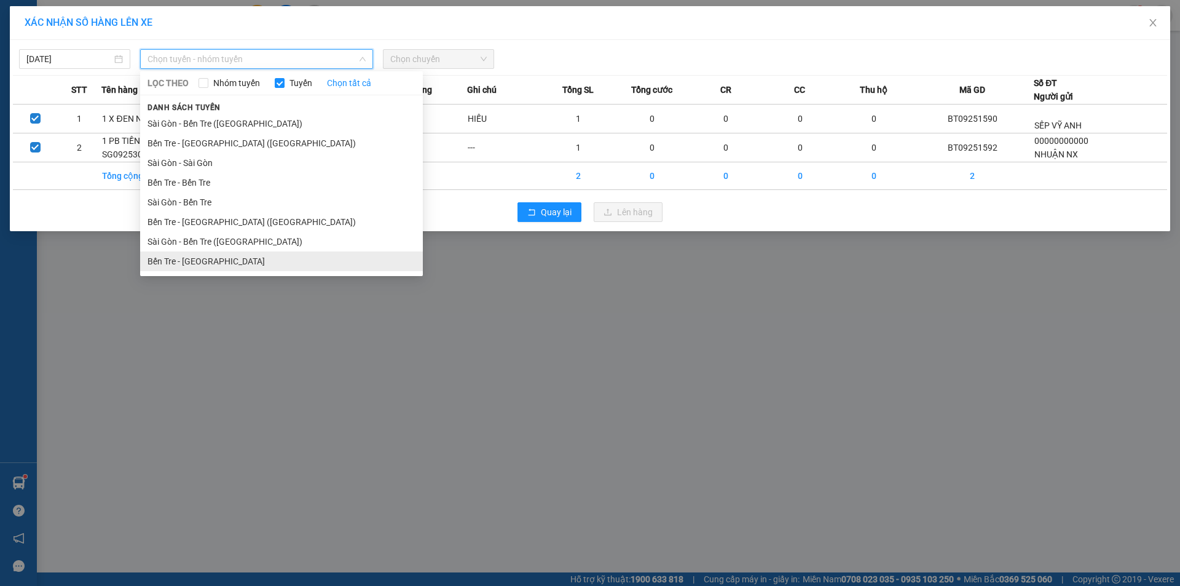
click at [191, 264] on li "Bến Tre - [GEOGRAPHIC_DATA]" at bounding box center [281, 261] width 283 height 20
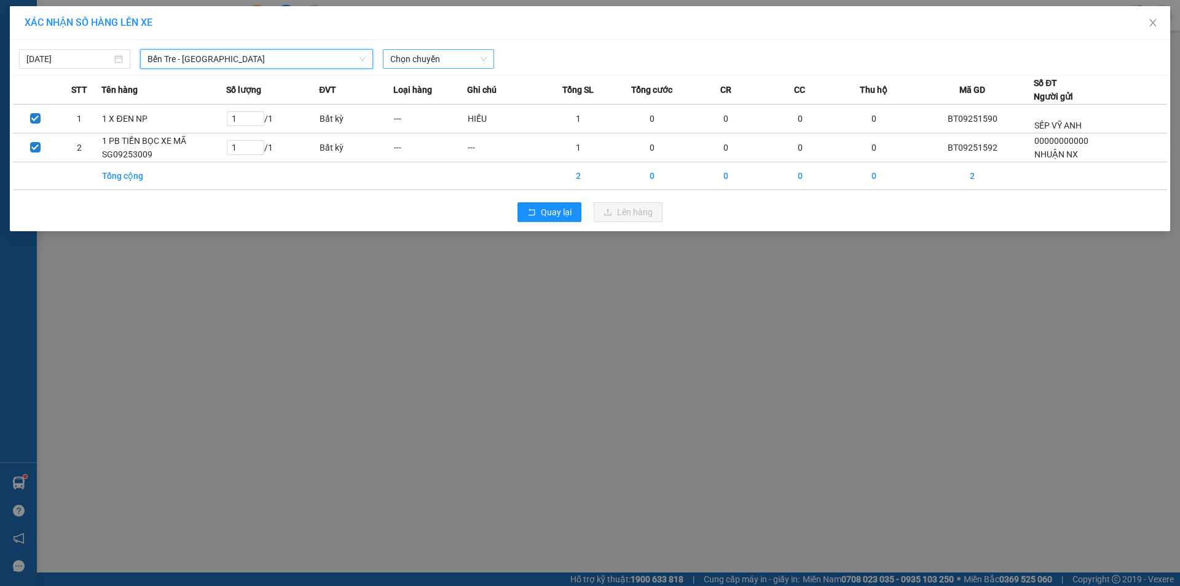
click at [440, 66] on span "Chọn chuyến" at bounding box center [438, 59] width 97 height 18
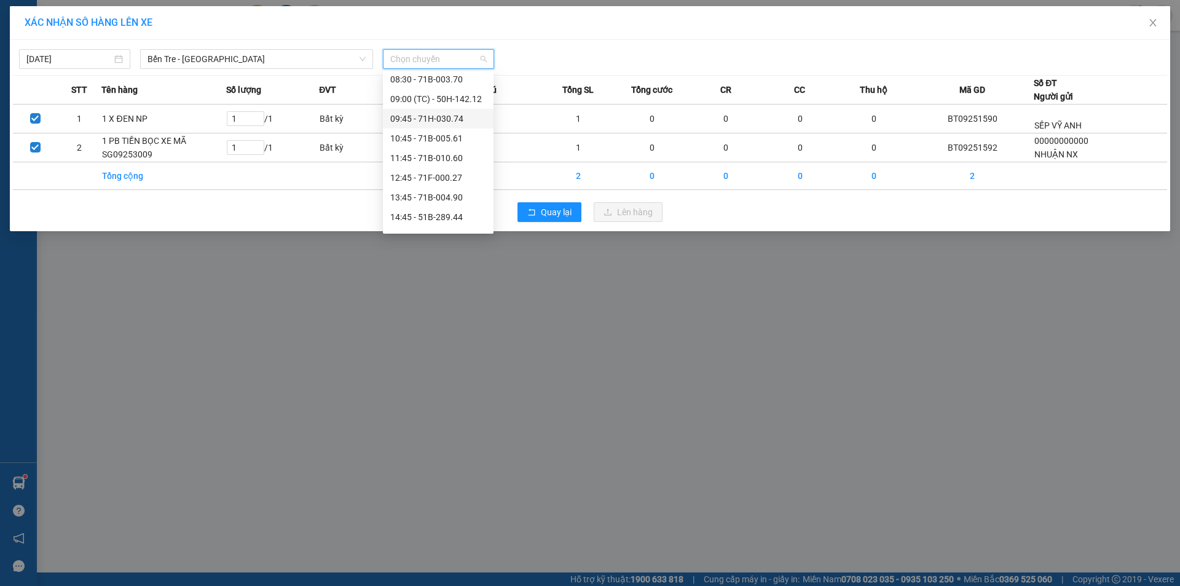
scroll to position [123, 0]
click at [406, 211] on div "14:45 - 51B-289.44" at bounding box center [438, 217] width 96 height 14
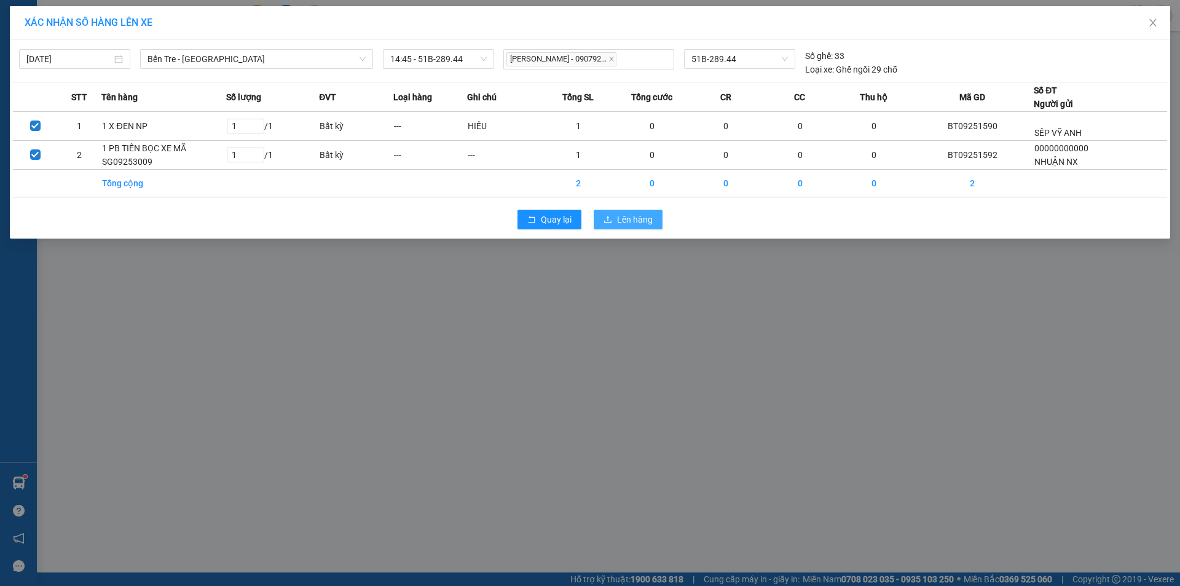
click at [616, 214] on button "Lên hàng" at bounding box center [628, 220] width 69 height 20
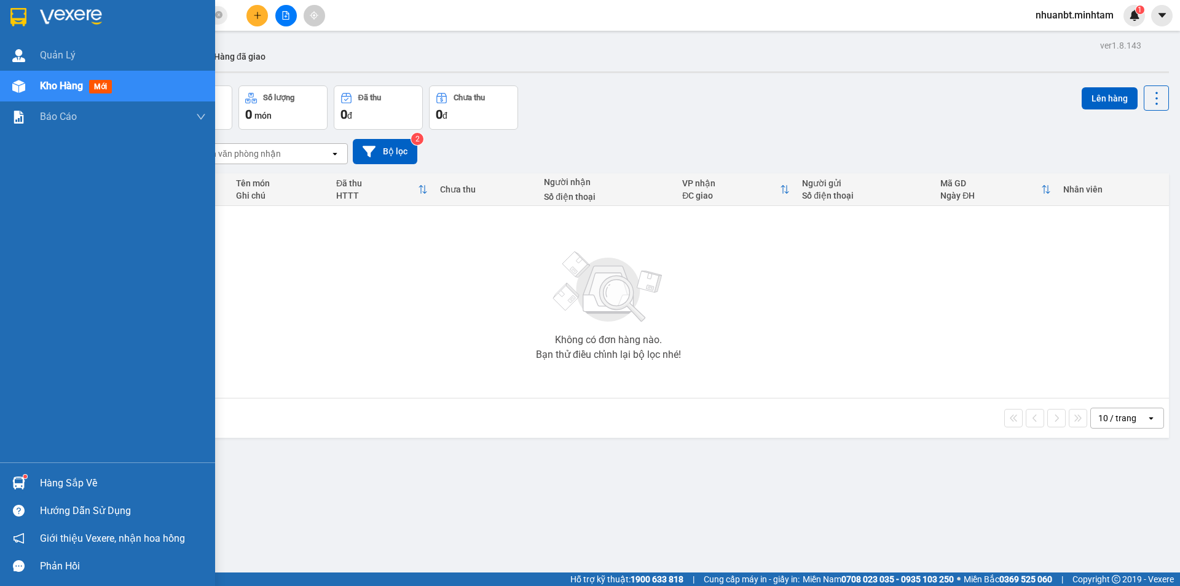
click at [24, 19] on img at bounding box center [18, 17] width 16 height 18
click at [59, 483] on div "Hàng sắp về" at bounding box center [123, 483] width 166 height 18
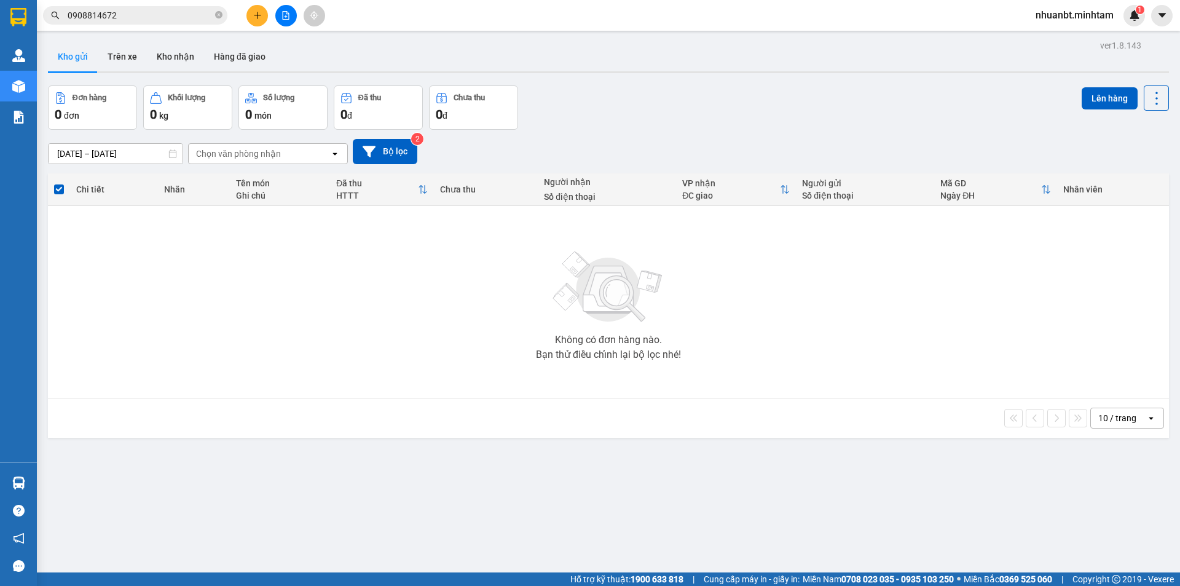
click at [703, 444] on section "Kết quả tìm kiếm ( 14 ) Bộ lọc Mã ĐH Trạng thái Món hàng Tổng cước Chưa cước Nh…" at bounding box center [590, 293] width 1180 height 586
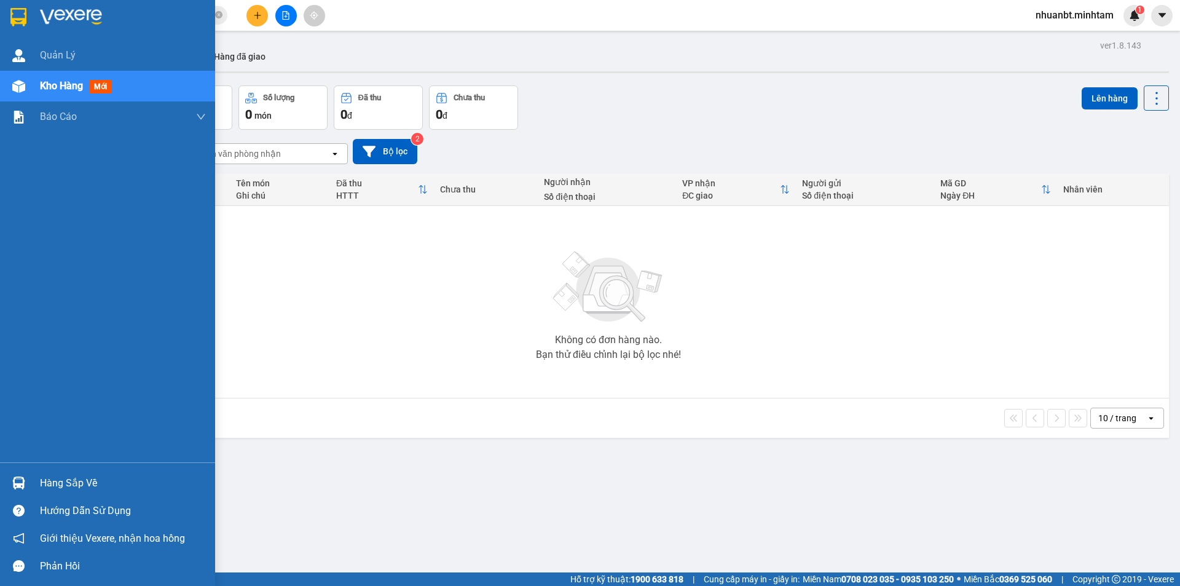
click at [73, 492] on div "Hàng sắp về" at bounding box center [123, 483] width 166 height 18
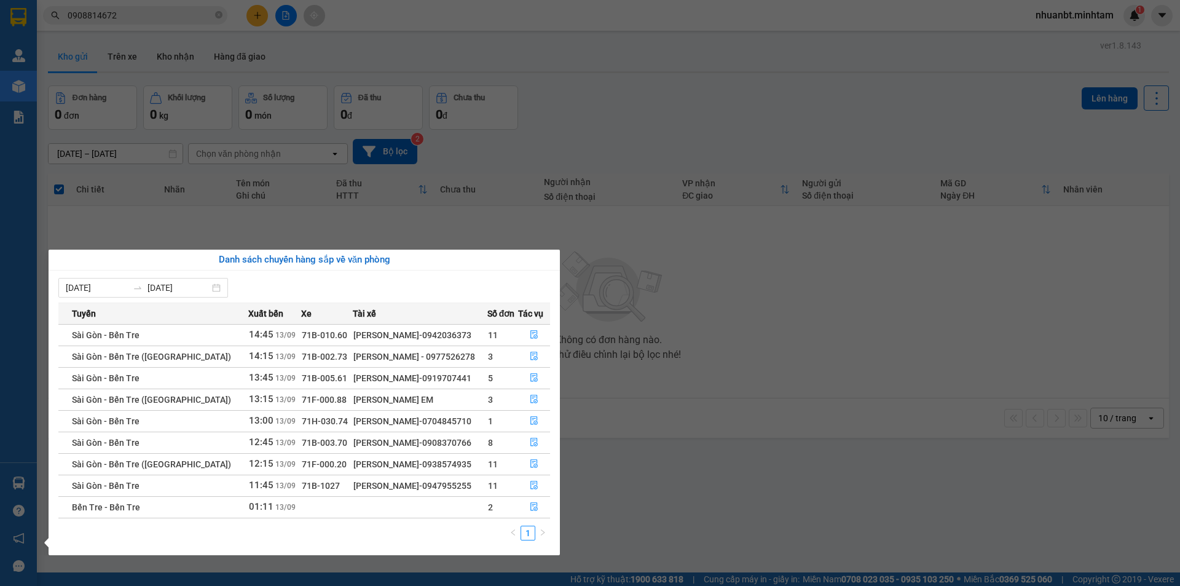
click at [759, 442] on section "Kết quả tìm kiếm ( 14 ) Bộ lọc Mã ĐH Trạng thái Món hàng Tổng cước Chưa cước Nh…" at bounding box center [590, 293] width 1180 height 586
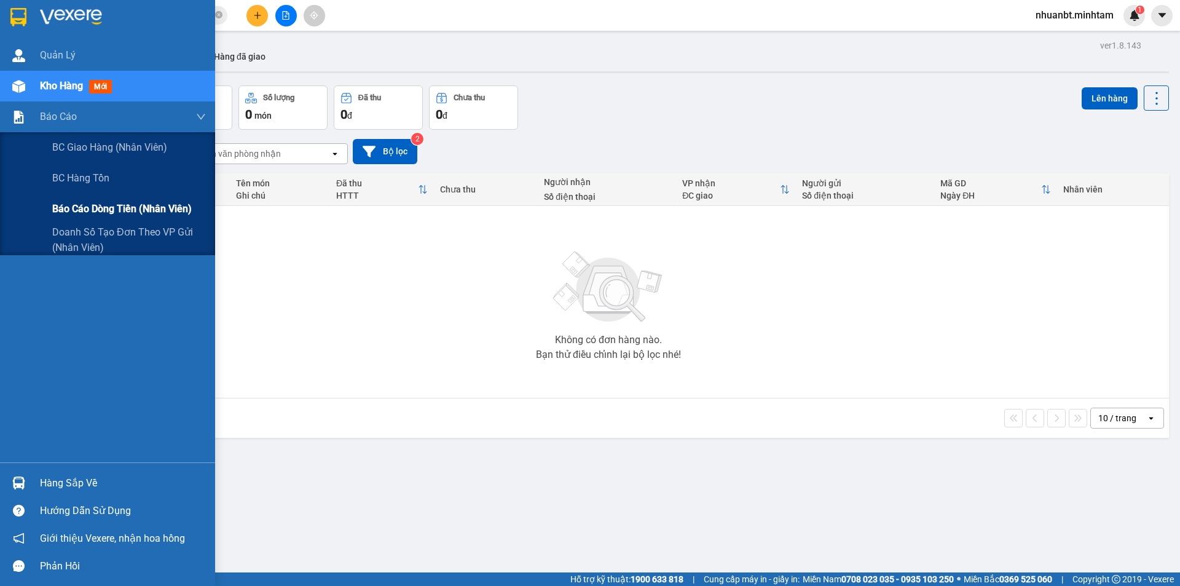
click at [109, 206] on span "Báo cáo dòng tiền (nhân viên)" at bounding box center [122, 208] width 140 height 15
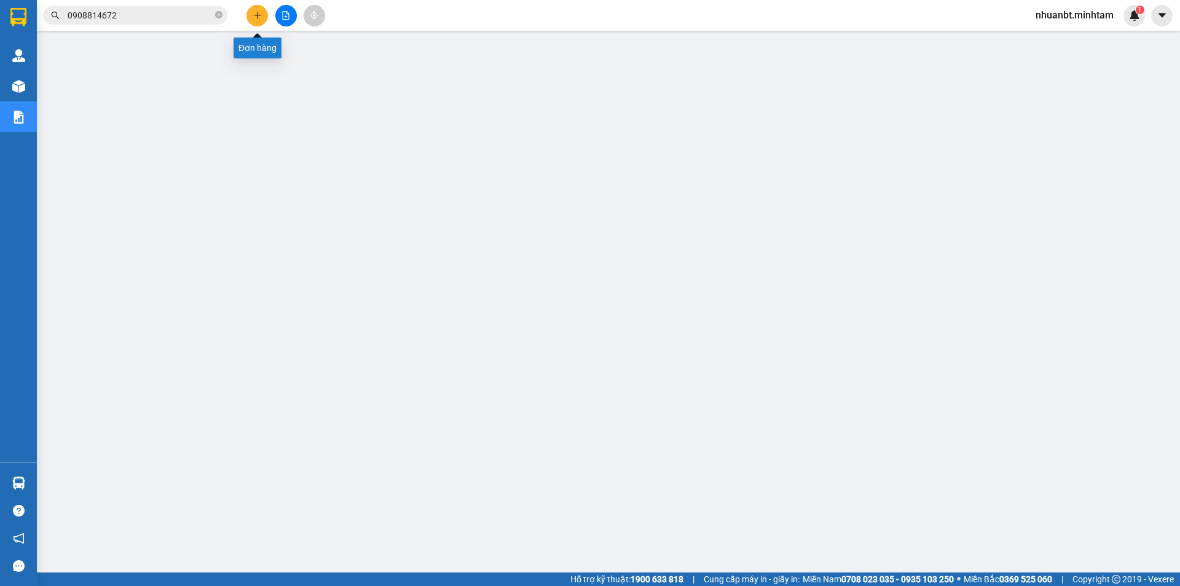
click at [259, 14] on icon "plus" at bounding box center [257, 15] width 9 height 9
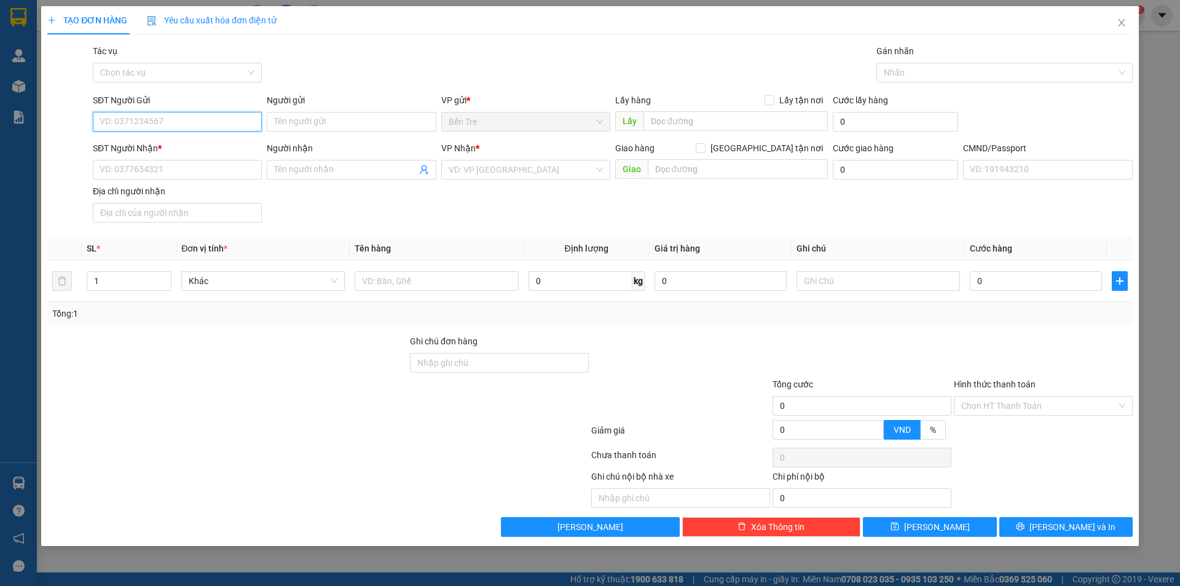
click at [154, 118] on input "SĐT Người Gửi" at bounding box center [177, 122] width 169 height 20
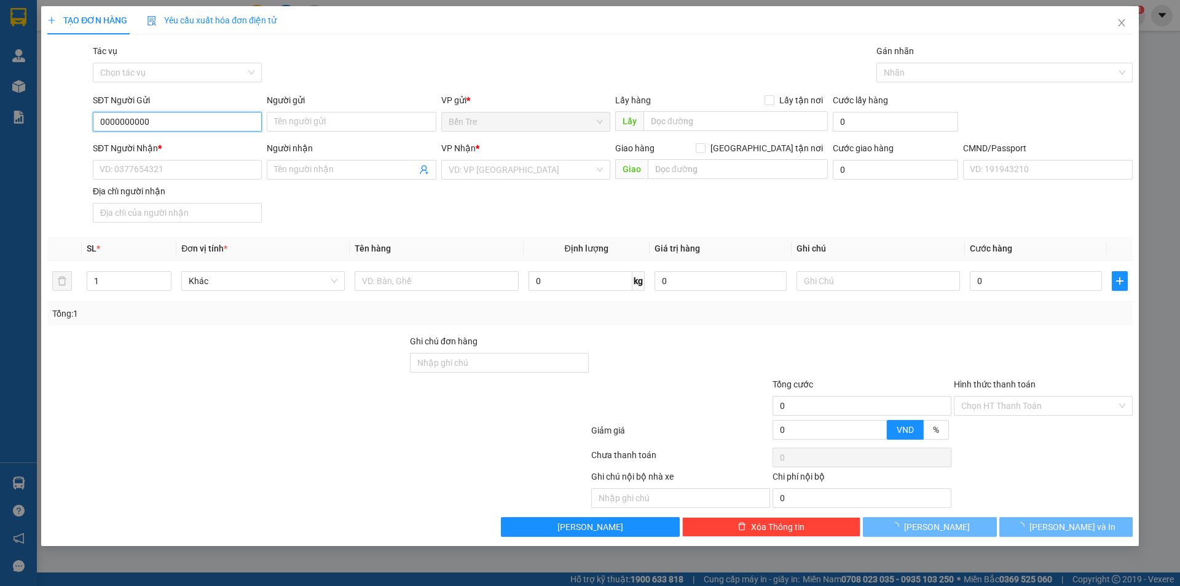
type input "0000000000"
click at [301, 111] on div "Người gửi" at bounding box center [351, 102] width 169 height 18
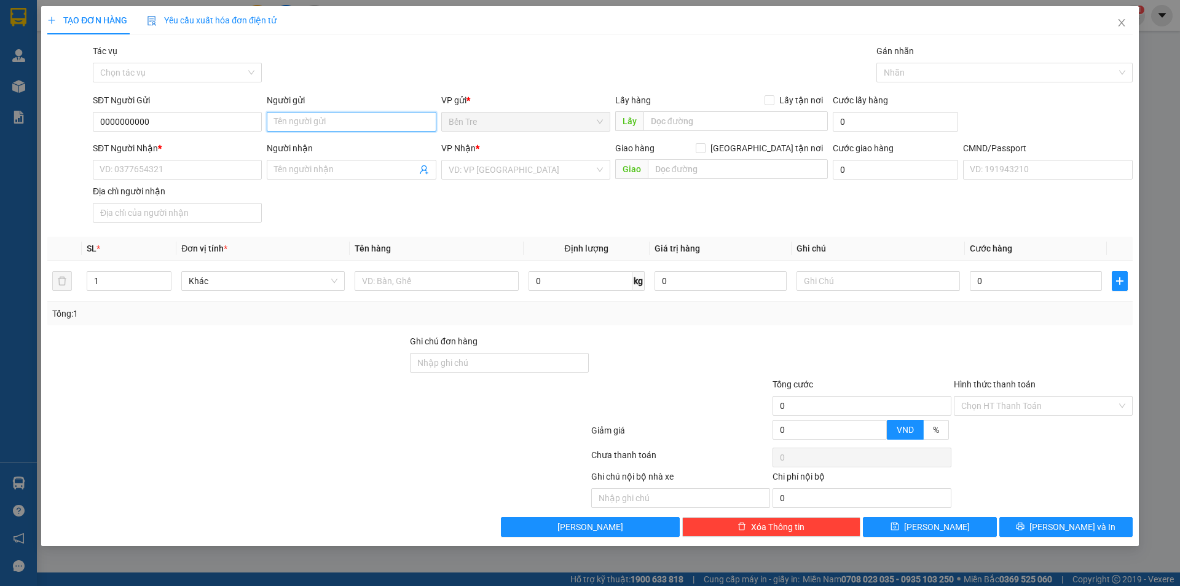
click at [299, 118] on input "Người gửi" at bounding box center [351, 122] width 169 height 20
type input "NHUẬN NX"
click at [172, 173] on input "SĐT Người Nhận *" at bounding box center [177, 170] width 169 height 20
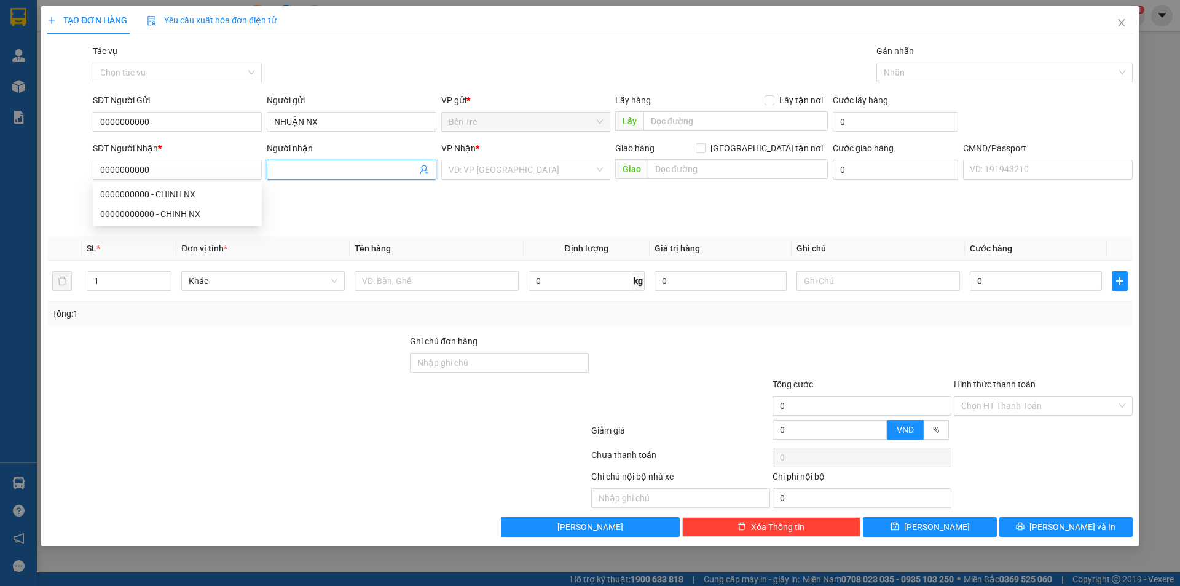
drag, startPoint x: 290, startPoint y: 169, endPoint x: 401, endPoint y: 173, distance: 111.3
click at [293, 169] on input "Người nhận" at bounding box center [345, 170] width 142 height 14
drag, startPoint x: 415, startPoint y: 173, endPoint x: 425, endPoint y: 170, distance: 10.7
click at [421, 172] on span at bounding box center [351, 170] width 169 height 20
click at [426, 169] on icon "user-add" at bounding box center [424, 169] width 8 height 9
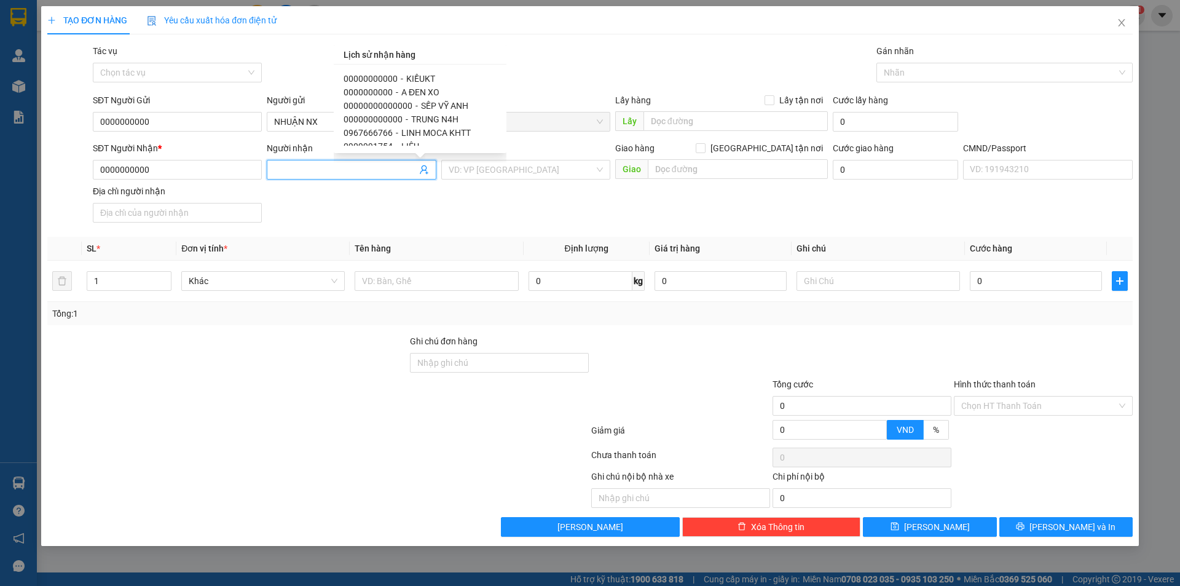
click at [409, 78] on span "KIỀUKT" at bounding box center [420, 79] width 29 height 10
type input "00000000000"
type input "KIỀUKT"
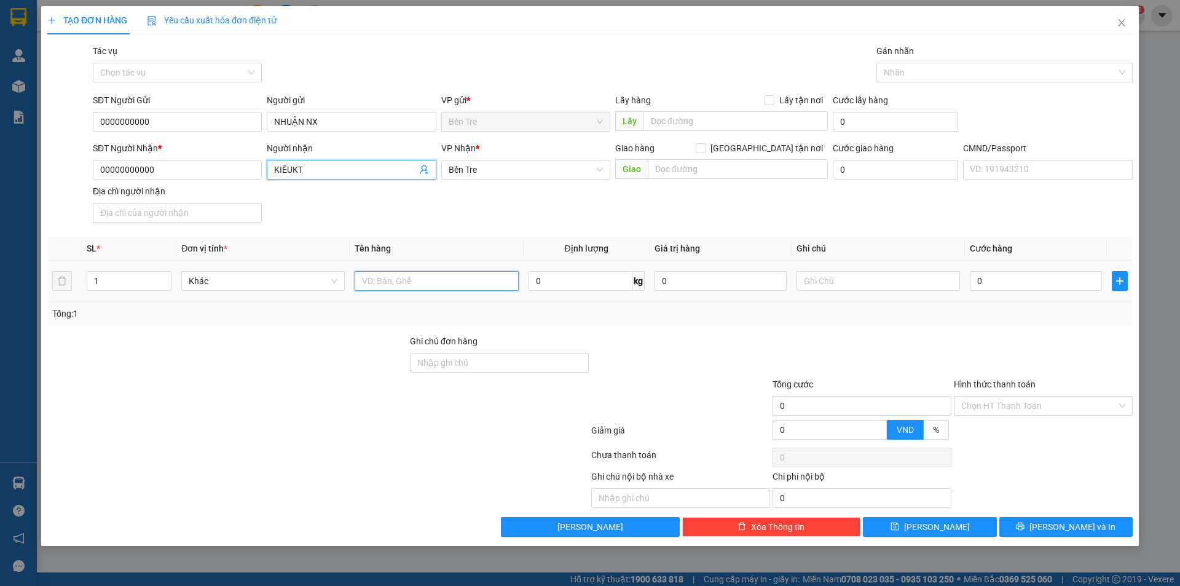
click at [432, 275] on input "text" at bounding box center [437, 281] width 164 height 20
type input "1 PB TIỀN HG NGÀY 13/9"
click at [1010, 412] on input "Hình thức thanh toán" at bounding box center [1040, 406] width 156 height 18
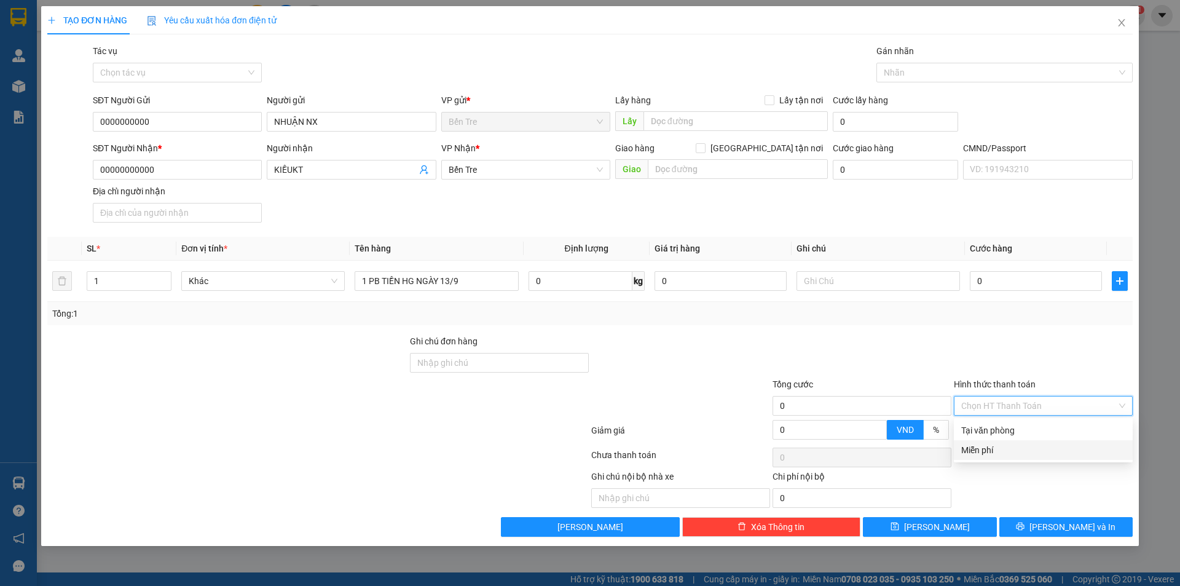
click at [987, 451] on div "Miễn phí" at bounding box center [1044, 450] width 164 height 14
click at [294, 167] on input "KIỀUKT" at bounding box center [345, 170] width 142 height 14
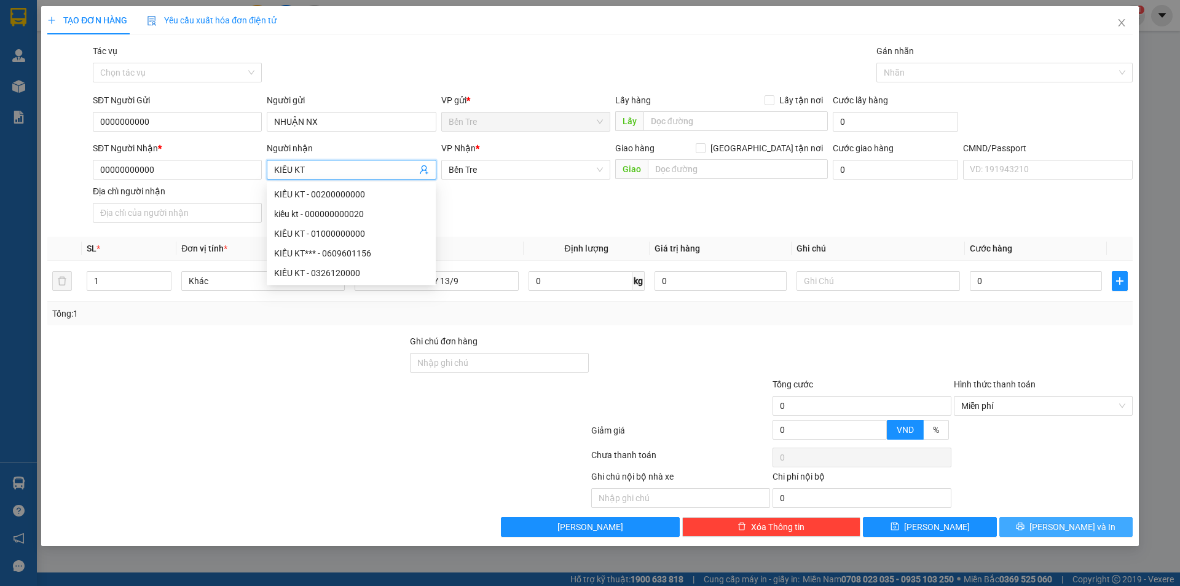
type input "KIỀU KT"
click at [1069, 533] on span "[PERSON_NAME] và In" at bounding box center [1073, 527] width 86 height 14
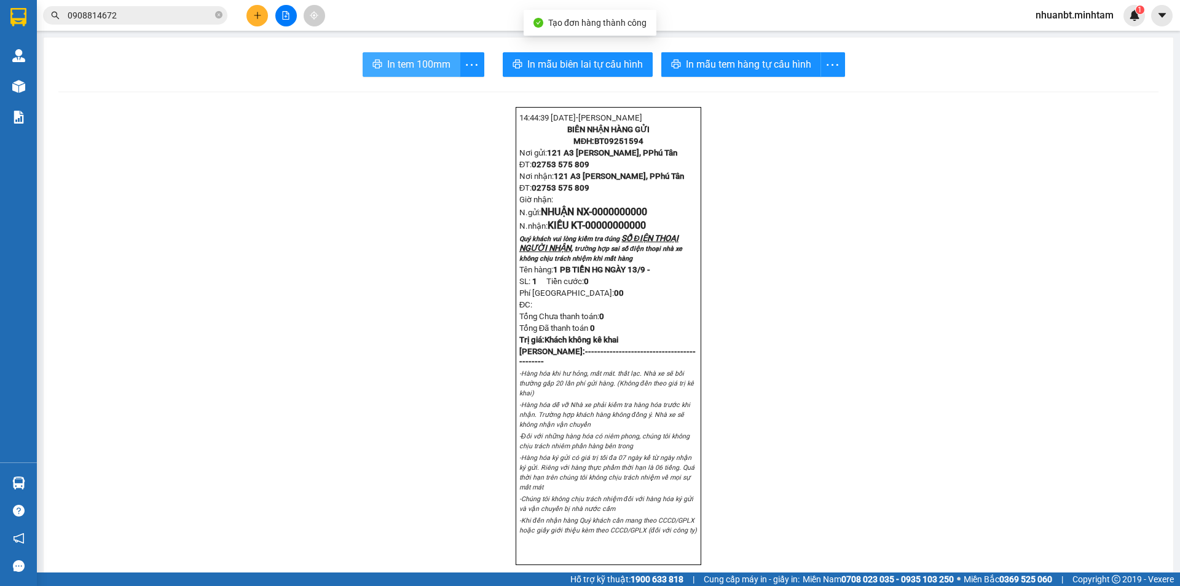
click at [392, 58] on span "In tem 100mm" at bounding box center [418, 64] width 63 height 15
drag, startPoint x: 257, startPoint y: 27, endPoint x: 256, endPoint y: 9, distance: 17.9
click at [257, 23] on div "Kết quả tìm kiếm ( 14 ) Bộ lọc Mã ĐH Trạng thái Món hàng Tổng cước Chưa cước Nh…" at bounding box center [590, 15] width 1180 height 31
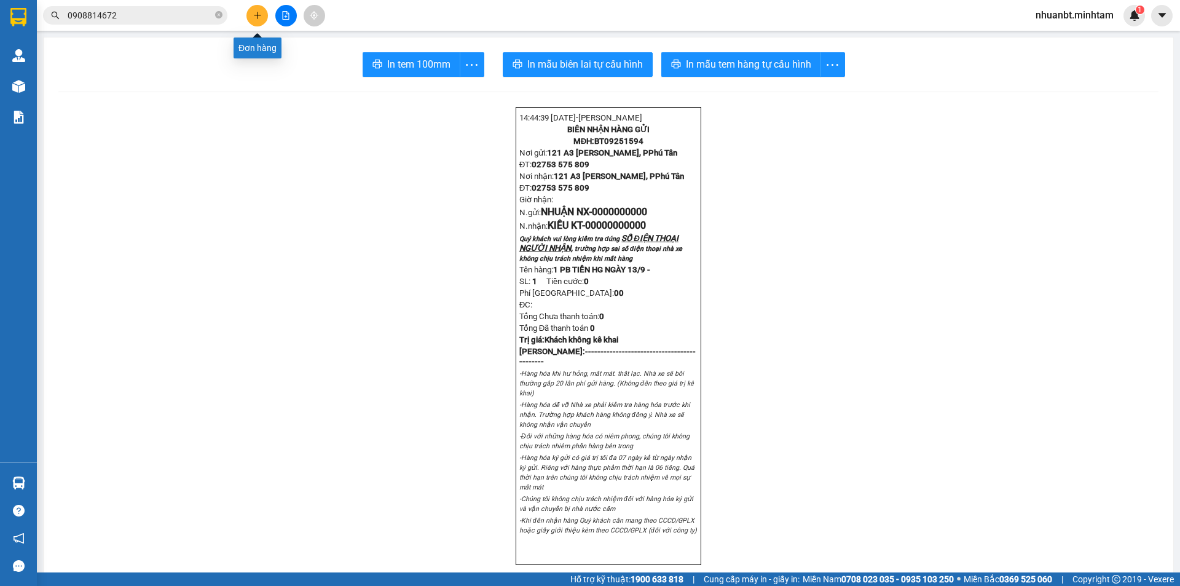
drag, startPoint x: 255, startPoint y: 4, endPoint x: 256, endPoint y: -2, distance: 7.0
click at [256, 0] on html "Kết quả tìm kiếm ( 14 ) Bộ lọc Mã ĐH Trạng thái Món hàng Tổng cước Chưa cước Nh…" at bounding box center [590, 293] width 1180 height 586
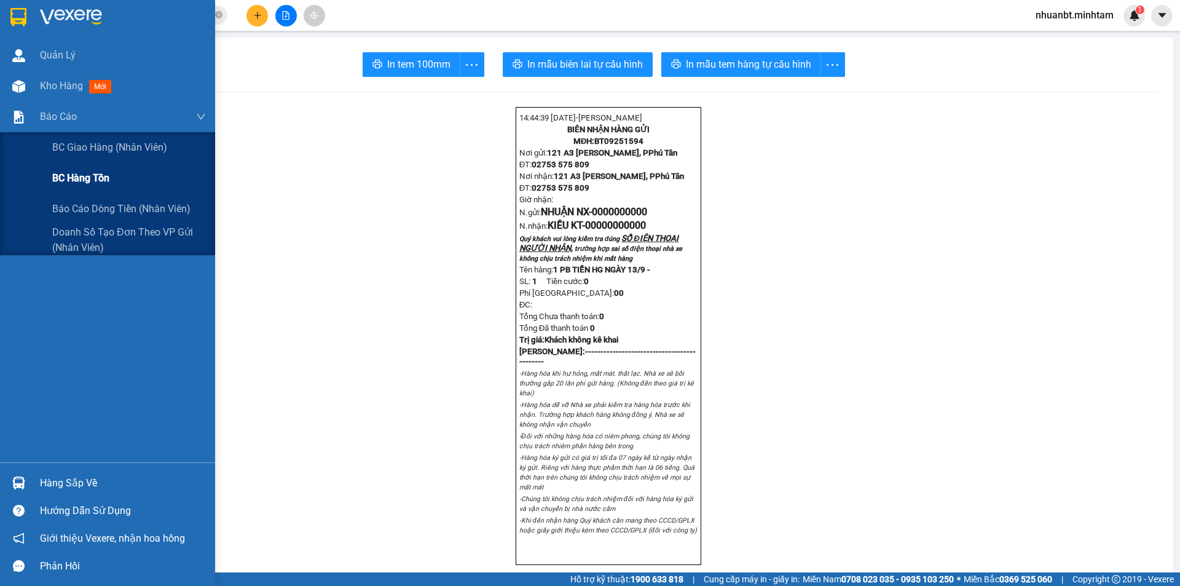
drag, startPoint x: 95, startPoint y: 203, endPoint x: 148, endPoint y: 181, distance: 57.3
click at [95, 204] on span "Báo cáo dòng tiền (nhân viên)" at bounding box center [121, 208] width 138 height 15
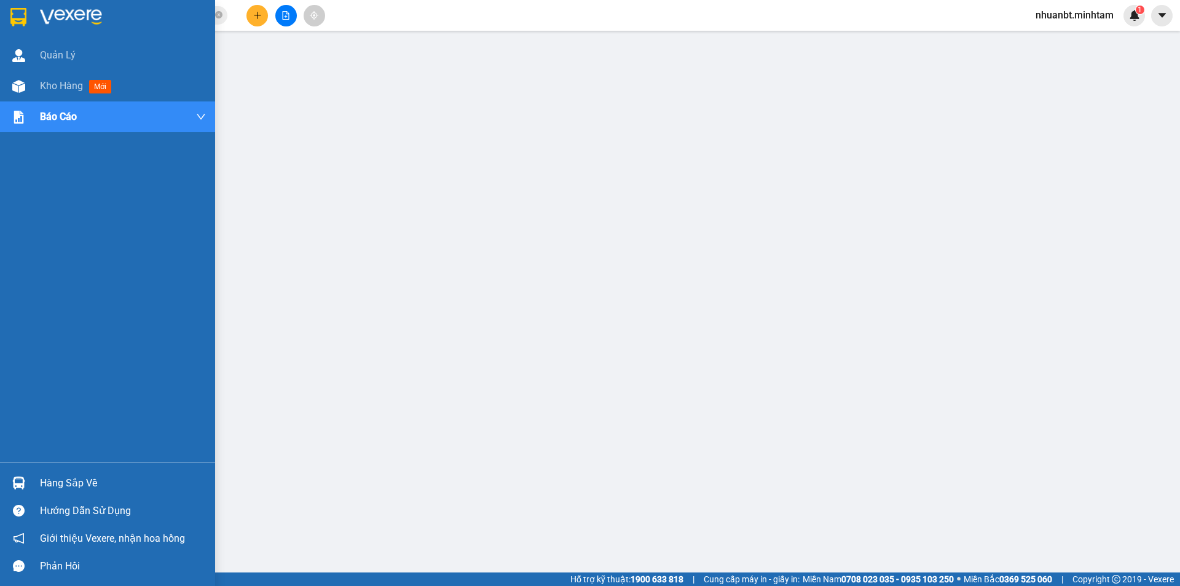
click at [39, 488] on div "Hàng sắp về" at bounding box center [107, 483] width 215 height 28
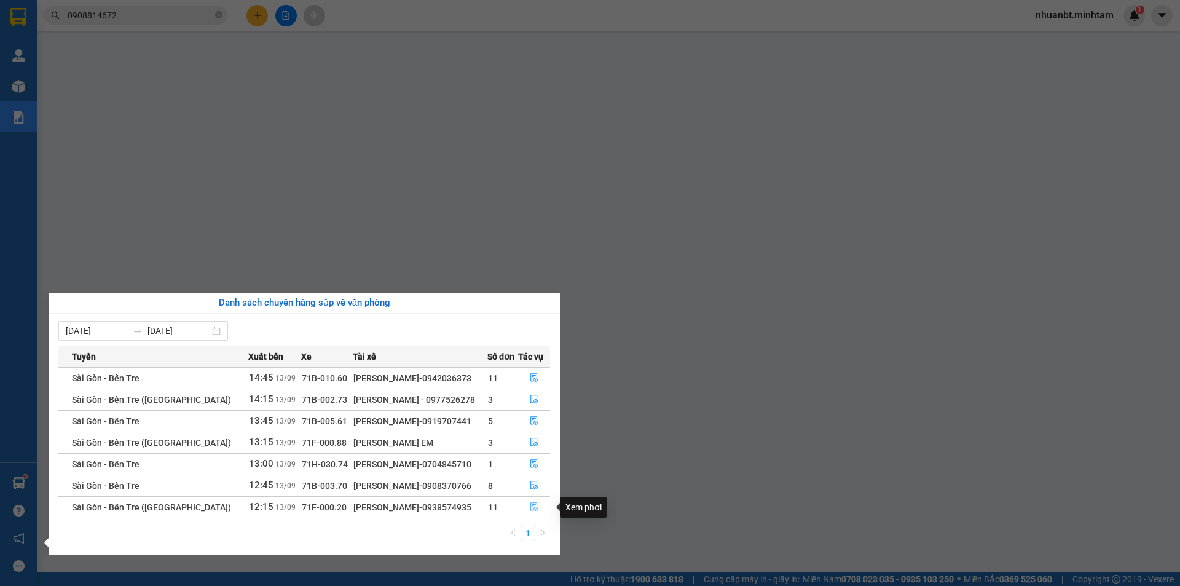
click at [532, 507] on icon "file-done" at bounding box center [534, 506] width 9 height 9
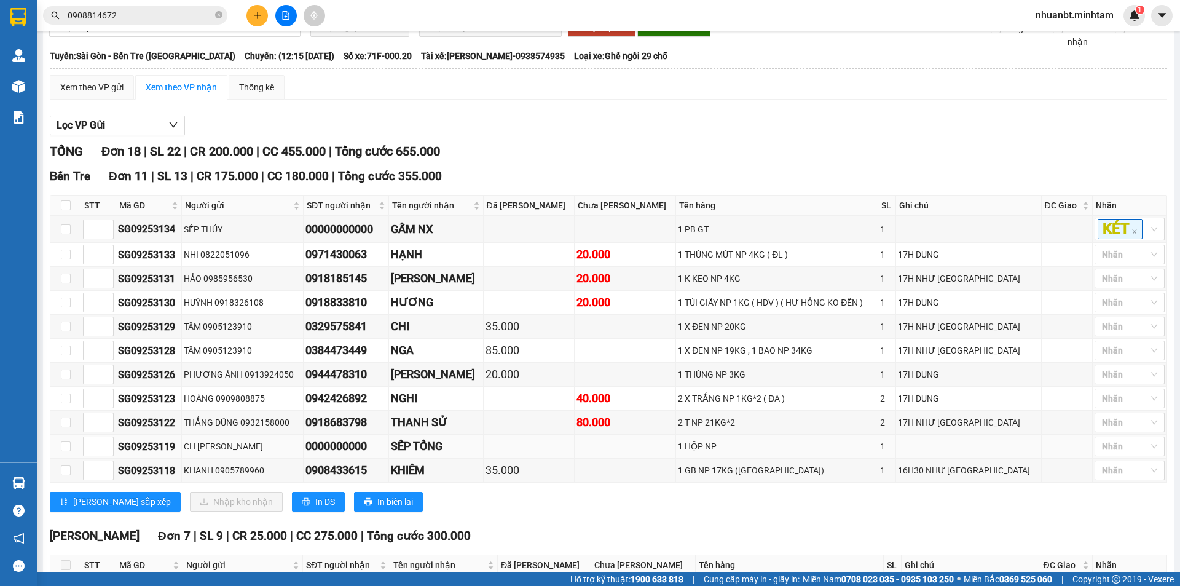
scroll to position [184, 0]
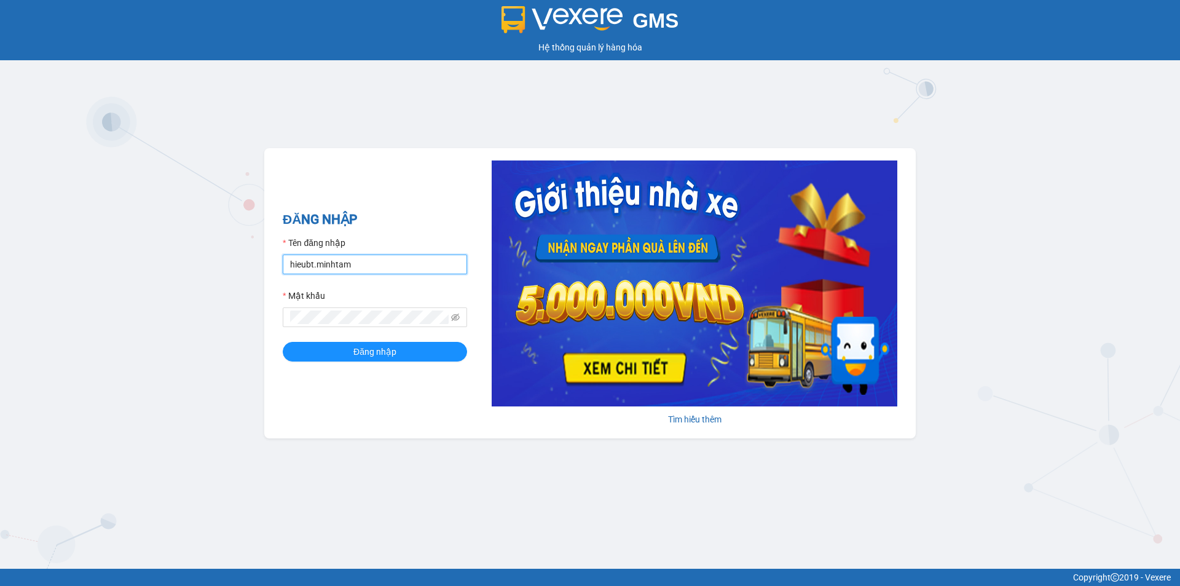
click at [389, 257] on input "hieubt.minhtam" at bounding box center [375, 265] width 184 height 20
type input "h"
type input "N"
type input "nghia.minhtam"
click at [242, 315] on div "GMS Hệ thống quản lý hàng hóa ĐĂNG NHẬP Tên đăng nhập nghia.minhtam Mật khẩu Đă…" at bounding box center [590, 284] width 1180 height 569
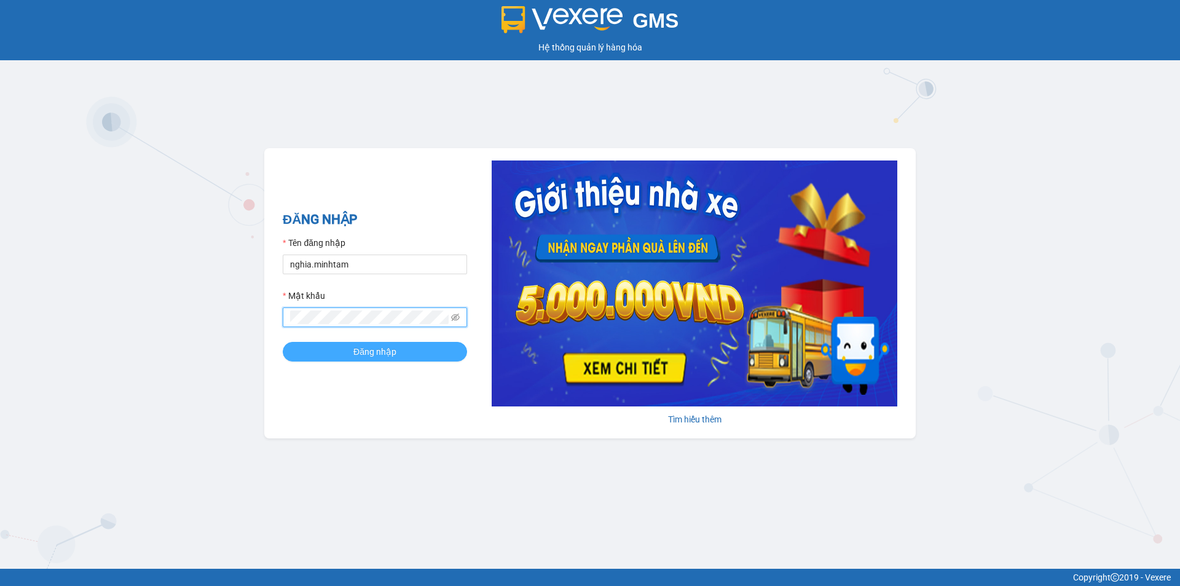
click at [310, 355] on button "Đăng nhập" at bounding box center [375, 352] width 184 height 20
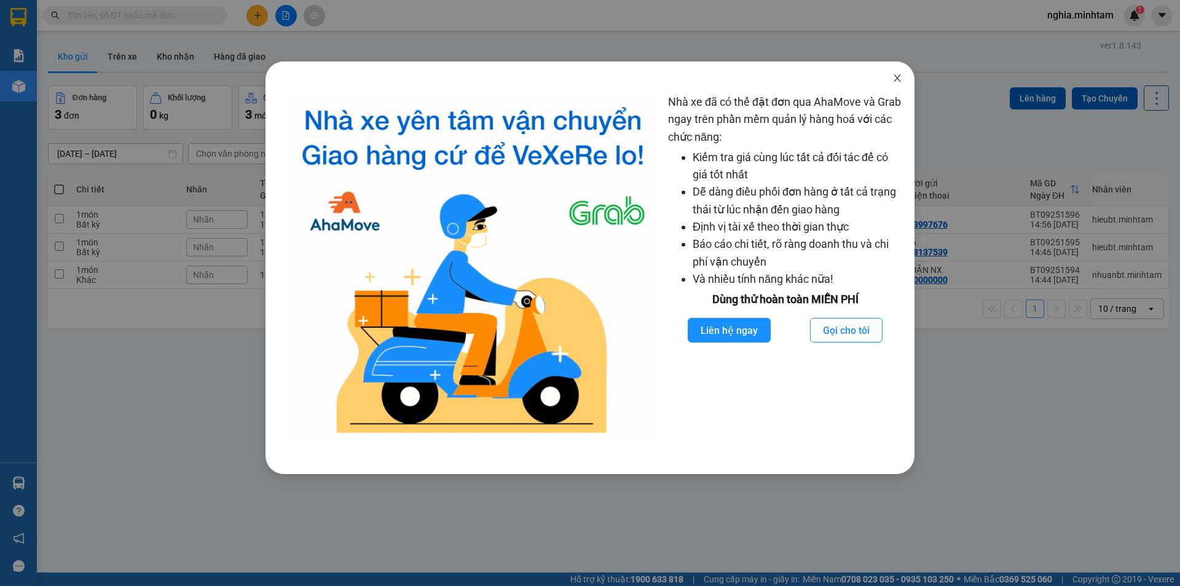
drag, startPoint x: 895, startPoint y: 79, endPoint x: 835, endPoint y: 86, distance: 60.6
click at [891, 81] on span "Close" at bounding box center [897, 78] width 34 height 34
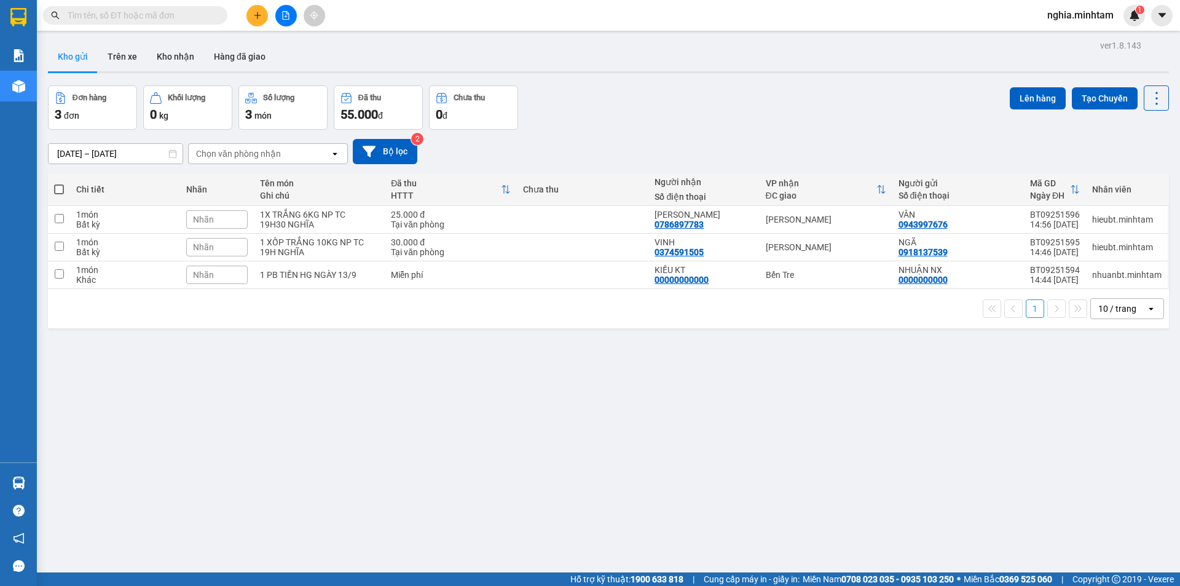
click at [163, 23] on span at bounding box center [135, 15] width 184 height 18
click at [118, 13] on input "text" at bounding box center [140, 16] width 145 height 14
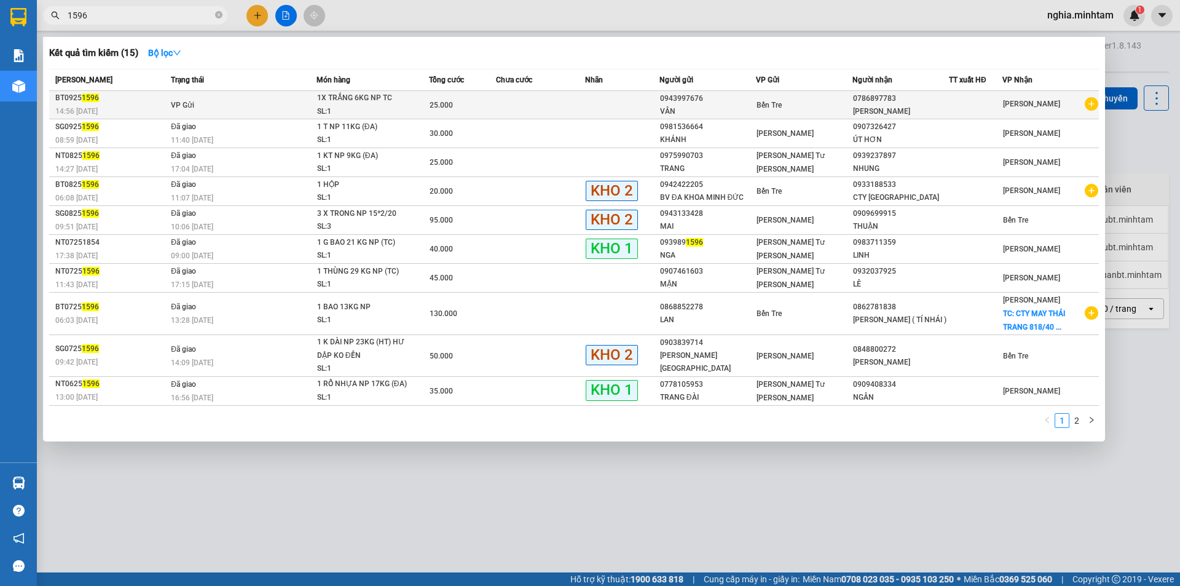
type input "1596"
click at [275, 109] on td "VP Gửi" at bounding box center [242, 105] width 149 height 28
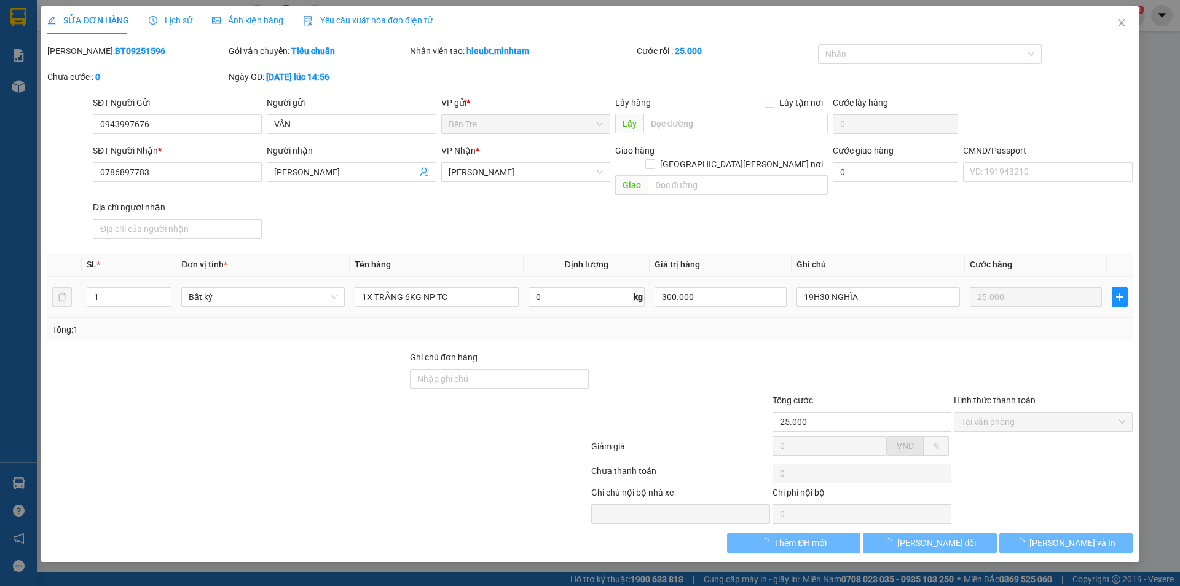
type input "0943997676"
type input "VÂN"
type input "0786897783"
type input "LAM TUYỀN"
type input "25.000"
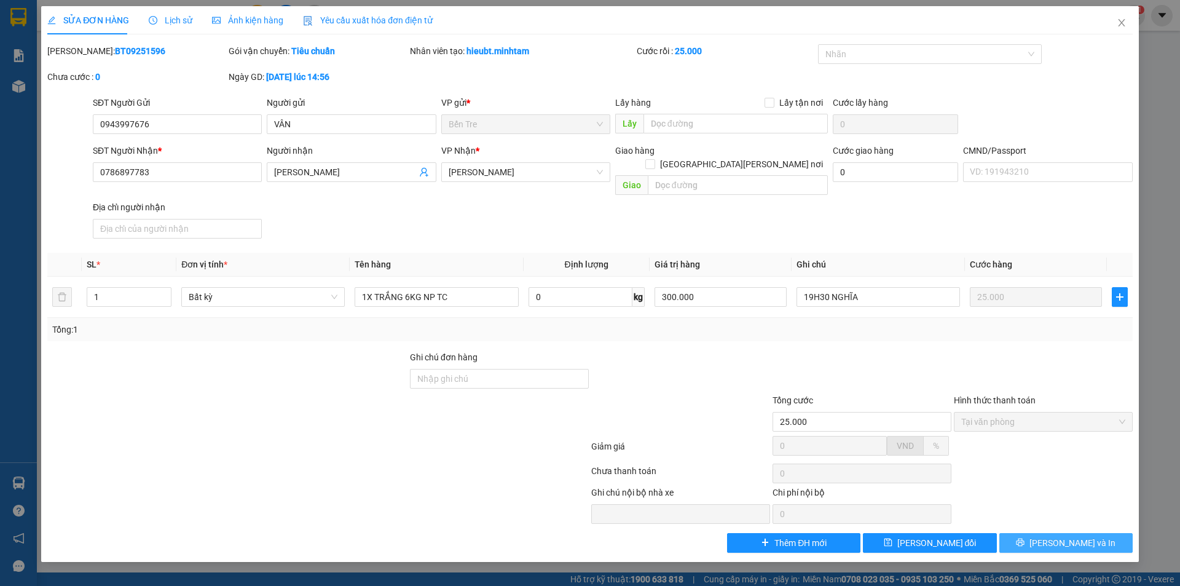
click at [1025, 539] on icon "printer" at bounding box center [1021, 543] width 8 height 8
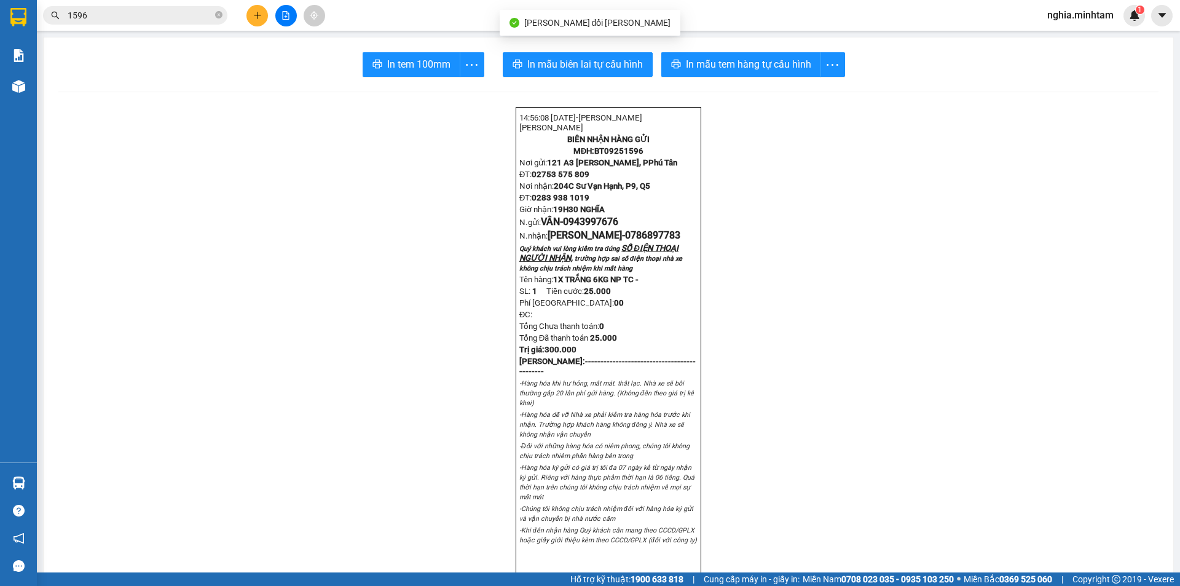
click at [399, 66] on span "In tem 100mm" at bounding box center [418, 64] width 63 height 15
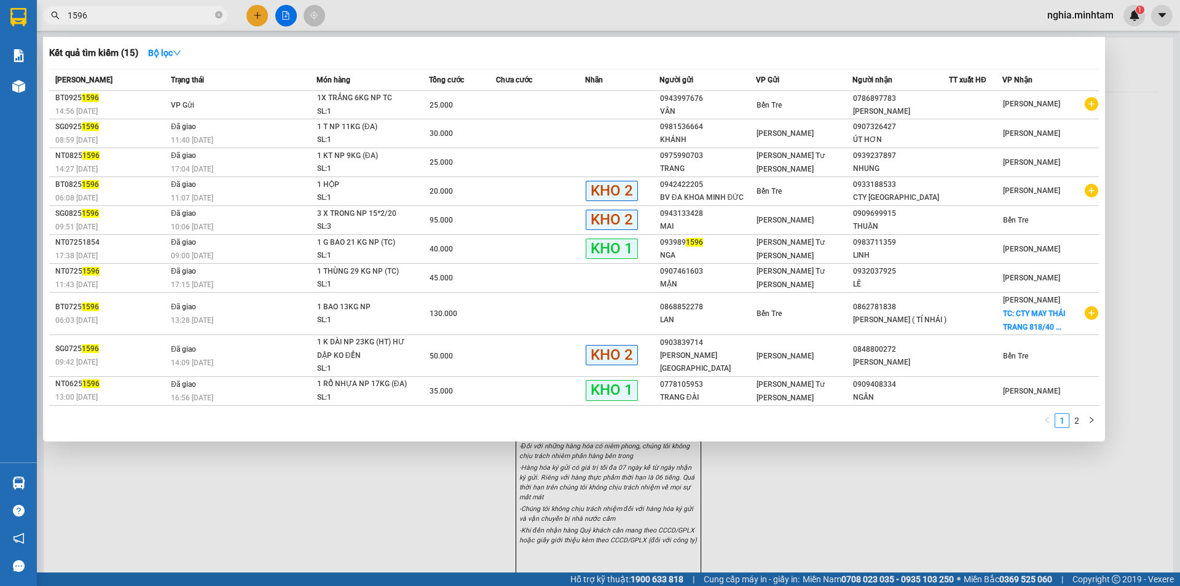
click at [95, 20] on input "1596" at bounding box center [140, 16] width 145 height 14
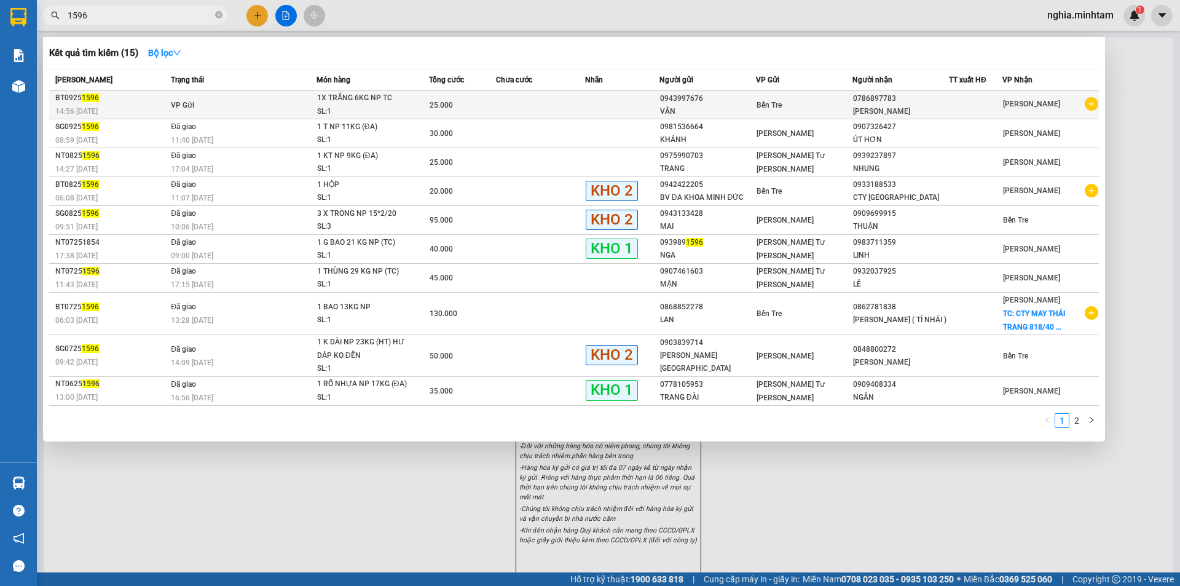
click at [272, 106] on td "VP Gửi" at bounding box center [242, 105] width 149 height 28
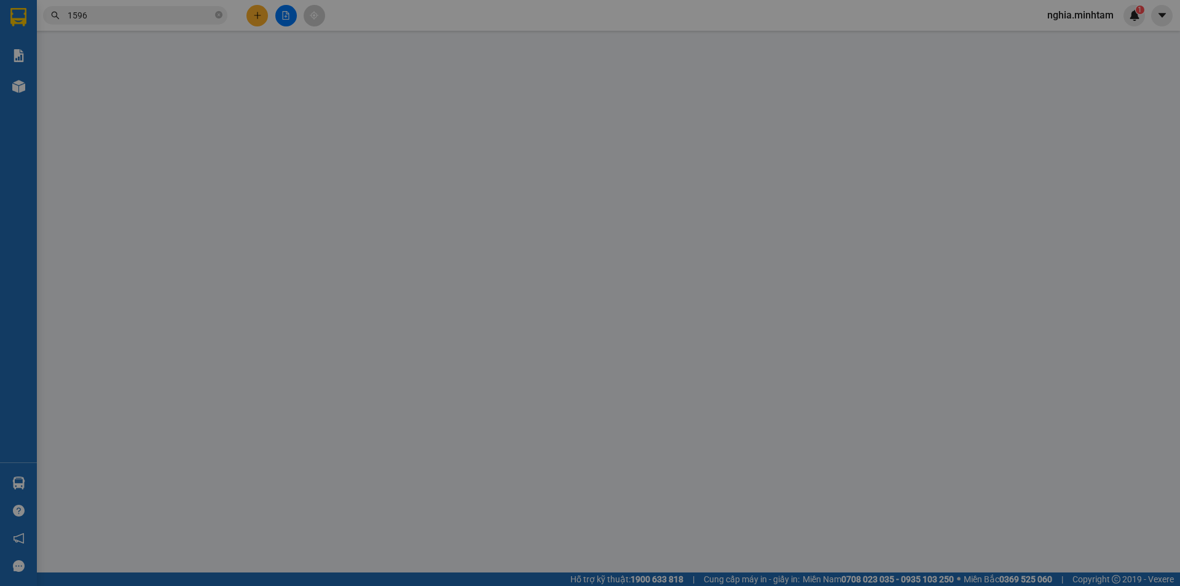
type input "0943997676"
type input "VÂN"
type input "0786897783"
type input "LAM TUYỀN"
type input "25.000"
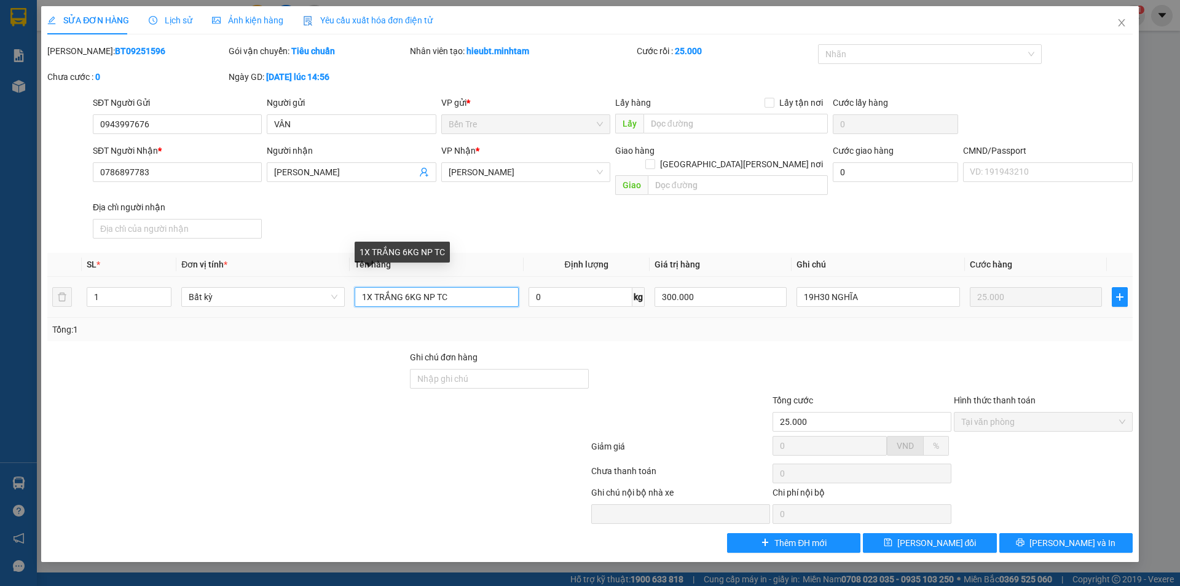
drag, startPoint x: 456, startPoint y: 286, endPoint x: 429, endPoint y: 286, distance: 27.7
click at [429, 287] on input "1X TRẮNG 6KG NP TC" at bounding box center [437, 297] width 164 height 20
type input "1X TRẮNG 6KG Np đl"
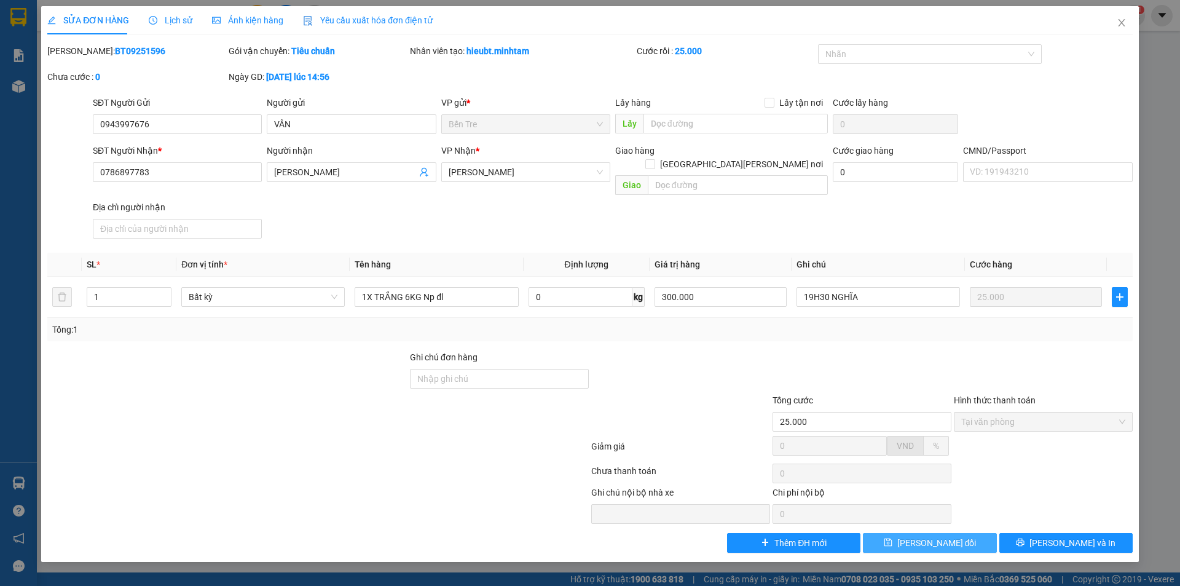
click at [934, 536] on span "[PERSON_NAME] thay đổi" at bounding box center [937, 543] width 79 height 14
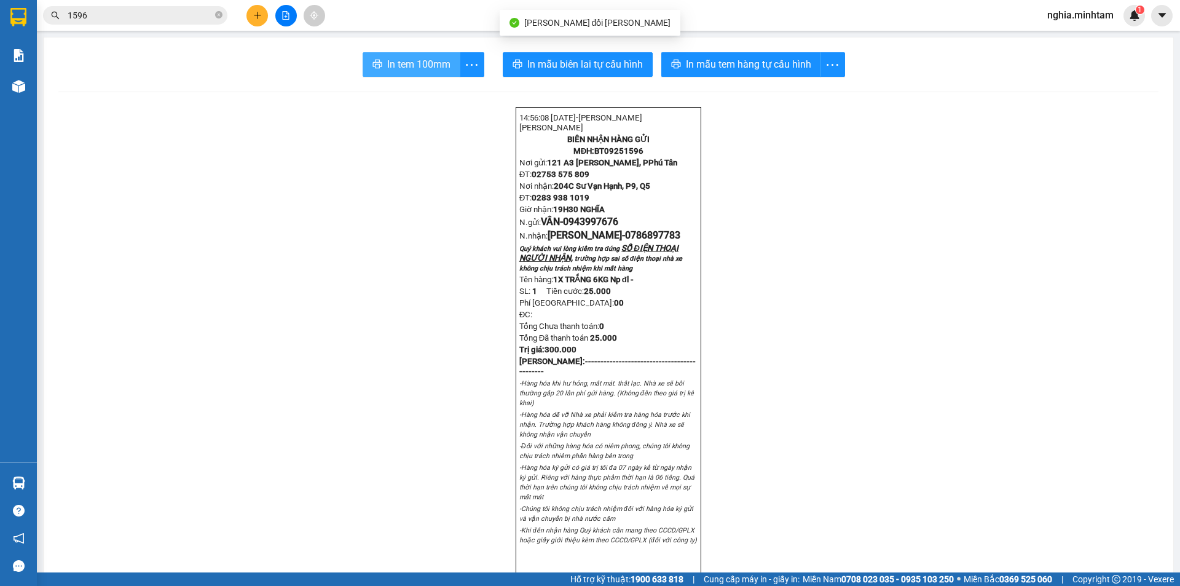
click at [415, 62] on span "In tem 100mm" at bounding box center [418, 64] width 63 height 15
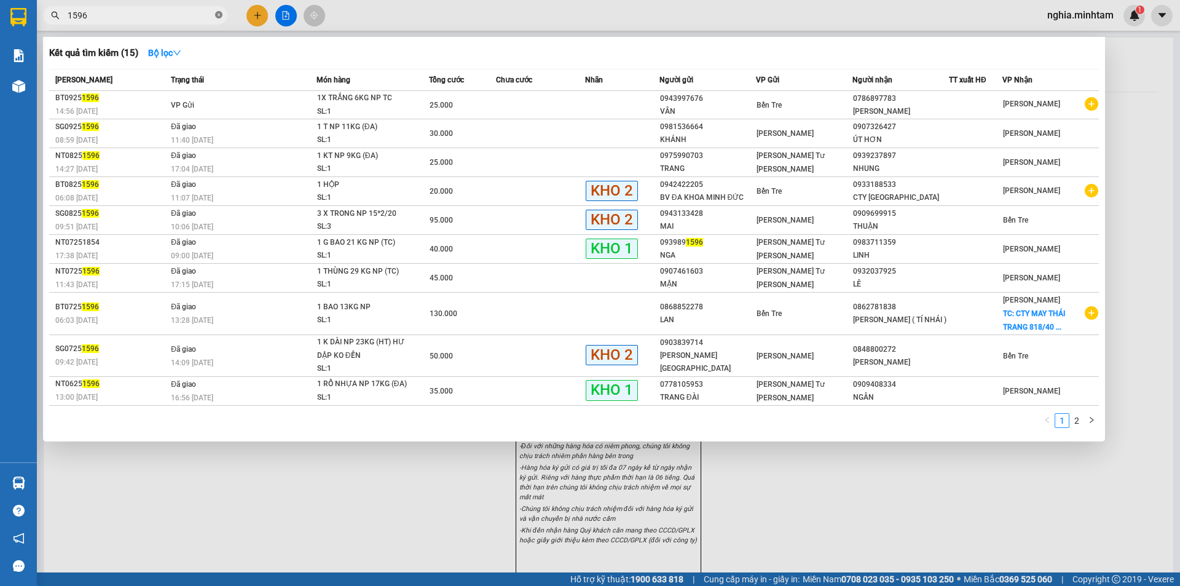
click at [215, 17] on span "1596" at bounding box center [135, 15] width 184 height 18
click at [224, 14] on span "1596" at bounding box center [135, 15] width 184 height 18
click at [166, 12] on input "1596" at bounding box center [140, 16] width 145 height 14
type input "1"
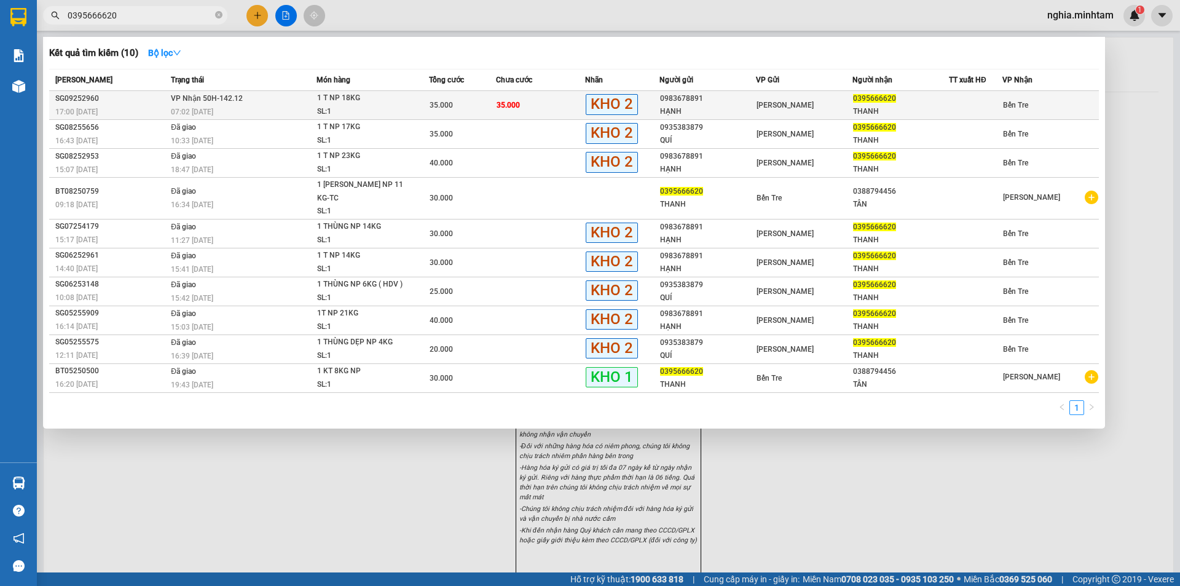
type input "0395666620"
click at [355, 106] on div "SL: 1" at bounding box center [363, 112] width 92 height 14
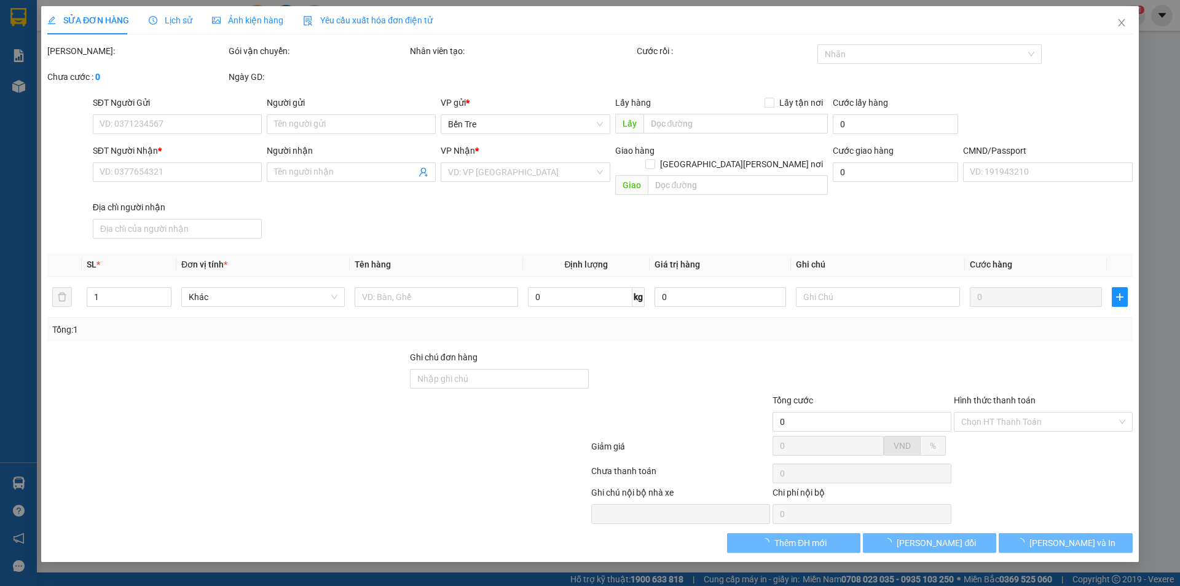
type input "0983678891"
type input "HẠNH"
type input "0395666620"
type input "THANH"
type input "DG"
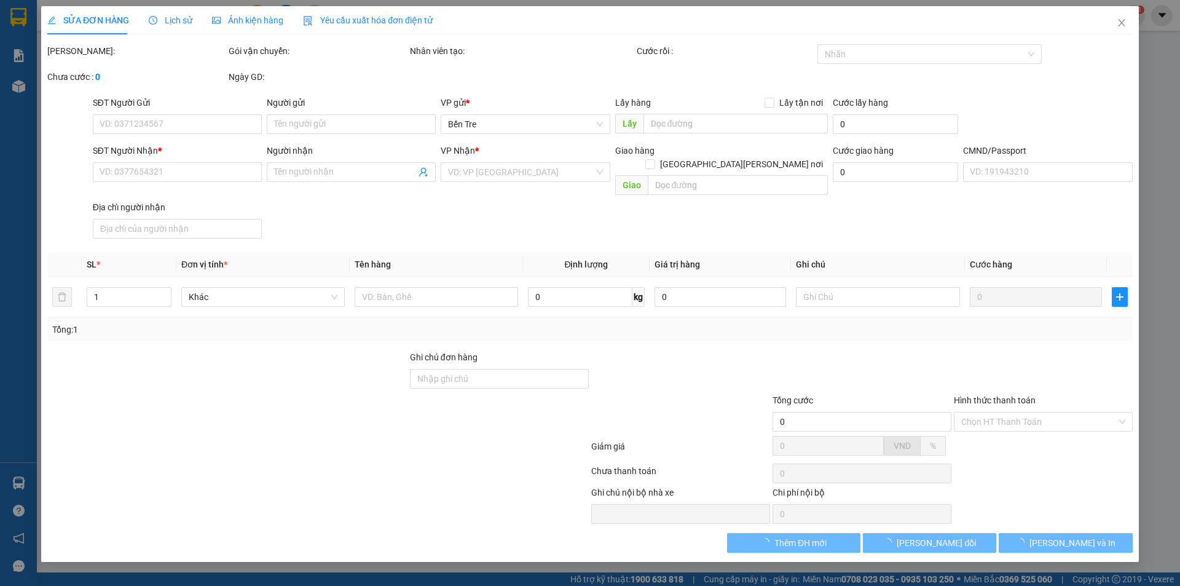
type input "35.000"
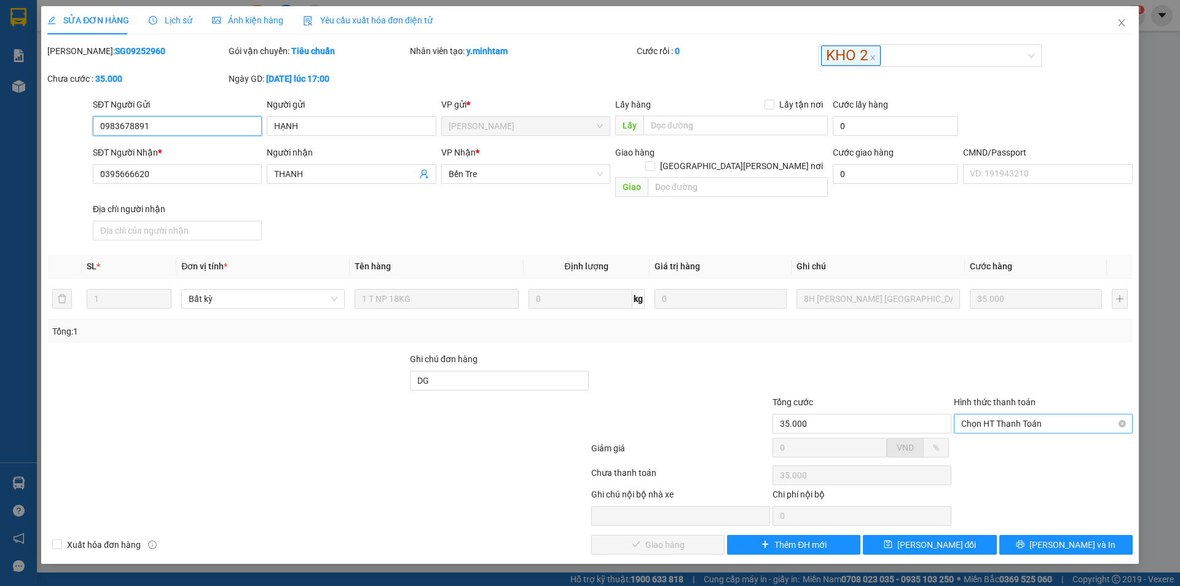
click at [1029, 414] on span "Chọn HT Thanh Toán" at bounding box center [1044, 423] width 164 height 18
click at [1021, 435] on div "Tại văn phòng" at bounding box center [1044, 435] width 164 height 14
type input "0"
click at [641, 538] on span "[PERSON_NAME] và Giao hàng" at bounding box center [698, 545] width 166 height 14
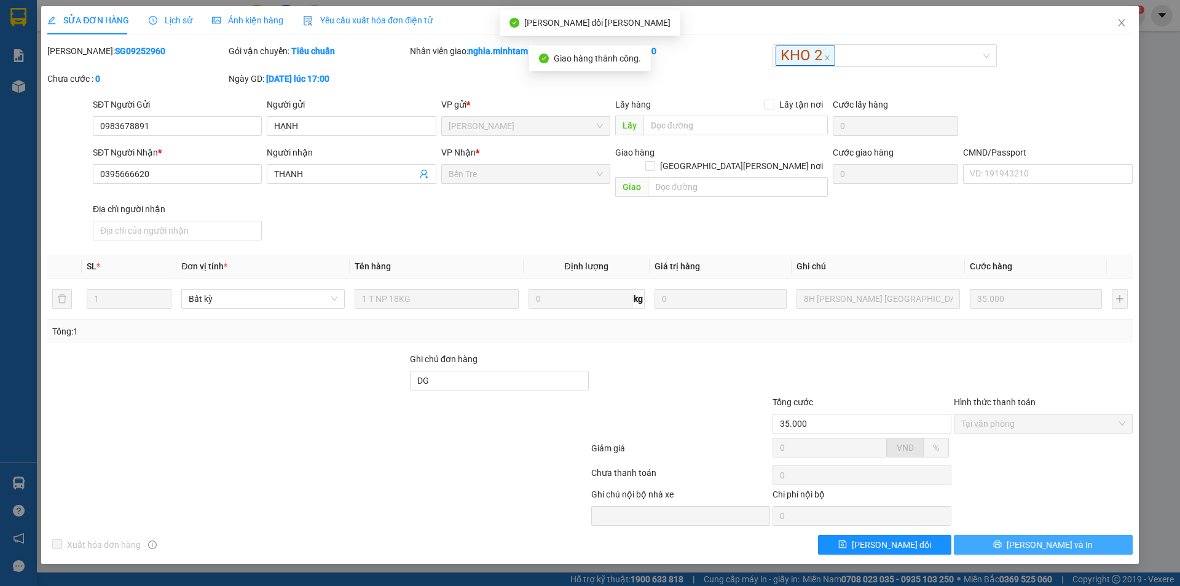
drag, startPoint x: 1056, startPoint y: 530, endPoint x: 1024, endPoint y: 526, distance: 31.6
click at [1050, 538] on span "[PERSON_NAME] và In" at bounding box center [1050, 545] width 86 height 14
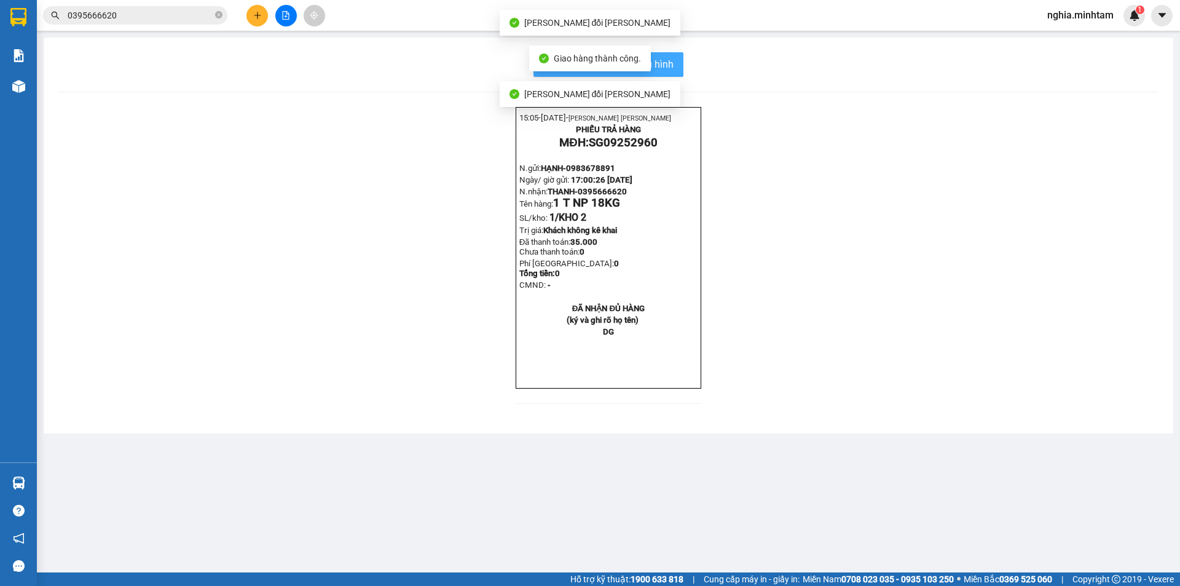
click at [658, 66] on span "In mẫu biên lai tự cấu hình" at bounding box center [616, 64] width 116 height 15
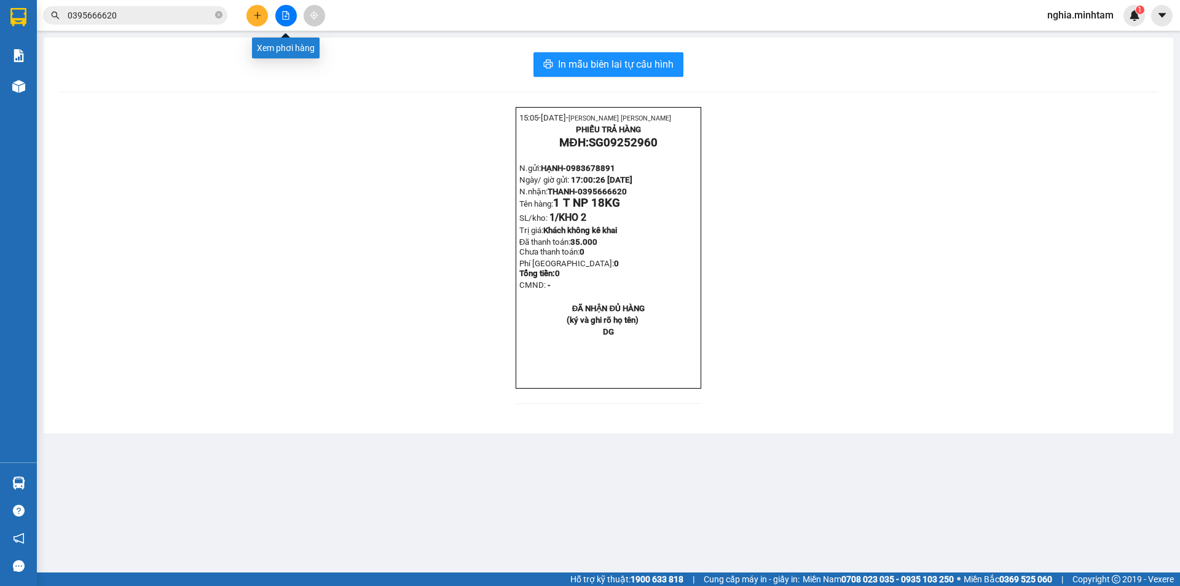
click at [290, 17] on button at bounding box center [286, 16] width 22 height 22
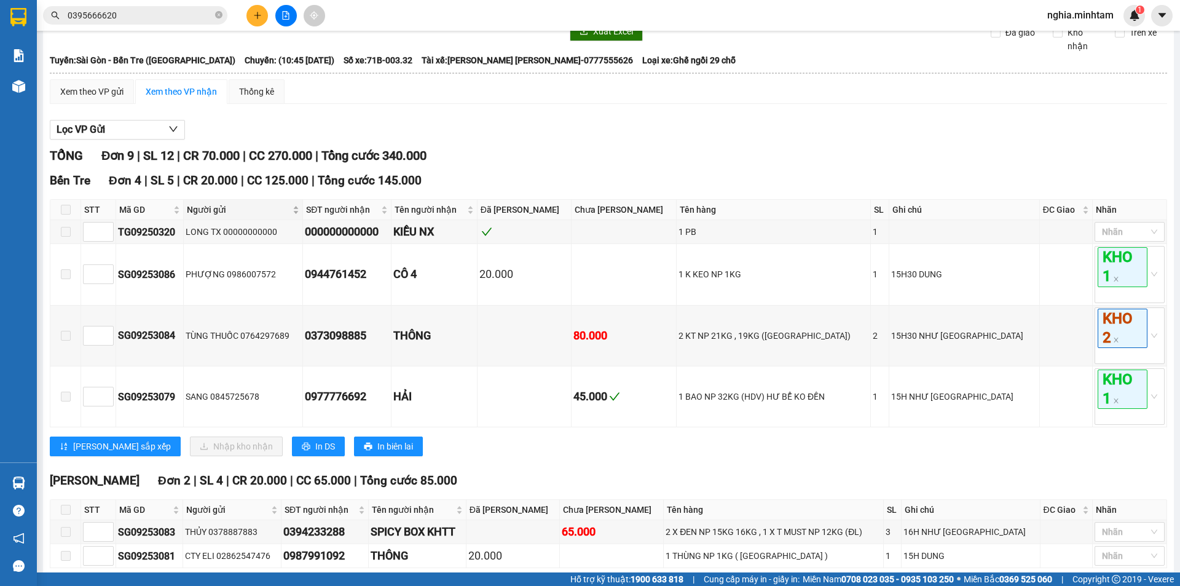
scroll to position [61, 0]
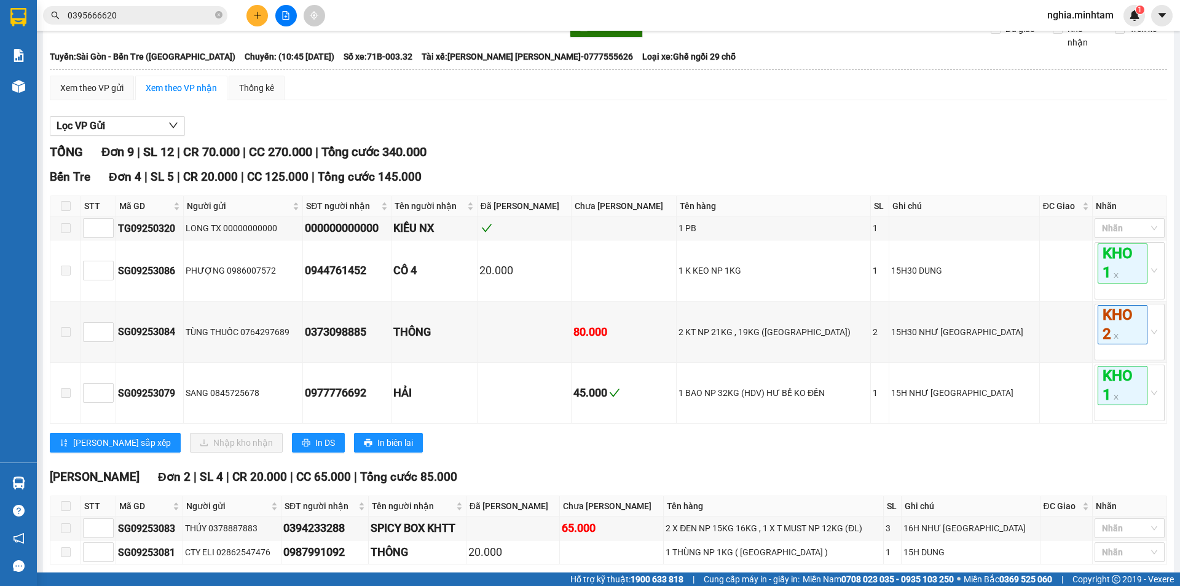
click at [198, 18] on input "0395666620" at bounding box center [140, 16] width 145 height 14
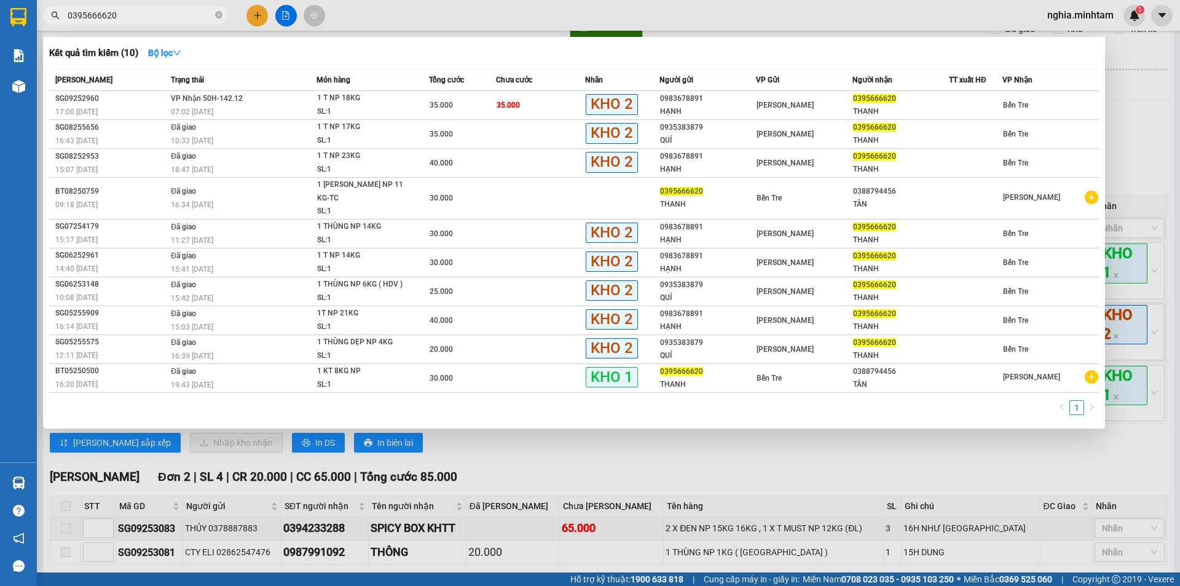
click at [156, 18] on input "0395666620" at bounding box center [140, 16] width 145 height 14
click at [263, 112] on div "07:02 - 13/09" at bounding box center [243, 112] width 145 height 14
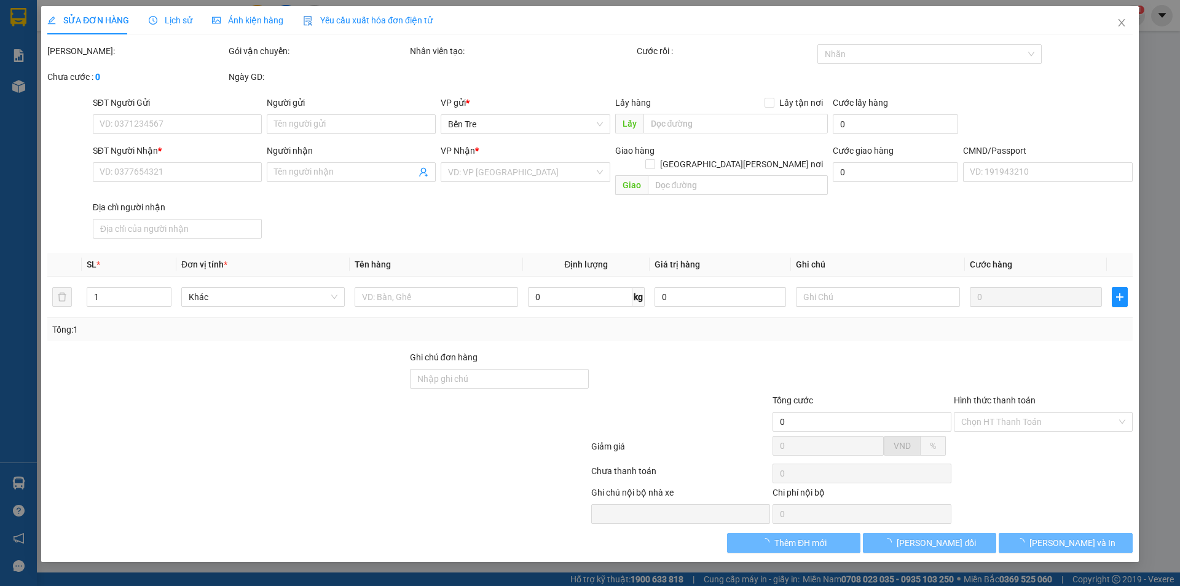
type input "0983678891"
type input "HẠNH"
type input "0395666620"
type input "THANH"
type input "DG"
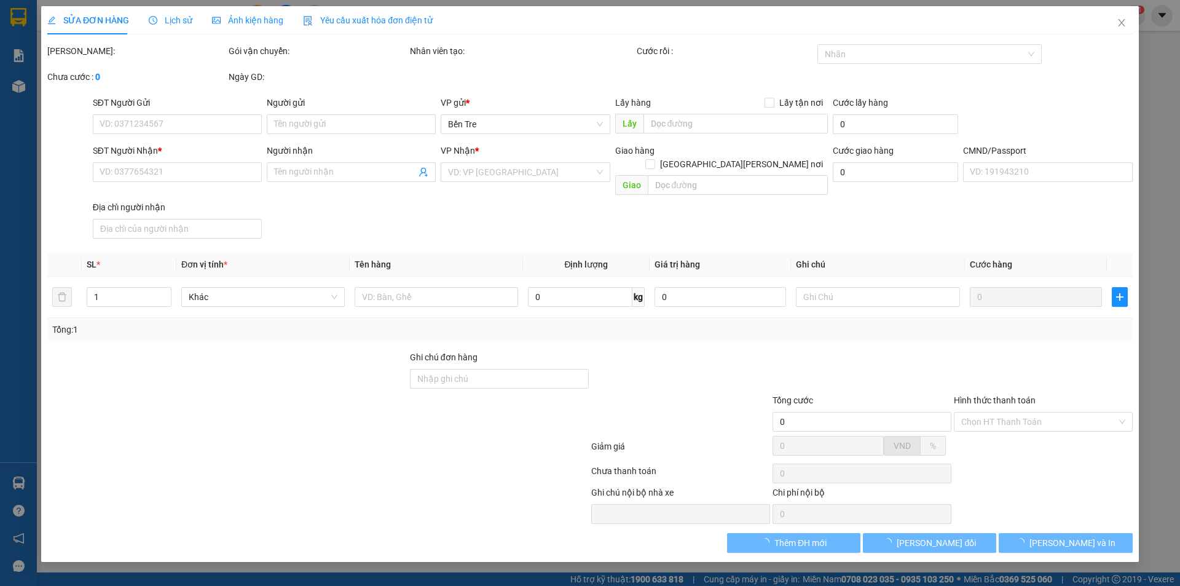
type input "35.000"
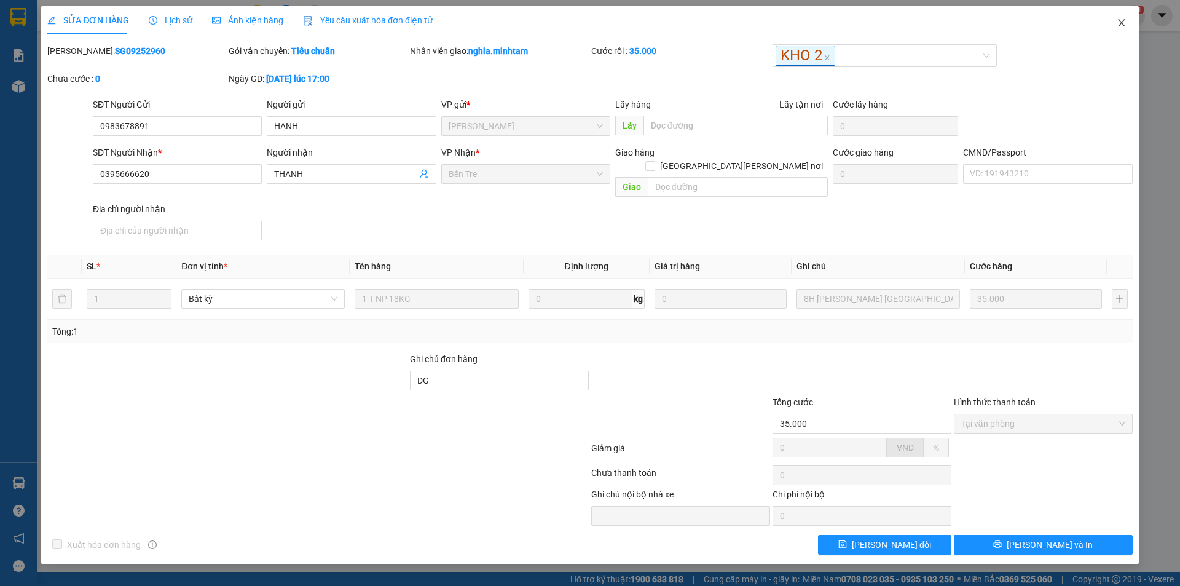
click at [1122, 25] on icon "close" at bounding box center [1122, 23] width 10 height 10
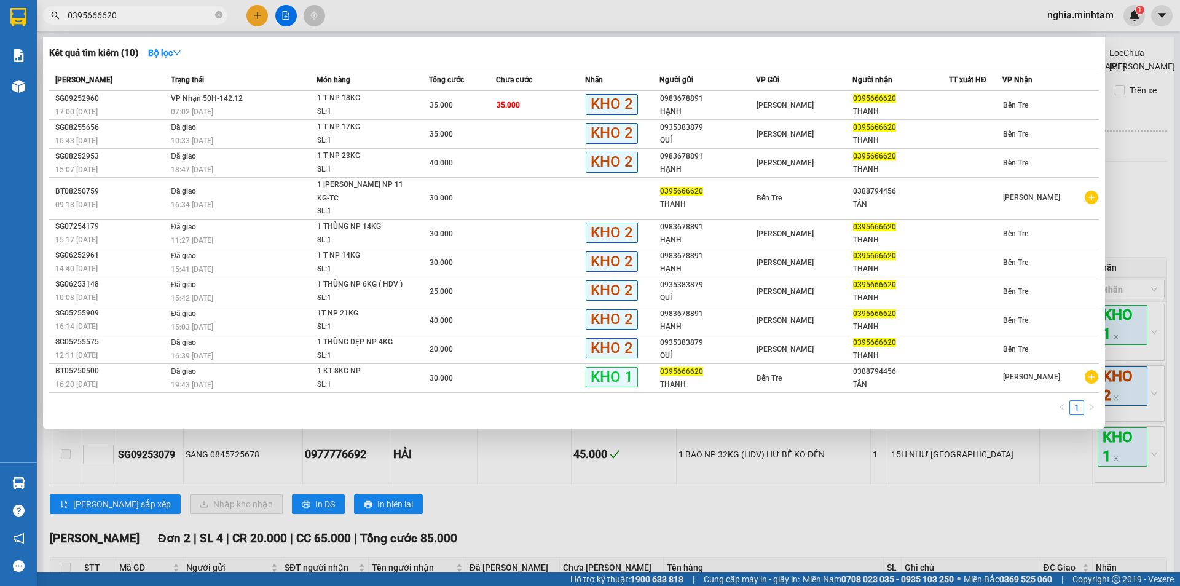
click at [130, 17] on input "0395666620" at bounding box center [140, 16] width 145 height 14
click at [219, 17] on icon "close-circle" at bounding box center [218, 14] width 7 height 7
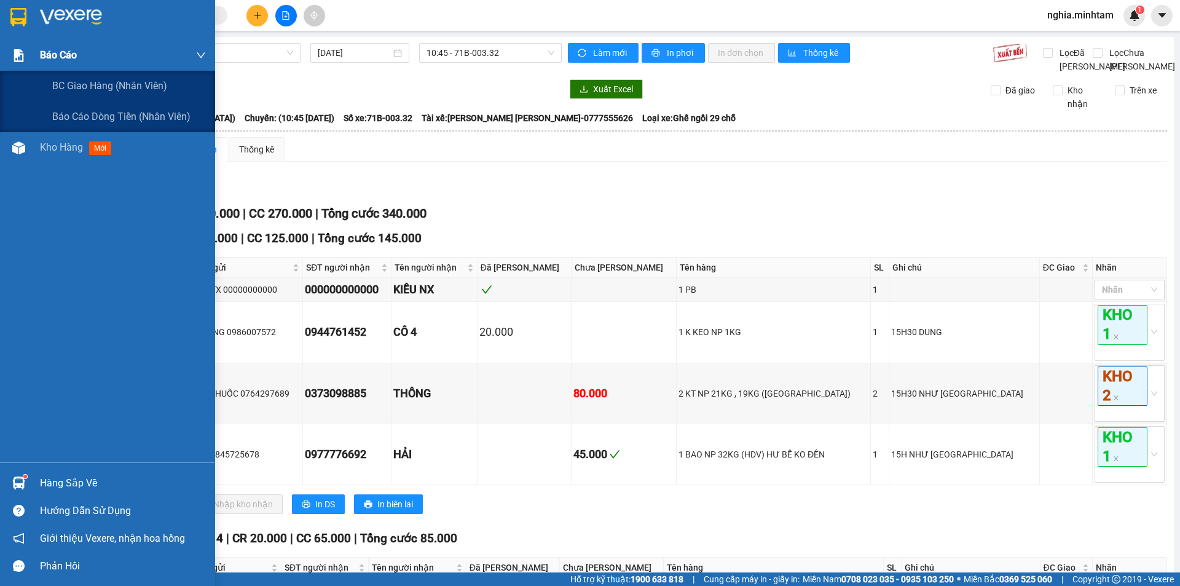
click at [52, 58] on span "Báo cáo" at bounding box center [58, 54] width 37 height 15
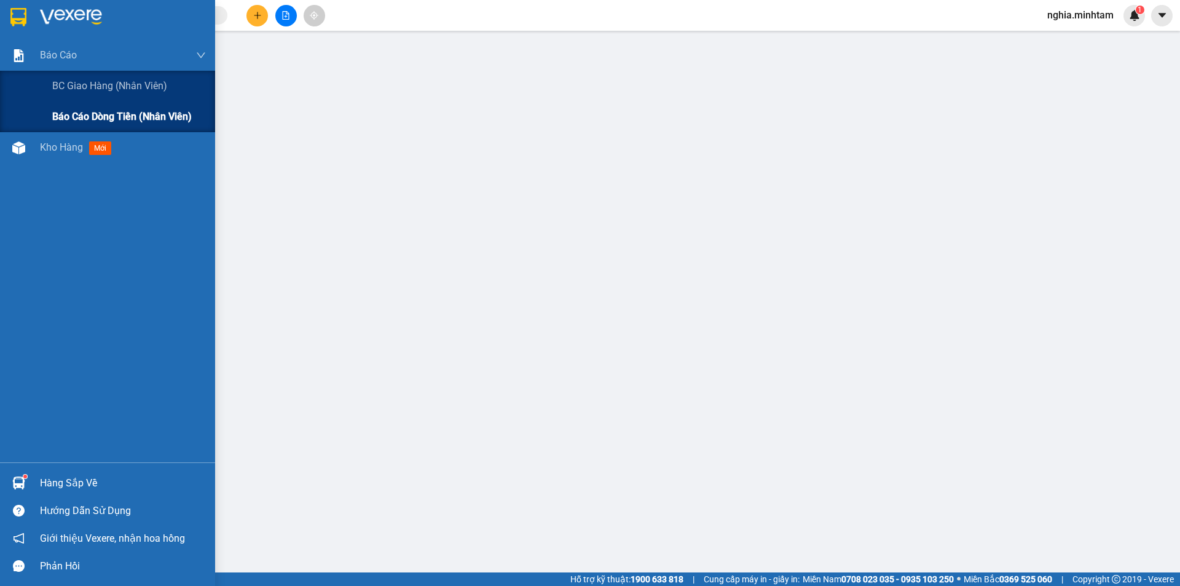
click at [111, 121] on span "Báo cáo dòng tiền (nhân viên)" at bounding box center [122, 116] width 140 height 15
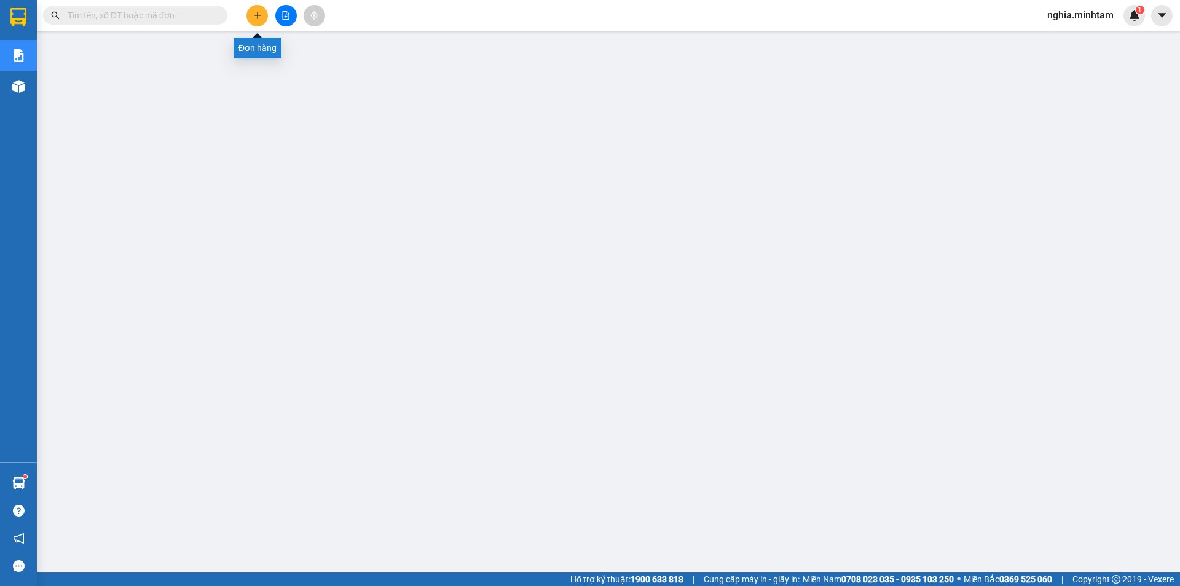
click at [264, 11] on button at bounding box center [258, 16] width 22 height 22
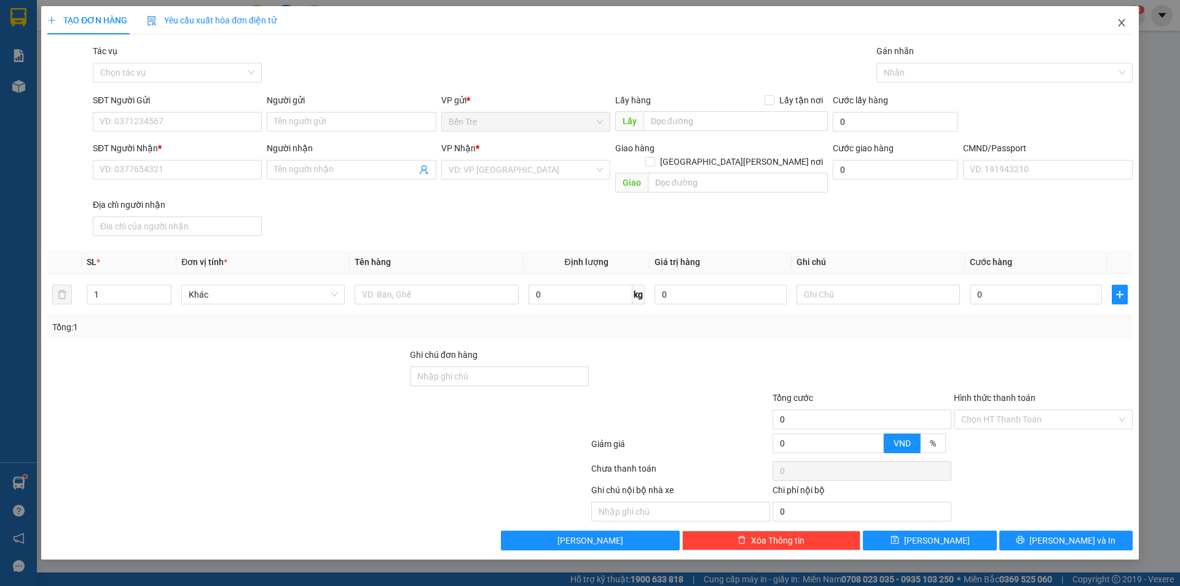
click at [1112, 26] on span "Close" at bounding box center [1122, 23] width 34 height 34
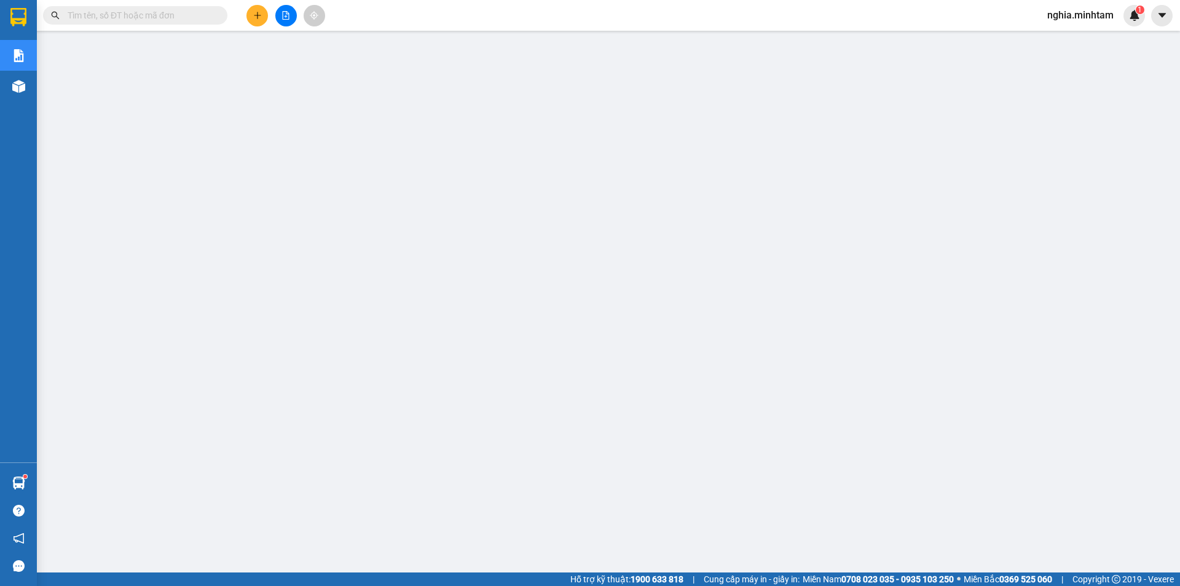
click at [166, 9] on input "text" at bounding box center [140, 16] width 145 height 14
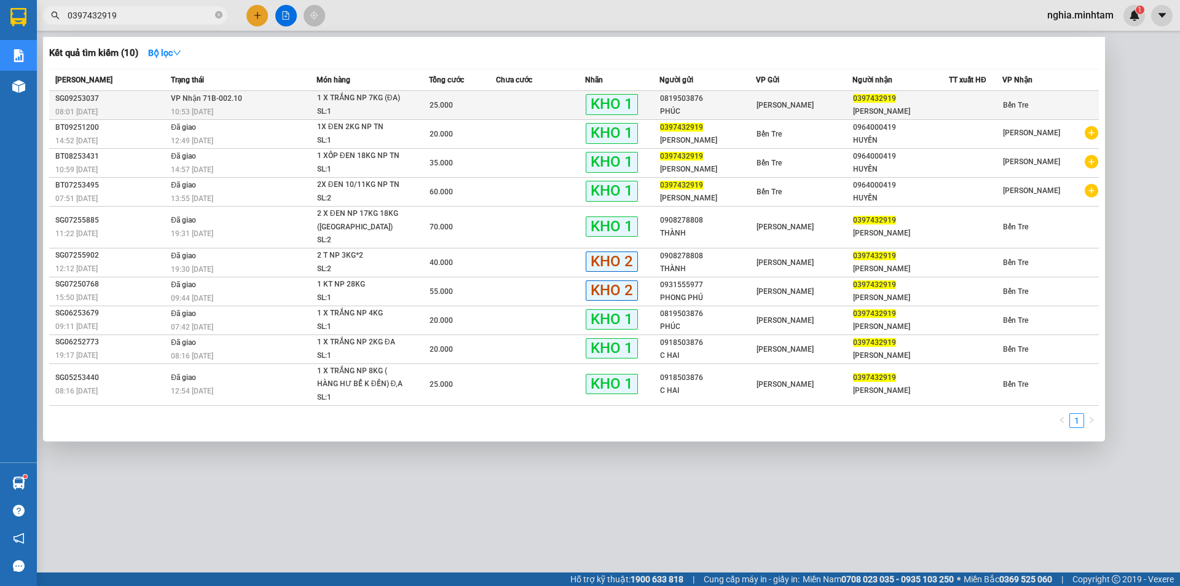
type input "0397432919"
click at [282, 104] on td "VP Nhận 71B-002.10 10:53 - 13/09" at bounding box center [242, 105] width 149 height 29
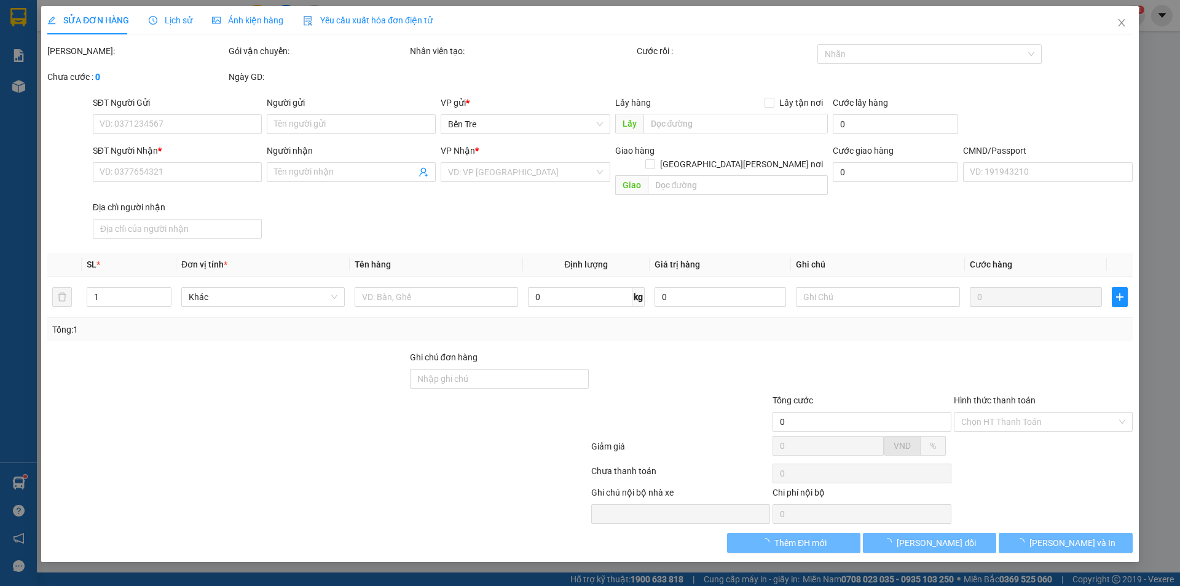
type input "0819503876"
type input "PHÚC"
type input "0397432919"
type input "CHỊ LY"
type input "DG"
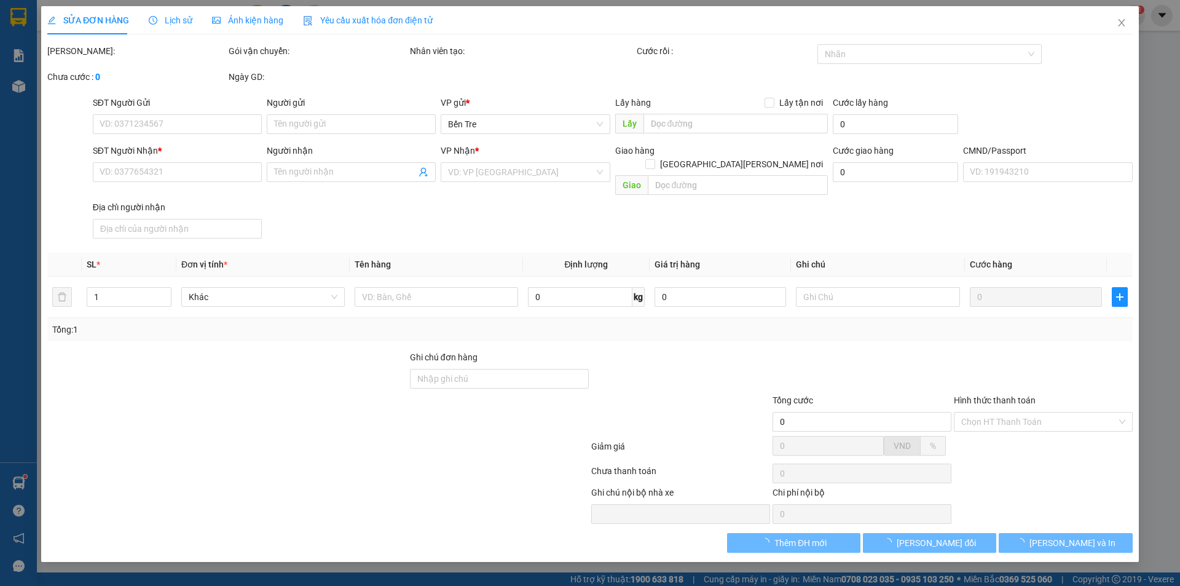
type input "25.000"
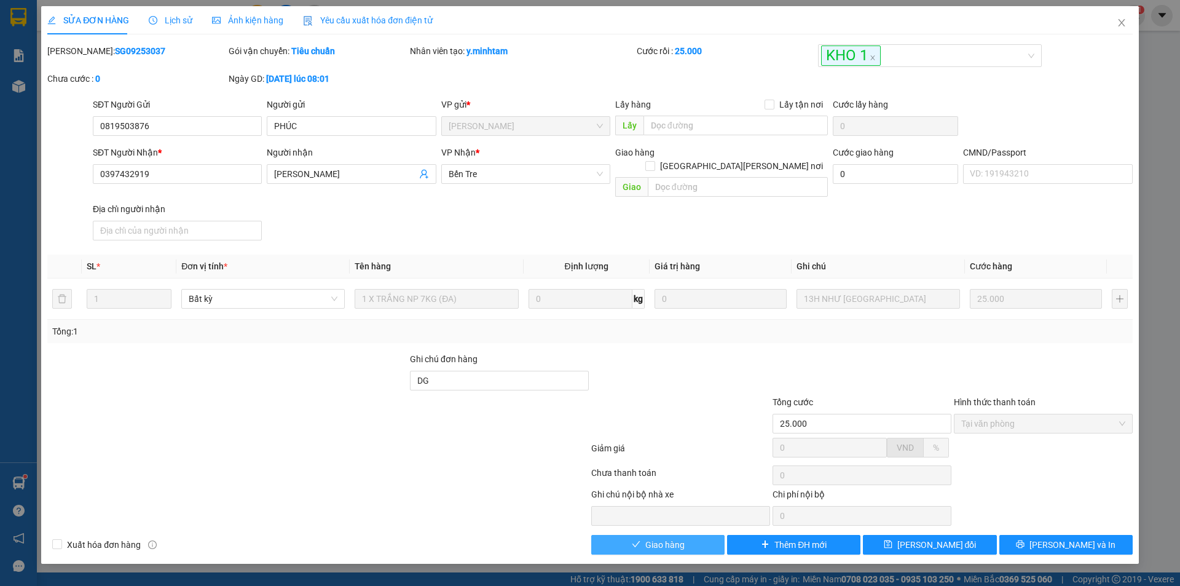
click at [652, 538] on span "Giao hàng" at bounding box center [665, 545] width 39 height 14
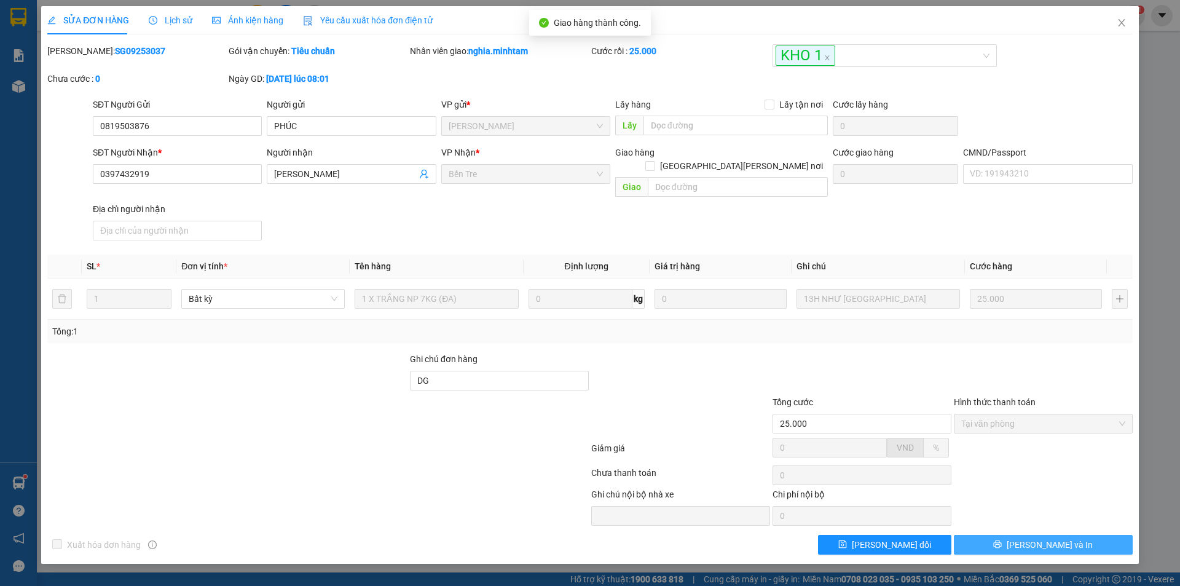
click at [1067, 538] on span "[PERSON_NAME] và In" at bounding box center [1050, 545] width 86 height 14
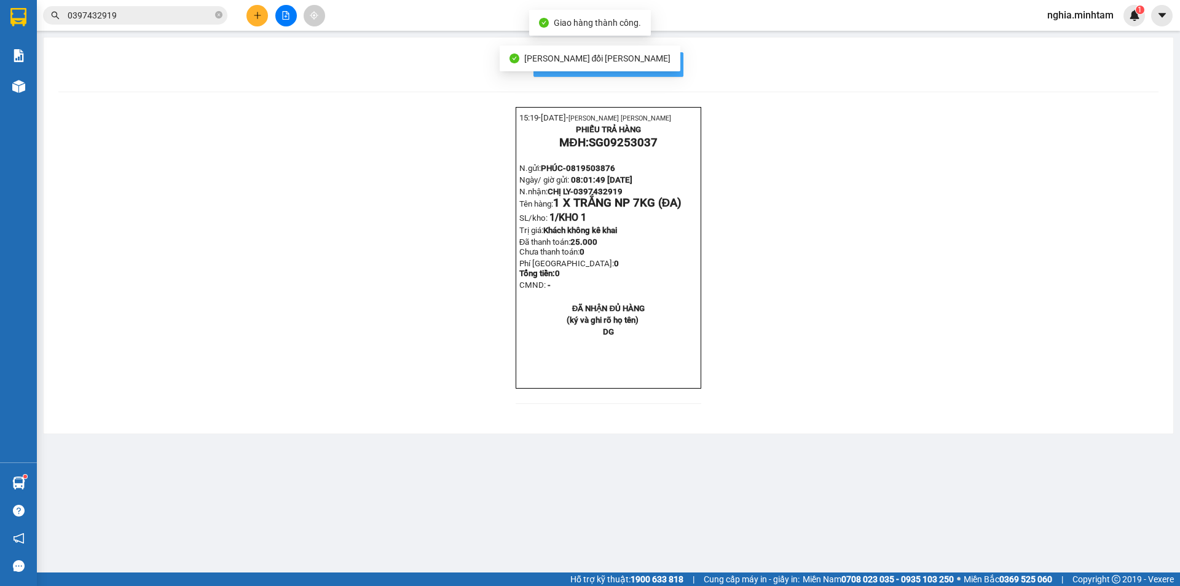
click at [670, 58] on span "In mẫu biên lai tự cấu hình" at bounding box center [616, 64] width 116 height 15
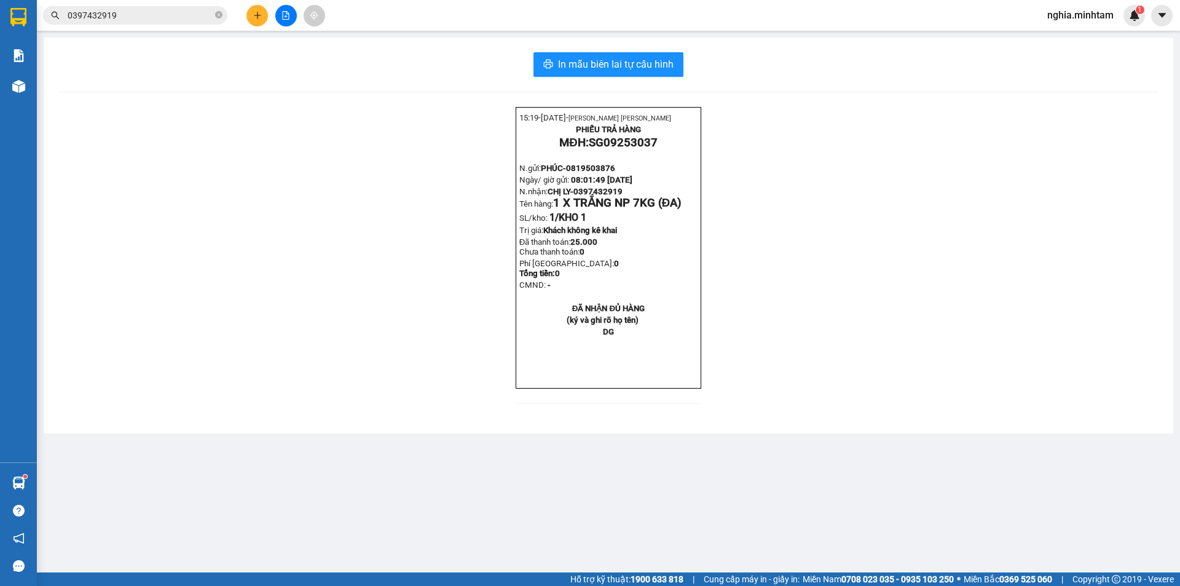
click at [219, 15] on icon "close-circle" at bounding box center [218, 14] width 7 height 7
click at [191, 17] on input "text" at bounding box center [140, 16] width 145 height 14
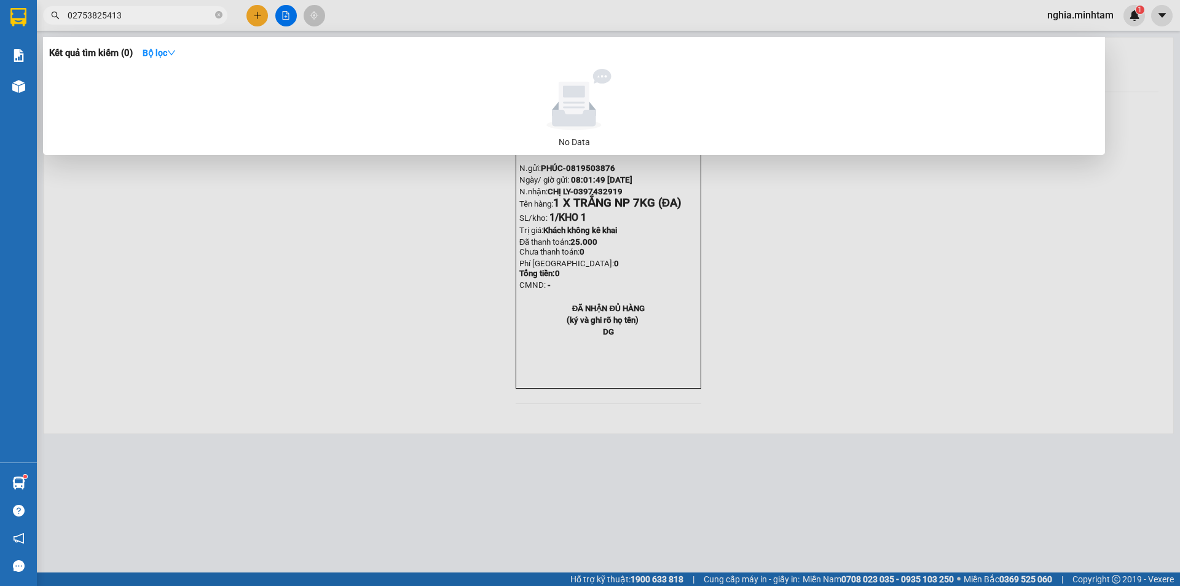
type input "02753825413"
click at [256, 18] on div at bounding box center [590, 293] width 1180 height 586
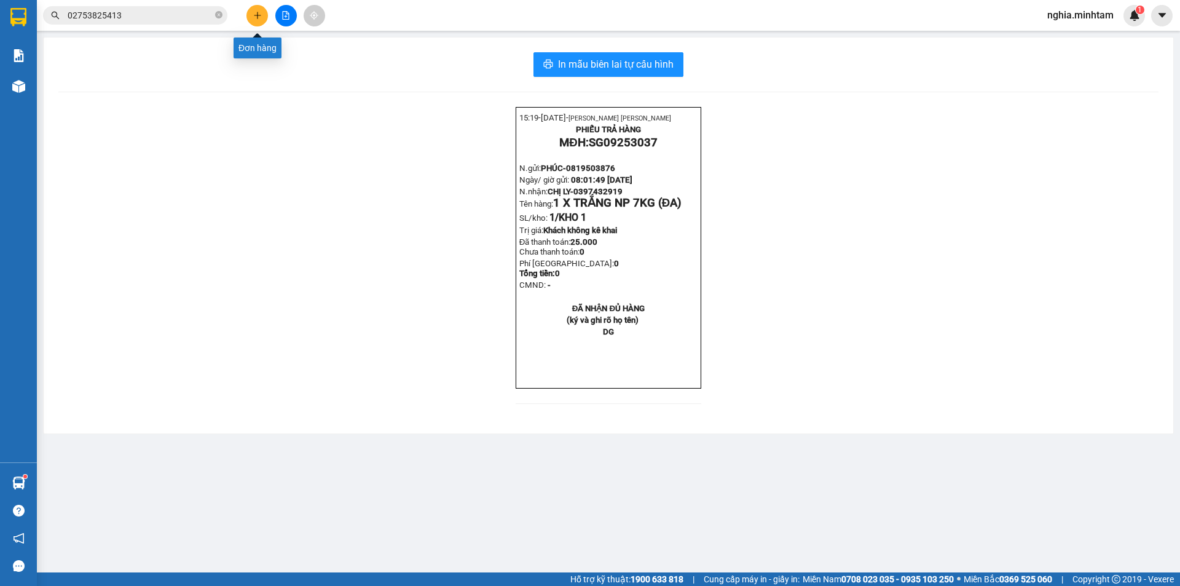
click at [255, 18] on icon "plus" at bounding box center [257, 15] width 9 height 9
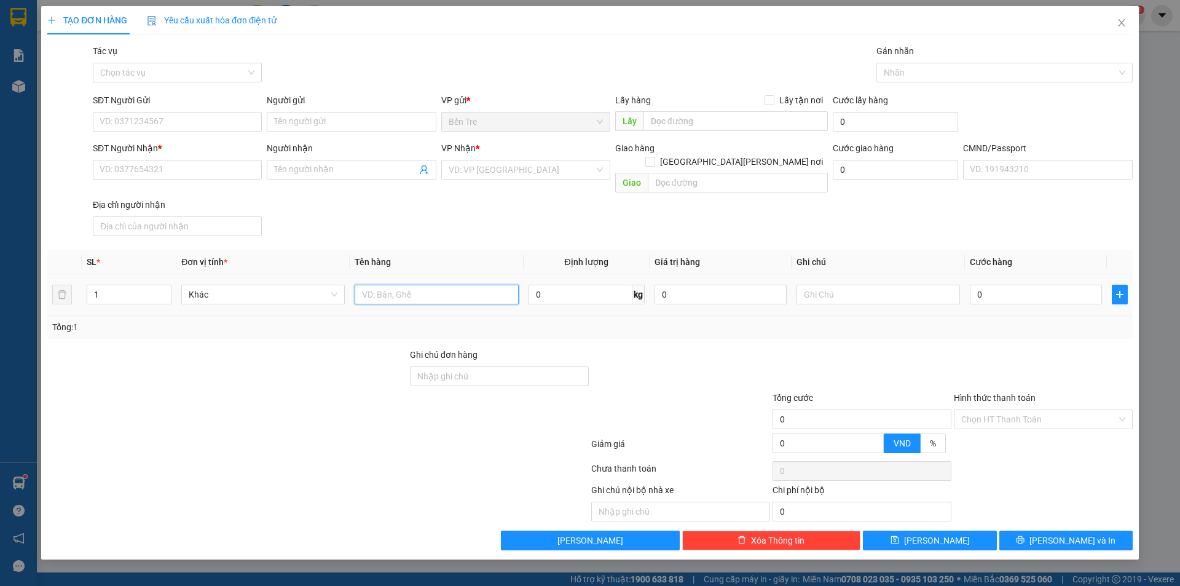
click at [395, 285] on input "text" at bounding box center [437, 295] width 164 height 20
type input "2 thùng 8kg /14kg np"
click at [157, 127] on input "SĐT Người Gửi" at bounding box center [177, 122] width 169 height 20
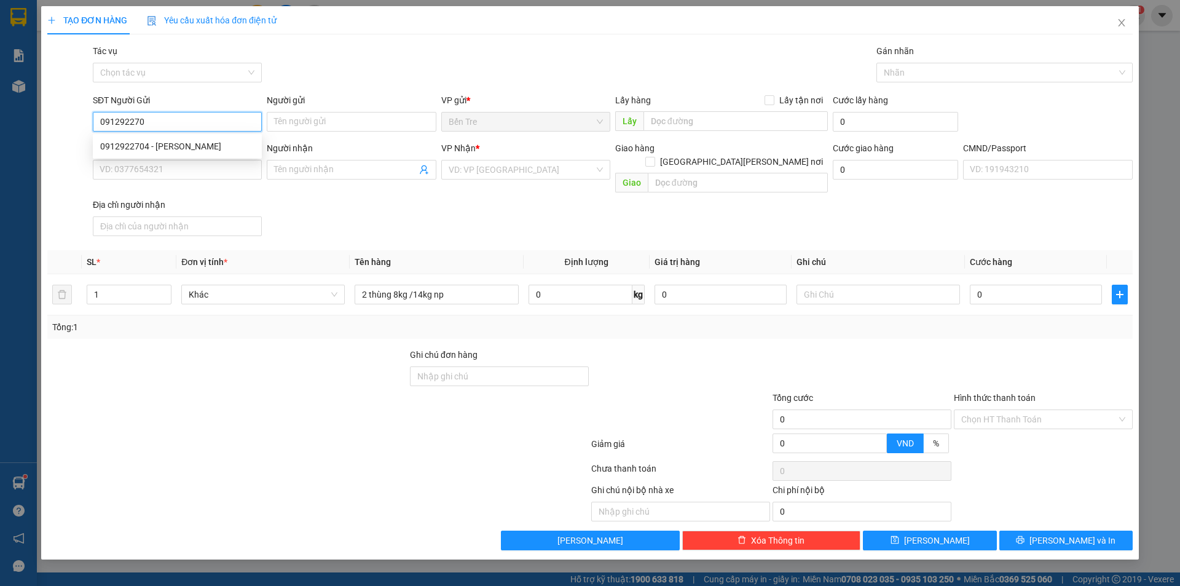
type input "0912922704"
click at [184, 144] on div "0912922704 - HUỆ" at bounding box center [177, 147] width 154 height 14
type input "HUỆ"
type input "0962218812"
type input "KIỆT"
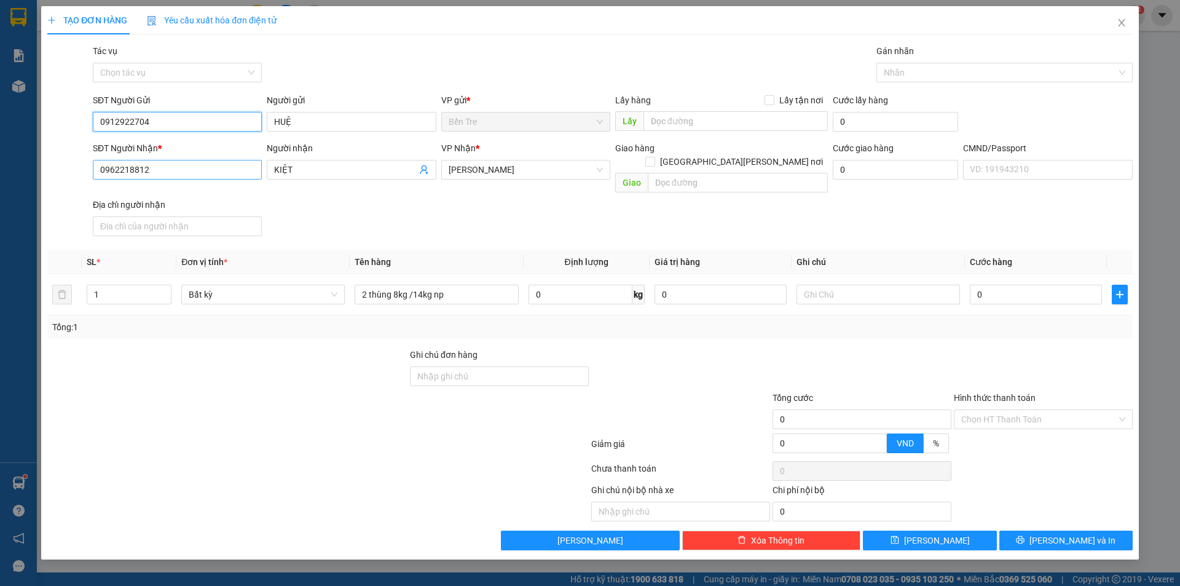
type input "0912922704"
drag, startPoint x: 151, startPoint y: 165, endPoint x: 11, endPoint y: 158, distance: 139.7
click at [11, 158] on div "TẠO ĐƠN HÀNG Yêu cầu xuất hóa đơn điện tử Transit Pickup Surcharge Ids Transit …" at bounding box center [590, 293] width 1180 height 586
type input "0908543238"
drag, startPoint x: 302, startPoint y: 170, endPoint x: 258, endPoint y: 170, distance: 44.9
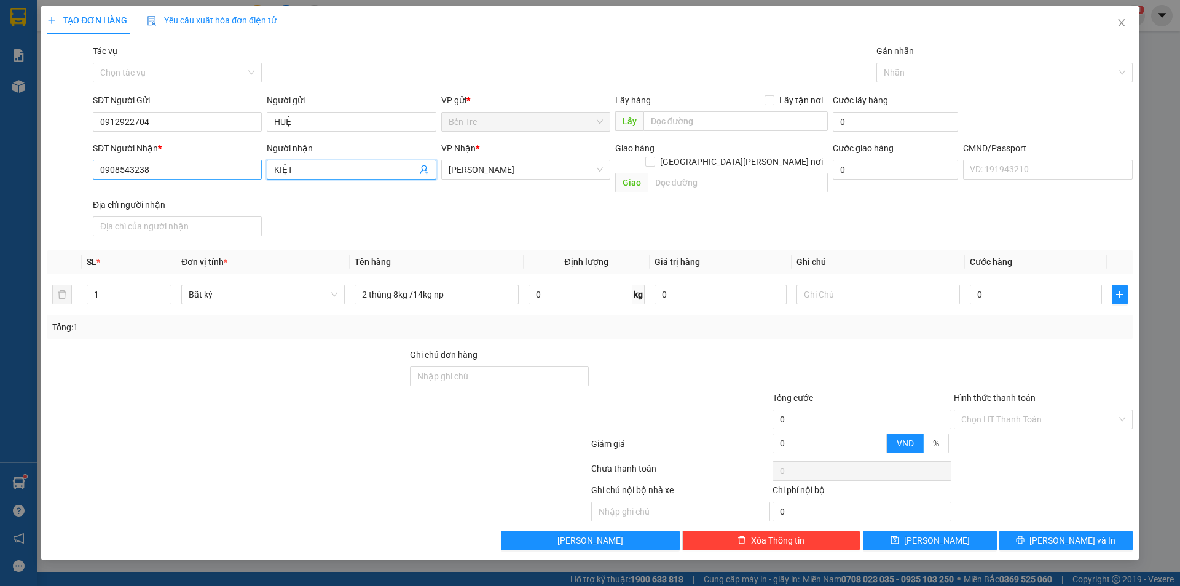
click at [258, 170] on div "SĐT Người Nhận * 0908543238 Người nhận KIỆT KIỆT VP Nhận * Hồ Chí Minh Giao hàn…" at bounding box center [612, 191] width 1045 height 100
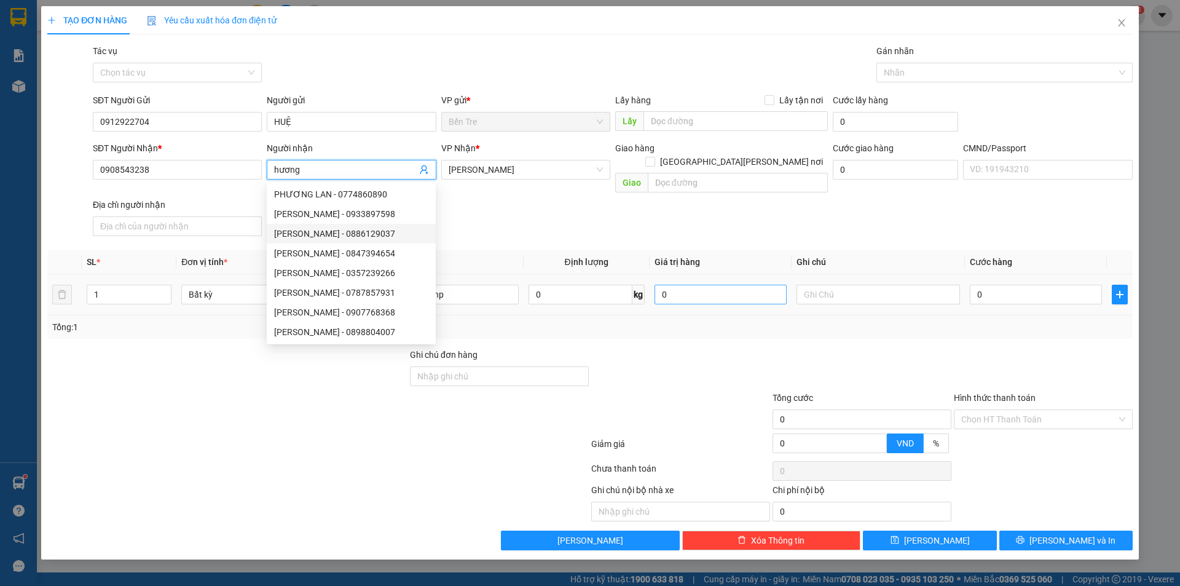
type input "hương"
click at [700, 285] on input "0" at bounding box center [721, 295] width 132 height 20
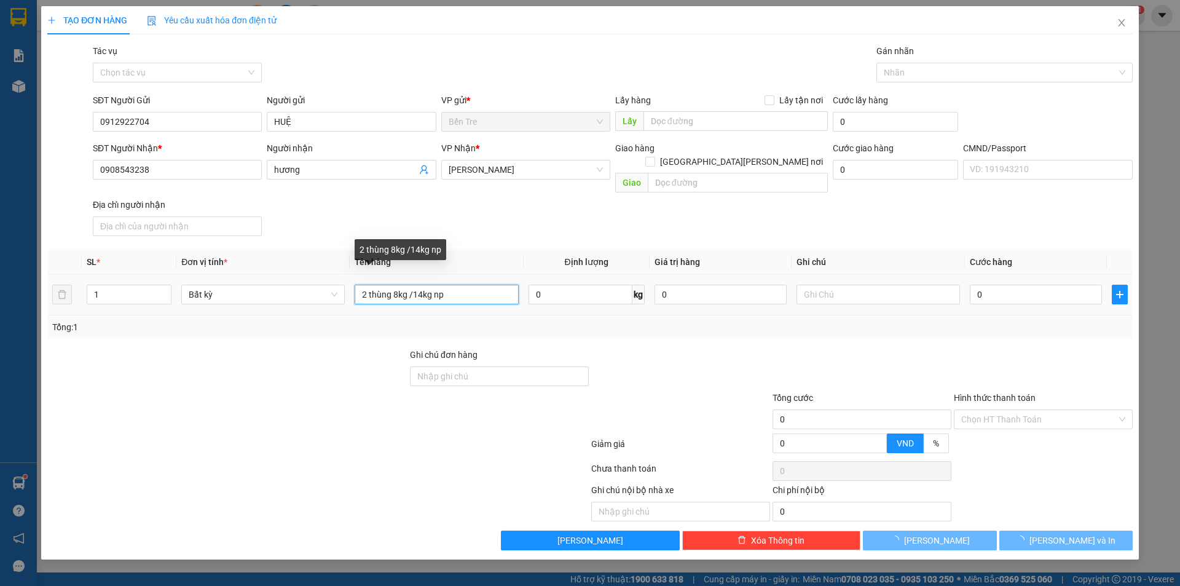
click at [460, 285] on input "2 thùng 8kg /14kg np" at bounding box center [437, 295] width 164 height 20
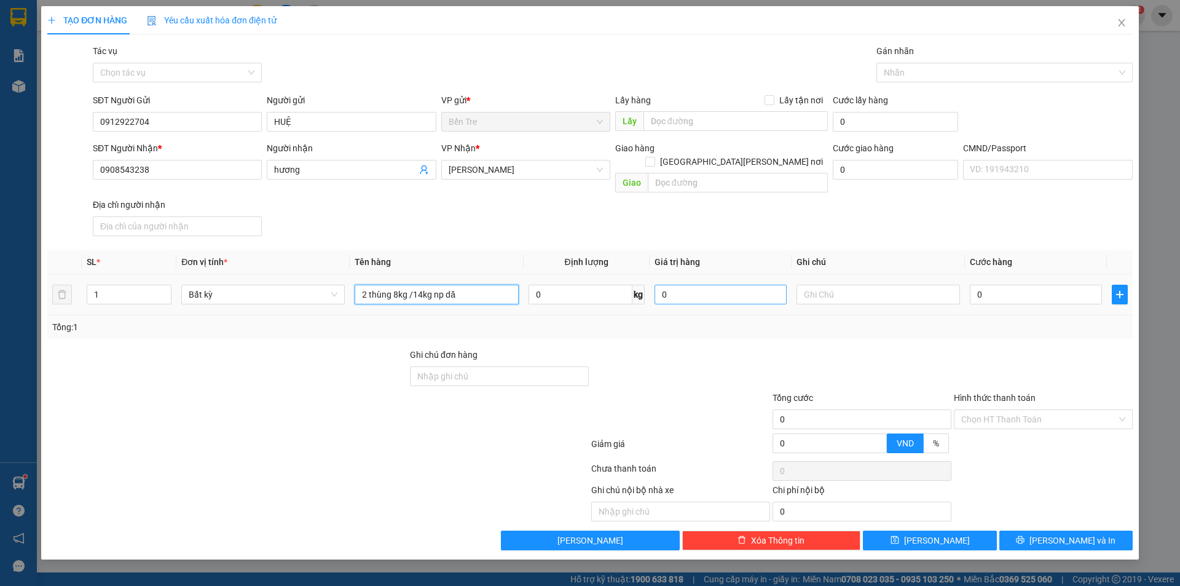
type input "2 thùng 8kg /14kg np dă"
click at [698, 289] on input "0" at bounding box center [721, 295] width 132 height 20
type input "100.000"
click at [831, 285] on input "text" at bounding box center [879, 295] width 164 height 20
type input "19h 30 nghĩa"
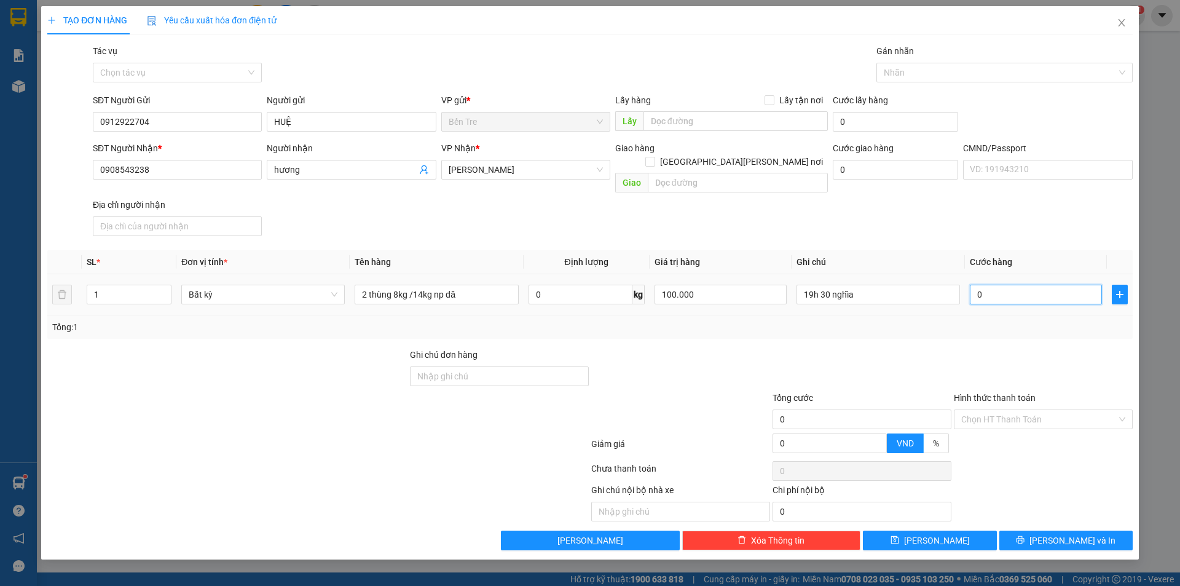
click at [990, 285] on input "0" at bounding box center [1036, 295] width 132 height 20
type input "5"
type input "55"
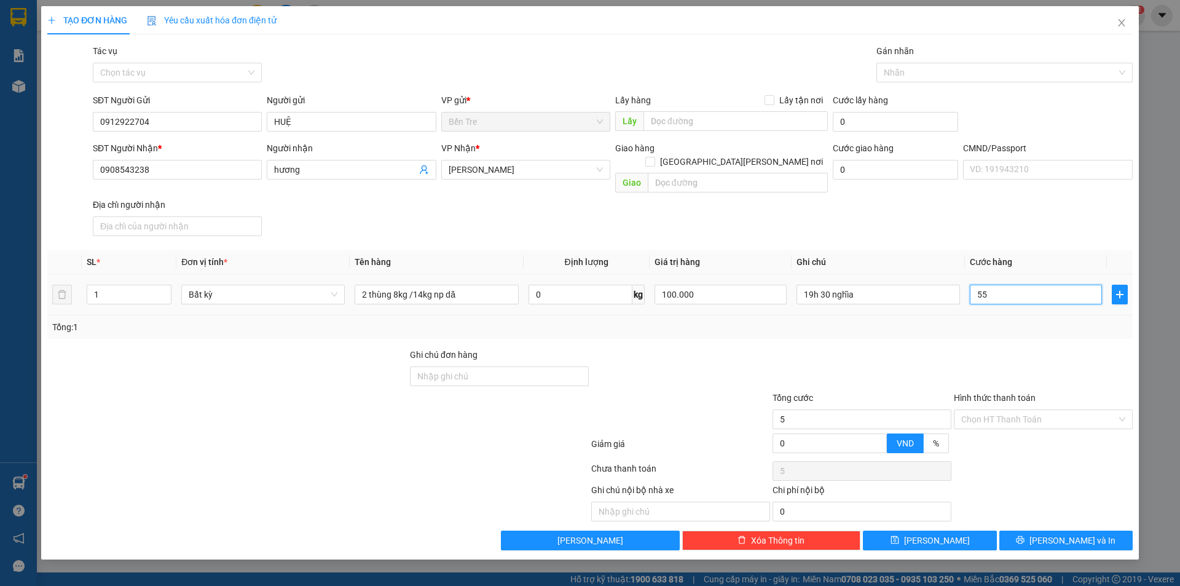
type input "55"
type input "550"
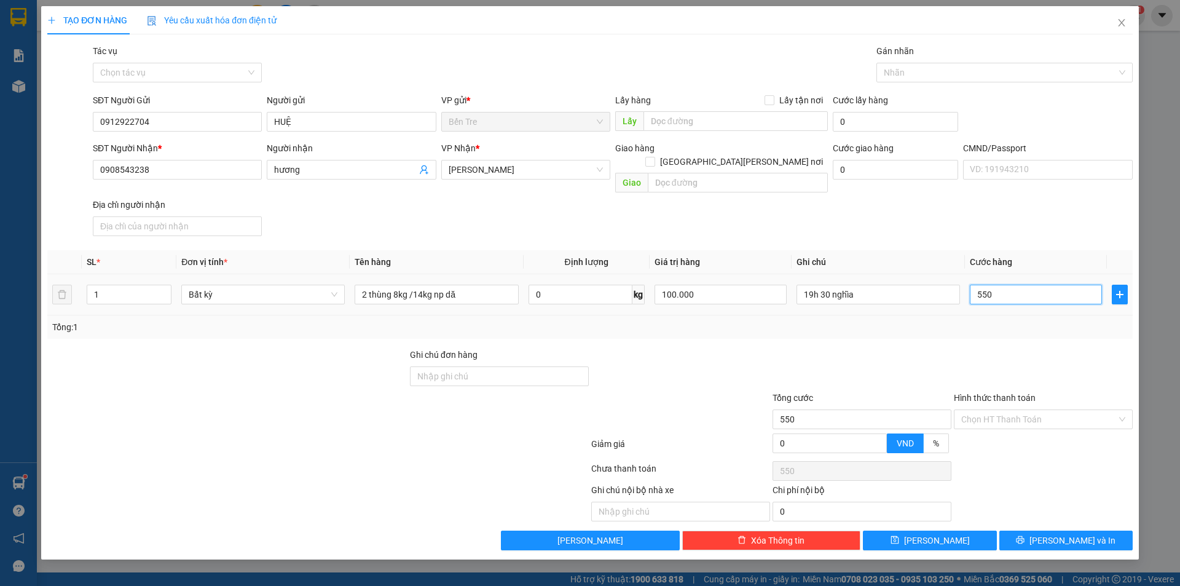
type input "5.500"
type input "55.000"
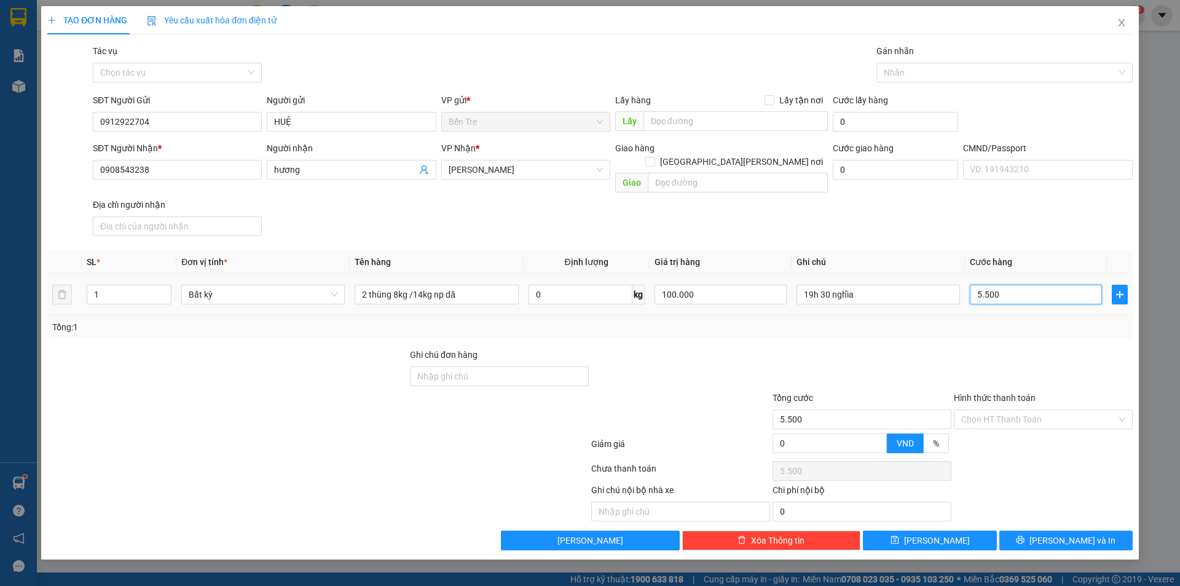
type input "55.000"
click at [1009, 410] on input "Hình thức thanh toán" at bounding box center [1040, 419] width 156 height 18
click at [1008, 430] on div "Tại văn phòng" at bounding box center [1044, 431] width 164 height 14
type input "0"
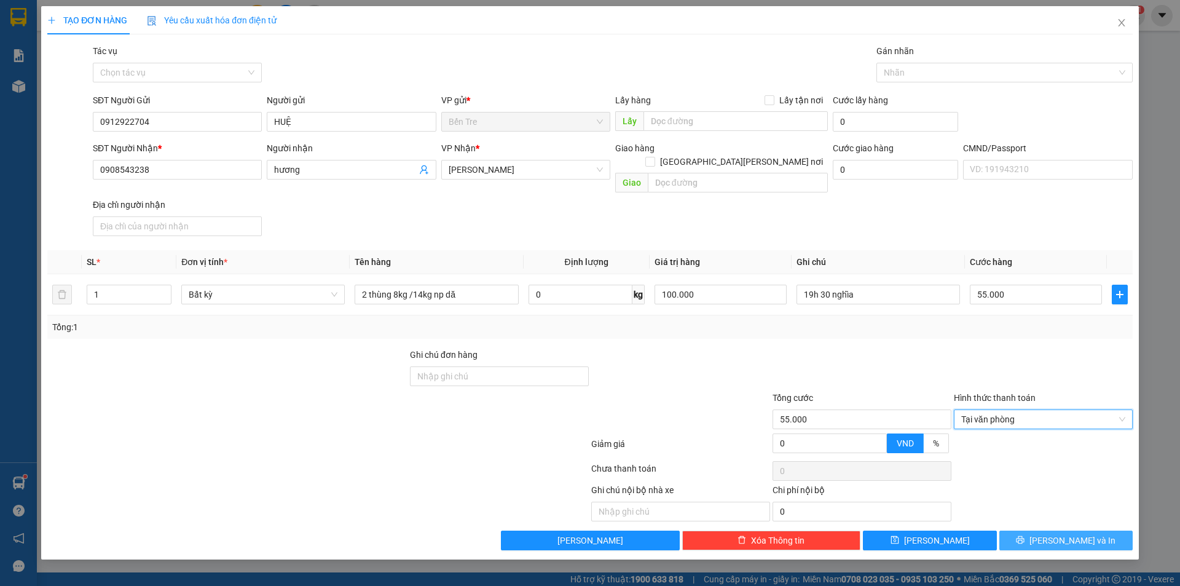
click at [1072, 534] on span "[PERSON_NAME] và In" at bounding box center [1073, 541] width 86 height 14
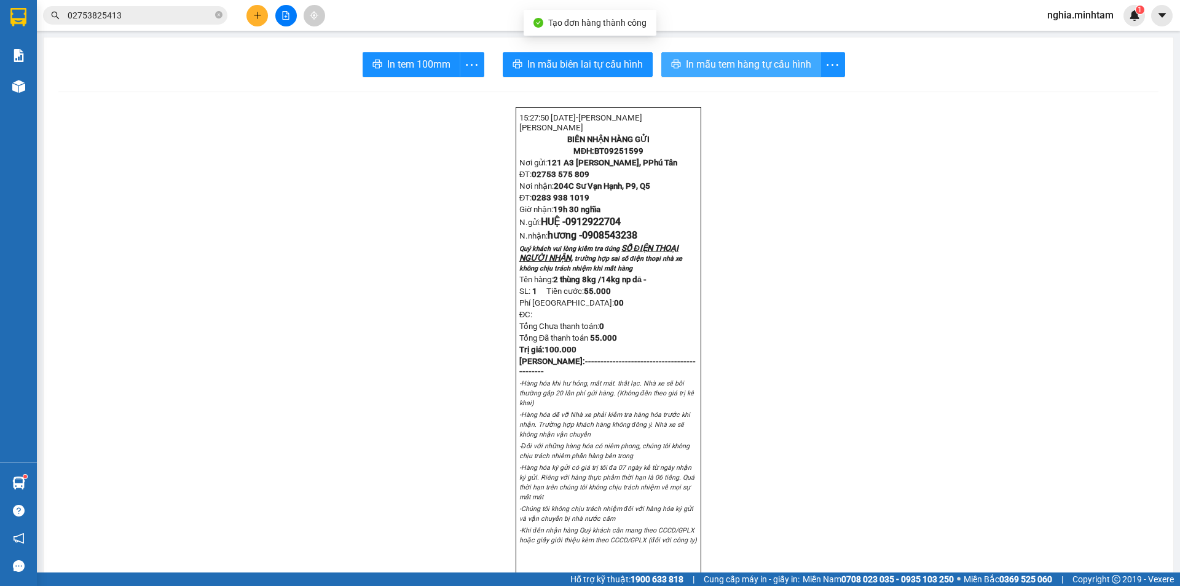
click at [775, 68] on span "In mẫu tem hàng tự cấu hình" at bounding box center [748, 64] width 125 height 15
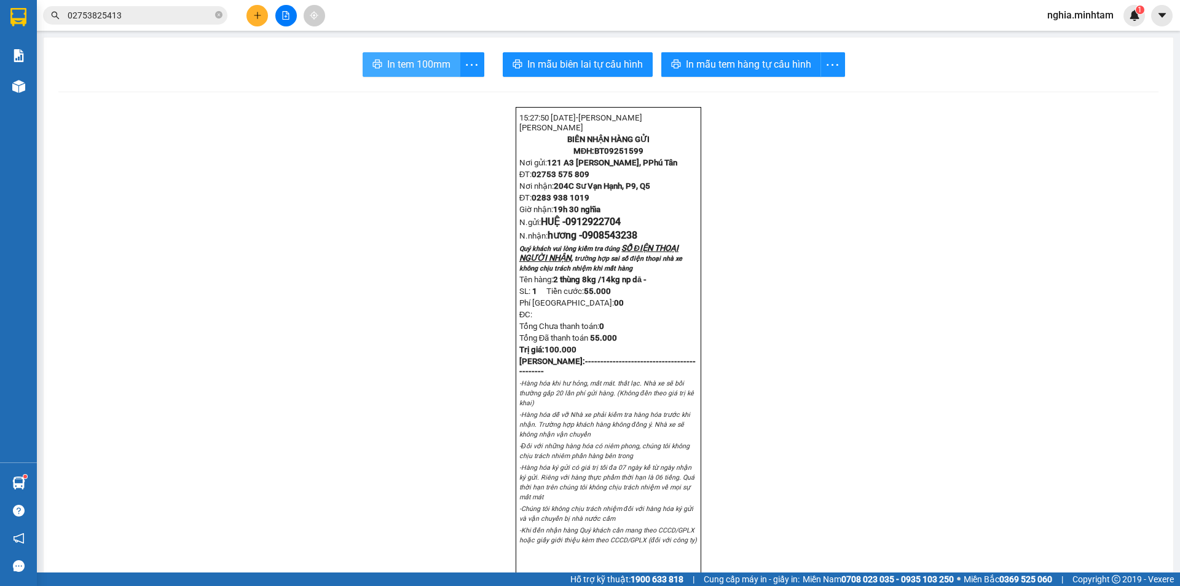
click at [409, 63] on span "In tem 100mm" at bounding box center [418, 64] width 63 height 15
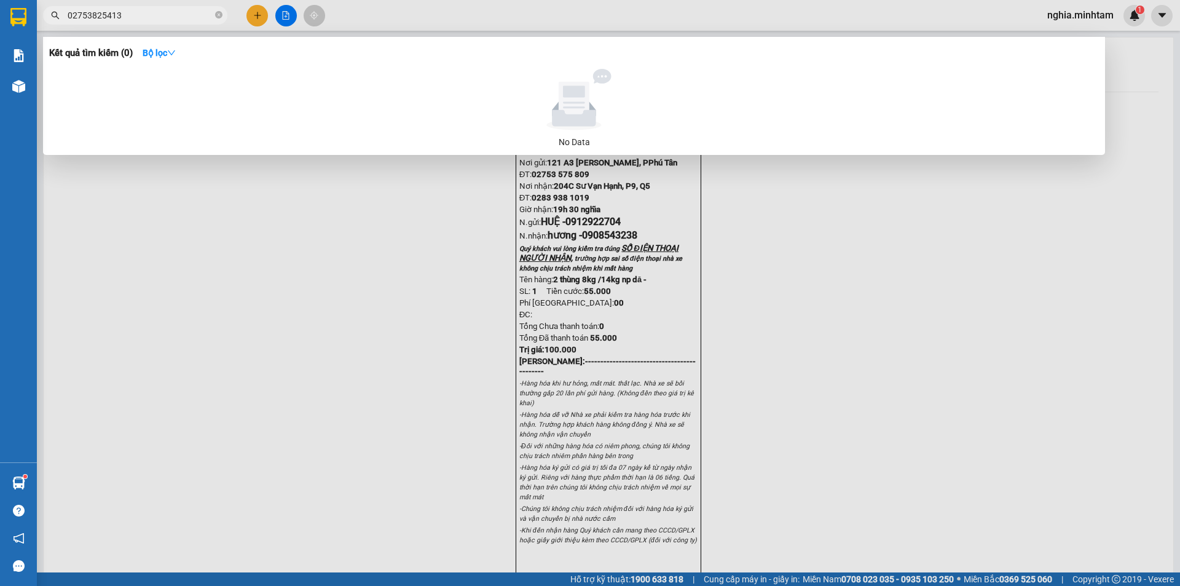
click at [150, 18] on input "02753825413" at bounding box center [140, 16] width 145 height 14
type input "0"
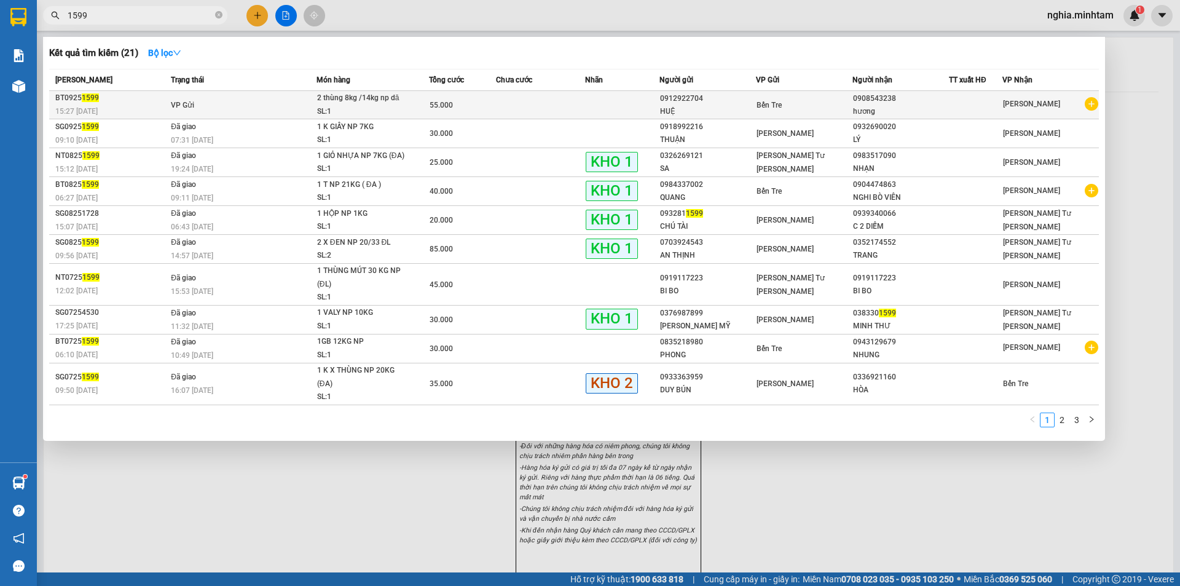
type input "1599"
click at [257, 108] on td "VP Gửi" at bounding box center [242, 105] width 149 height 28
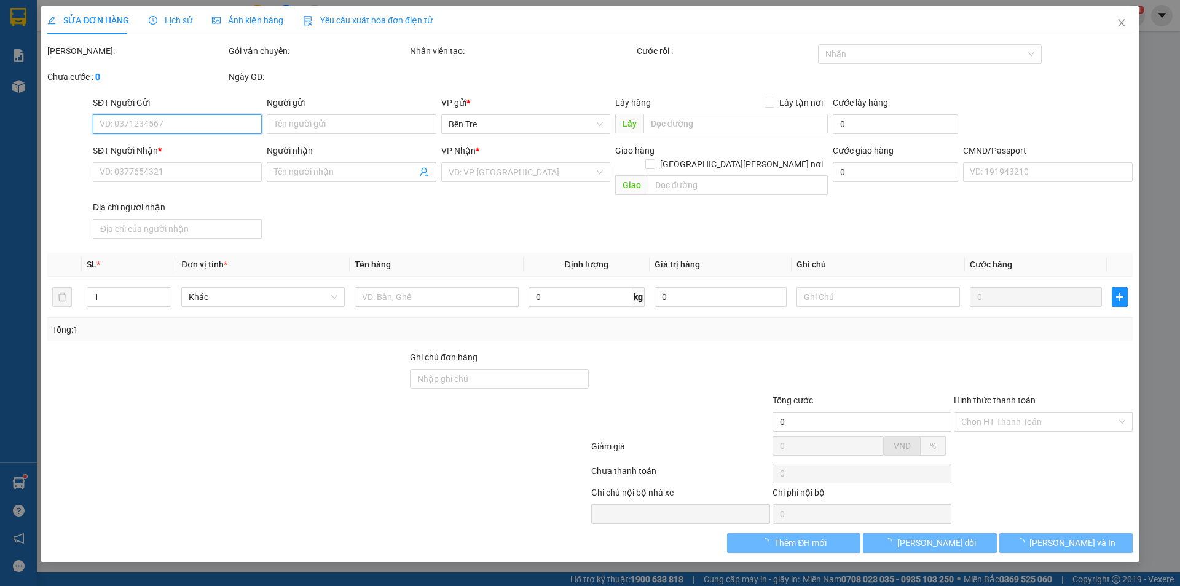
type input "0912922704"
type input "HUỆ"
type input "0908543238"
type input "hương"
type input "55.000"
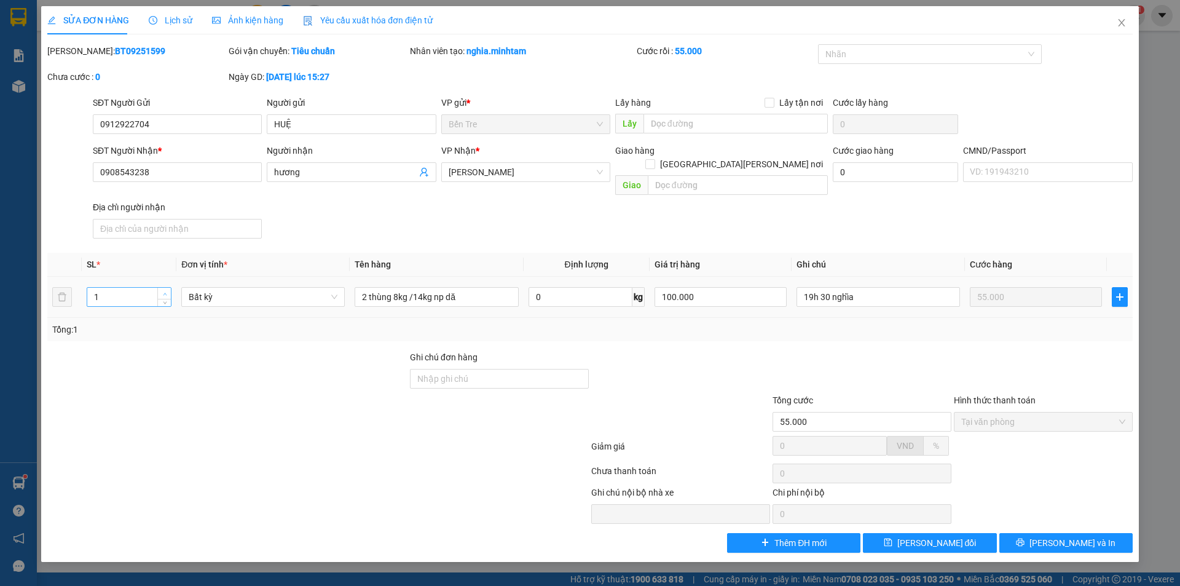
type input "2"
click at [166, 292] on icon "up" at bounding box center [165, 294] width 4 height 4
click at [943, 536] on span "[PERSON_NAME] thay đổi" at bounding box center [937, 543] width 79 height 14
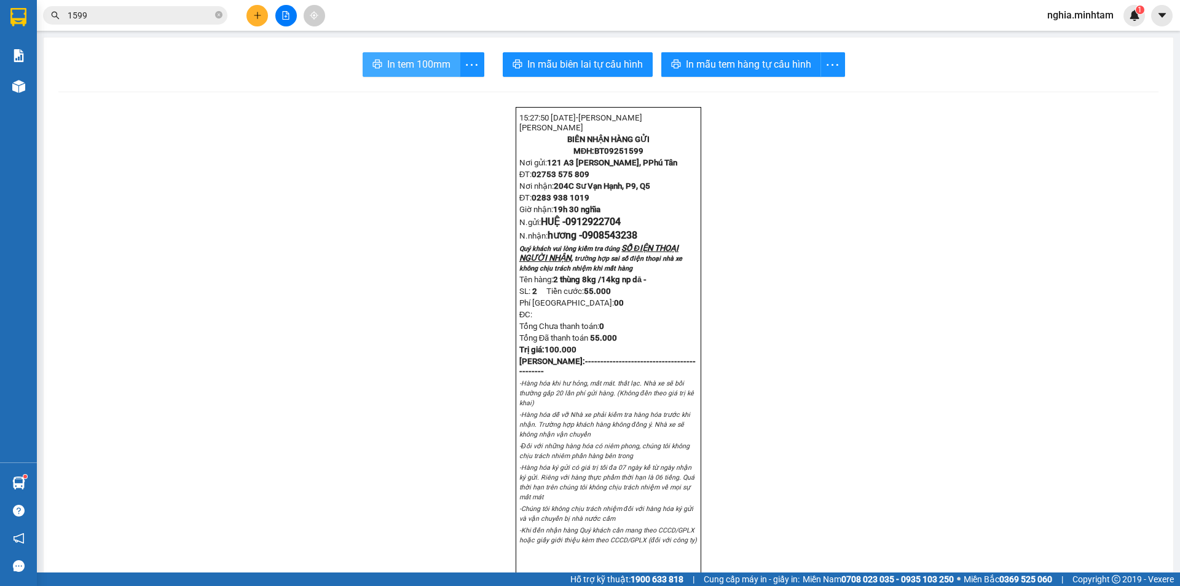
click at [414, 65] on span "In tem 100mm" at bounding box center [418, 64] width 63 height 15
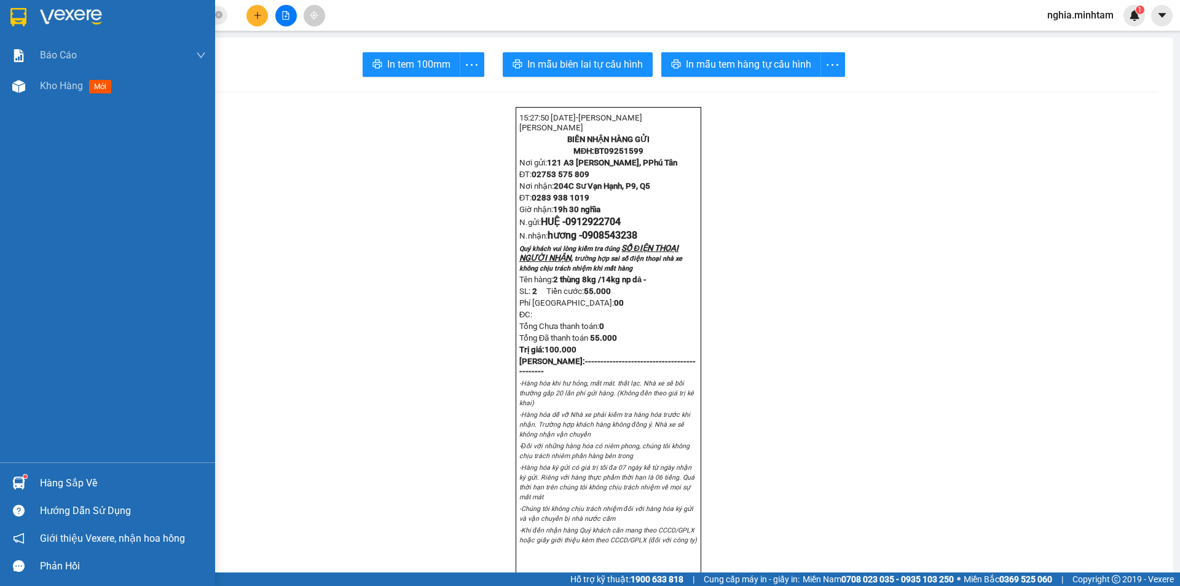
click at [45, 478] on div "Hàng sắp về" at bounding box center [123, 483] width 166 height 18
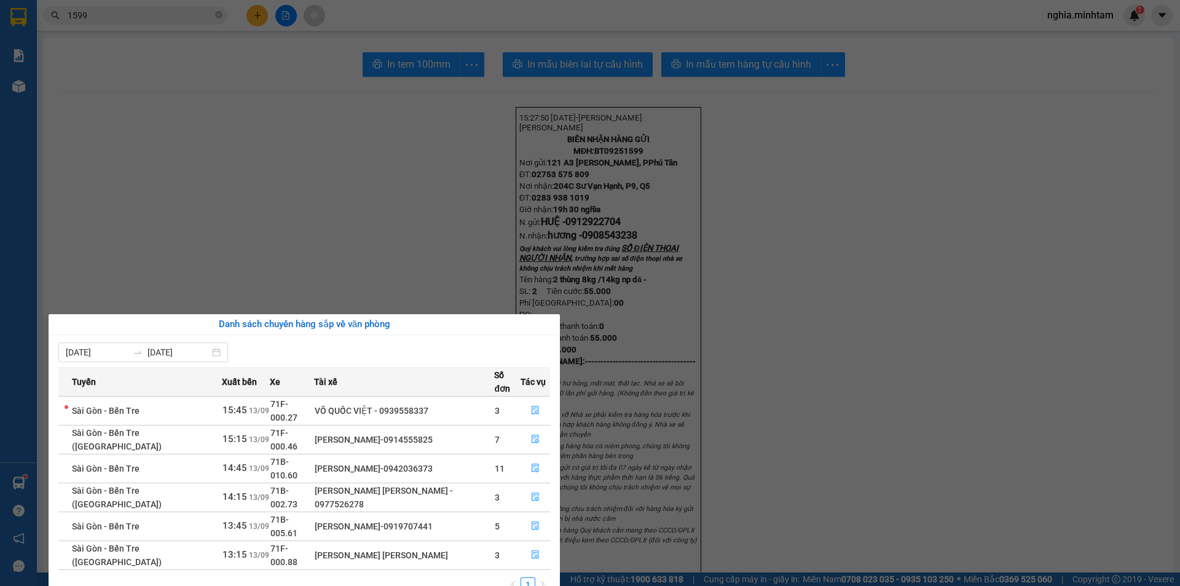
click at [120, 63] on section "Kết quả tìm kiếm ( 21 ) Bộ lọc Mã ĐH Trạng thái Món hàng Tổng cước Chưa cước Nh…" at bounding box center [590, 293] width 1180 height 586
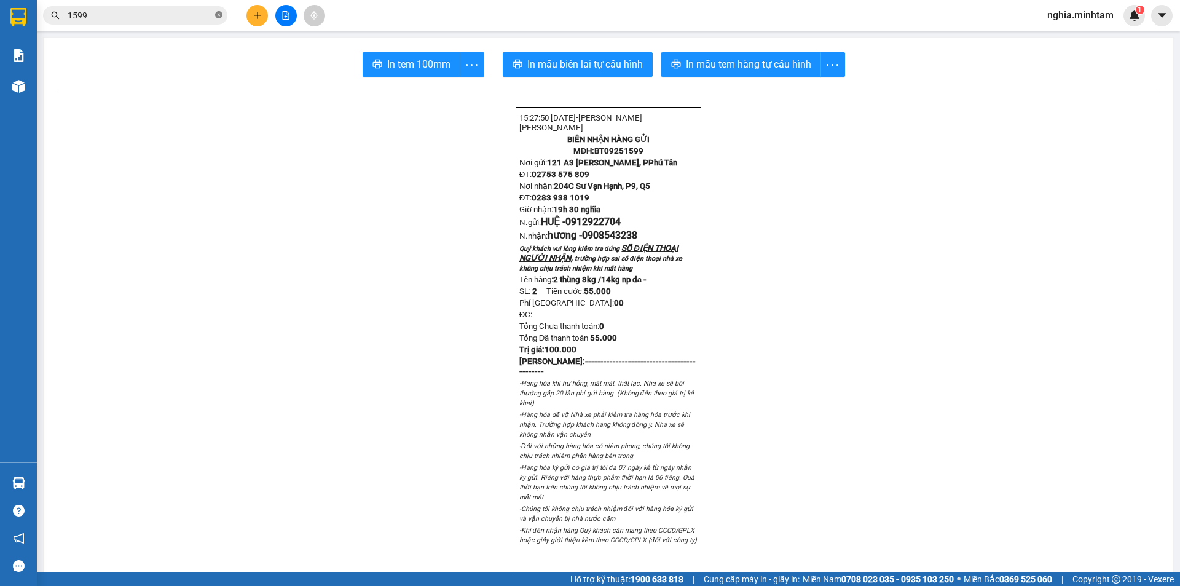
click at [218, 15] on icon "close-circle" at bounding box center [218, 14] width 7 height 7
click at [206, 15] on input "text" at bounding box center [140, 16] width 145 height 14
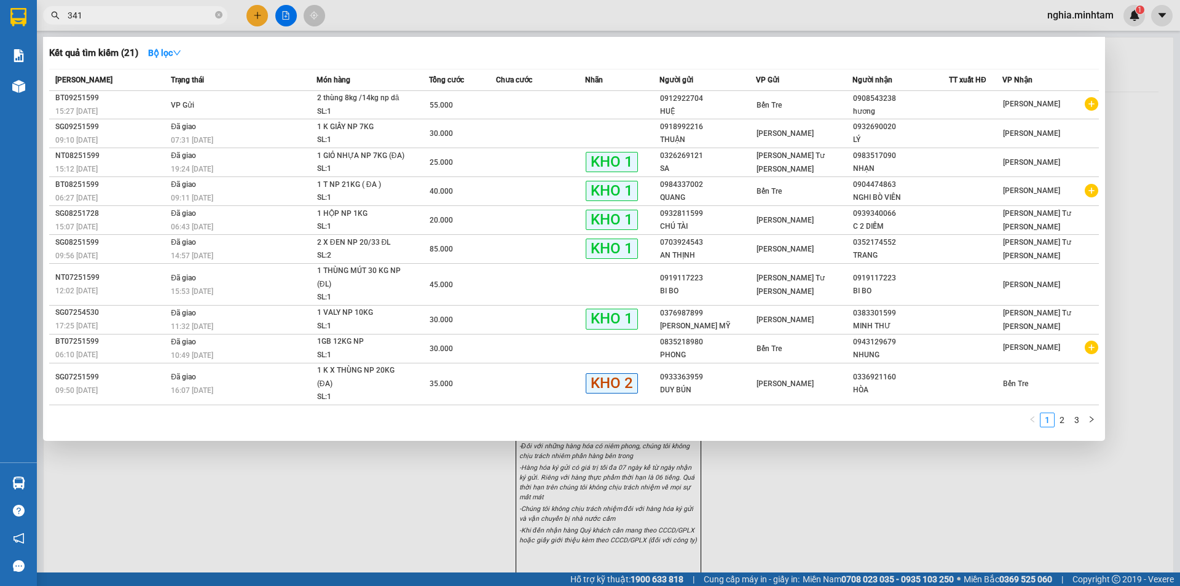
type input "3413"
